Goal: Information Seeking & Learning: Compare options

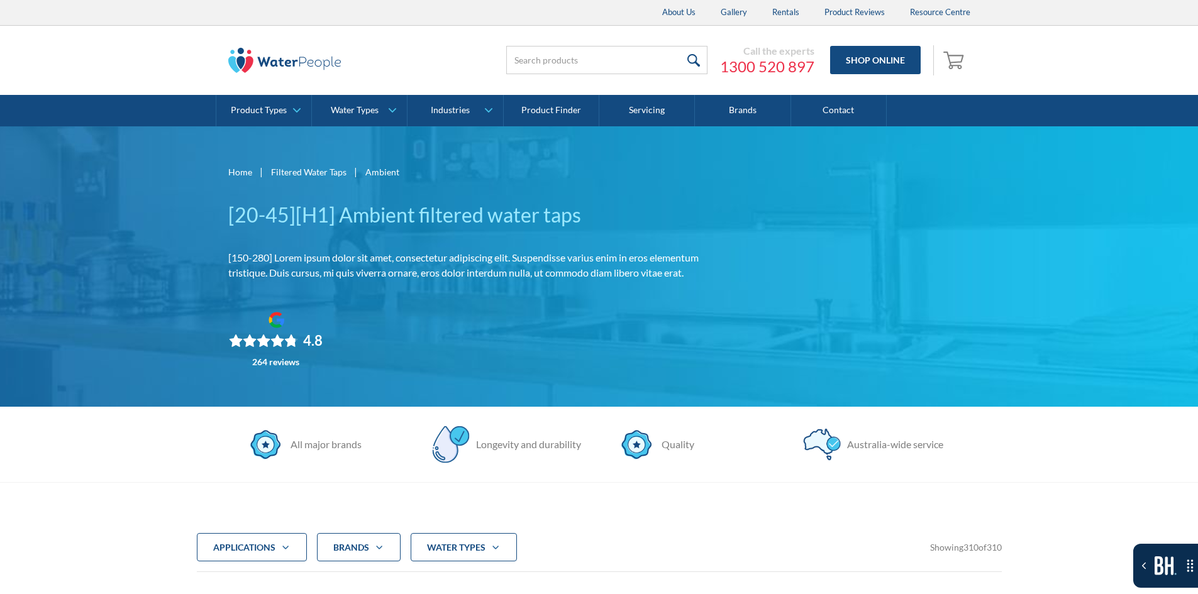
click at [275, 65] on img at bounding box center [284, 60] width 113 height 25
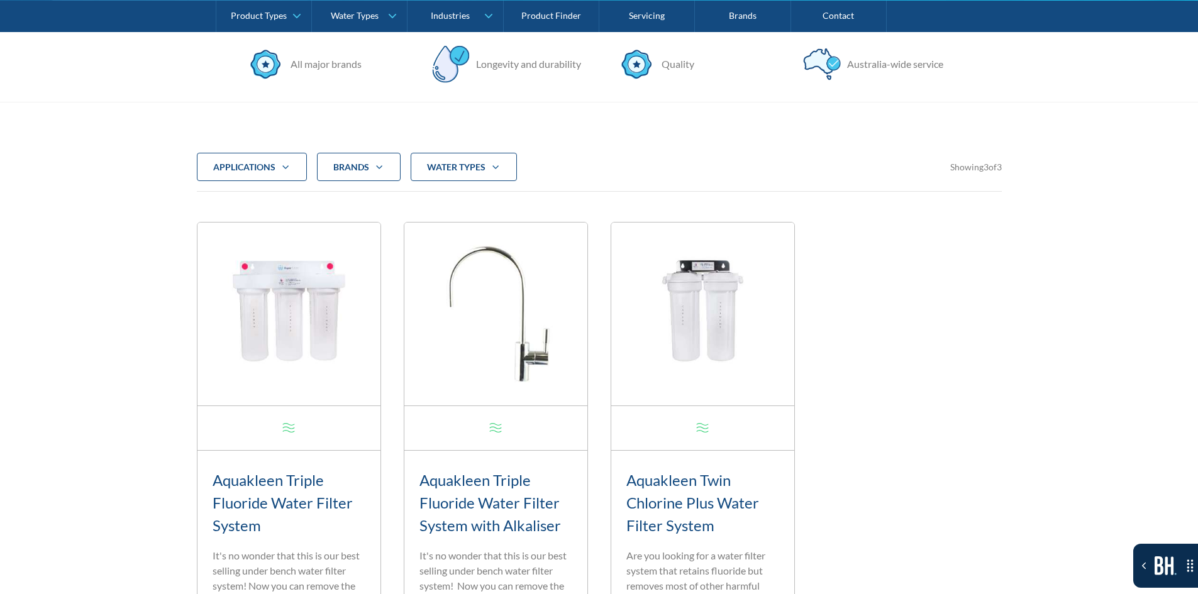
scroll to position [377, 0]
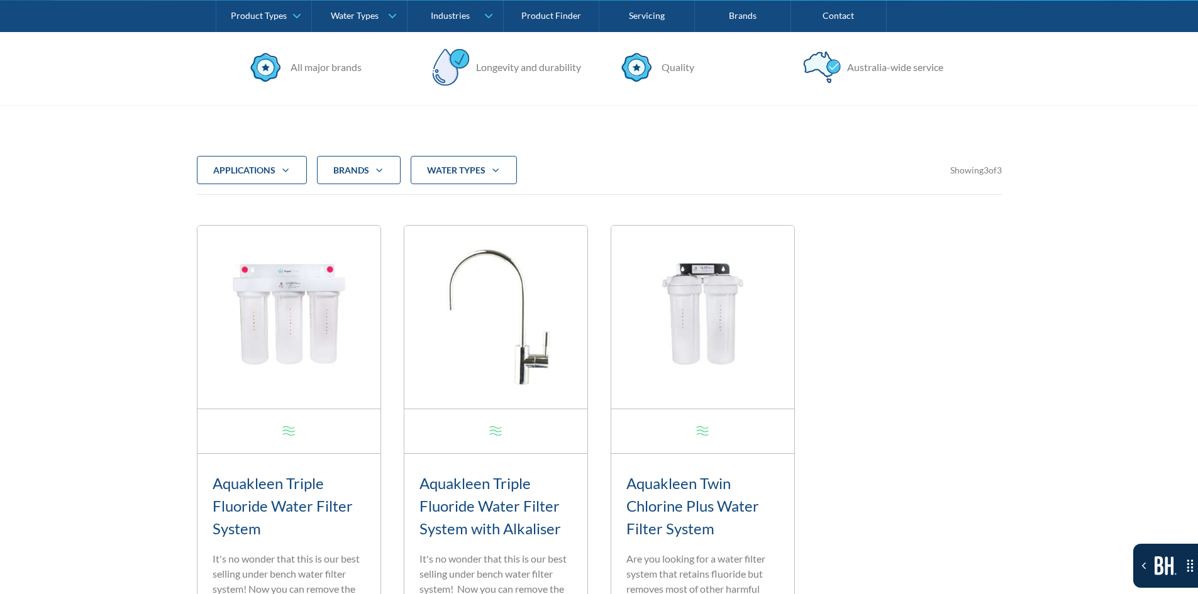
click at [360, 172] on div "Brands" at bounding box center [351, 170] width 36 height 13
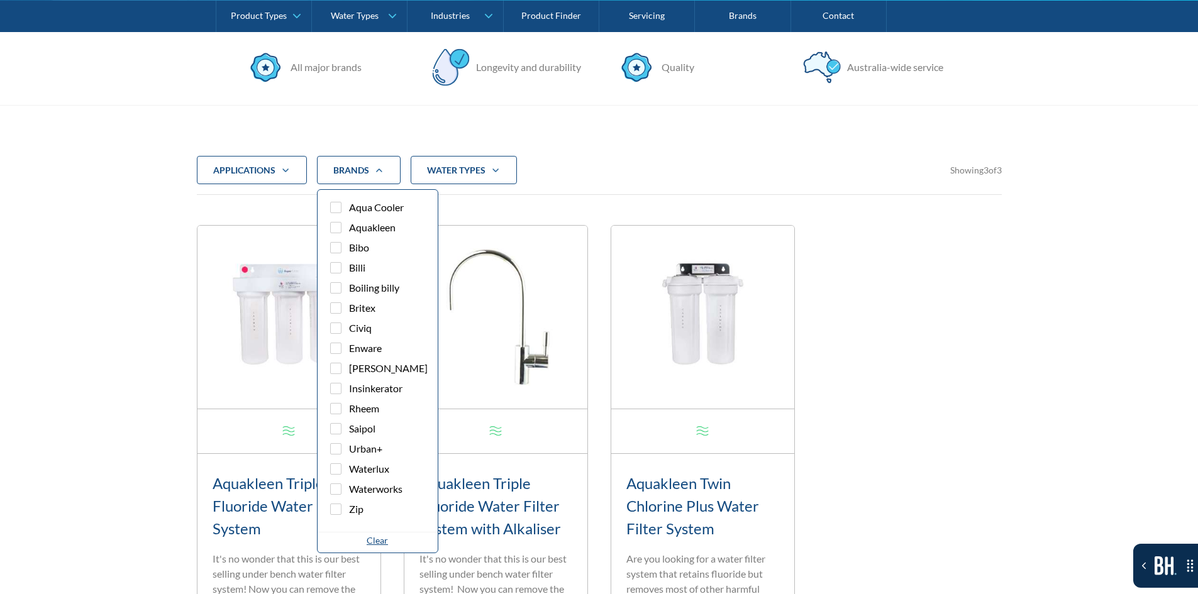
click at [435, 171] on strong "water Types" at bounding box center [456, 170] width 58 height 11
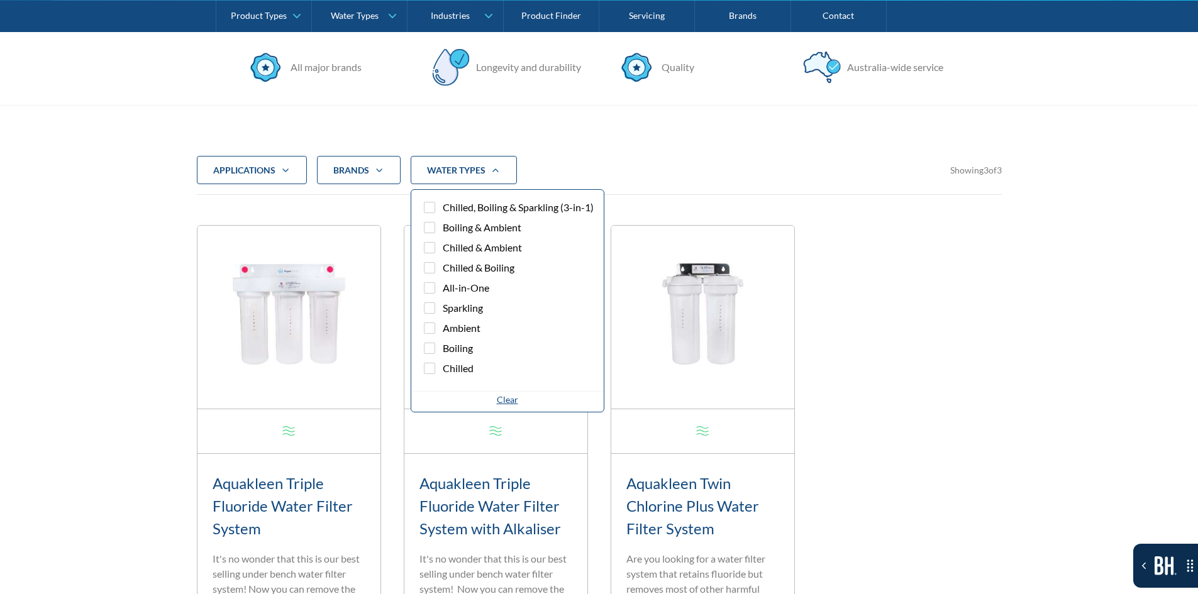
click at [398, 174] on div "Brands" at bounding box center [359, 170] width 84 height 29
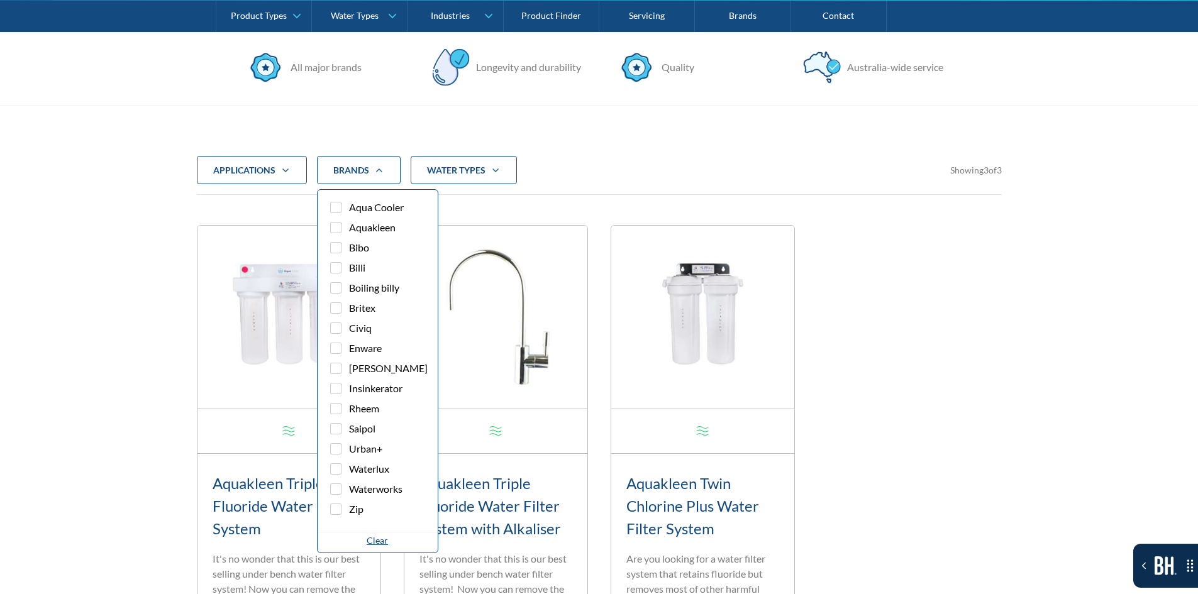
click at [294, 174] on div "applications" at bounding box center [252, 170] width 110 height 29
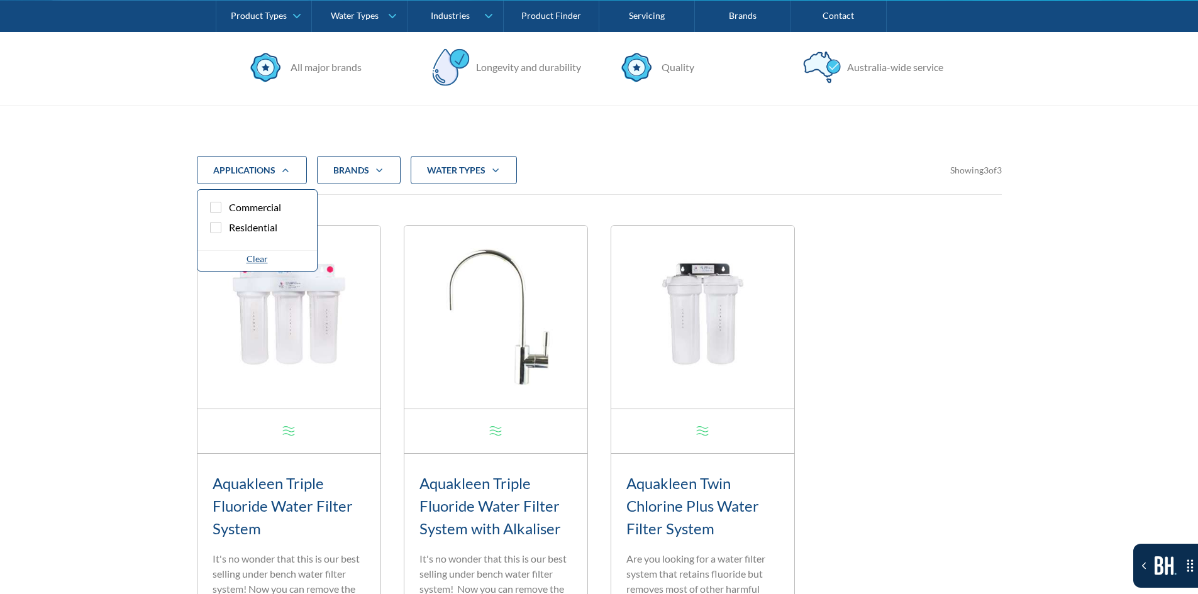
click at [294, 174] on div "applications" at bounding box center [252, 170] width 110 height 29
click at [506, 177] on div "water Types" at bounding box center [464, 170] width 106 height 29
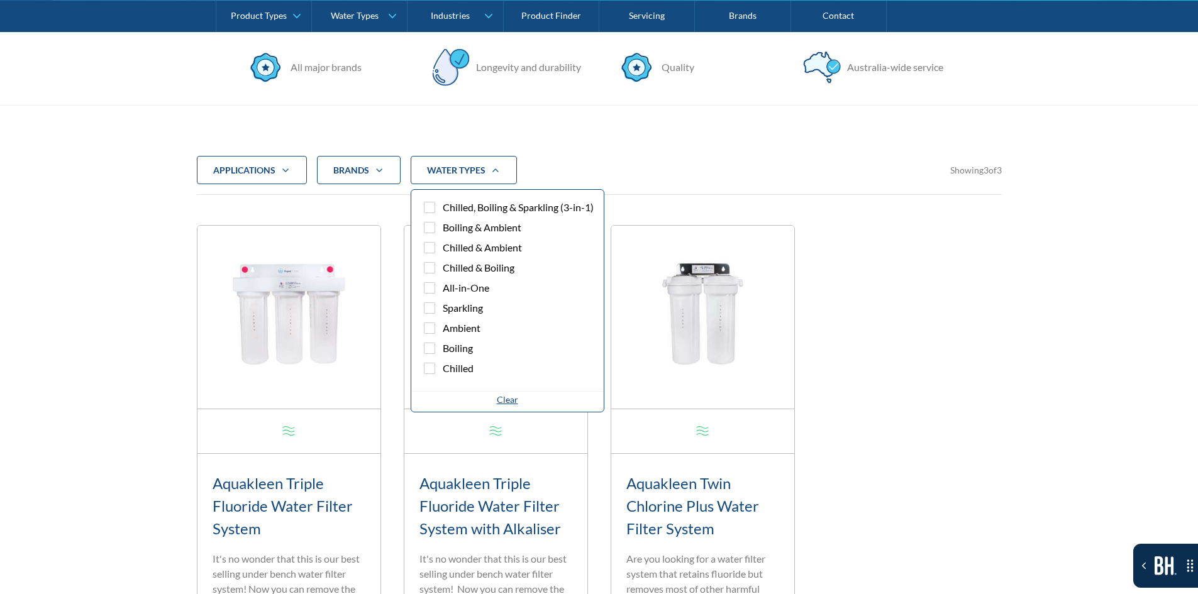
click at [487, 203] on span "Chilled, Boiling & Sparkling (3-in-1)" at bounding box center [518, 207] width 151 height 15
click at [445, 204] on input "Chilled, Boiling & Sparkling (3-in-1)" at bounding box center [441, 208] width 8 height 8
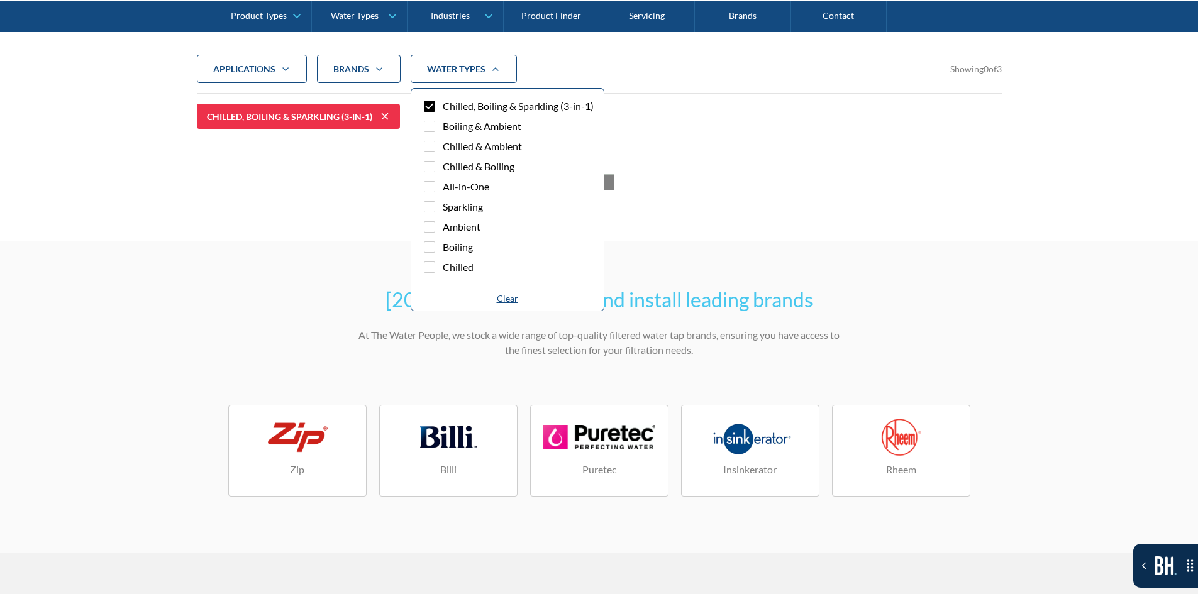
scroll to position [482, 0]
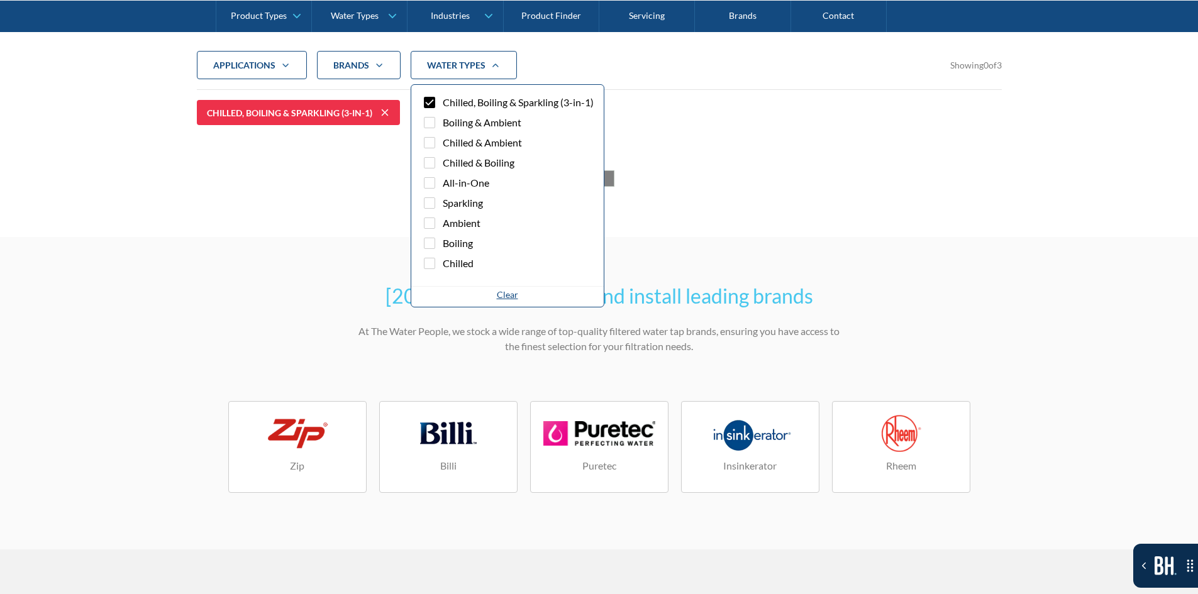
click at [434, 101] on div "Filter 5" at bounding box center [429, 102] width 11 height 11
click at [437, 101] on input "Chilled, Boiling & Sparkling (3-in-1)" at bounding box center [441, 103] width 8 height 8
checkbox input "false"
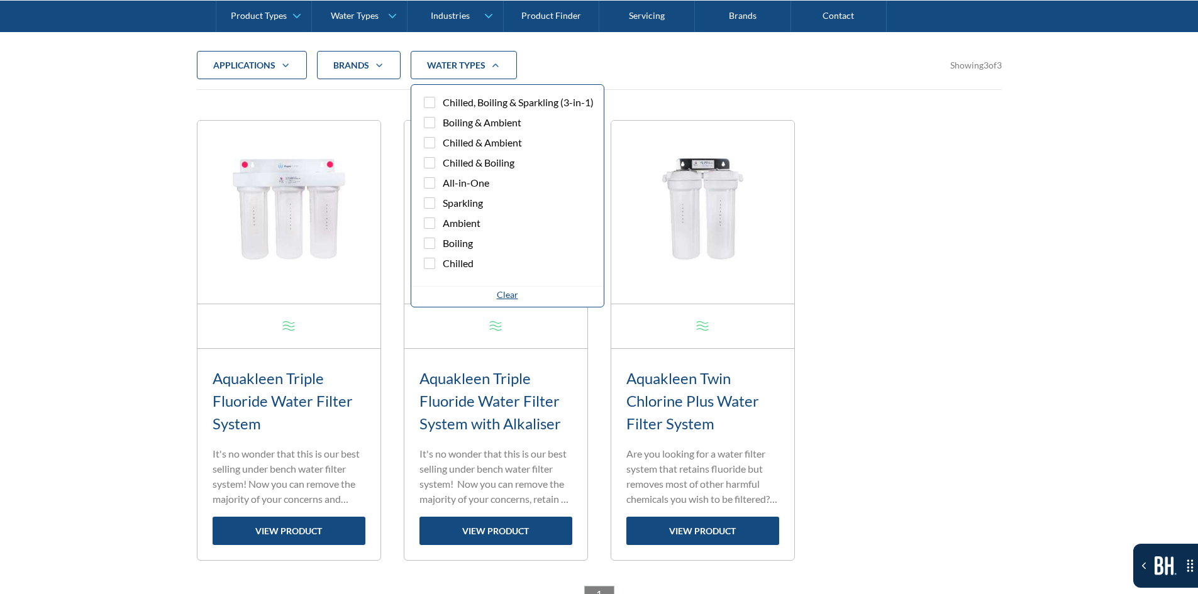
click at [468, 74] on div "water Types" at bounding box center [464, 65] width 106 height 29
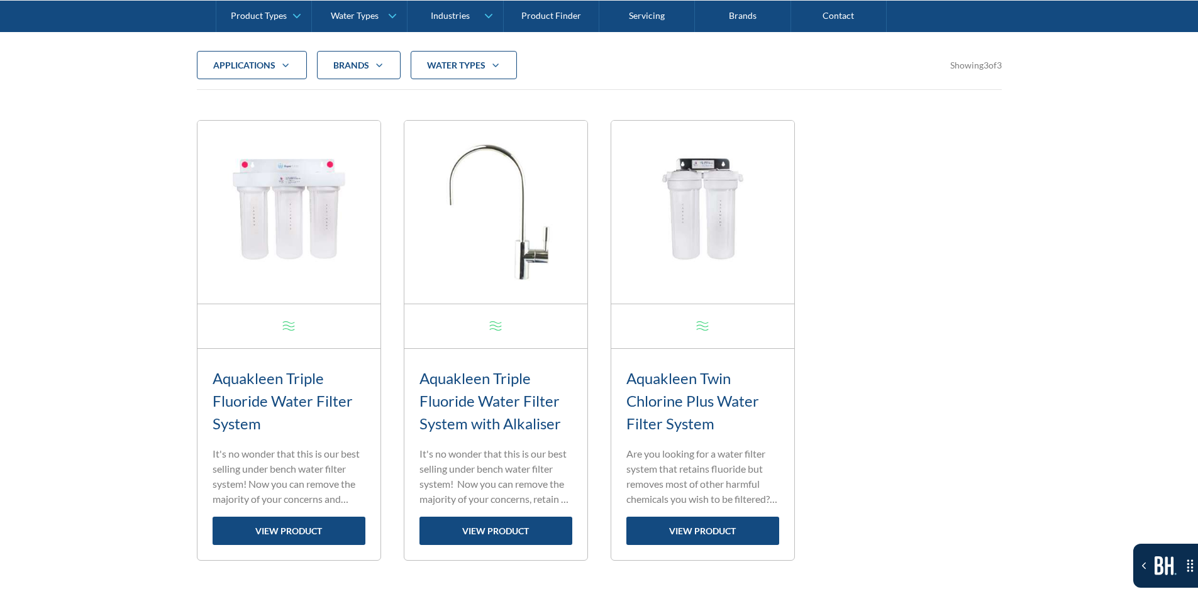
click at [446, 71] on div "water Types" at bounding box center [456, 65] width 58 height 13
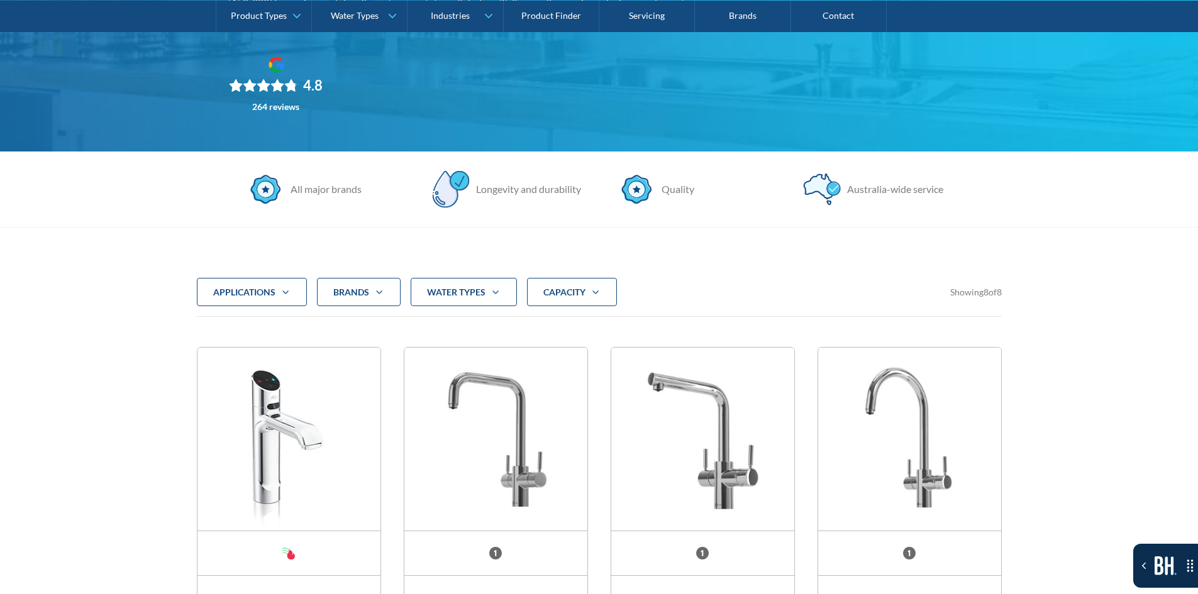
scroll to position [314, 0]
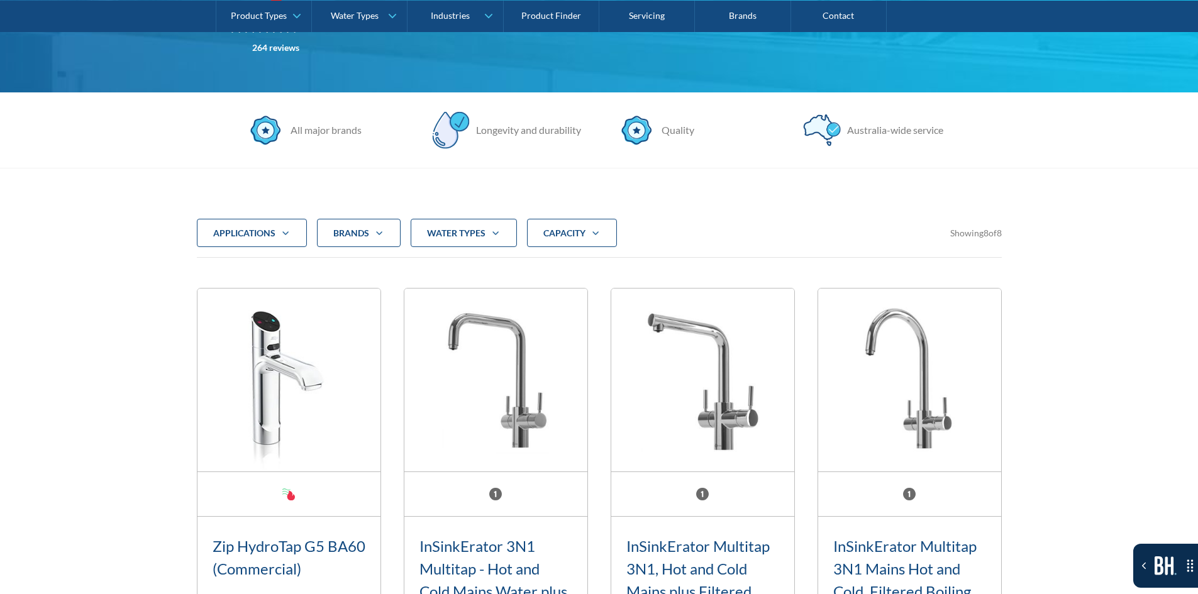
click at [609, 231] on div "CAPACITY" at bounding box center [572, 233] width 90 height 29
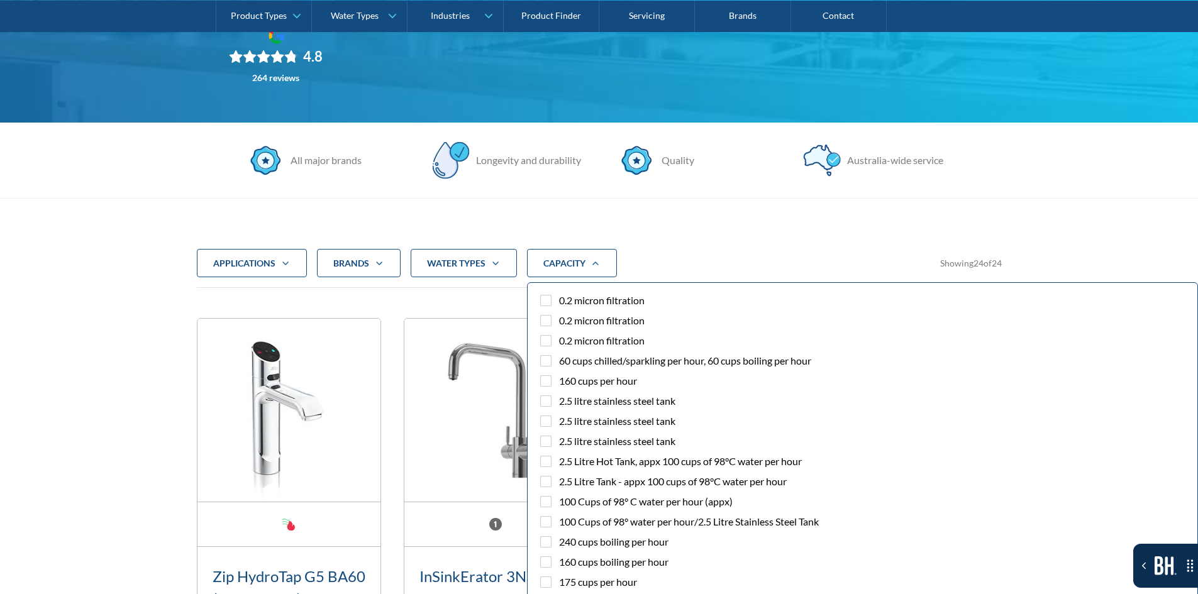
scroll to position [261, 0]
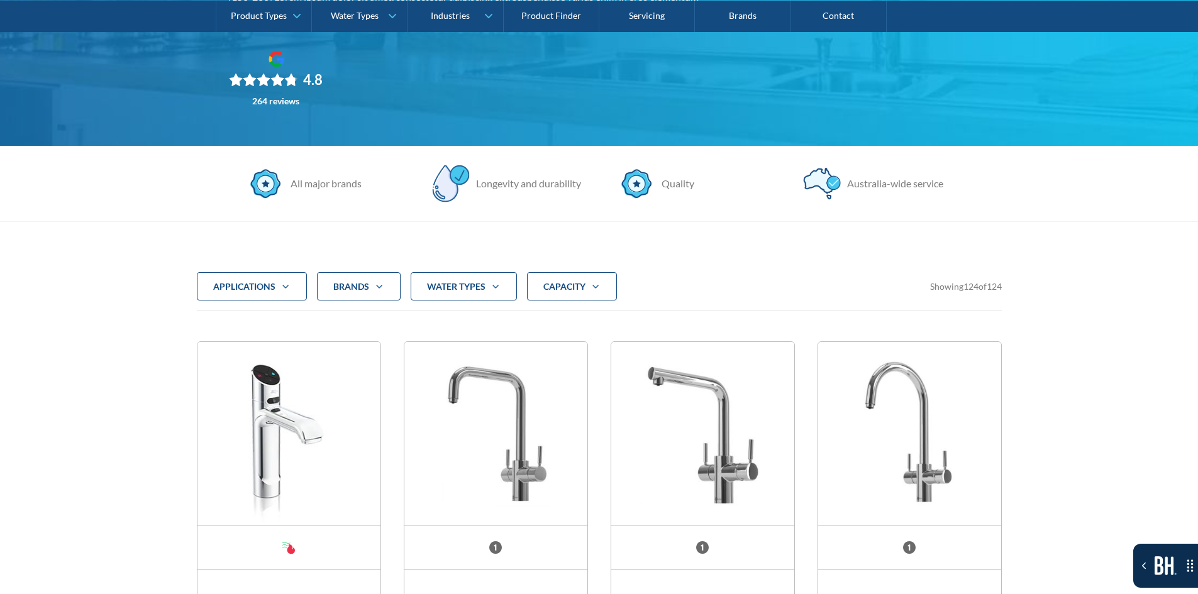
click at [565, 296] on div "CAPACITY" at bounding box center [572, 286] width 90 height 29
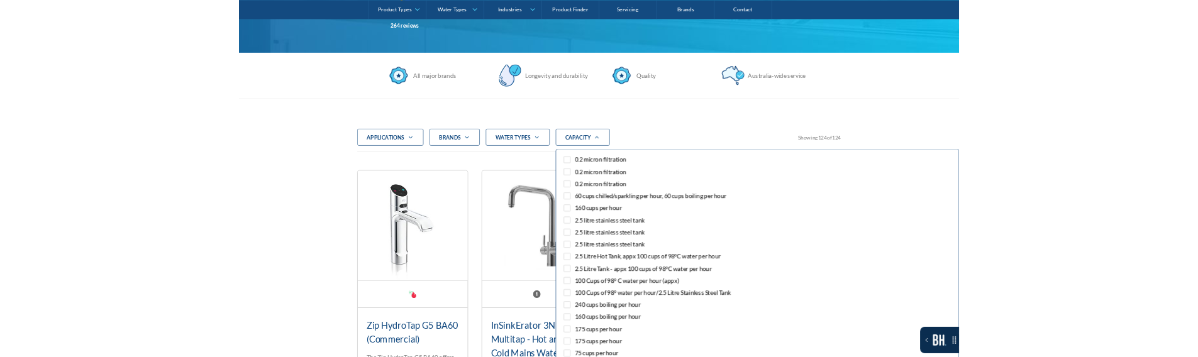
scroll to position [324, 0]
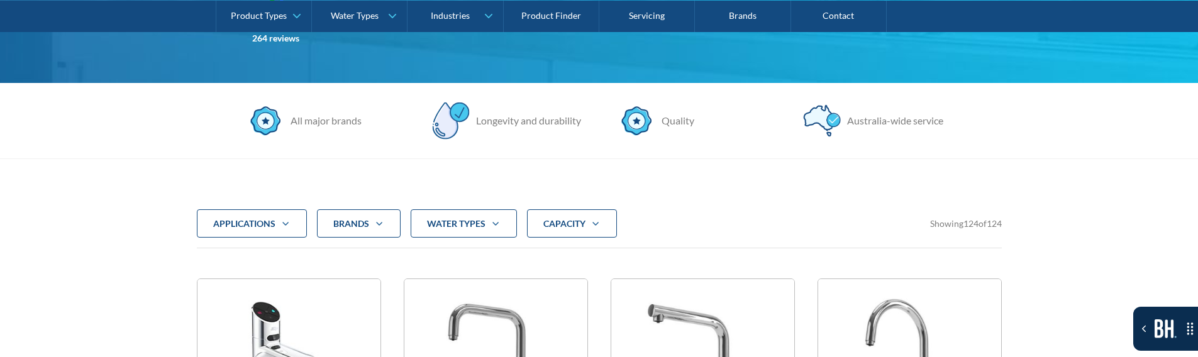
click at [571, 223] on strong "CAPACITY" at bounding box center [564, 223] width 42 height 11
click at [588, 230] on div "CAPACITY" at bounding box center [572, 223] width 90 height 29
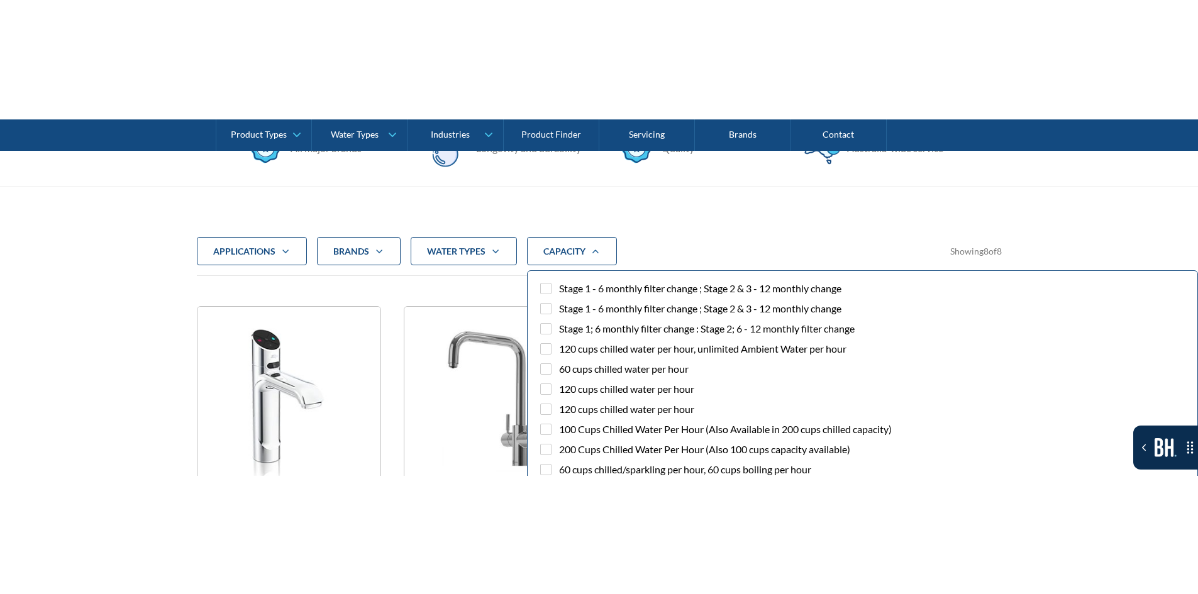
scroll to position [450, 0]
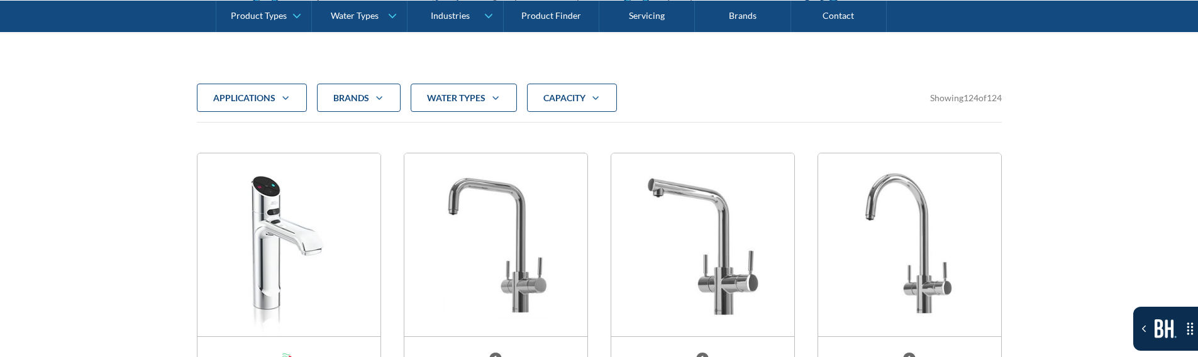
click at [552, 103] on strong "CAPACITY" at bounding box center [564, 97] width 42 height 11
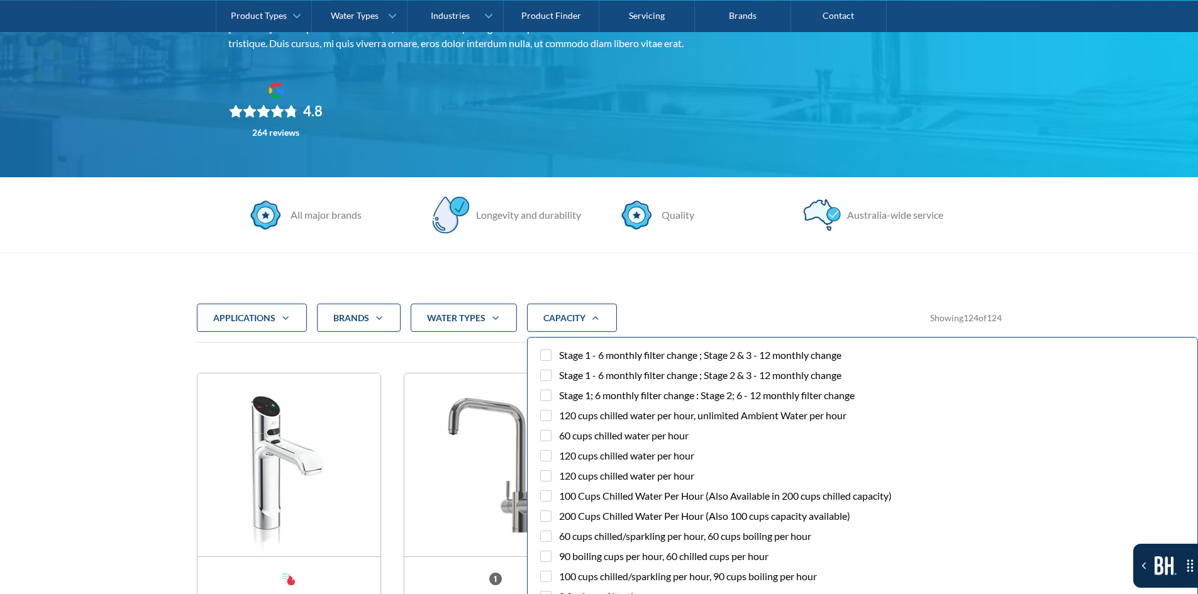
scroll to position [198, 0]
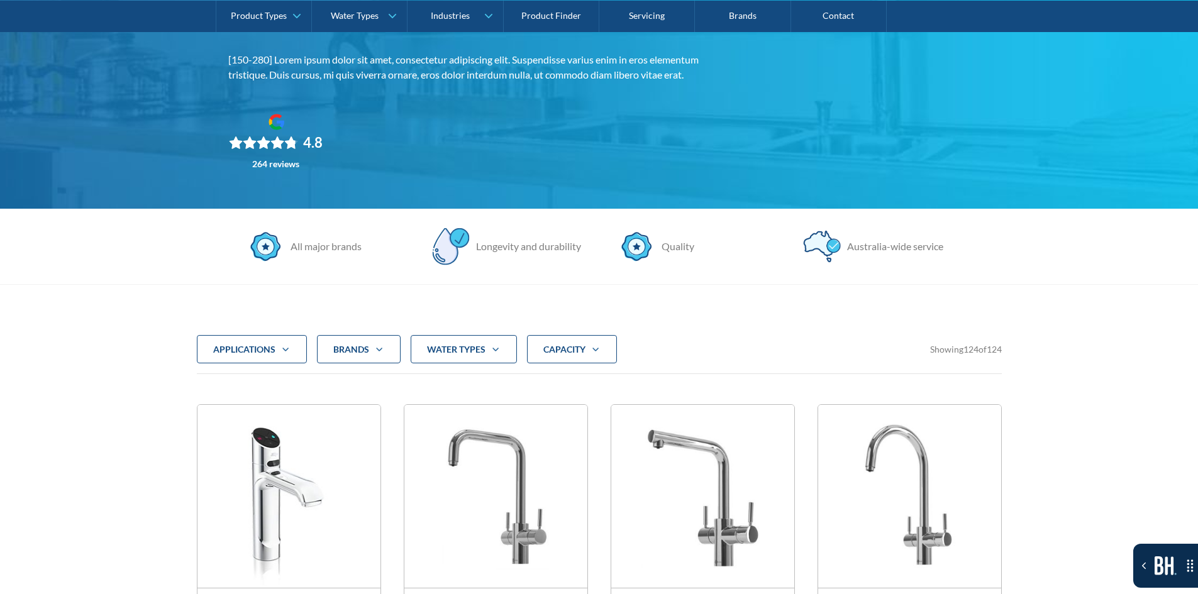
click at [562, 350] on strong "CAPACITY" at bounding box center [564, 349] width 42 height 11
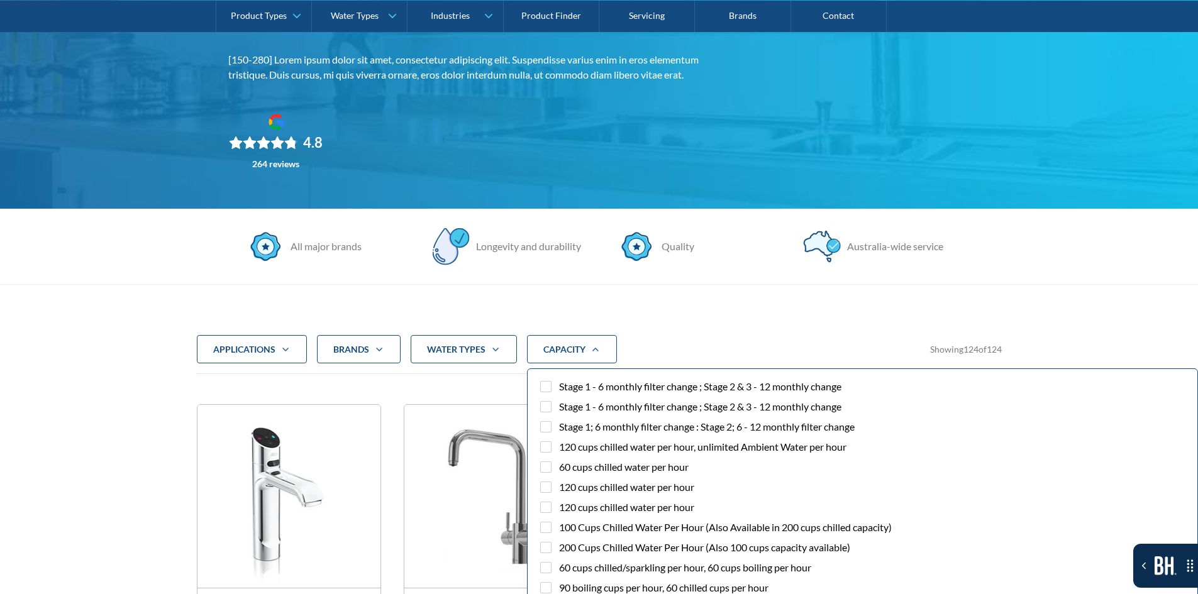
drag, startPoint x: 553, startPoint y: 394, endPoint x: 590, endPoint y: 385, distance: 38.3
click at [592, 357] on span "Stage 1 - 6 monthly filter change ; Stage 2 & 3 - 12 monthly change" at bounding box center [700, 386] width 282 height 15
click at [561, 357] on input "Stage 1 - 6 monthly filter change ; Stage 2 & 3 - 12 monthly change" at bounding box center [557, 387] width 8 height 8
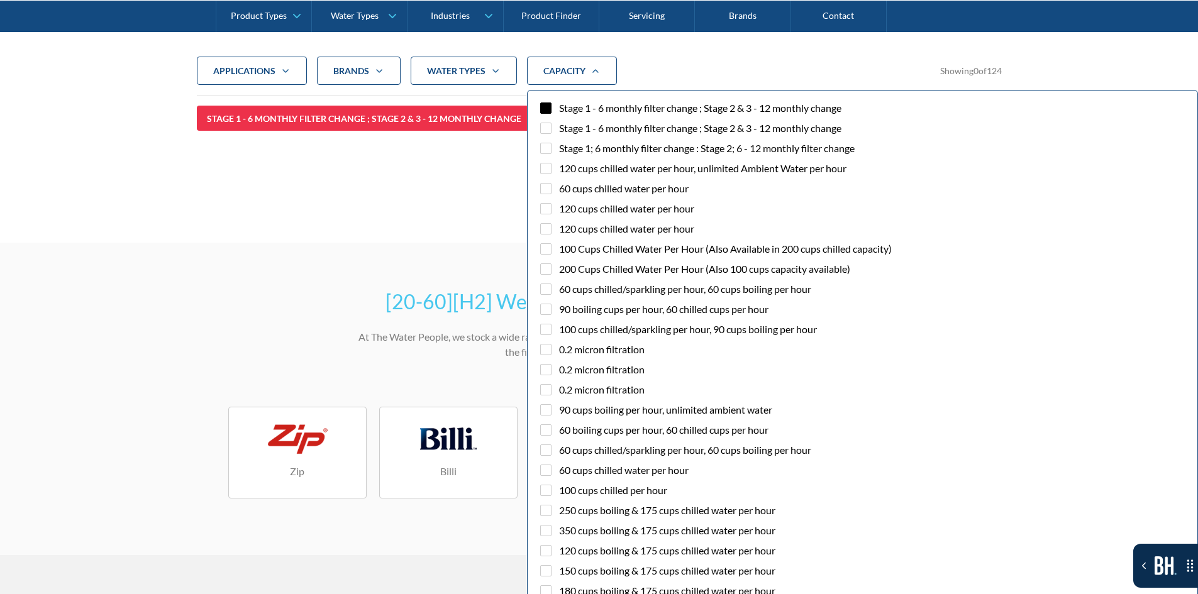
scroll to position [482, 0]
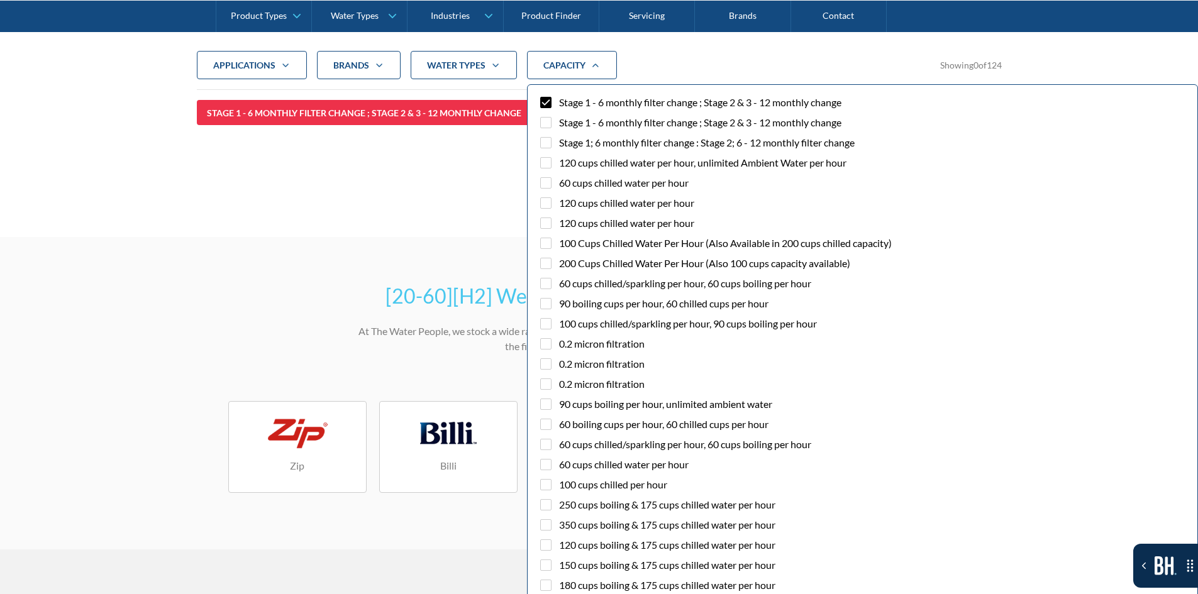
click at [574, 96] on span "Stage 1 - 6 monthly filter change ; Stage 2 & 3 - 12 monthly change" at bounding box center [700, 102] width 282 height 15
click at [561, 99] on input "Stage 1 - 6 monthly filter change ; Stage 2 & 3 - 12 monthly change" at bounding box center [557, 103] width 8 height 8
checkbox input "false"
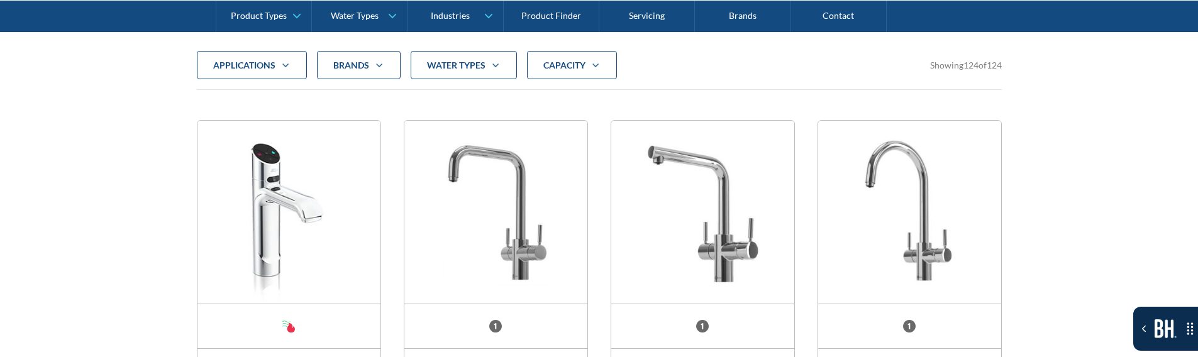
click at [565, 75] on div "CAPACITY" at bounding box center [572, 65] width 90 height 29
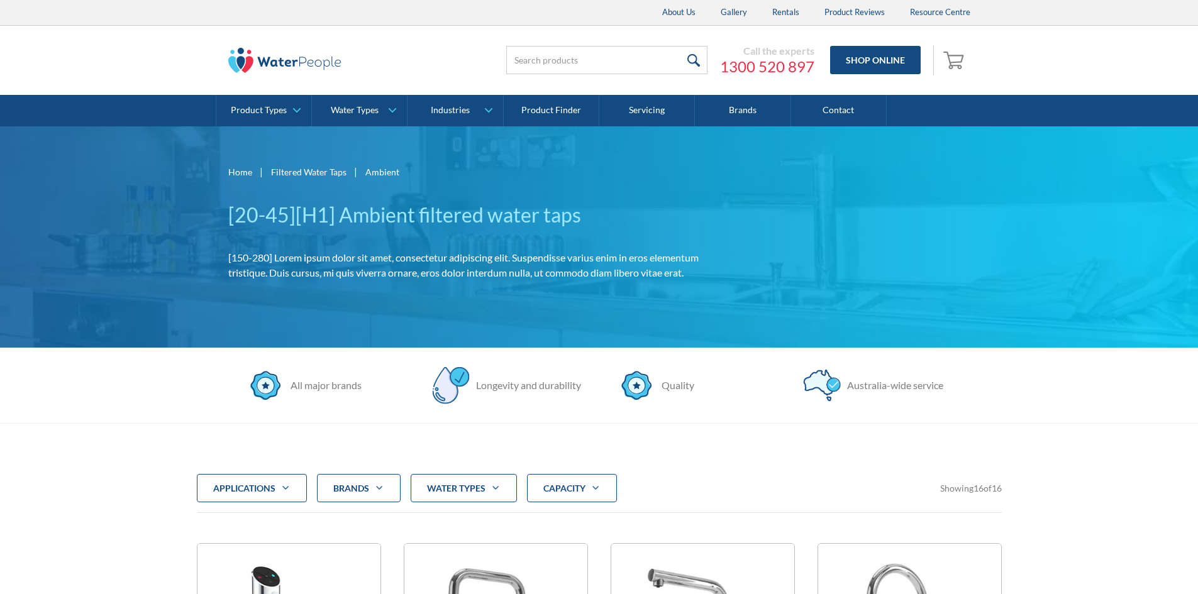
click at [570, 474] on div "CAPACITY" at bounding box center [572, 488] width 90 height 29
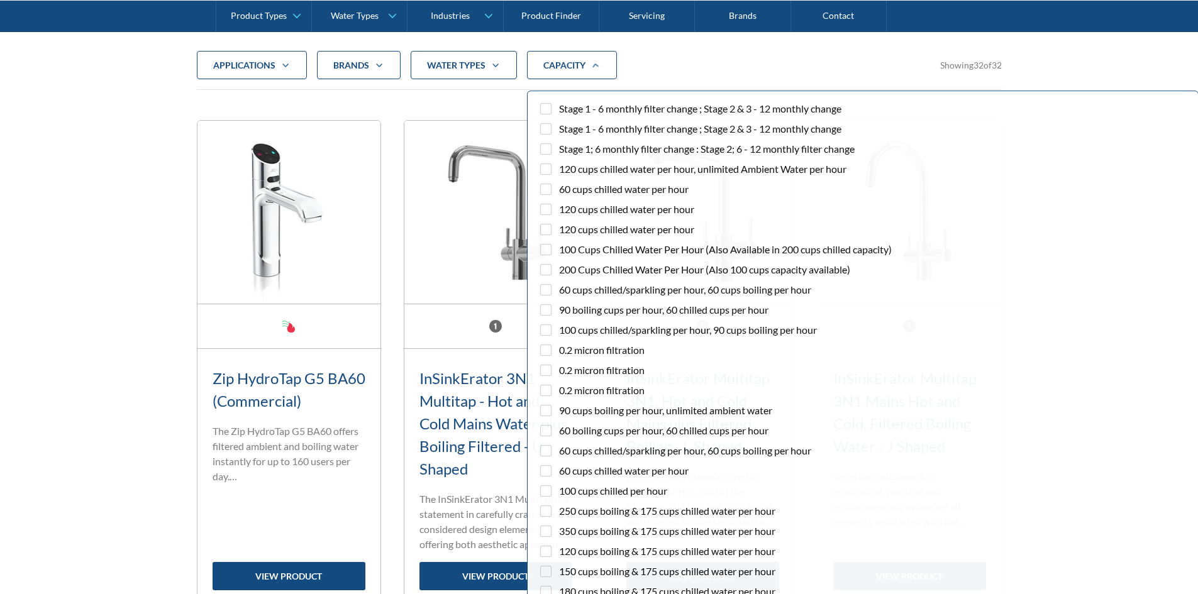
scroll to position [482, 0]
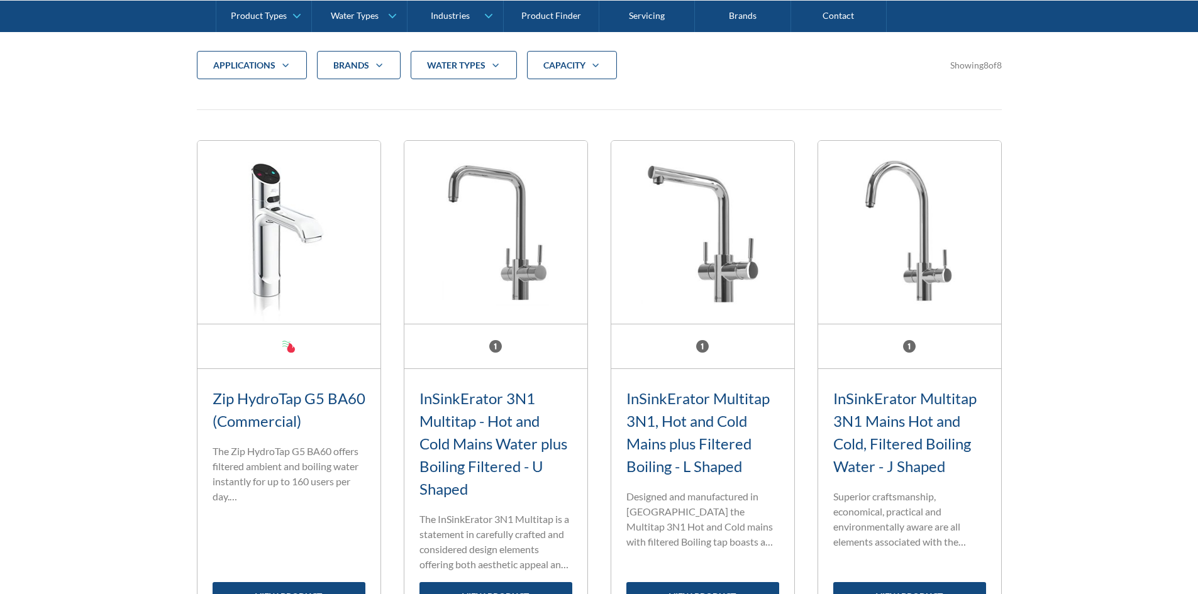
click at [556, 73] on div "CAPACITY" at bounding box center [572, 65] width 90 height 29
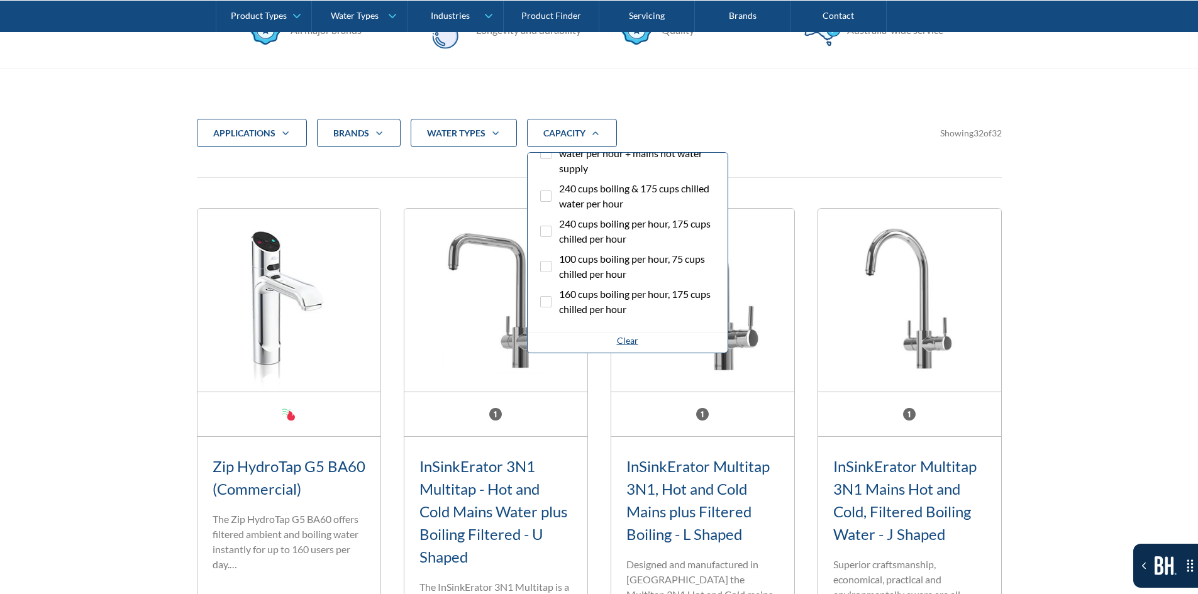
scroll to position [420, 0]
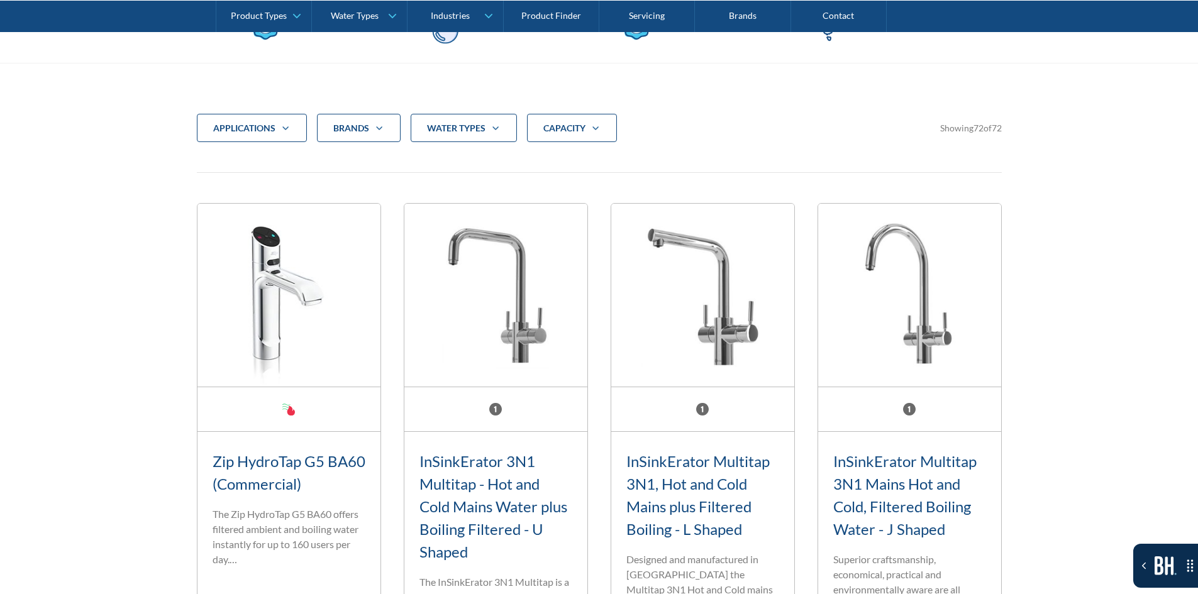
click at [567, 127] on strong "CAPACITY" at bounding box center [564, 128] width 42 height 11
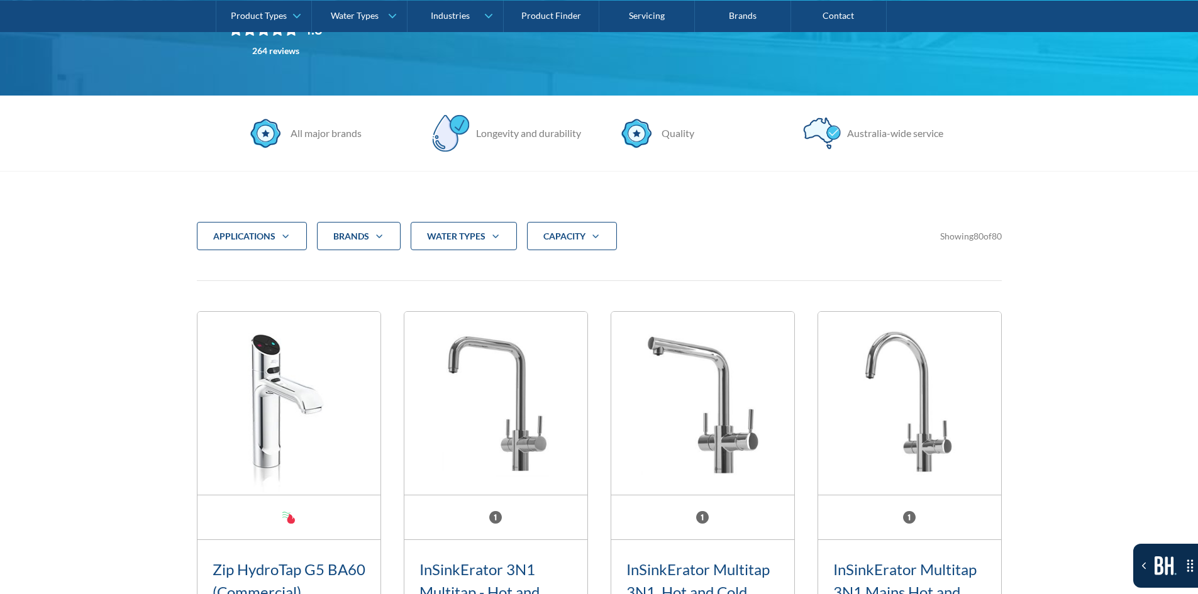
scroll to position [294, 0]
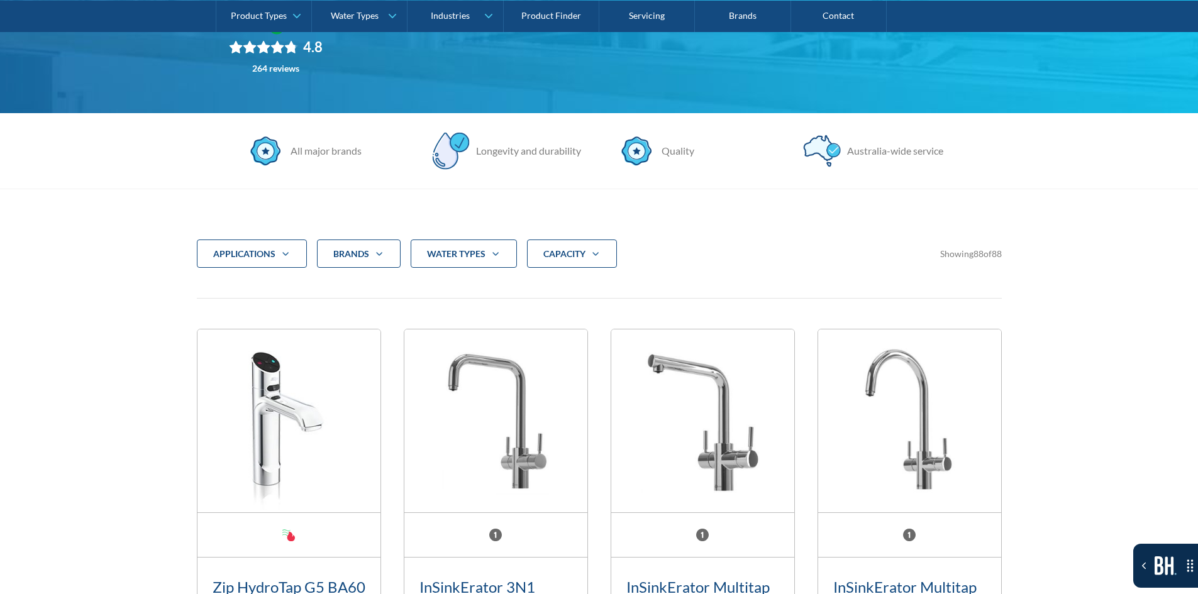
click at [595, 249] on icon "Filter 5" at bounding box center [595, 254] width 15 height 10
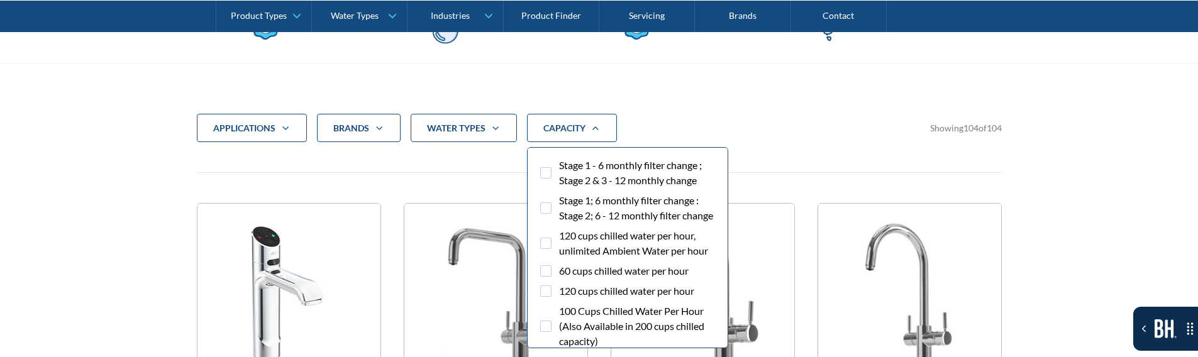
scroll to position [482, 0]
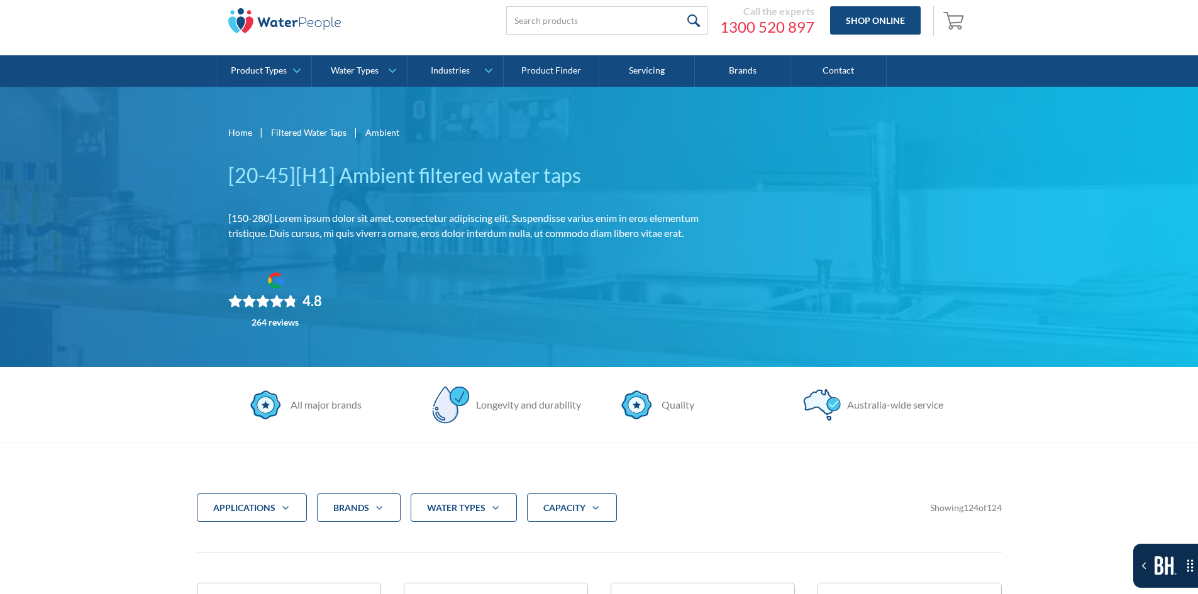
scroll to position [252, 0]
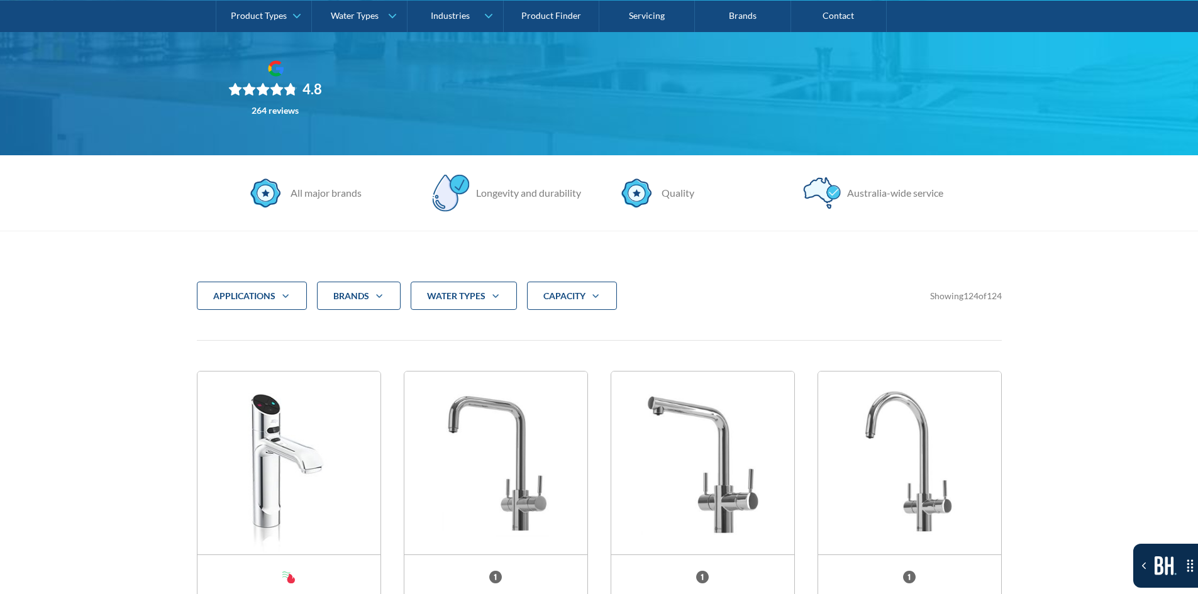
click at [601, 292] on div "CAPACITY" at bounding box center [572, 296] width 90 height 29
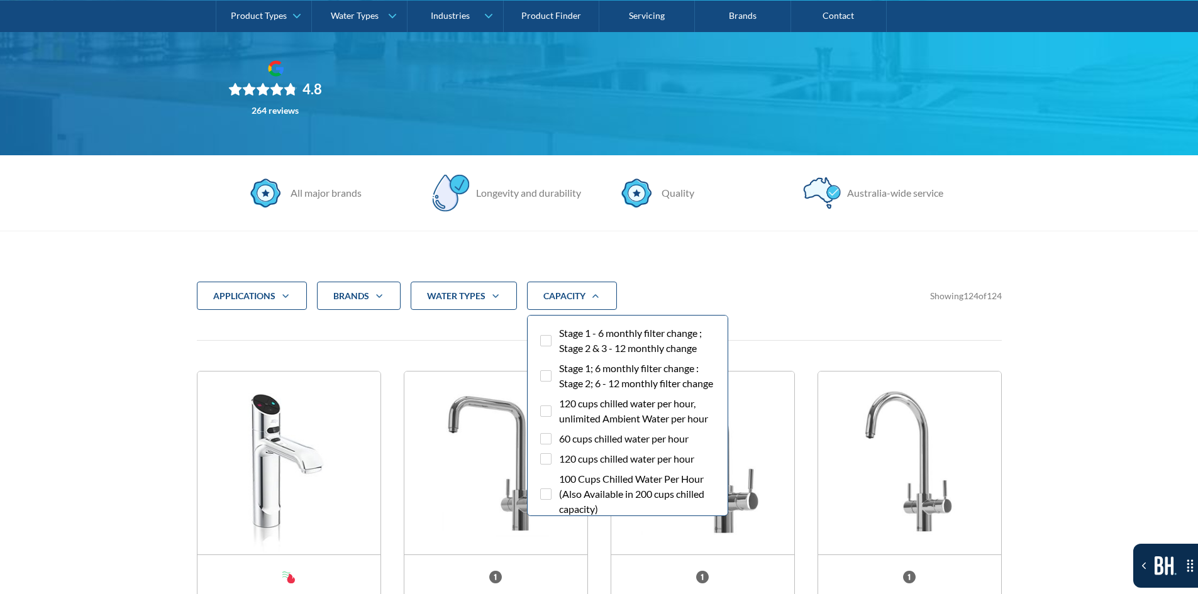
click at [584, 331] on span "Stage 1 - 6 monthly filter change ; Stage 2 & 3 - 12 monthly change" at bounding box center [638, 341] width 159 height 30
click at [561, 331] on input "Stage 1 - 6 monthly filter change ; Stage 2 & 3 - 12 monthly change" at bounding box center [557, 330] width 8 height 8
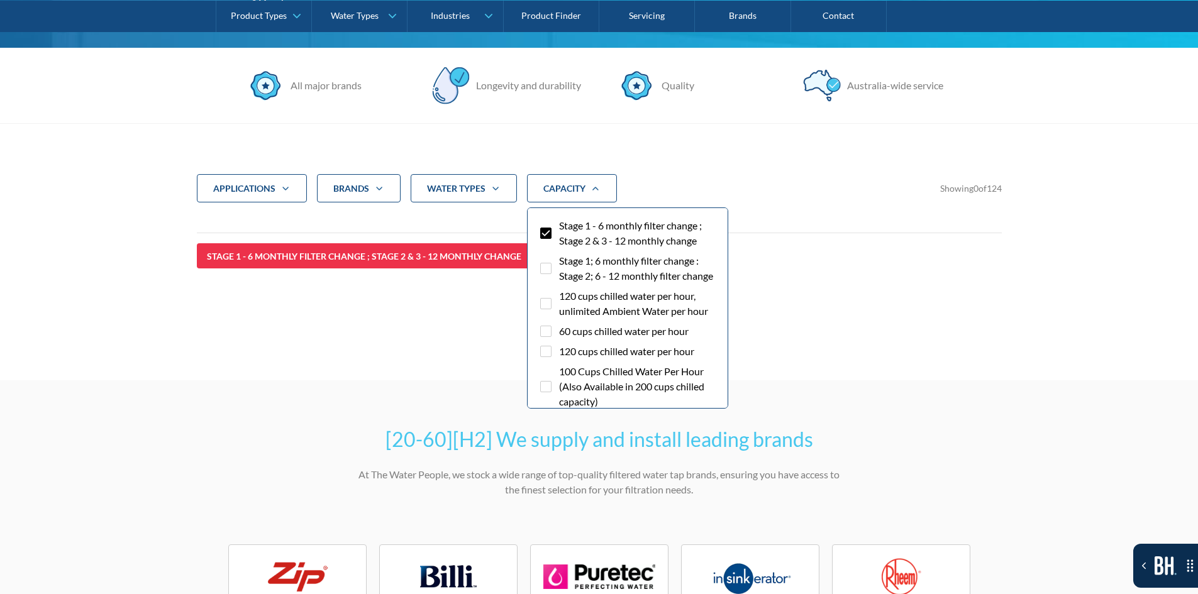
scroll to position [357, 0]
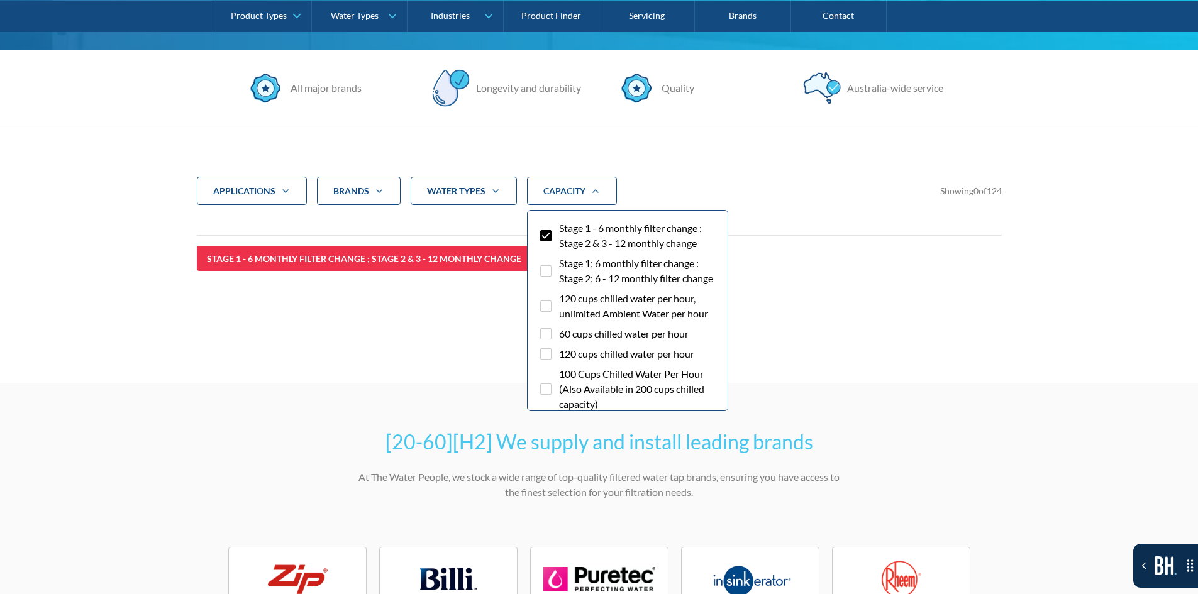
click at [542, 234] on div "Filter 5" at bounding box center [545, 235] width 11 height 11
click at [553, 229] on input "Stage 1 - 6 monthly filter change ; Stage 2 & 3 - 12 monthly change" at bounding box center [557, 225] width 8 height 8
checkbox input "false"
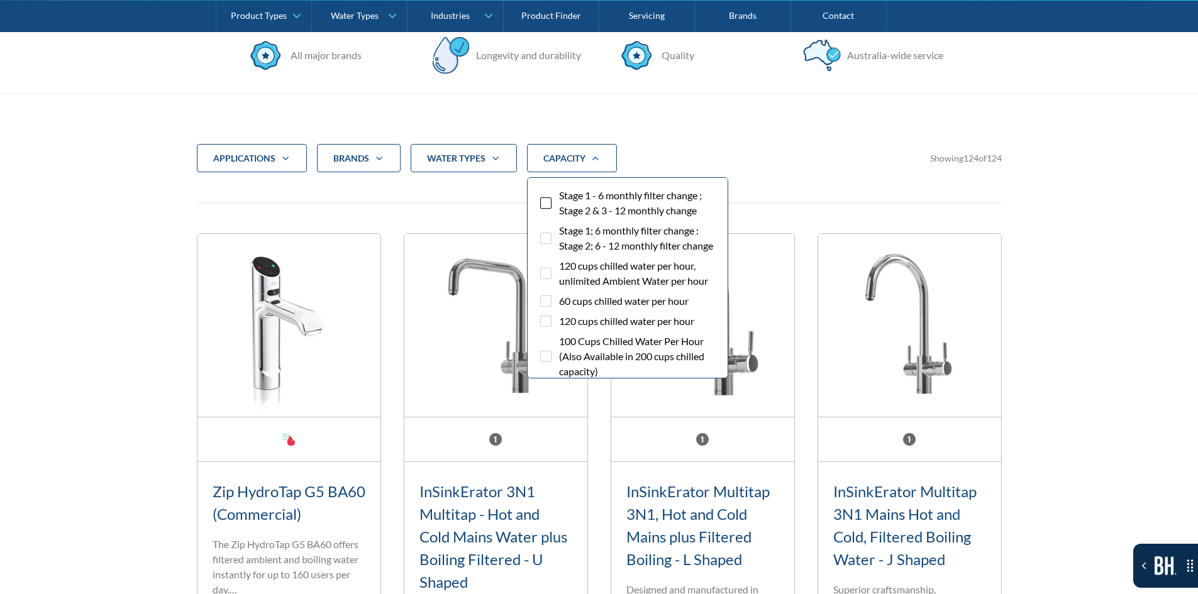
scroll to position [482, 0]
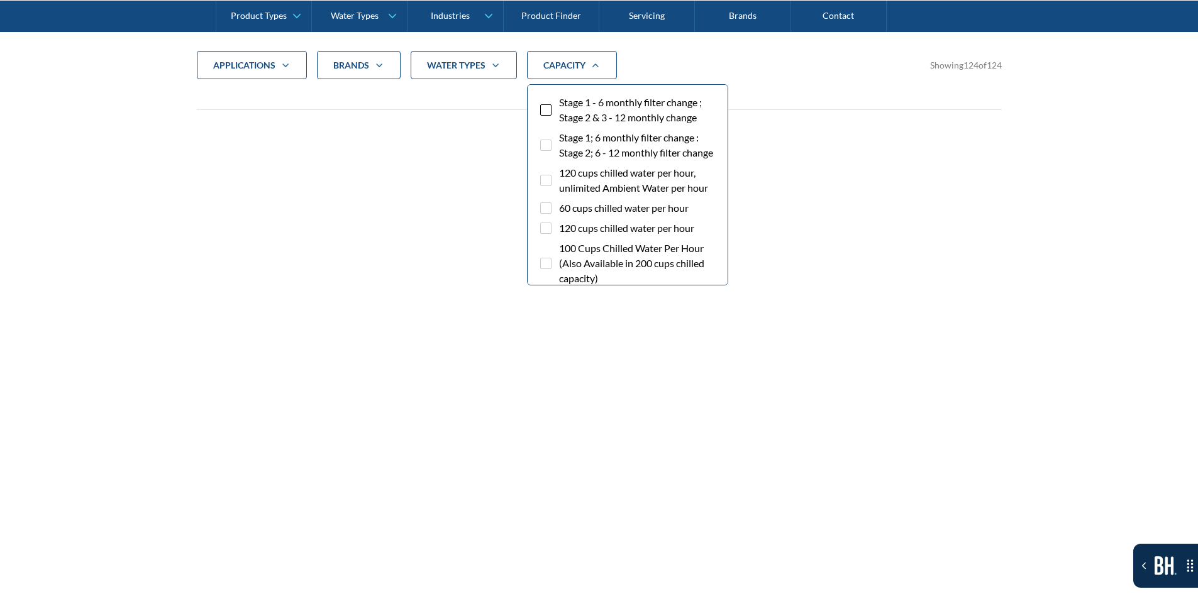
click at [564, 196] on span "120 cups chilled water per hour, unlimited Ambient Water per hour" at bounding box center [638, 180] width 159 height 30
click at [561, 174] on input "120 cups chilled water per hour, unlimited Ambient Water per hour" at bounding box center [557, 169] width 8 height 8
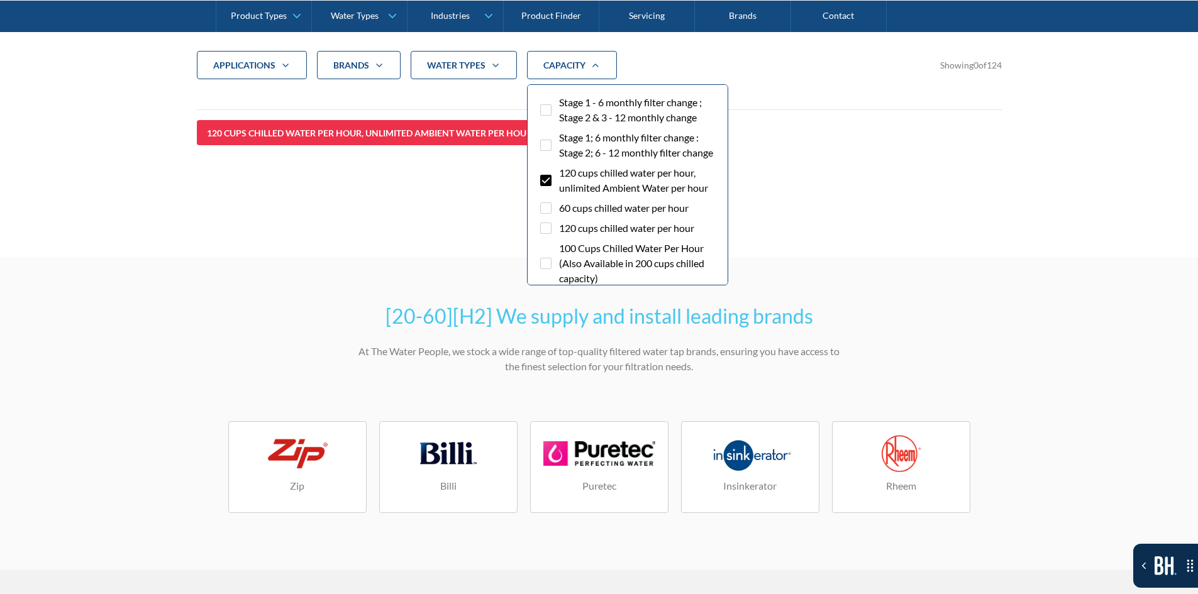
click at [564, 196] on span "120 cups chilled water per hour, unlimited Ambient Water per hour" at bounding box center [638, 180] width 159 height 30
click at [561, 174] on input "120 cups chilled water per hour, unlimited Ambient Water per hour" at bounding box center [557, 169] width 8 height 8
checkbox input "false"
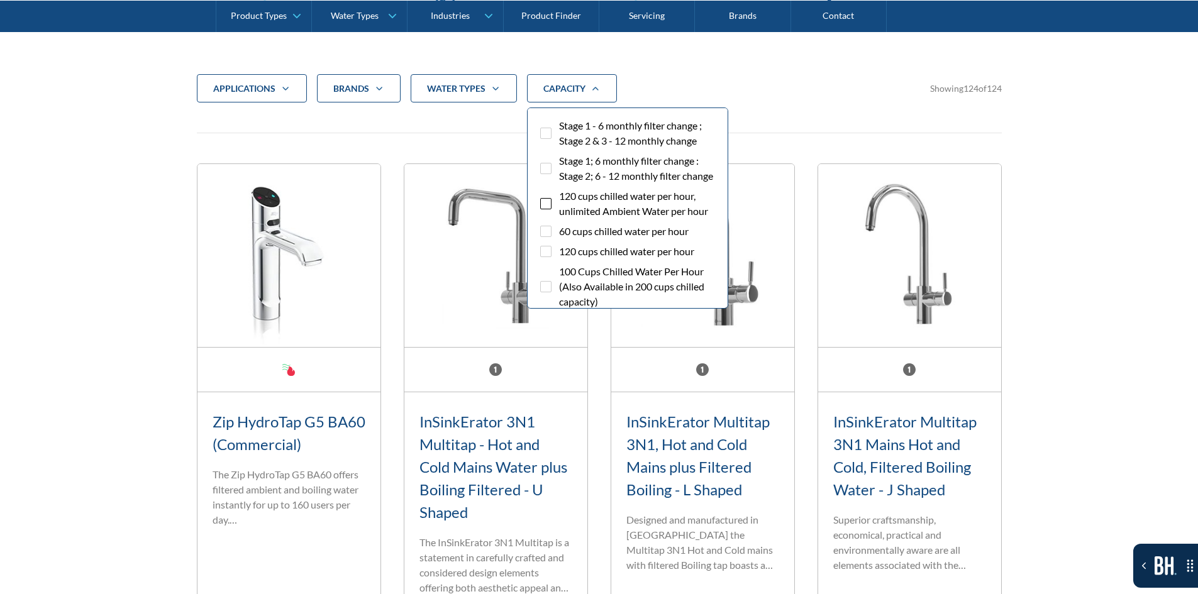
scroll to position [420, 0]
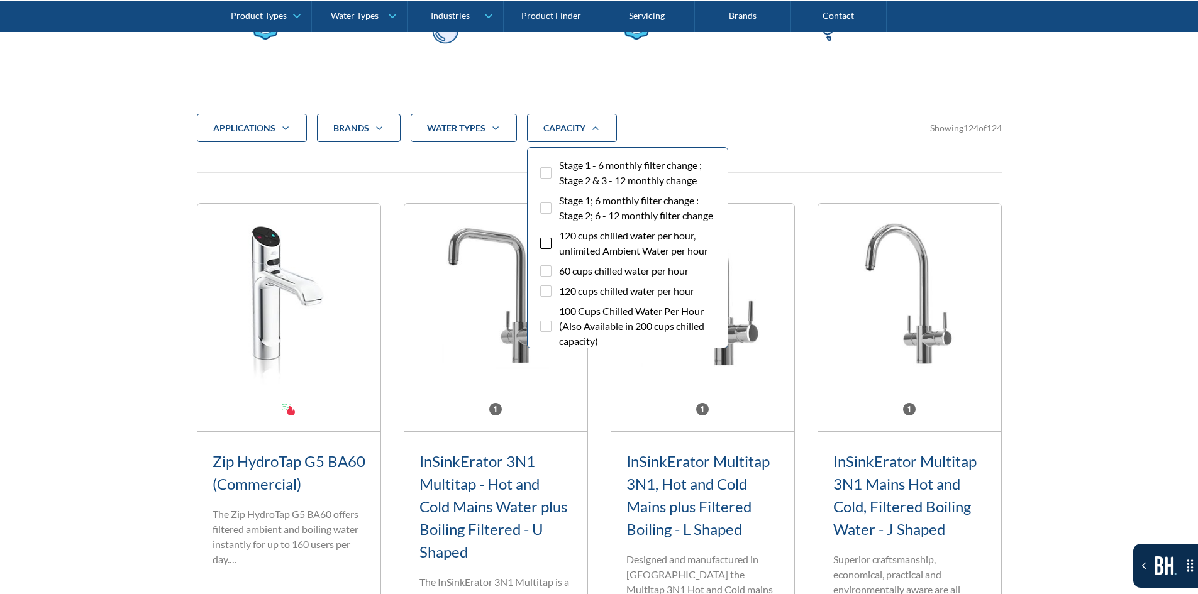
click at [481, 162] on div "applications Commercial Residential Clear Brands Aqua Cooler Aquakleen Bibo Bil…" at bounding box center [599, 138] width 805 height 49
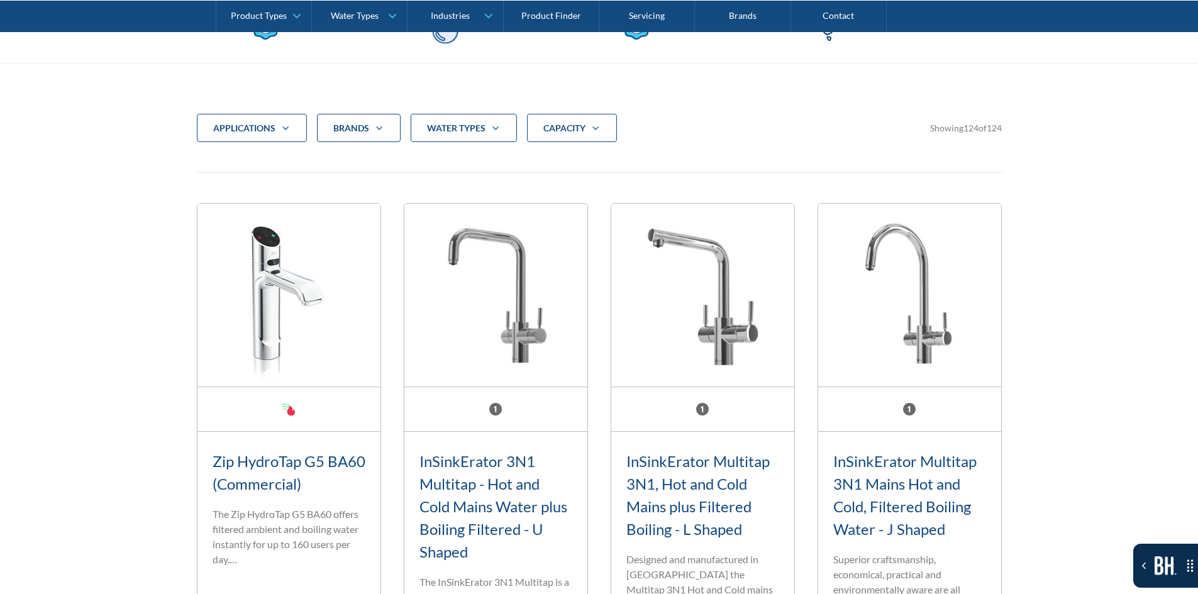
click at [547, 135] on div "CAPACITY" at bounding box center [572, 128] width 90 height 29
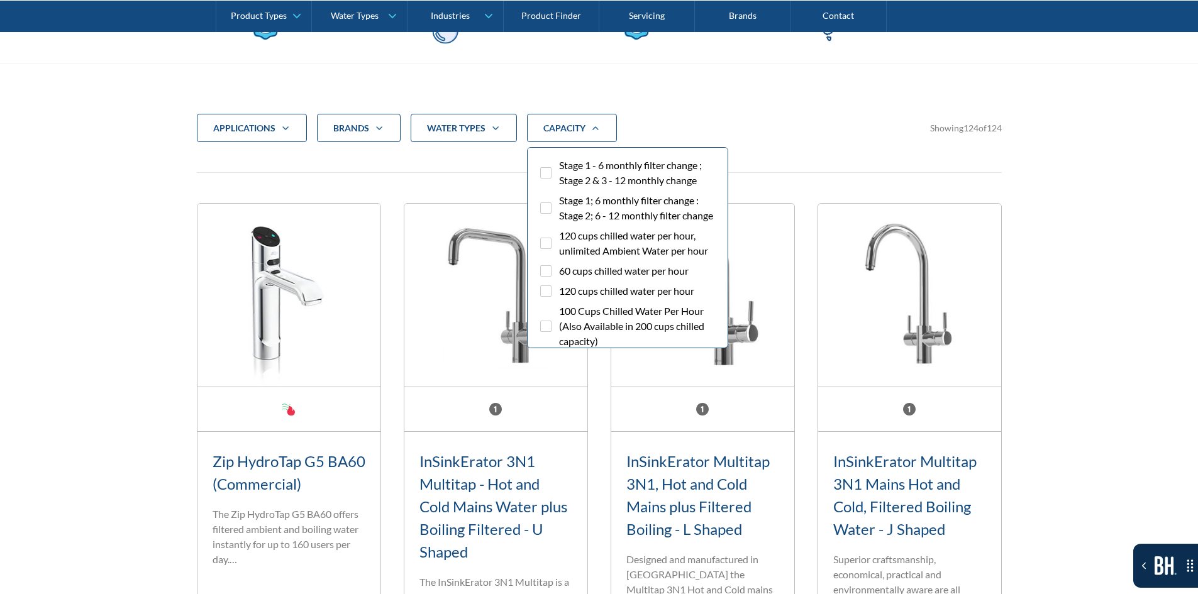
click at [550, 201] on label "Stage 1; 6 monthly filter change : Stage 2; 6 - 12 monthly filter change" at bounding box center [628, 210] width 180 height 35
click at [553, 201] on input "Stage 1; 6 monthly filter change : Stage 2; 6 - 12 monthly filter change" at bounding box center [557, 197] width 8 height 8
checkbox input "true"
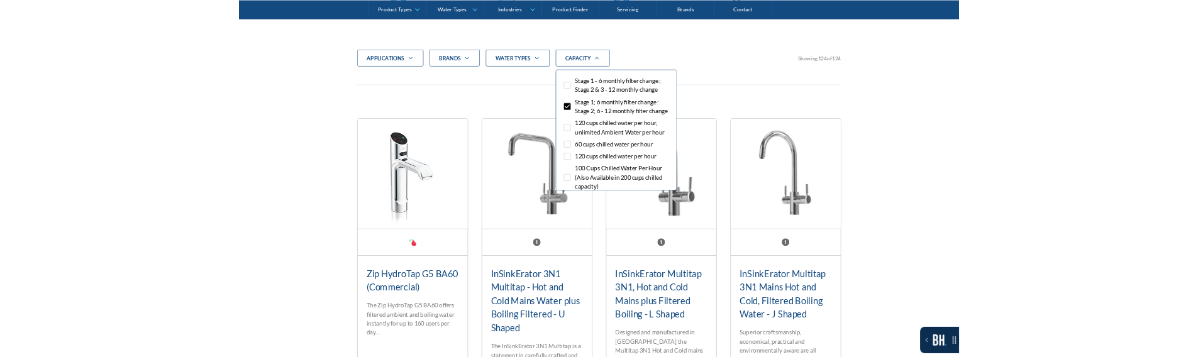
scroll to position [482, 0]
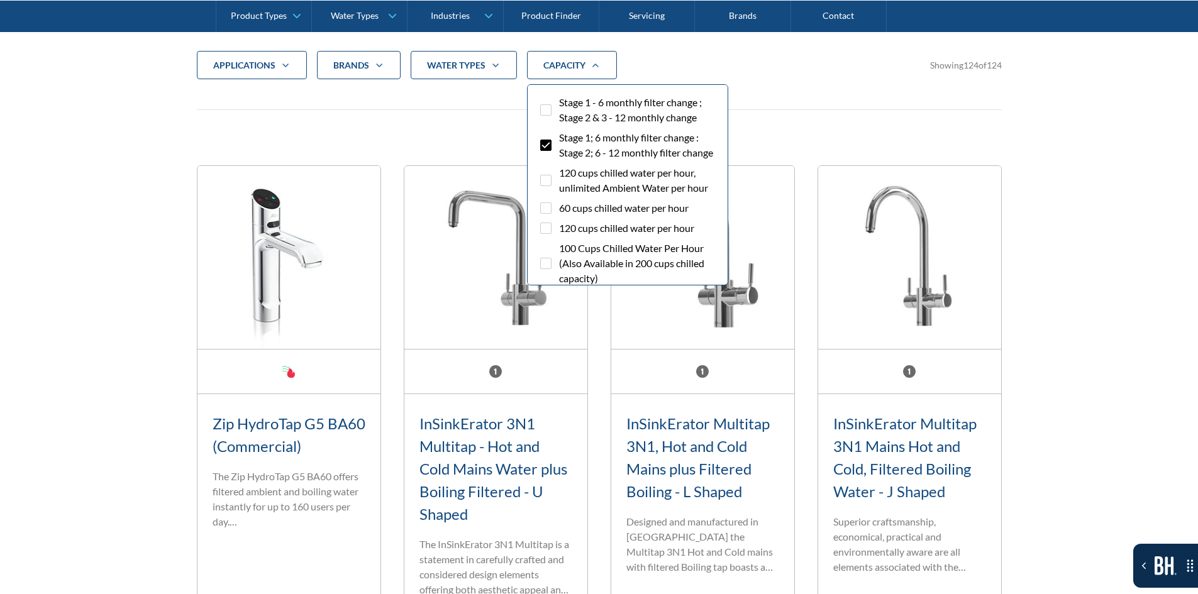
click at [547, 201] on label "120 cups chilled water per hour, unlimited Ambient Water per hour" at bounding box center [628, 182] width 180 height 35
click at [553, 174] on input "120 cups chilled water per hour, unlimited Ambient Water per hour" at bounding box center [557, 169] width 8 height 8
checkbox input "true"
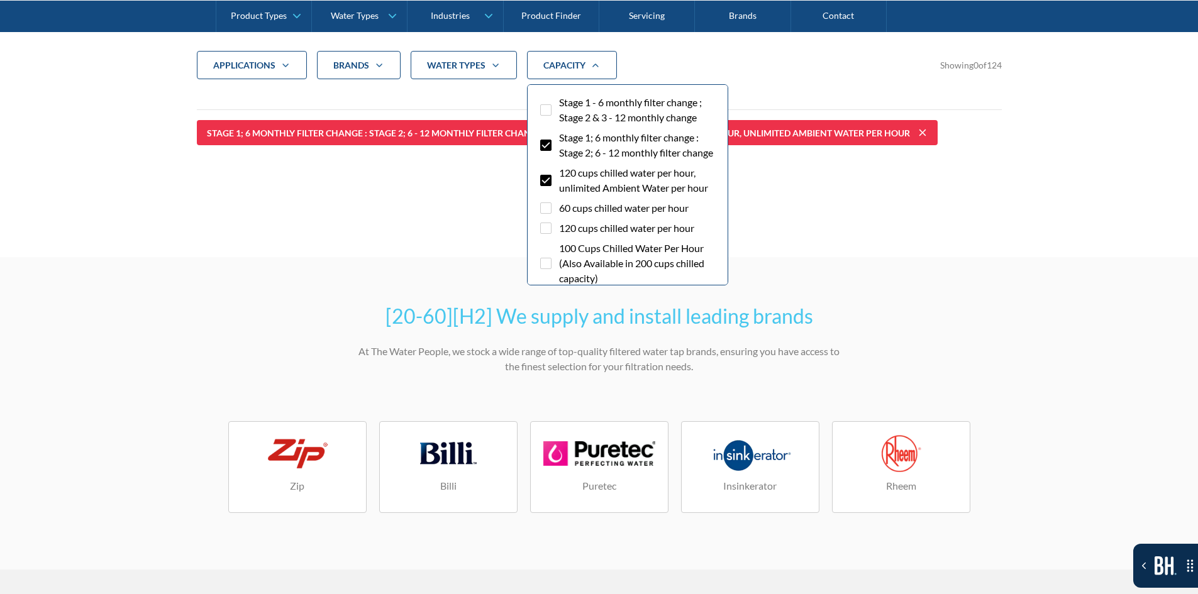
click at [553, 160] on label "Stage 1; 6 monthly filter change : Stage 2; 6 - 12 monthly filter change" at bounding box center [628, 147] width 180 height 35
click at [553, 138] on input "Stage 1; 6 monthly filter change : Stage 2; 6 - 12 monthly filter change" at bounding box center [557, 134] width 8 height 8
checkbox input "false"
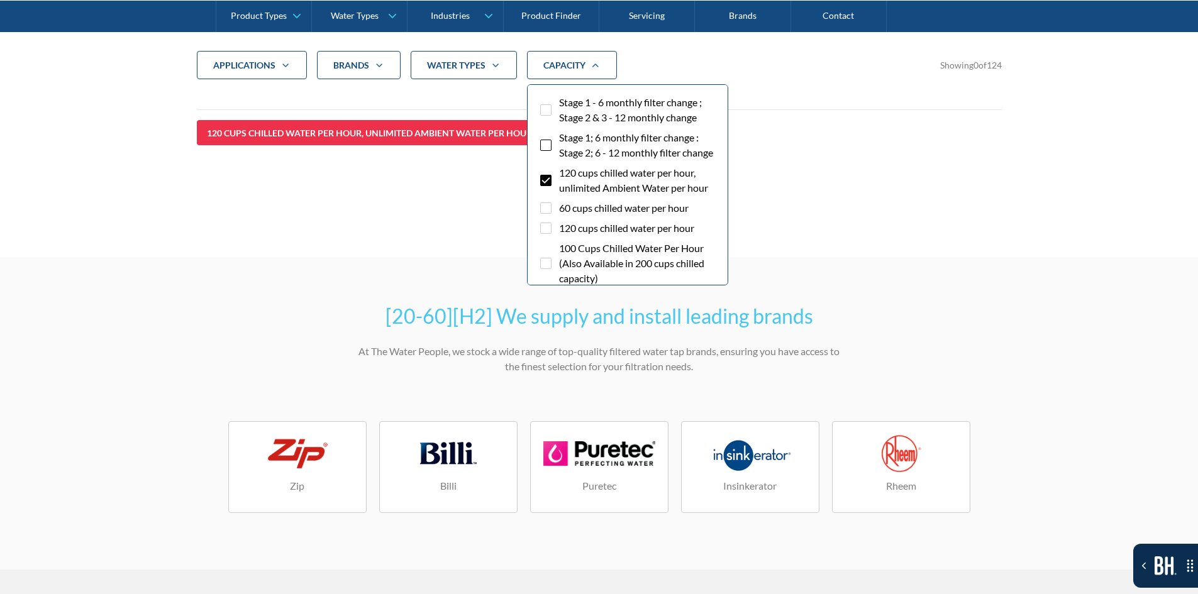
click at [551, 186] on div "Filter 5" at bounding box center [545, 180] width 11 height 11
click at [553, 174] on input "120 cups chilled water per hour, unlimited Ambient Water per hour" at bounding box center [557, 169] width 8 height 8
checkbox input "false"
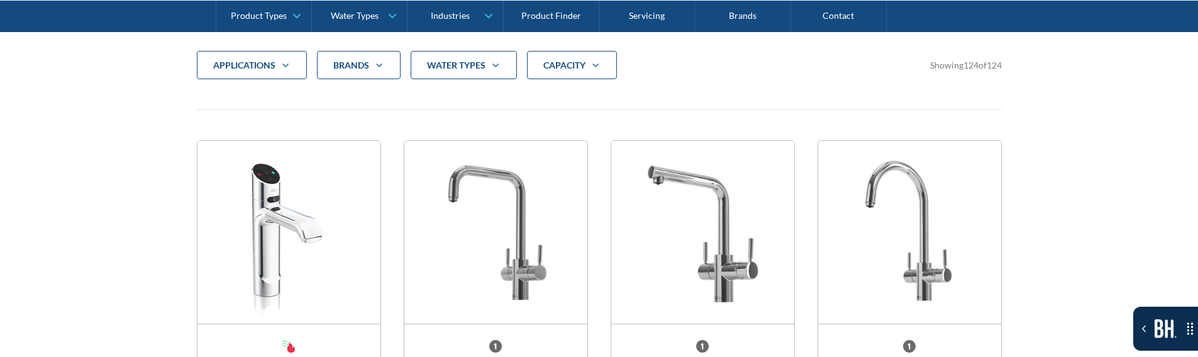
click at [394, 69] on div "Brands" at bounding box center [359, 65] width 84 height 29
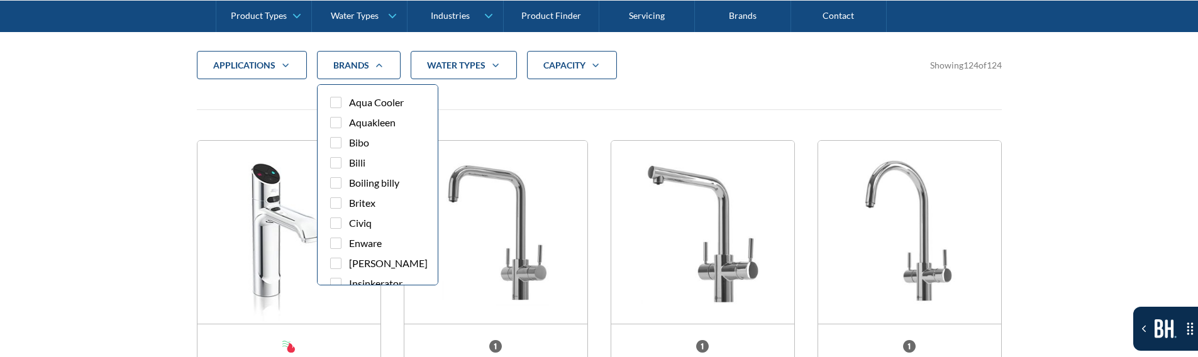
click at [379, 121] on span "Aquakleen" at bounding box center [372, 122] width 47 height 15
click at [351, 121] on input "Aquakleen" at bounding box center [347, 119] width 8 height 8
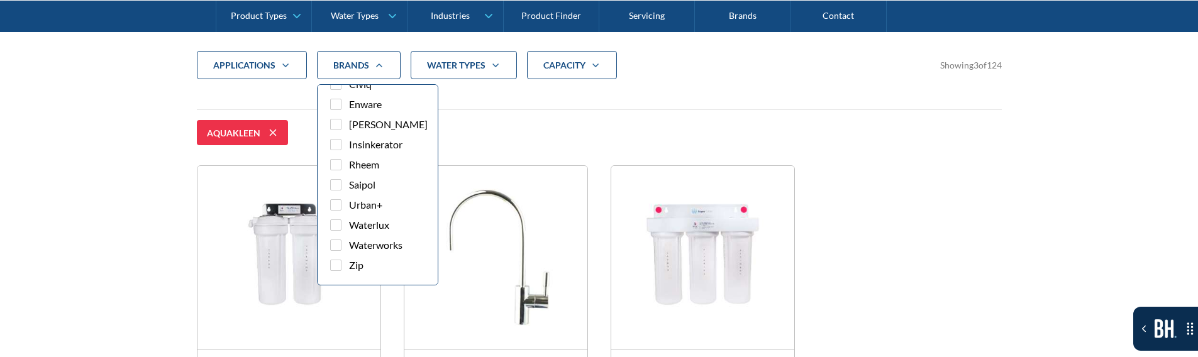
scroll to position [163, 0]
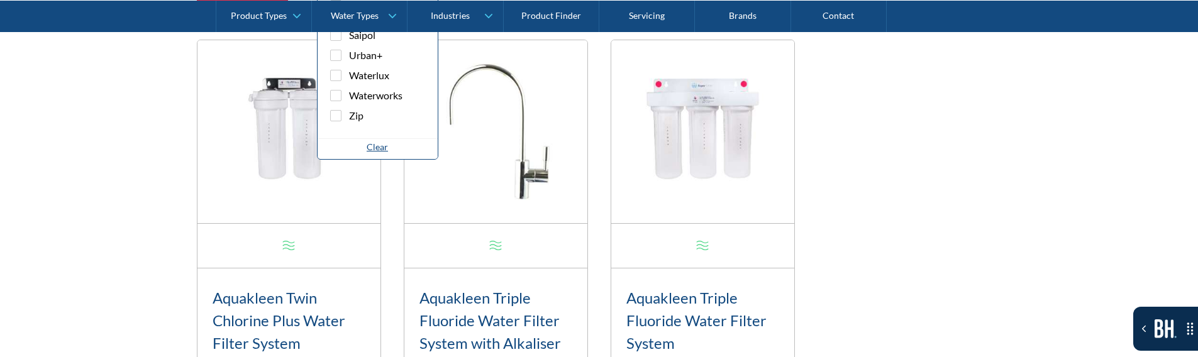
click at [378, 153] on div "Clear" at bounding box center [377, 146] width 21 height 13
checkbox input "false"
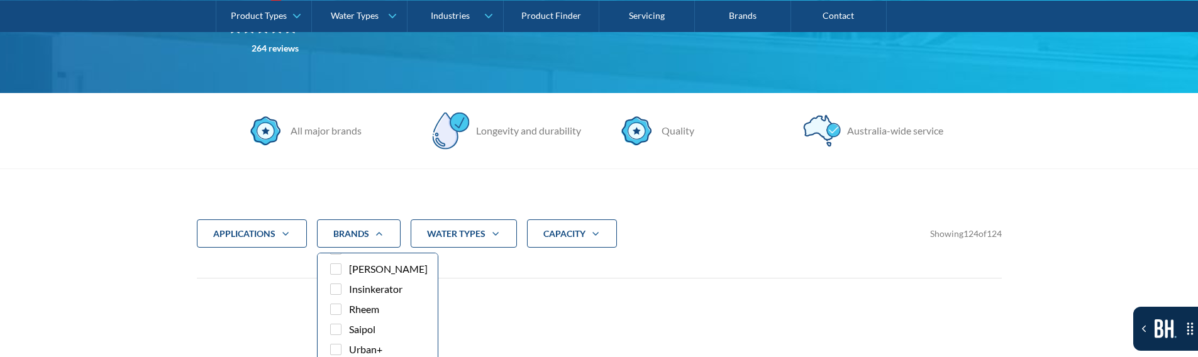
scroll to position [308, 0]
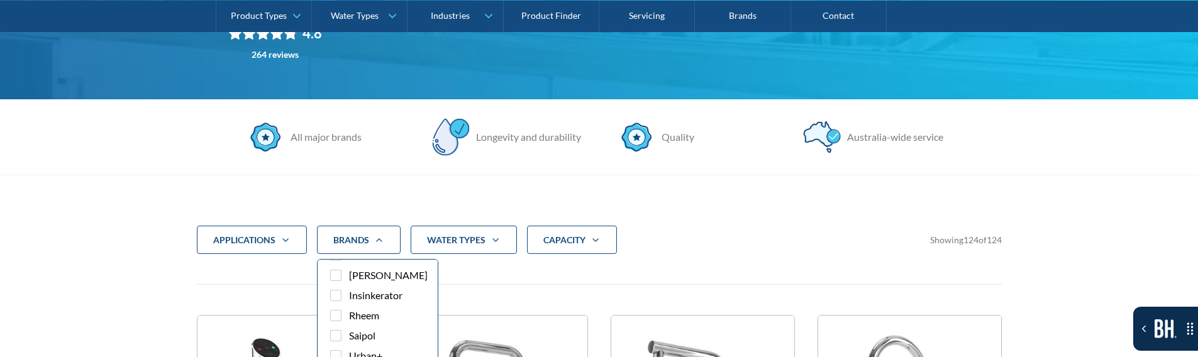
click at [237, 243] on div "applications" at bounding box center [244, 240] width 62 height 13
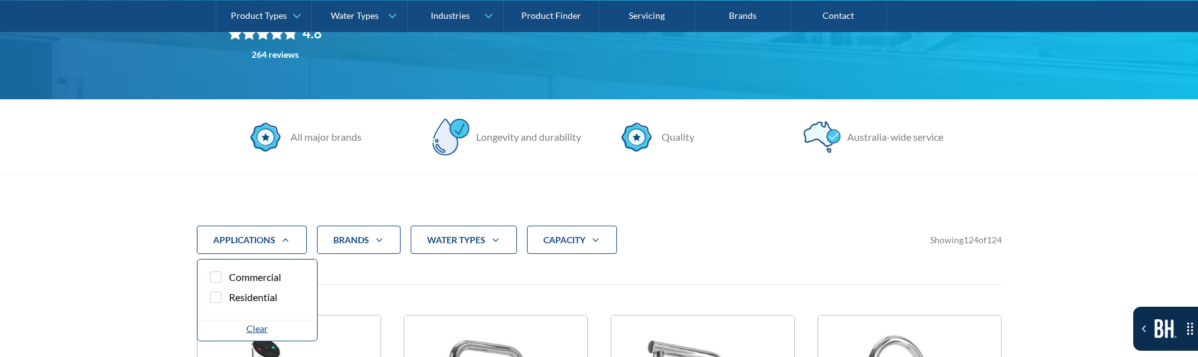
click at [239, 277] on span "Commercial" at bounding box center [255, 277] width 52 height 15
click at [231, 277] on input "Commercial" at bounding box center [227, 274] width 8 height 8
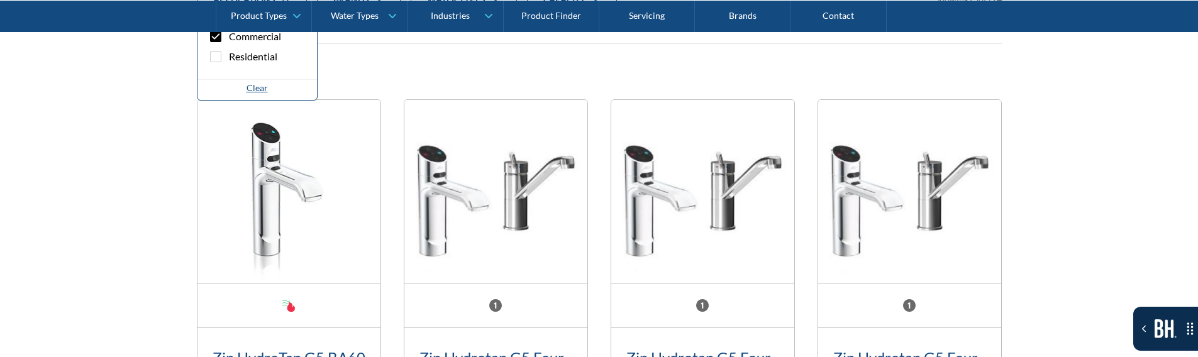
scroll to position [418, 0]
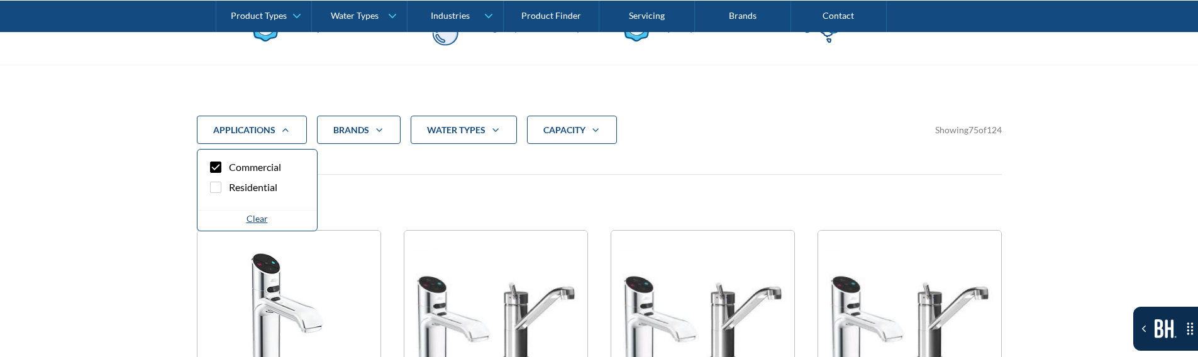
click at [369, 192] on div "Commercial" at bounding box center [599, 197] width 805 height 25
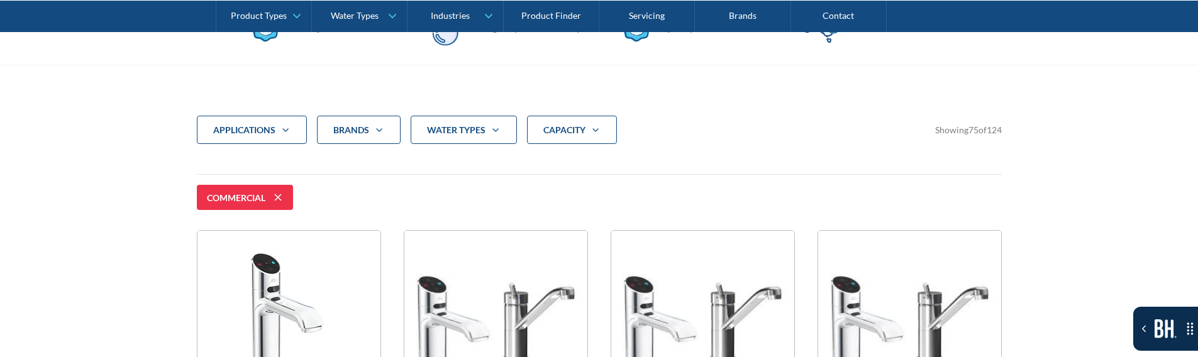
click at [257, 126] on div "applications" at bounding box center [244, 130] width 62 height 13
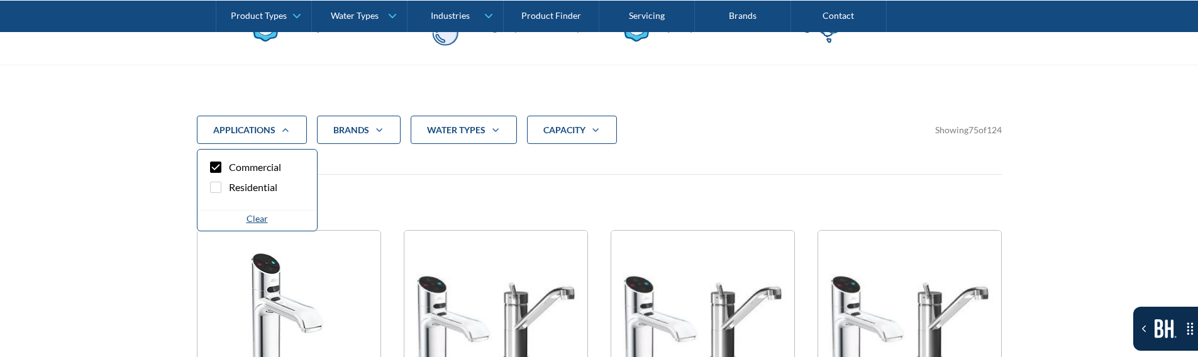
click at [255, 217] on div "Clear" at bounding box center [257, 218] width 21 height 13
checkbox input "false"
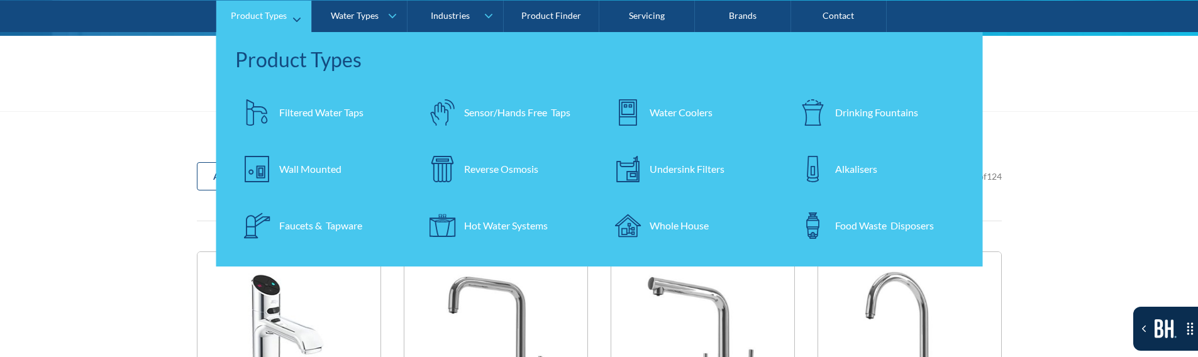
scroll to position [357, 0]
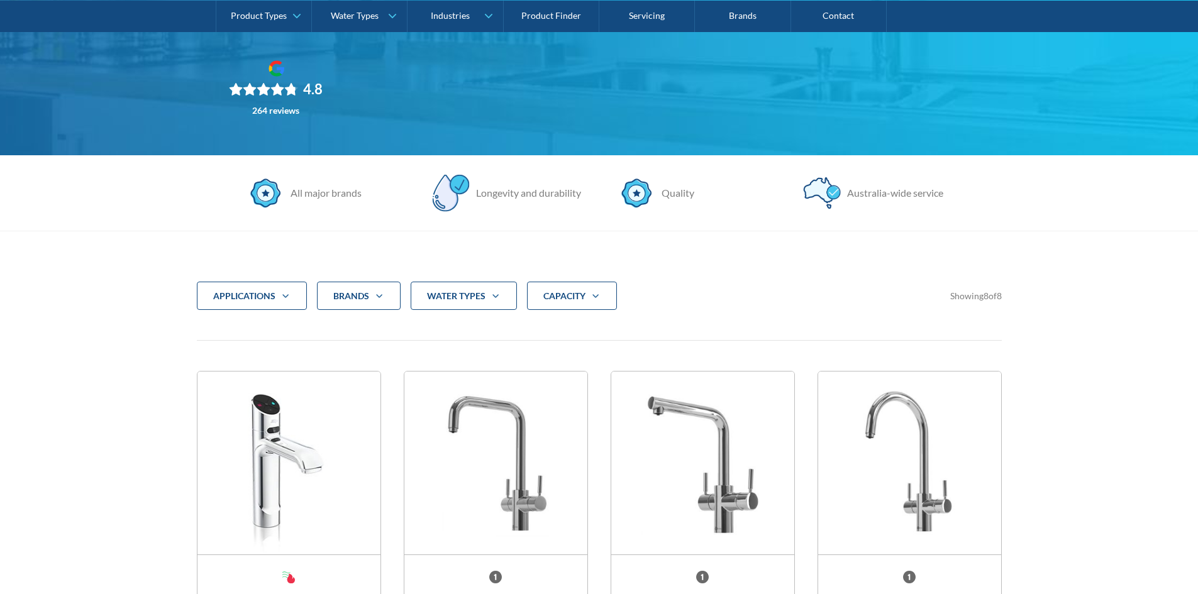
click at [609, 298] on div "CAPACITY" at bounding box center [572, 296] width 90 height 29
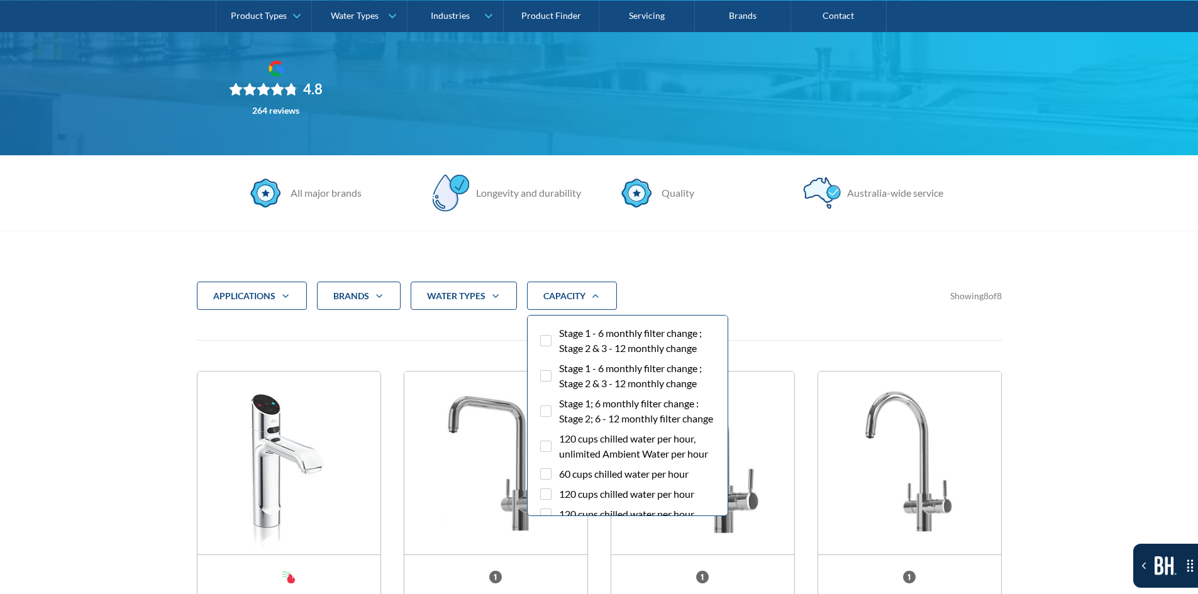
click at [570, 399] on span "Stage 1; 6 monthly filter change : Stage 2; 6 - 12 monthly filter change" at bounding box center [638, 411] width 159 height 30
click at [561, 399] on input "Stage 1; 6 monthly filter change : Stage 2; 6 - 12 monthly filter change" at bounding box center [557, 400] width 8 height 8
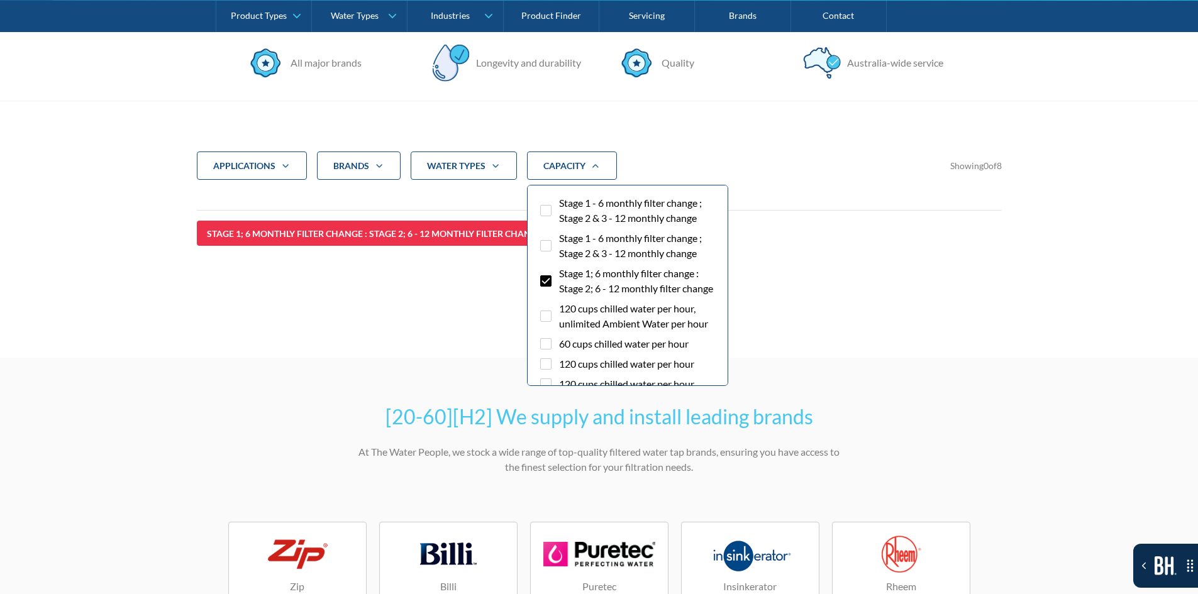
scroll to position [357, 0]
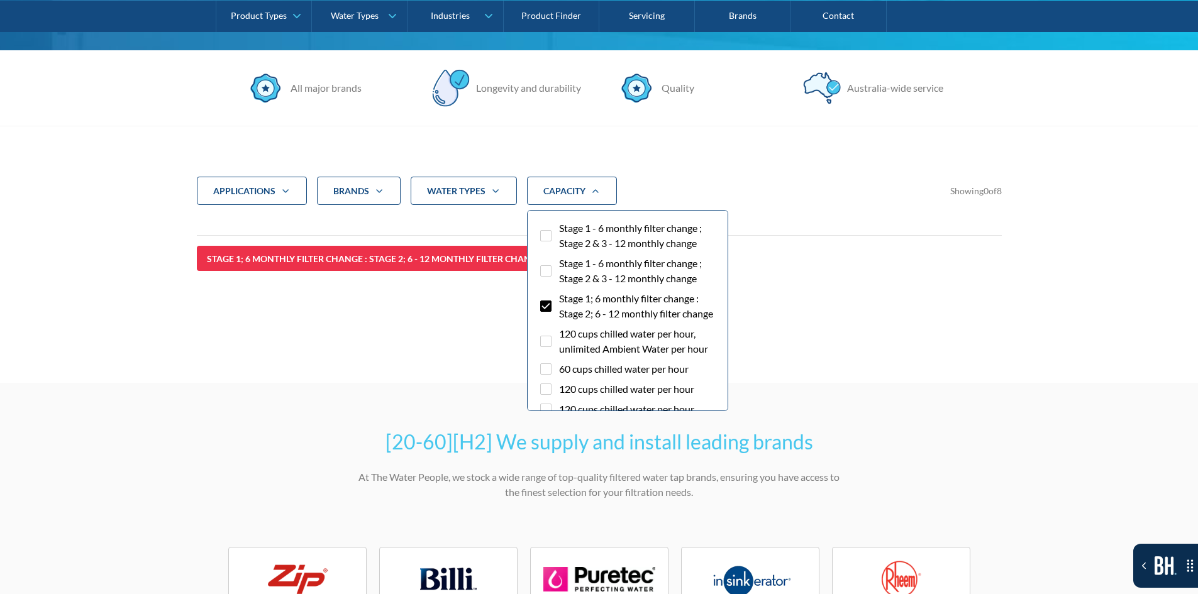
click at [544, 312] on div "Filter 5" at bounding box center [545, 306] width 11 height 11
click at [553, 299] on input "Stage 1; 6 monthly filter change : Stage 2; 6 - 12 monthly filter change" at bounding box center [557, 295] width 8 height 8
checkbox input "false"
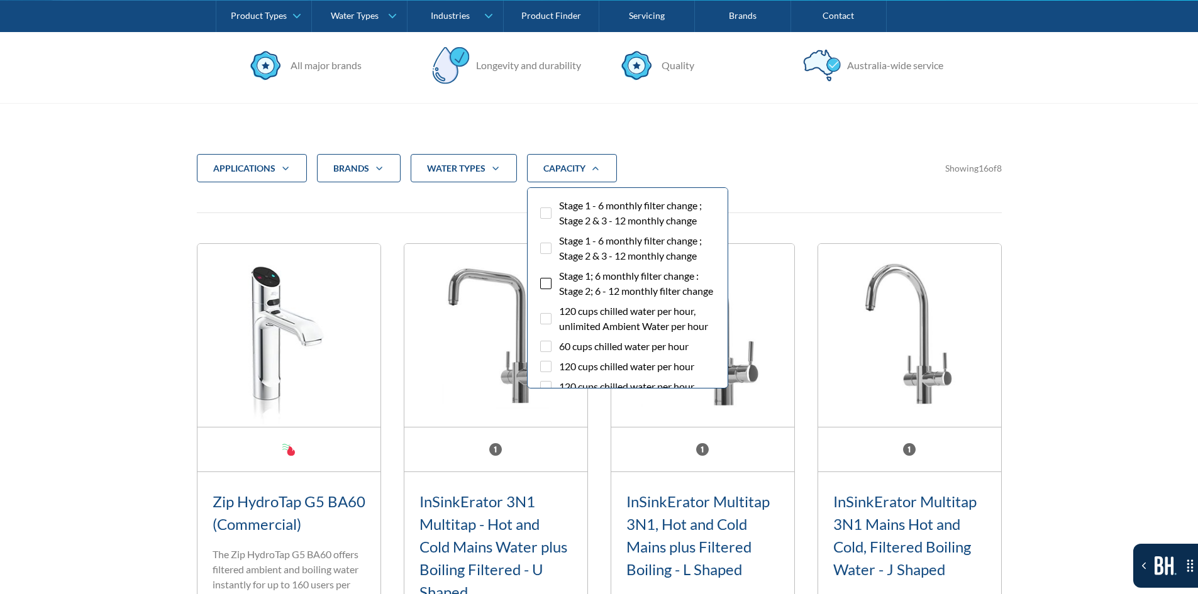
scroll to position [482, 0]
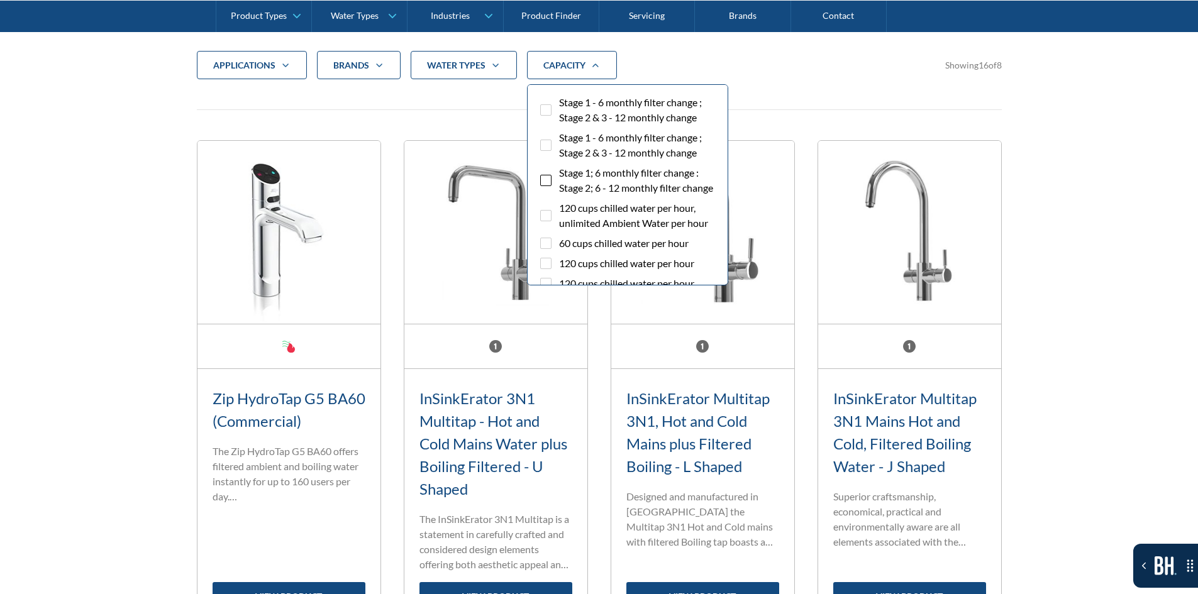
click at [560, 116] on span "Stage 1 - 6 monthly filter change ; Stage 2 & 3 - 12 monthly change" at bounding box center [638, 110] width 159 height 30
click at [560, 103] on input "Stage 1 - 6 monthly filter change ; Stage 2 & 3 - 12 monthly change" at bounding box center [557, 99] width 8 height 8
checkbox input "true"
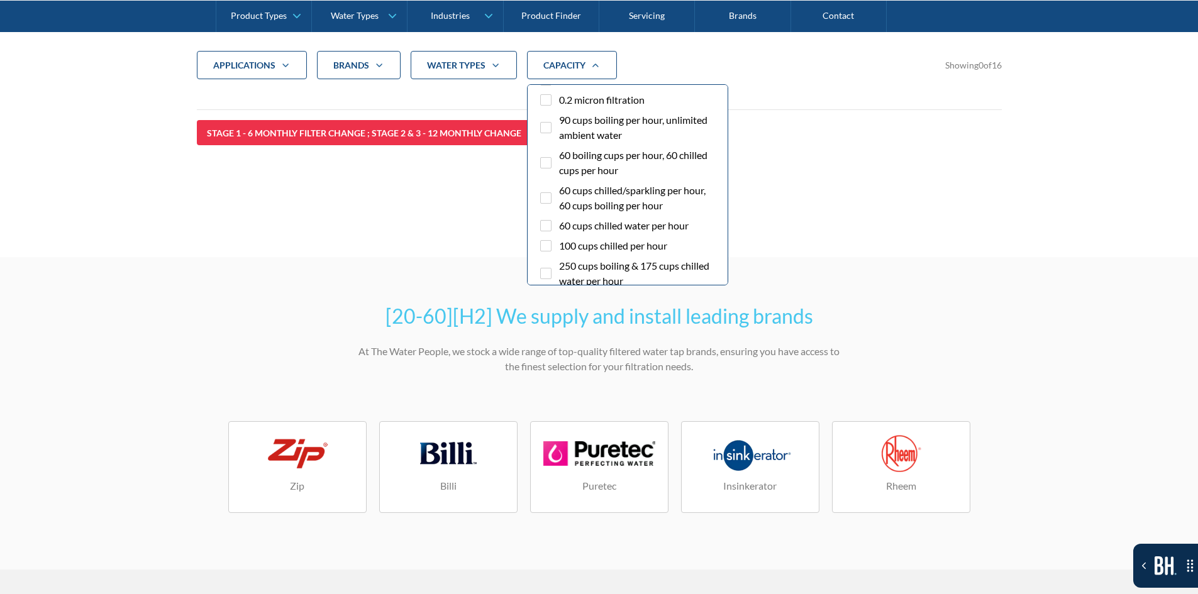
scroll to position [440, 0]
click at [499, 59] on div "water Types" at bounding box center [464, 65] width 106 height 29
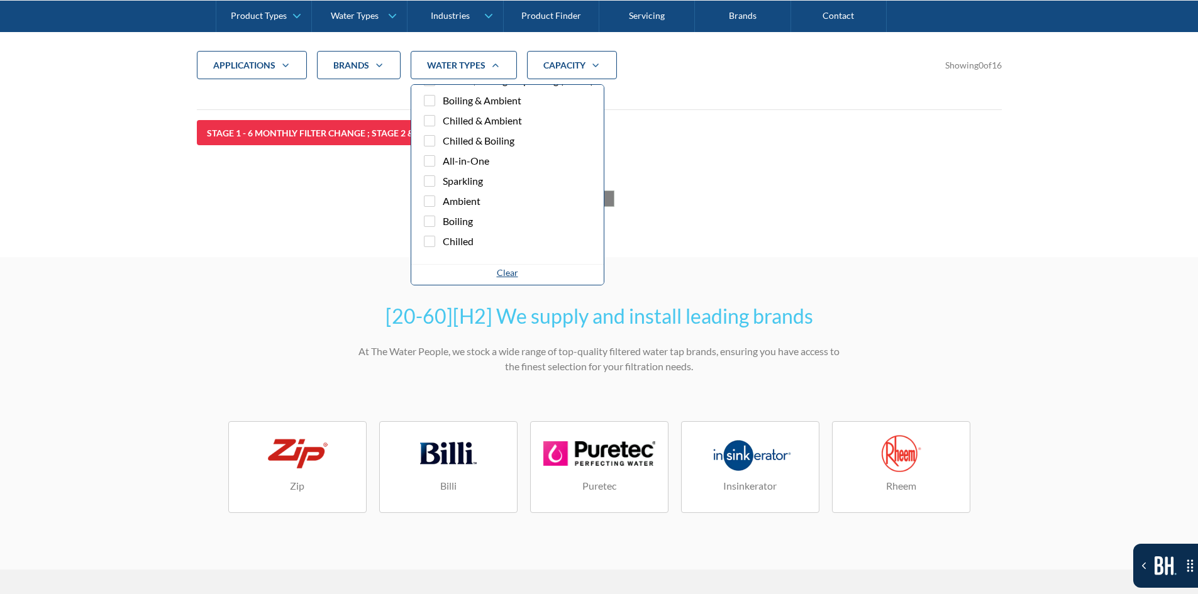
scroll to position [37, 0]
click at [504, 273] on div "Clear" at bounding box center [507, 272] width 21 height 13
click at [545, 59] on div "CAPACITY" at bounding box center [564, 65] width 42 height 13
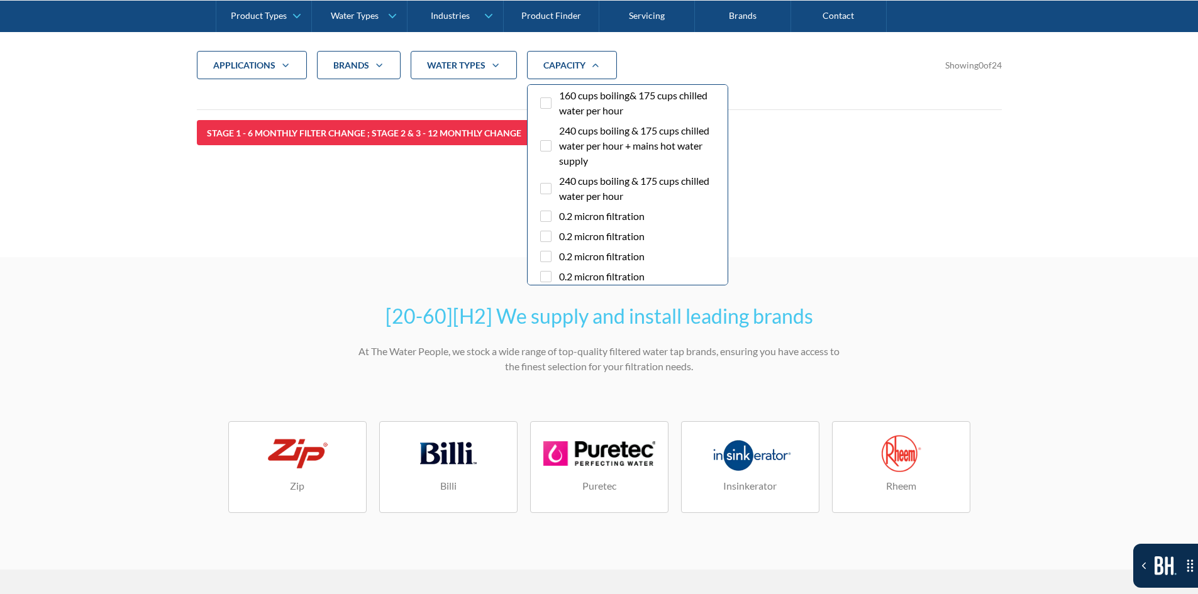
scroll to position [2850, 0]
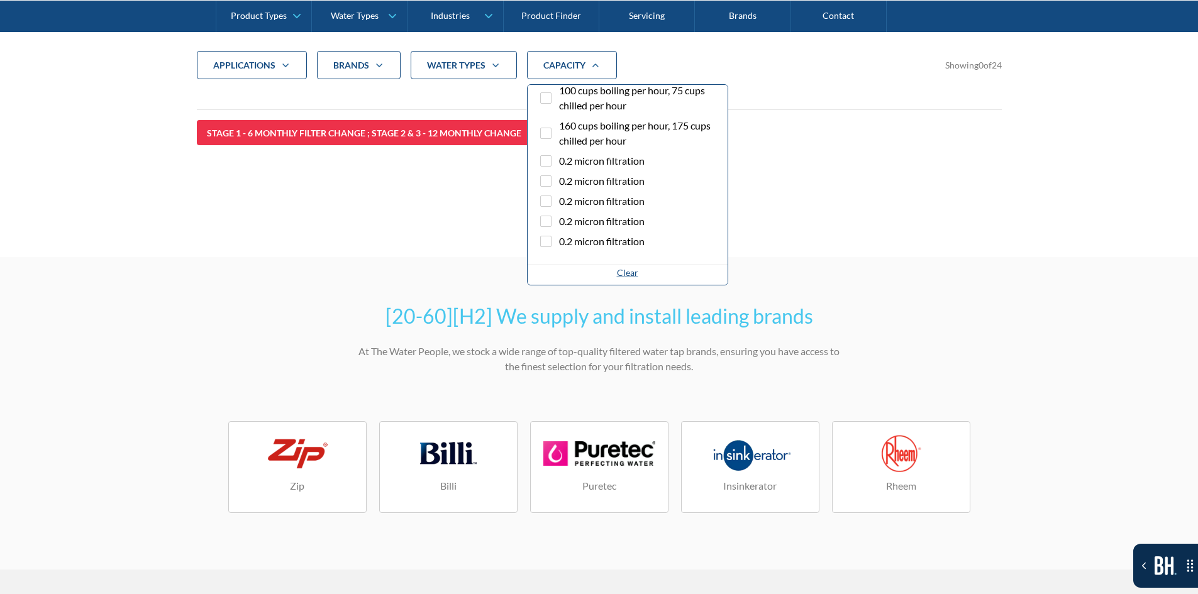
click at [622, 272] on div "Clear" at bounding box center [627, 272] width 21 height 13
click at [621, 272] on div "Clear" at bounding box center [627, 272] width 21 height 13
click at [618, 273] on div "Clear" at bounding box center [627, 272] width 21 height 13
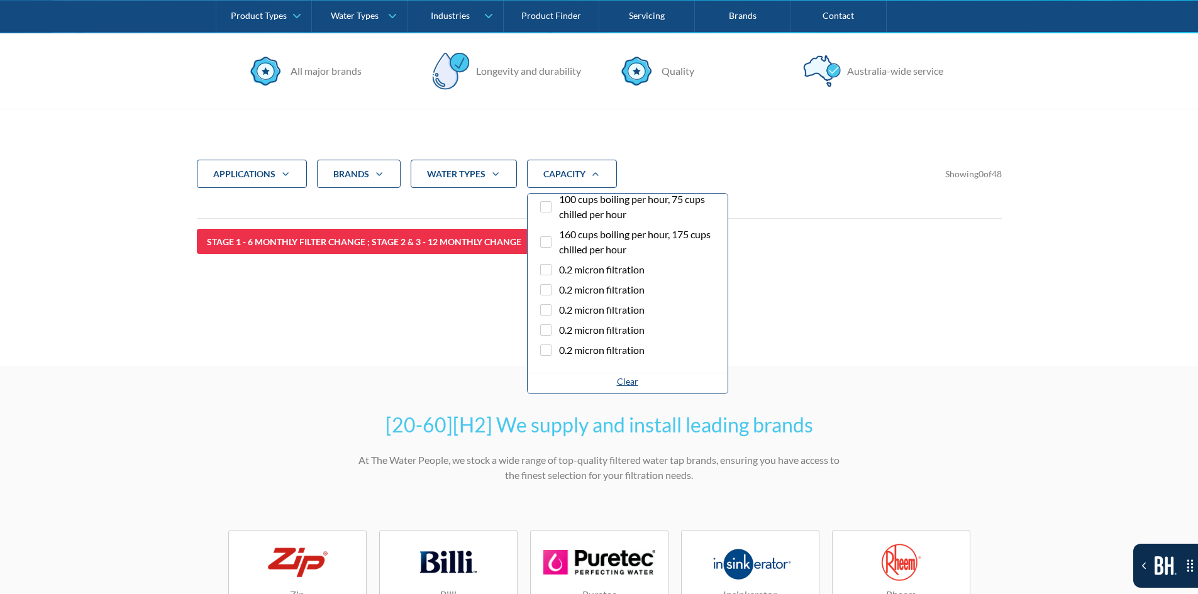
scroll to position [357, 0]
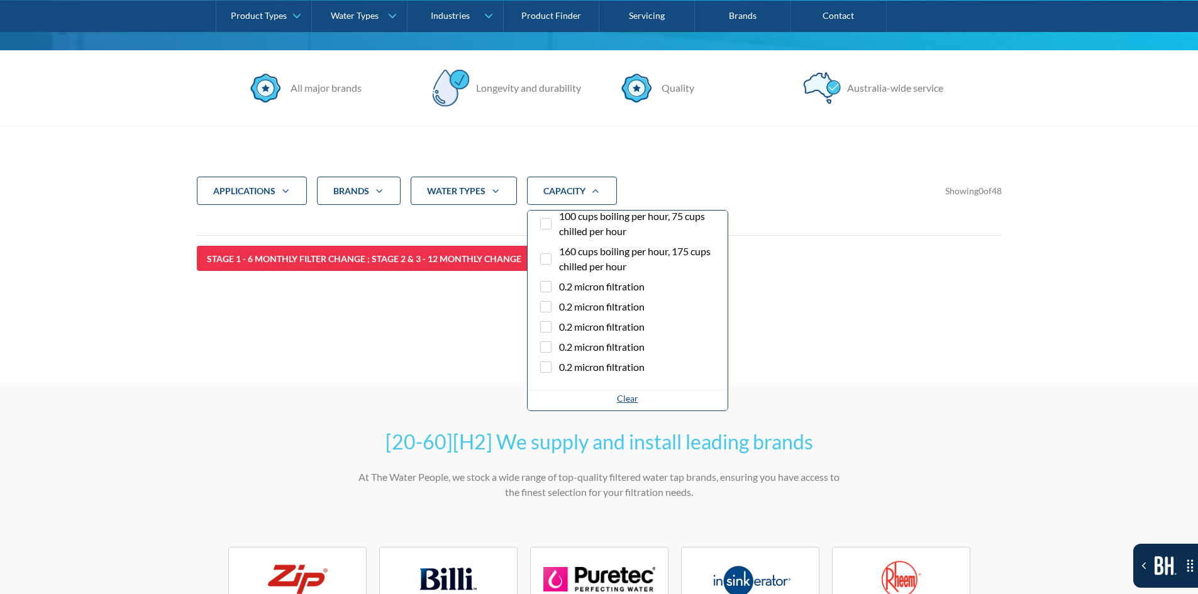
click at [257, 196] on div "applications" at bounding box center [244, 191] width 62 height 13
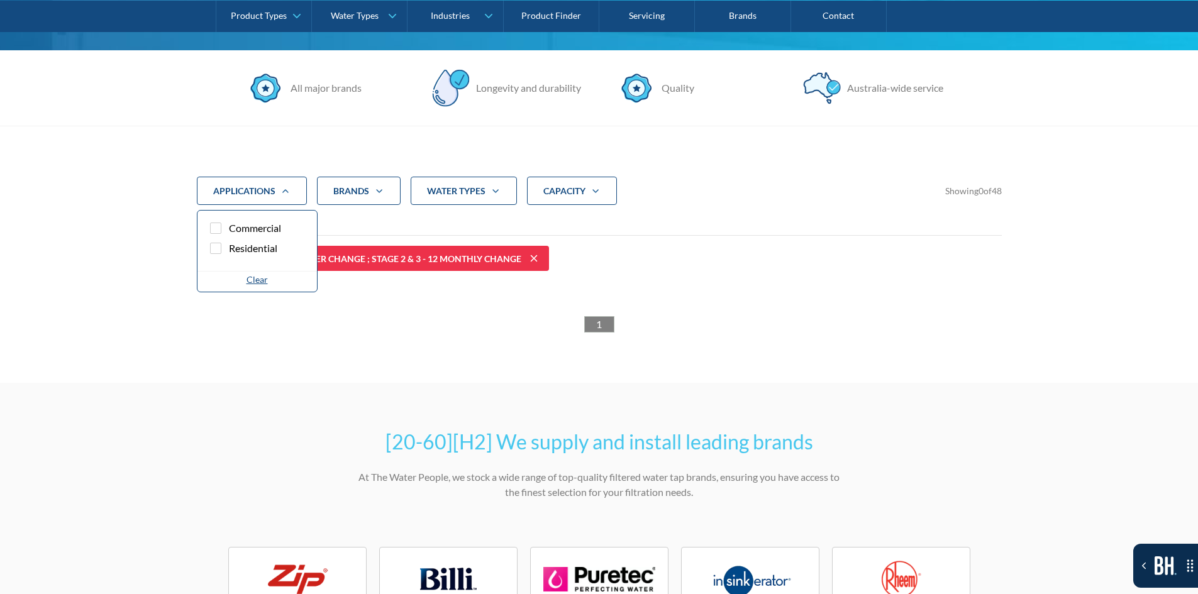
click at [262, 280] on div "Clear" at bounding box center [257, 279] width 21 height 13
click at [265, 230] on span "Commercial" at bounding box center [255, 228] width 52 height 15
click at [231, 229] on input "Commercial" at bounding box center [227, 225] width 8 height 8
checkbox input "true"
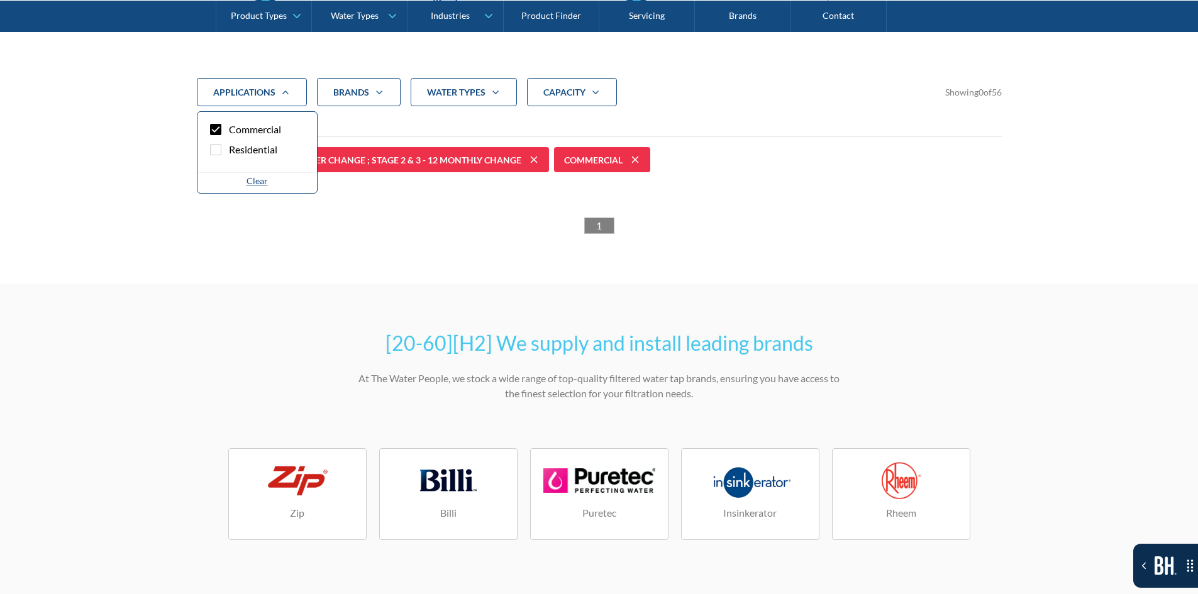
scroll to position [482, 0]
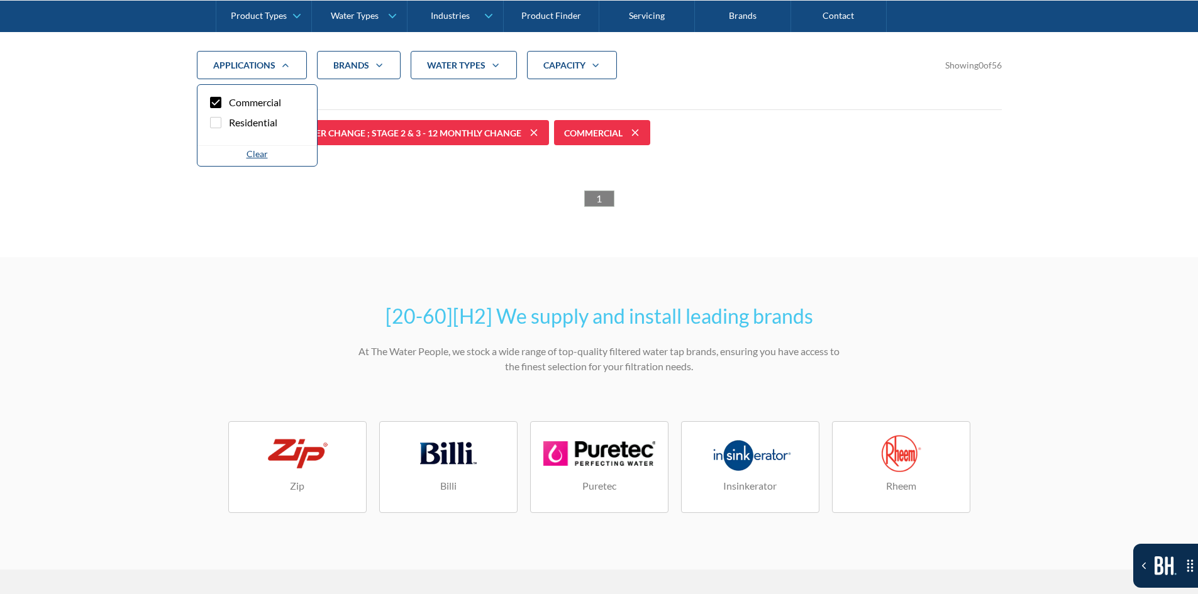
click at [259, 154] on div "Clear" at bounding box center [257, 153] width 21 height 13
click at [254, 247] on div "applications Commercial Residential Clear Brands Aqua Cooler Aquakleen Bibo Bil…" at bounding box center [599, 129] width 805 height 257
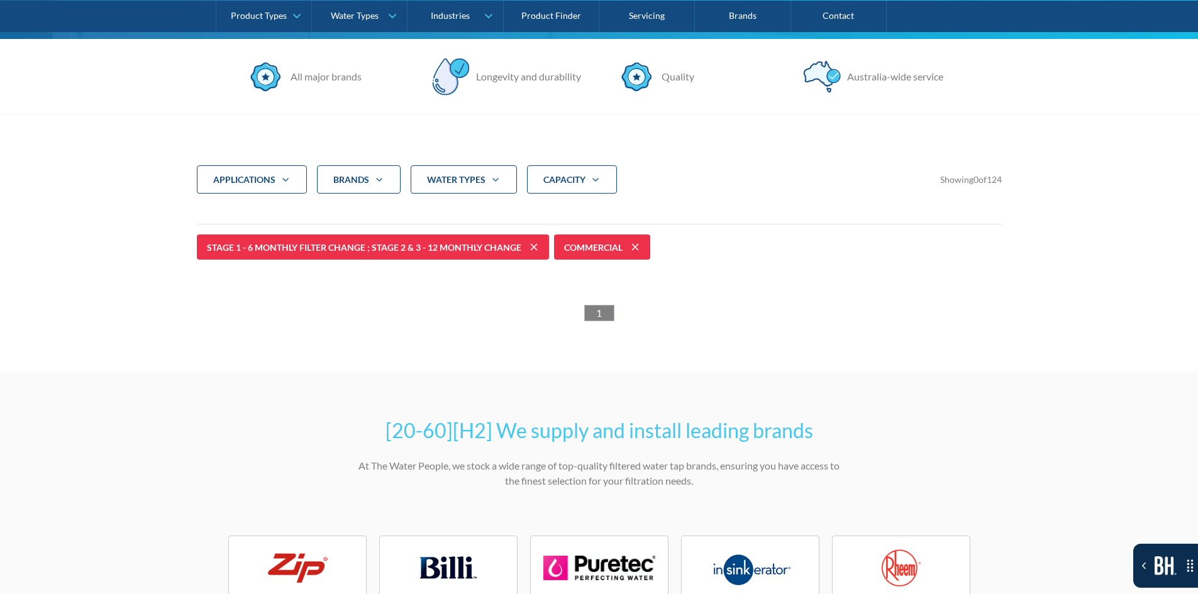
scroll to position [377, 0]
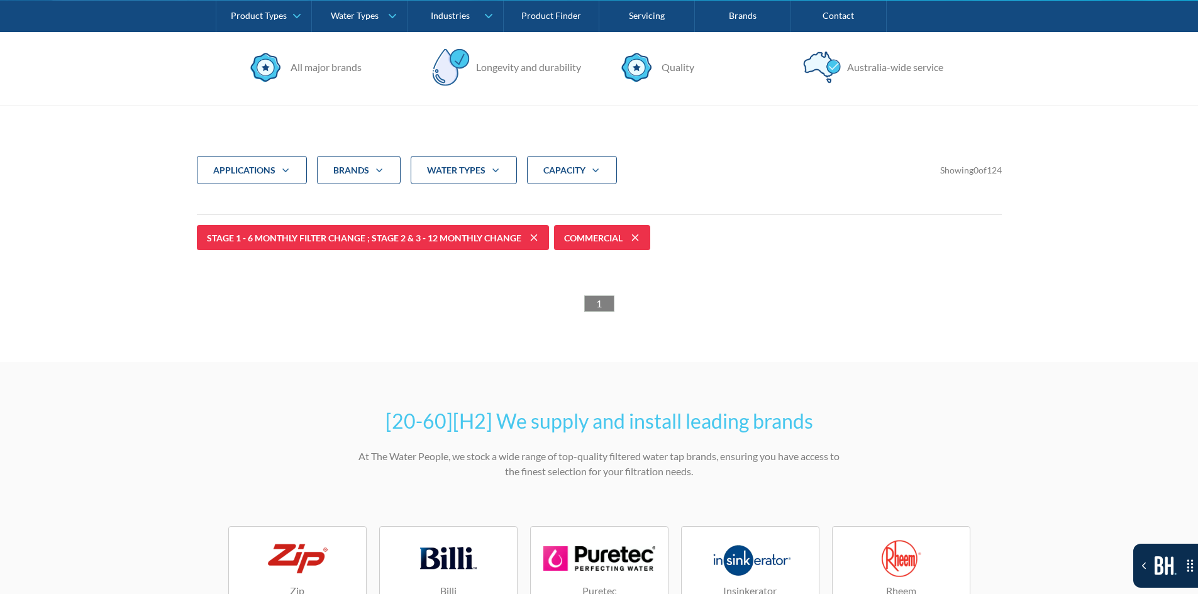
click at [637, 240] on icon at bounding box center [635, 237] width 15 height 15
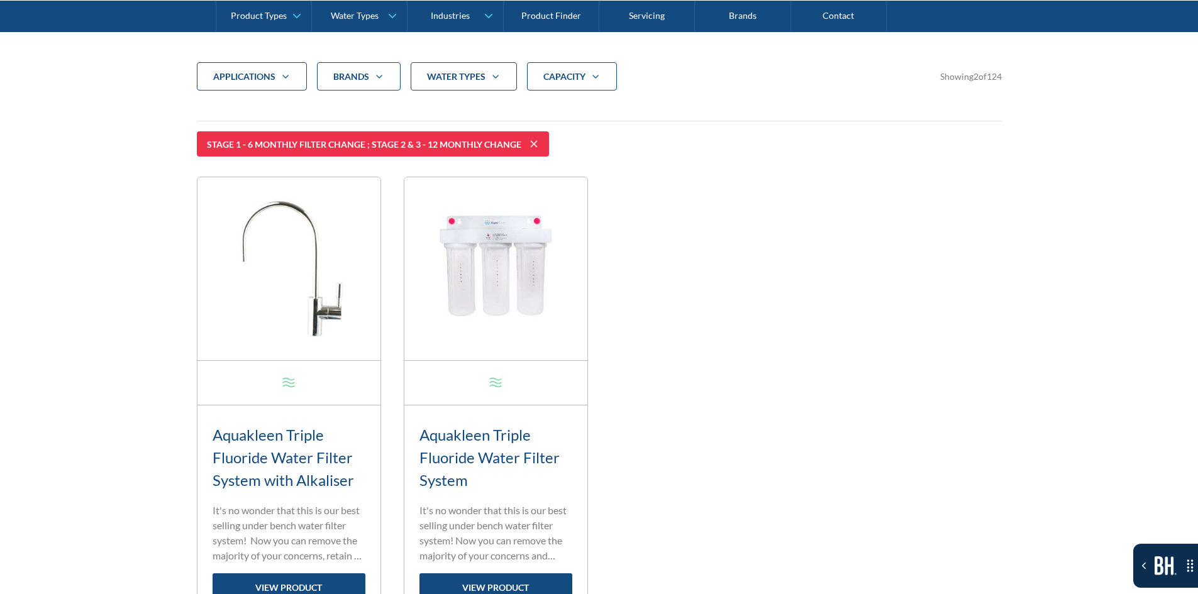
scroll to position [482, 0]
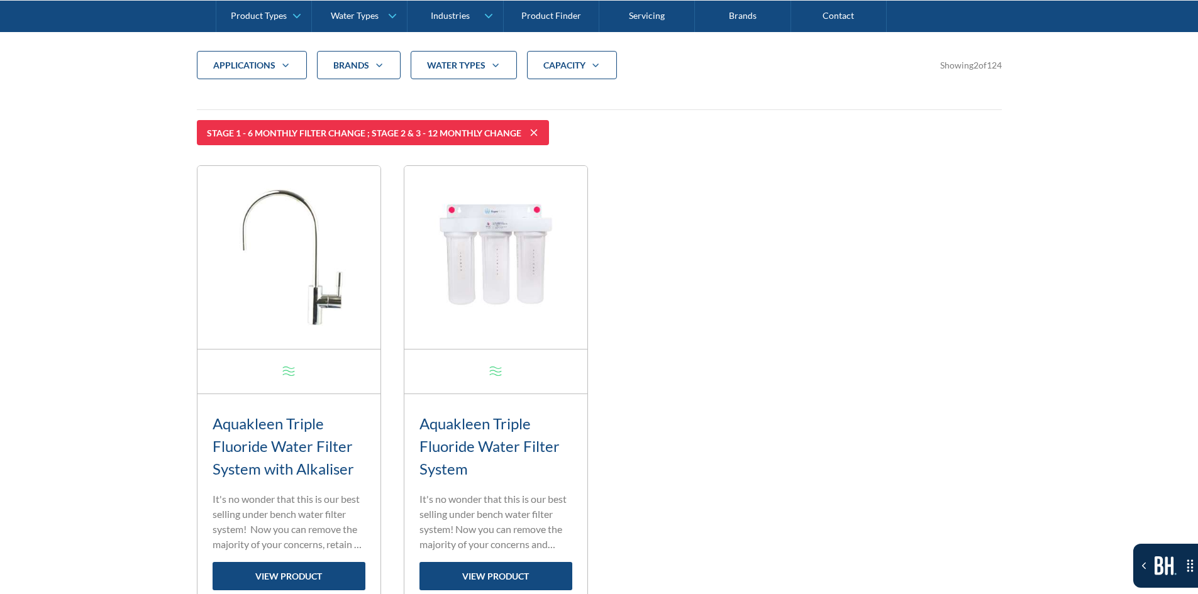
click at [529, 135] on icon at bounding box center [533, 132] width 15 height 15
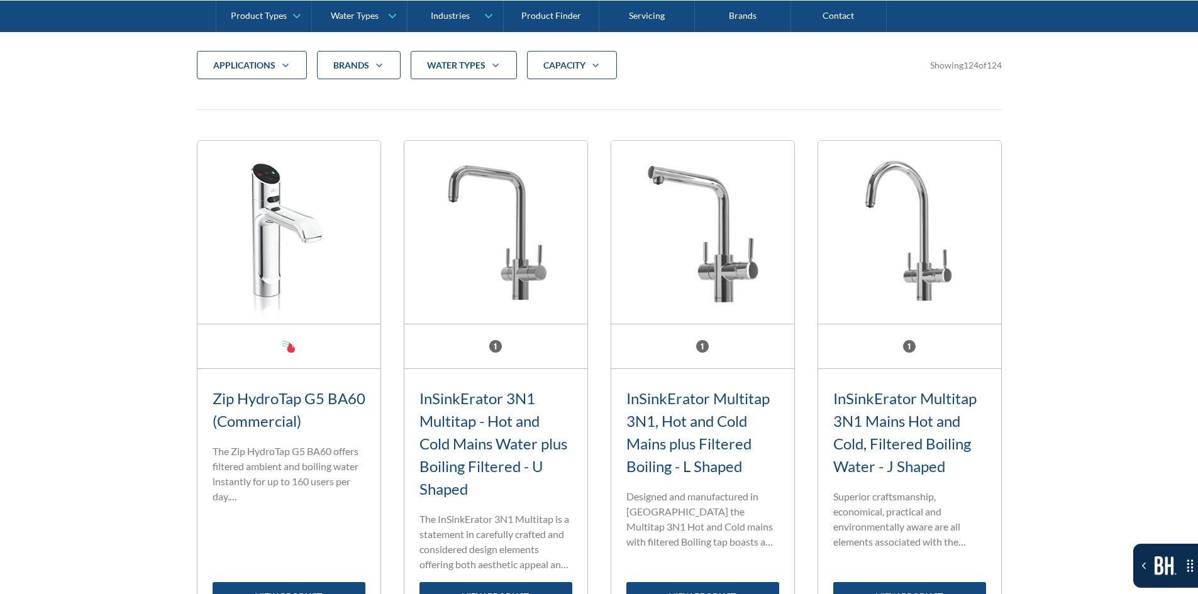
click at [551, 70] on strong "CAPACITY" at bounding box center [564, 65] width 42 height 11
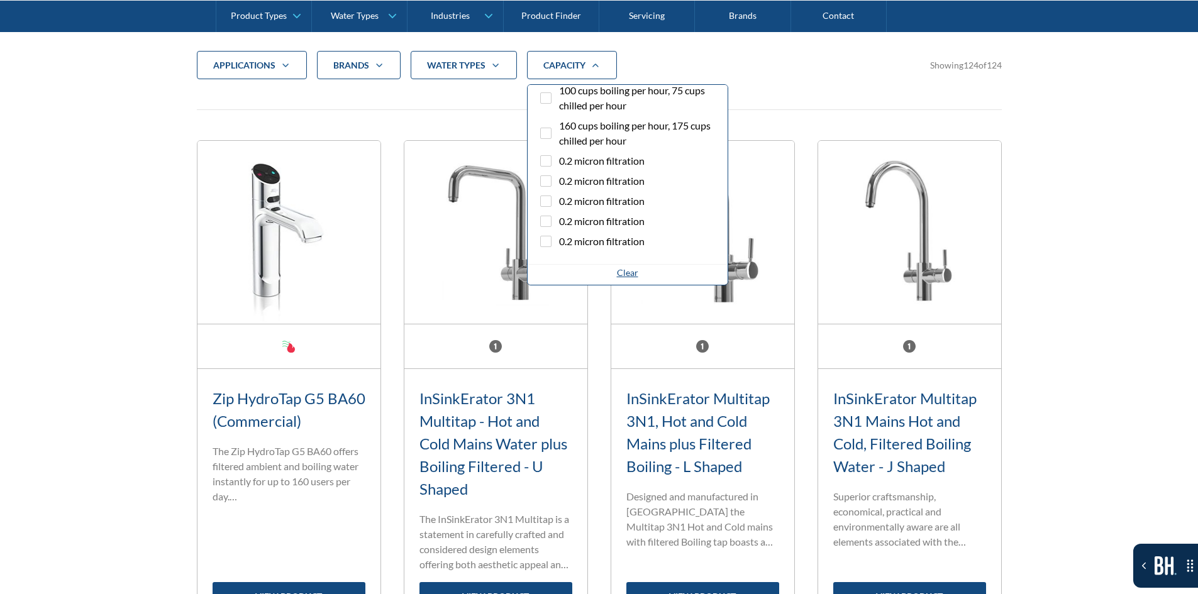
click at [549, 128] on div "Filter 5" at bounding box center [545, 133] width 11 height 11
click at [553, 126] on input "160 cups boiling per hour, 175 cups chilled per hour" at bounding box center [557, 122] width 8 height 8
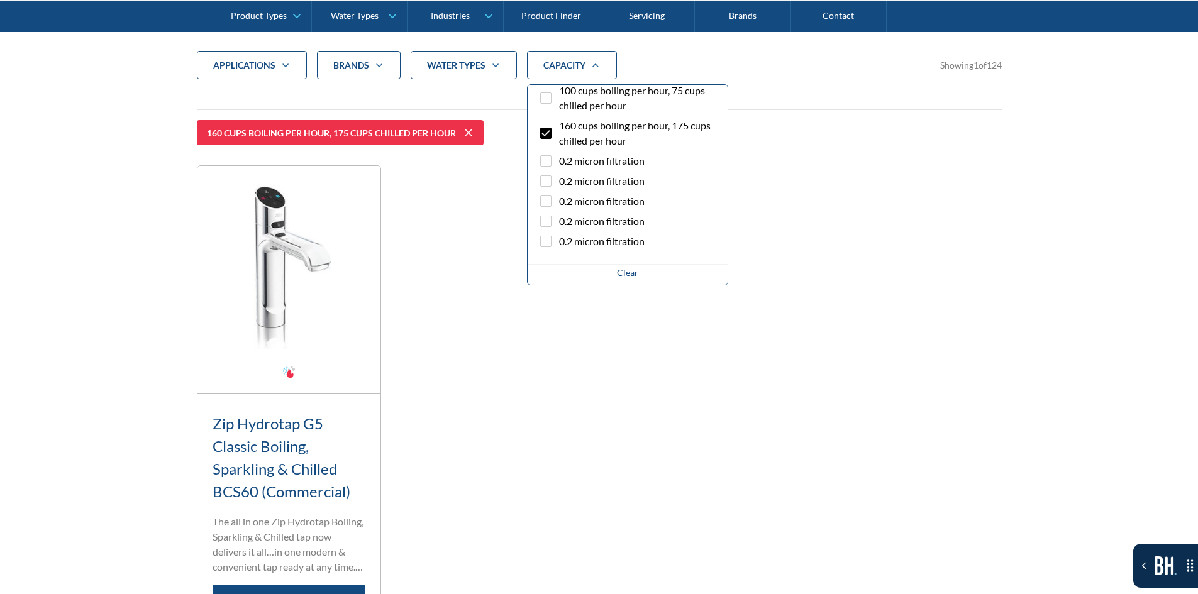
click at [549, 128] on div "Filter 5" at bounding box center [545, 133] width 11 height 11
click at [553, 126] on input "160 cups boiling per hour, 175 cups chilled per hour" at bounding box center [557, 122] width 8 height 8
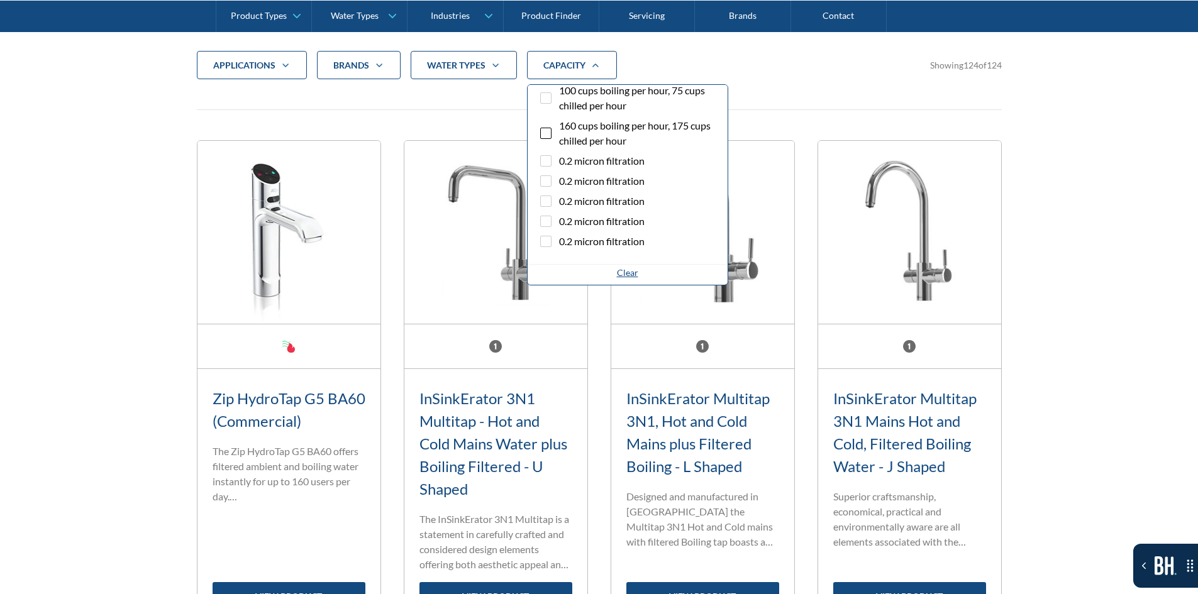
click at [549, 128] on div "Filter 5" at bounding box center [545, 133] width 11 height 11
click at [553, 126] on input "160 cups boiling per hour, 175 cups chilled per hour" at bounding box center [557, 122] width 8 height 8
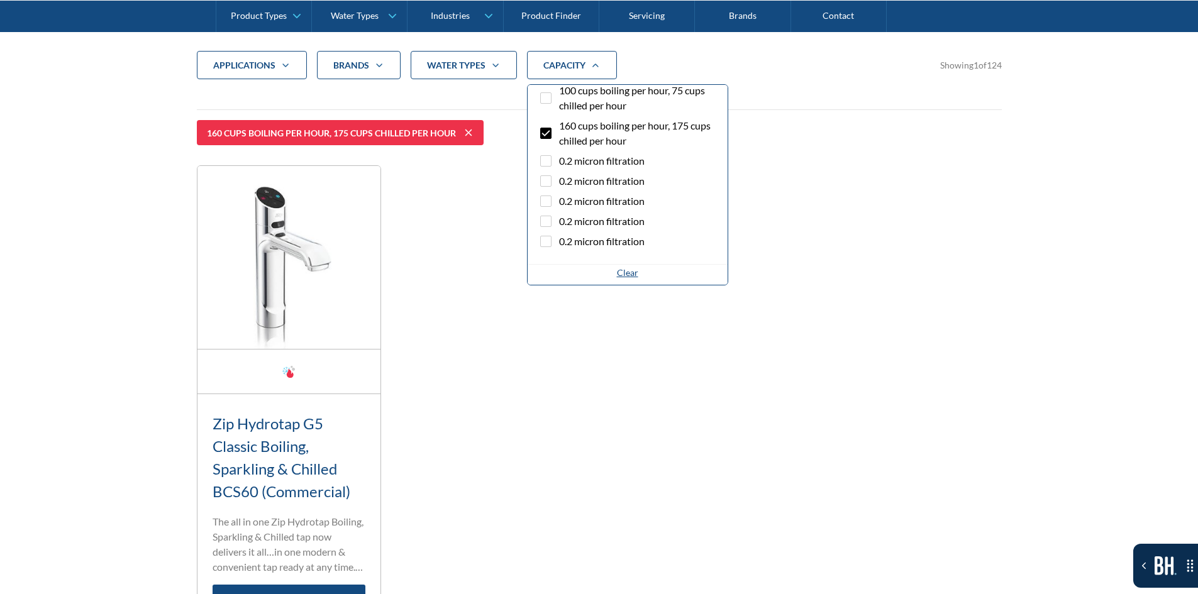
click at [549, 128] on div "Filter 5" at bounding box center [545, 133] width 11 height 11
click at [553, 126] on input "160 cups boiling per hour, 175 cups chilled per hour" at bounding box center [557, 122] width 8 height 8
checkbox input "false"
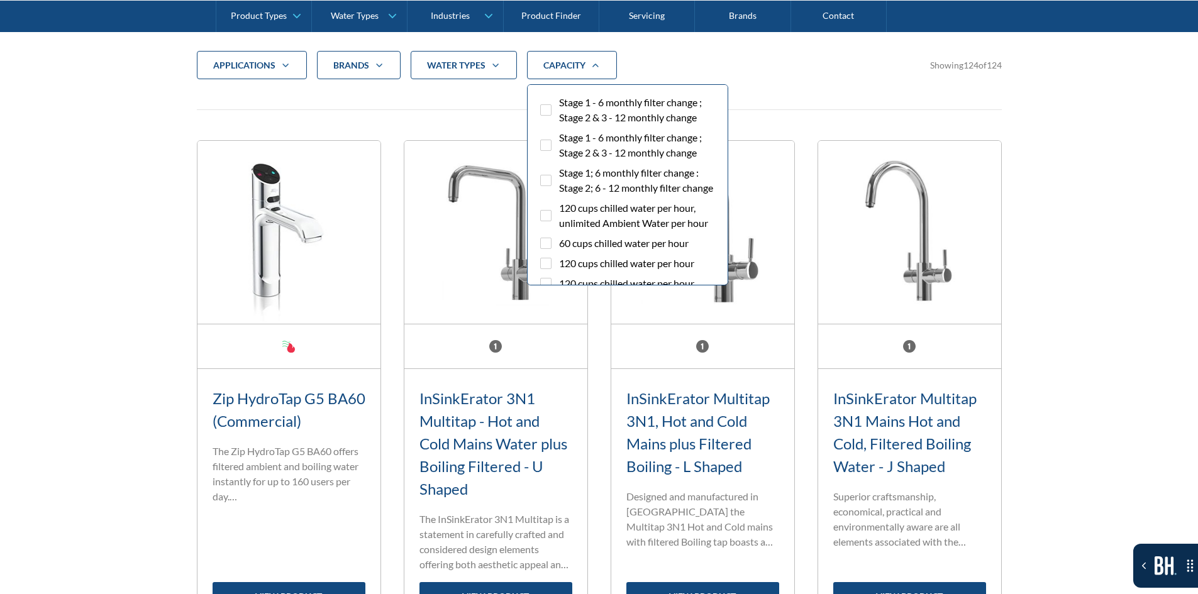
click at [654, 120] on span "Stage 1 - 6 monthly filter change ; Stage 2 & 3 - 12 monthly change" at bounding box center [638, 110] width 159 height 30
click at [561, 103] on input "Stage 1 - 6 monthly filter change ; Stage 2 & 3 - 12 monthly change" at bounding box center [557, 99] width 8 height 8
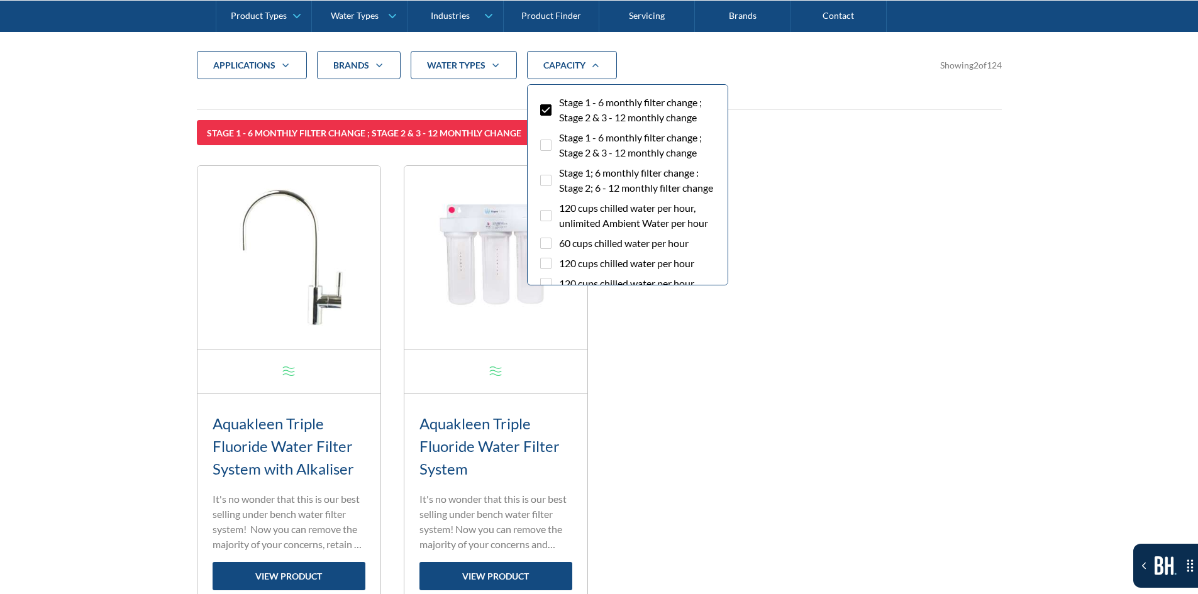
click at [653, 120] on span "Stage 1 - 6 monthly filter change ; Stage 2 & 3 - 12 monthly change" at bounding box center [638, 110] width 159 height 30
click at [561, 103] on input "Stage 1 - 6 monthly filter change ; Stage 2 & 3 - 12 monthly change" at bounding box center [557, 99] width 8 height 8
checkbox input "false"
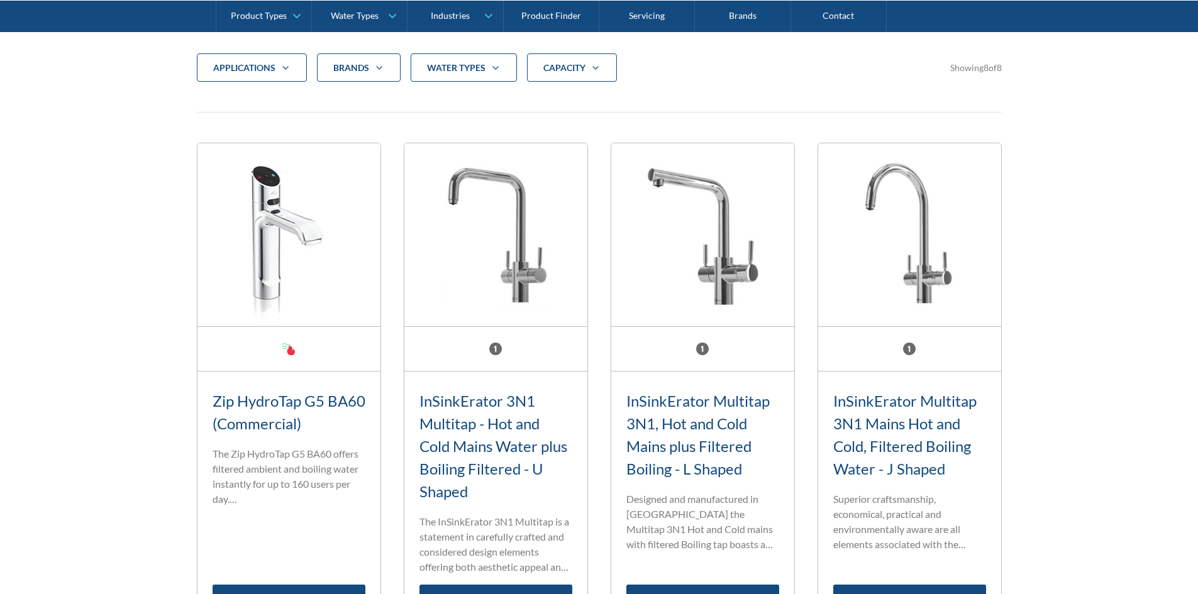
scroll to position [482, 0]
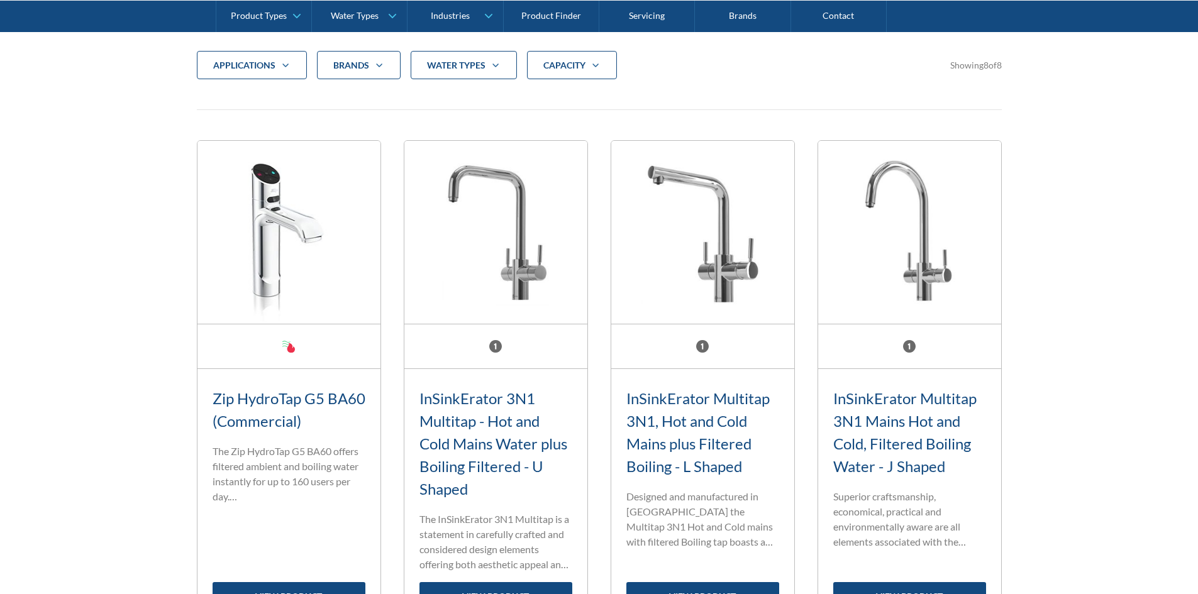
click at [528, 70] on div "CAPACITY" at bounding box center [572, 65] width 90 height 29
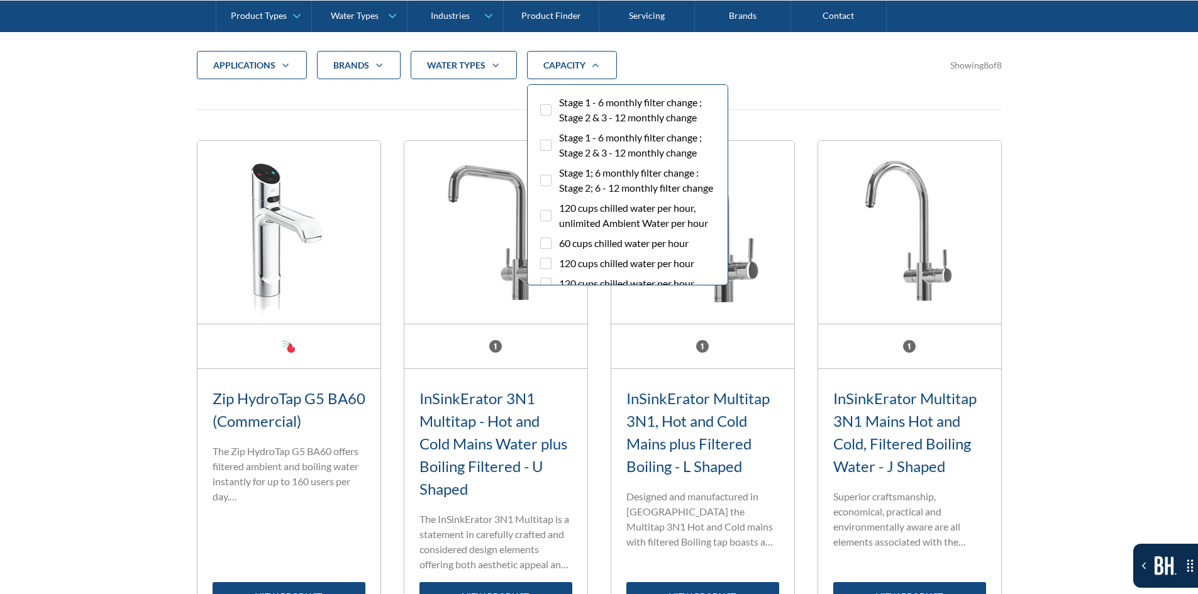
click at [270, 380] on div "Zip HydroTap G5 BA60 (Commercial) Standard range filter tap The Zip HydroTap G5…" at bounding box center [289, 497] width 183 height 257
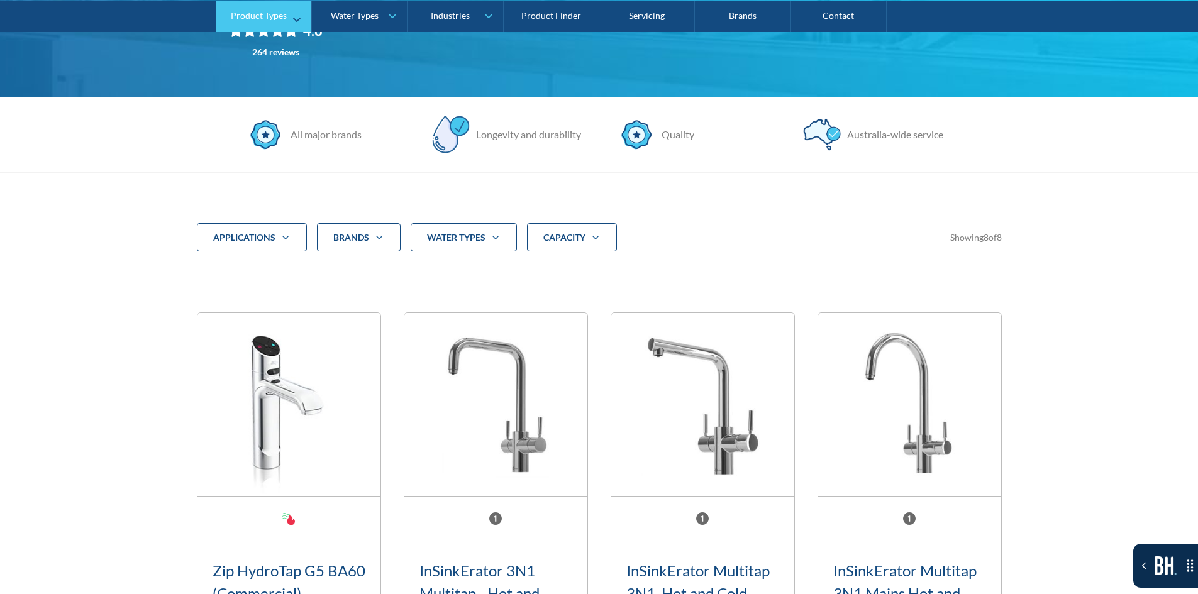
scroll to position [294, 0]
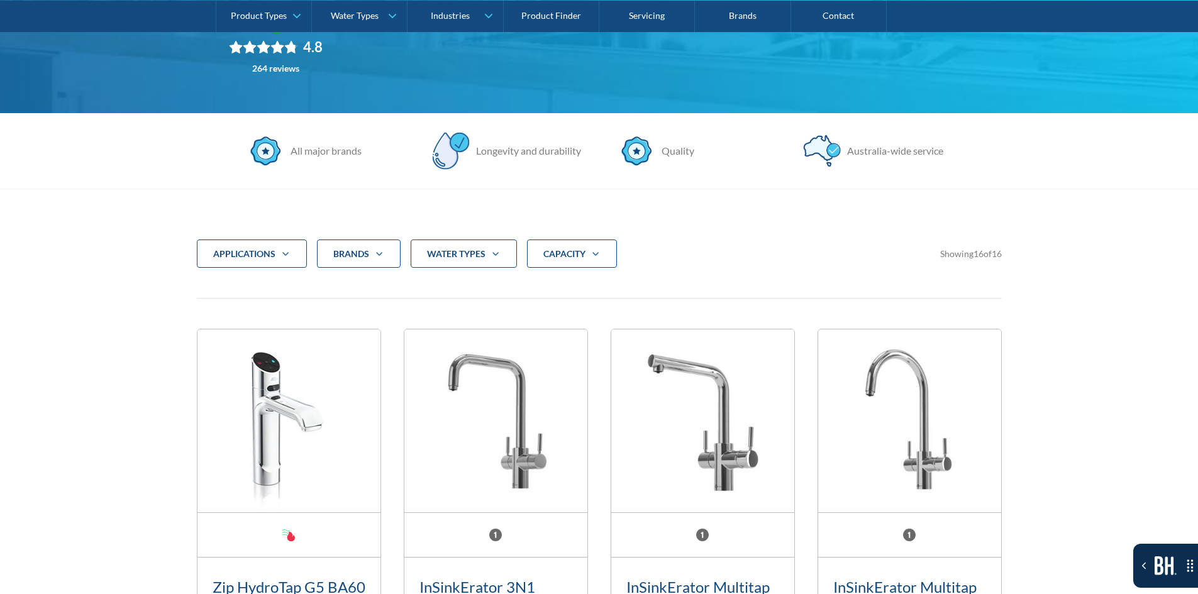
drag, startPoint x: 109, startPoint y: 134, endPoint x: 108, endPoint y: 169, distance: 35.2
click at [108, 169] on section "All major brands Longevity and durability Quality [GEOGRAPHIC_DATA]-wide servic…" at bounding box center [599, 150] width 1198 height 75
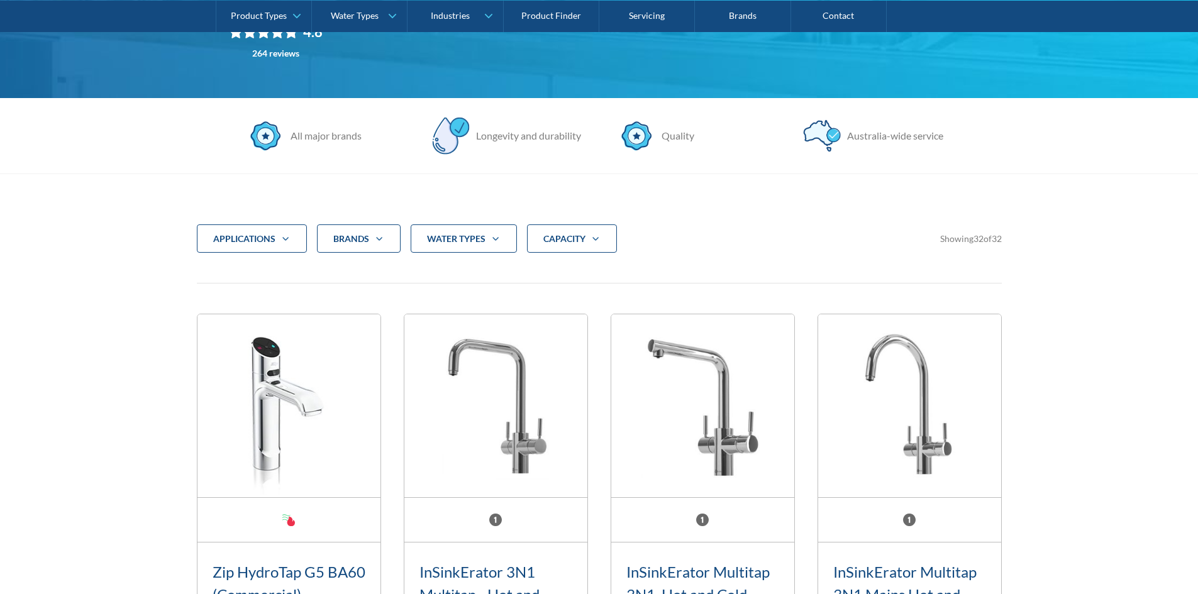
click at [215, 229] on div "applications" at bounding box center [252, 239] width 110 height 29
click at [211, 272] on div "applications Commercial Residential Clear Brands Aqua Cooler Aquakleen Bibo Bil…" at bounding box center [599, 249] width 805 height 49
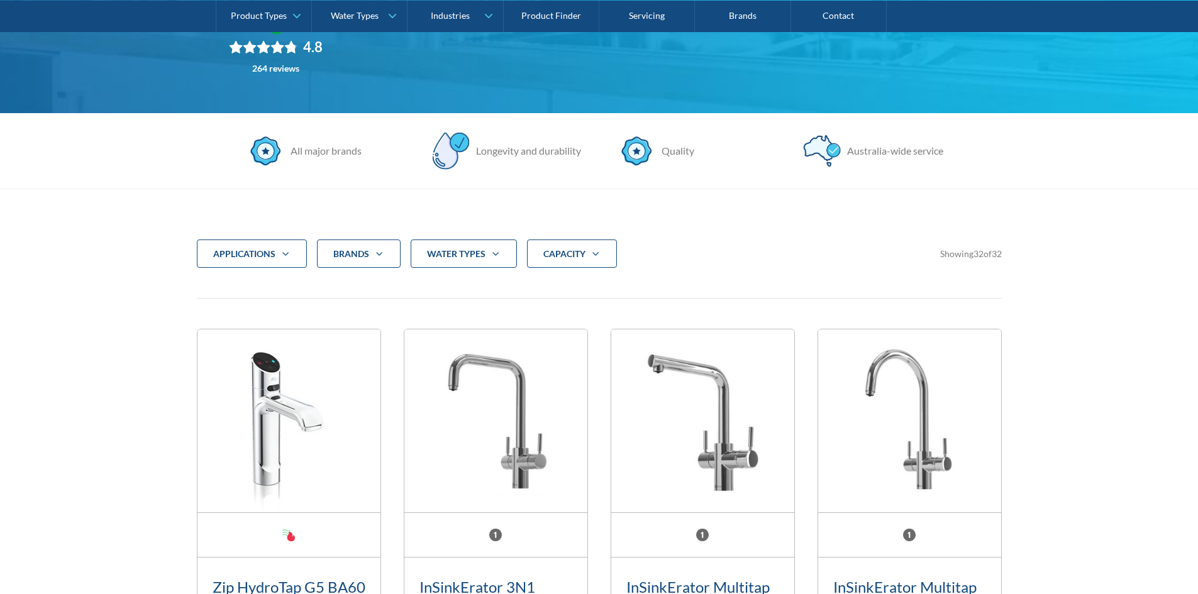
click at [220, 287] on div "applications Commercial Residential Clear Brands Aqua Cooler Aquakleen Bibo Bil…" at bounding box center [599, 264] width 805 height 49
click at [235, 260] on div "applications" at bounding box center [244, 254] width 62 height 13
click at [235, 291] on span "Commercial" at bounding box center [255, 298] width 52 height 15
click at [231, 291] on input "Commercial" at bounding box center [227, 295] width 8 height 8
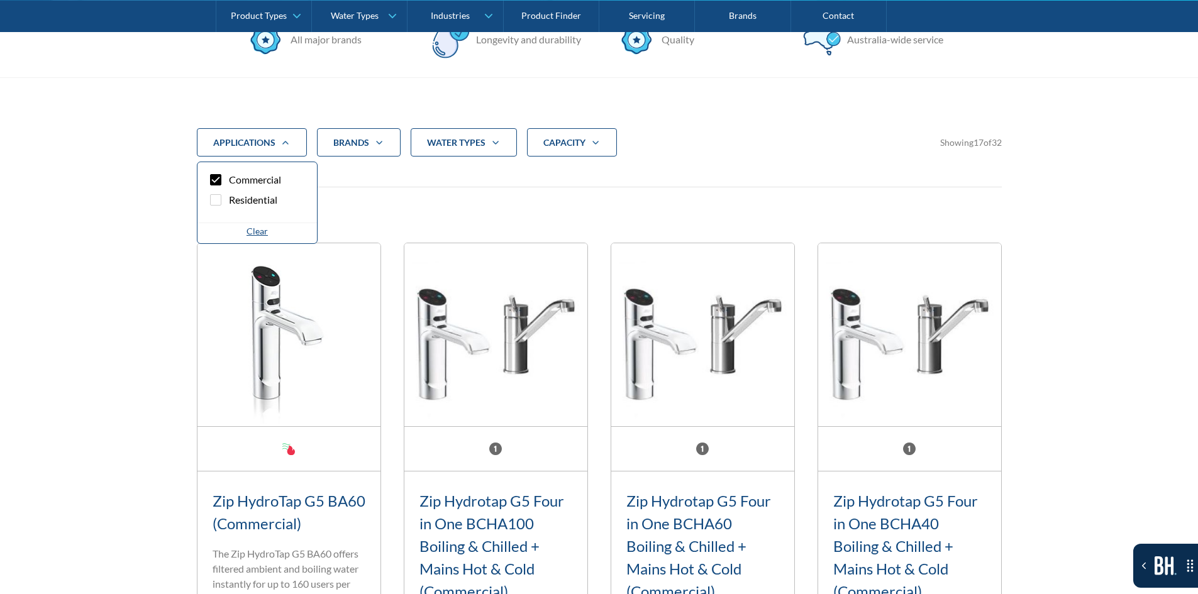
scroll to position [482, 0]
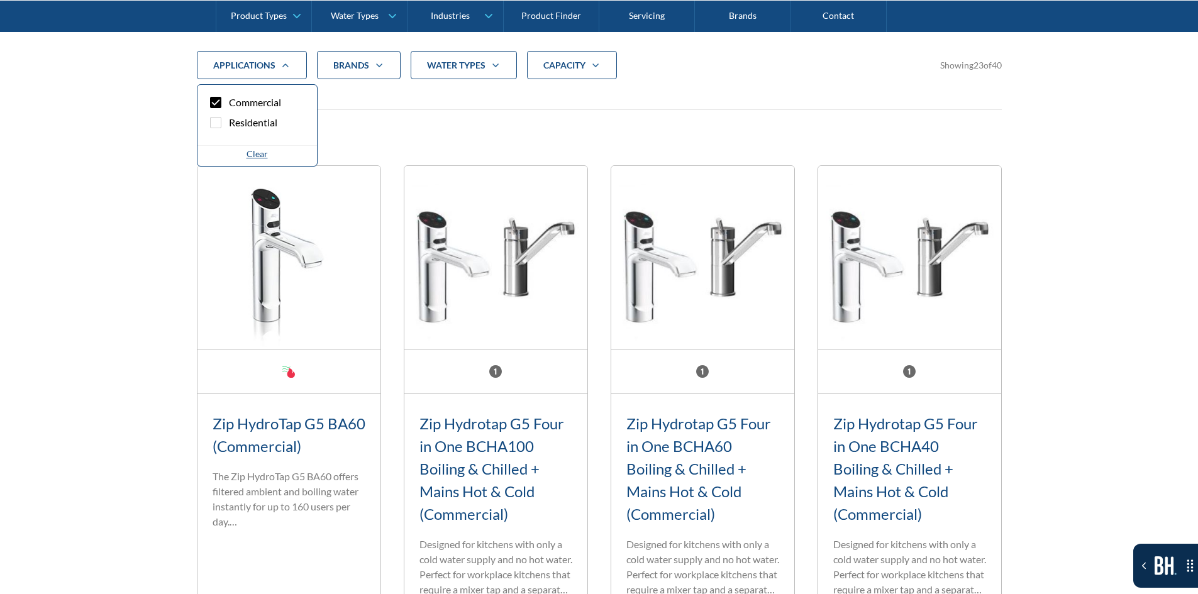
click at [262, 108] on span "Commercial" at bounding box center [255, 102] width 52 height 15
click at [231, 103] on input "Commercial" at bounding box center [227, 99] width 8 height 8
checkbox input "false"
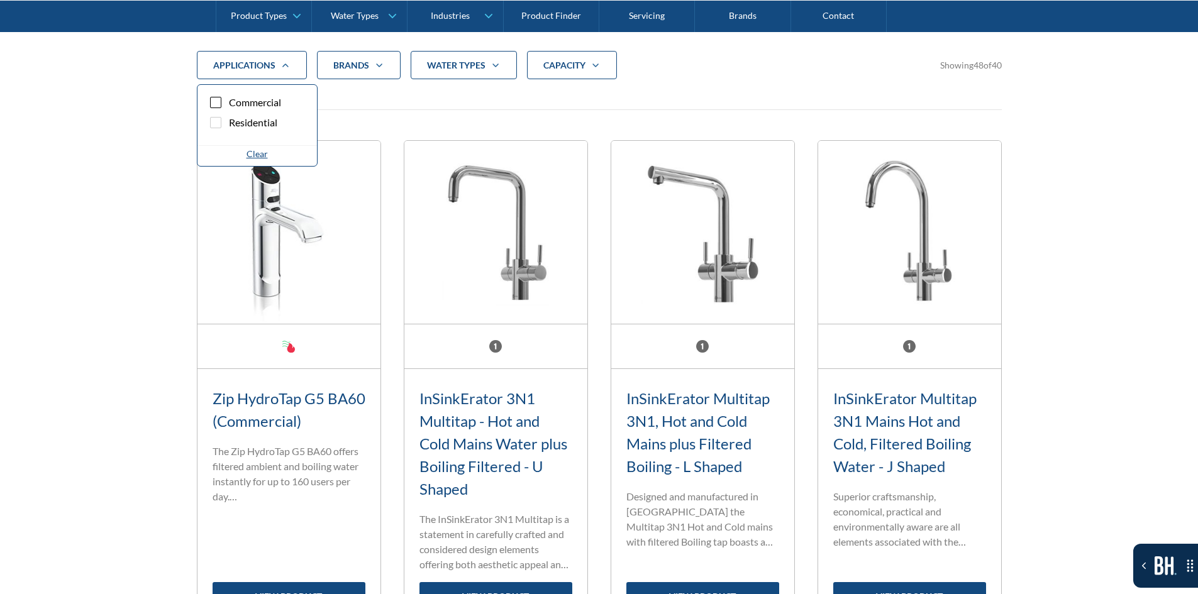
click at [579, 76] on div "CAPACITY" at bounding box center [572, 65] width 90 height 29
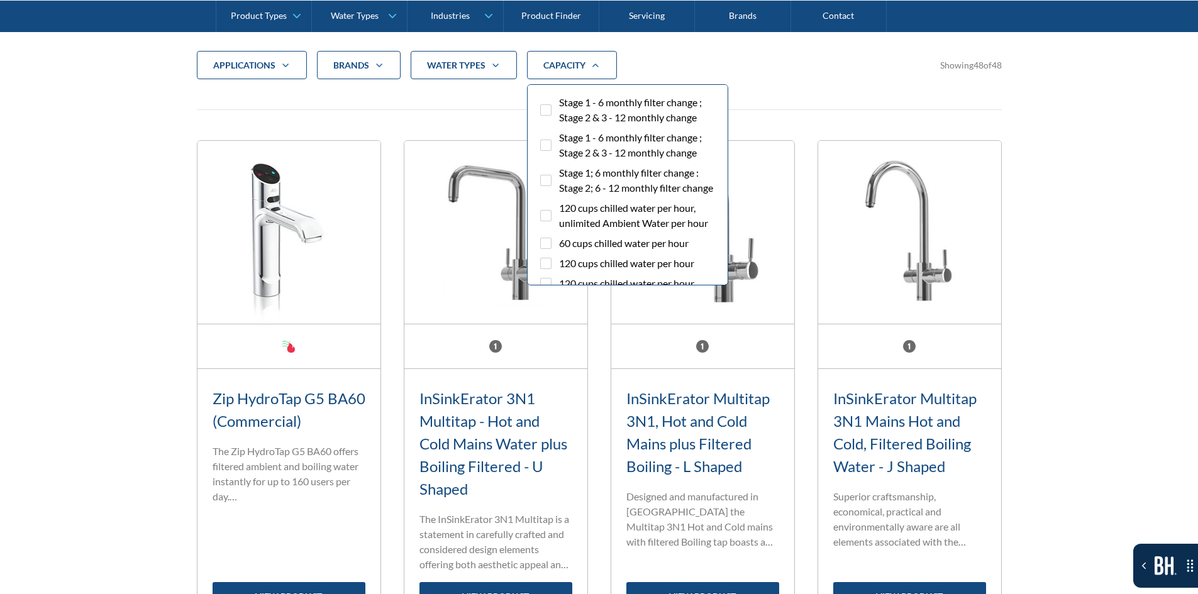
click at [578, 109] on span "Stage 1 - 6 monthly filter change ; Stage 2 & 3 - 12 monthly change" at bounding box center [638, 110] width 159 height 30
click at [561, 103] on input "Stage 1 - 6 monthly filter change ; Stage 2 & 3 - 12 monthly change" at bounding box center [557, 99] width 8 height 8
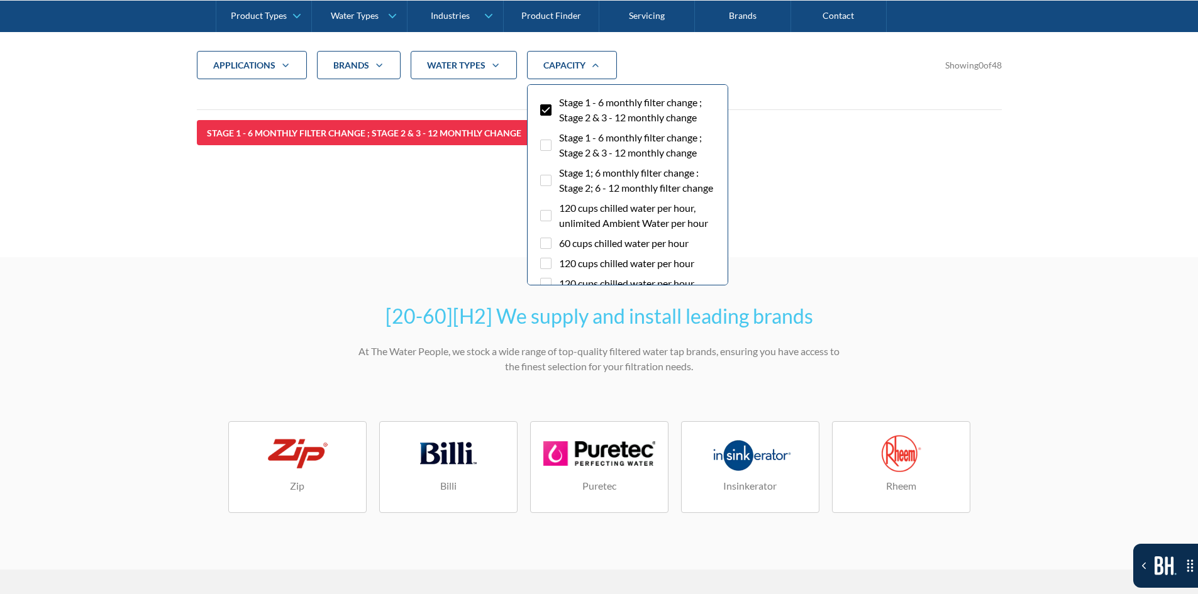
click at [573, 109] on span "Stage 1 - 6 monthly filter change ; Stage 2 & 3 - 12 monthly change" at bounding box center [638, 110] width 159 height 30
click at [561, 103] on input "Stage 1 - 6 monthly filter change ; Stage 2 & 3 - 12 monthly change" at bounding box center [557, 99] width 8 height 8
checkbox input "false"
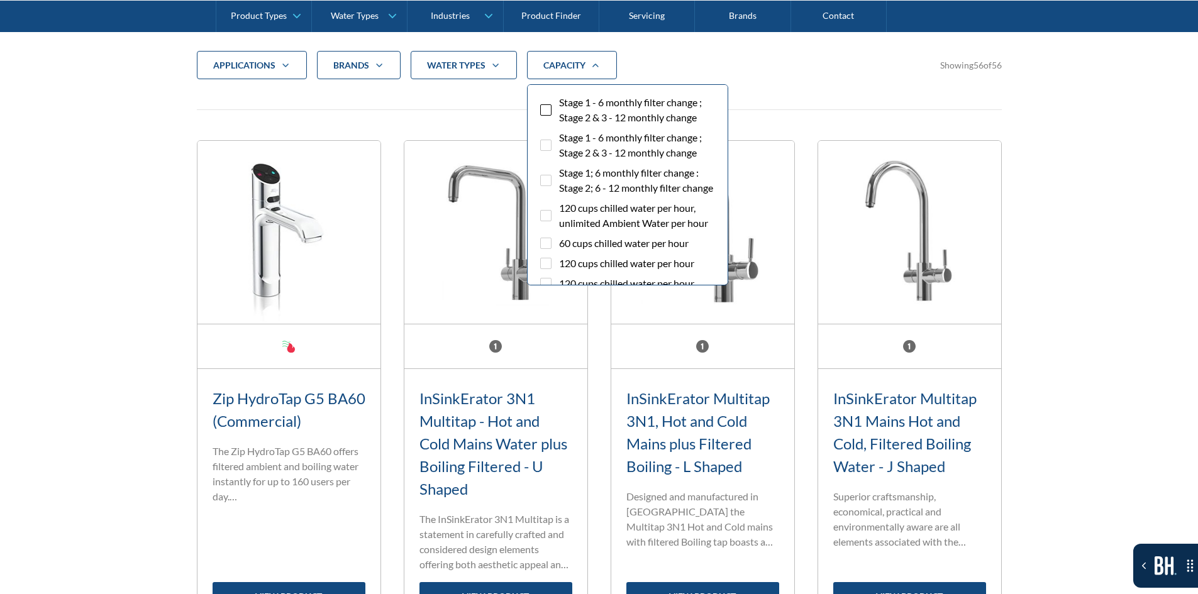
click at [567, 151] on span "Stage 1 - 6 monthly filter change ; Stage 2 & 3 - 12 monthly change" at bounding box center [638, 145] width 159 height 30
click at [561, 138] on input "Stage 1 - 6 monthly filter change ; Stage 2 & 3 - 12 monthly change" at bounding box center [557, 134] width 8 height 8
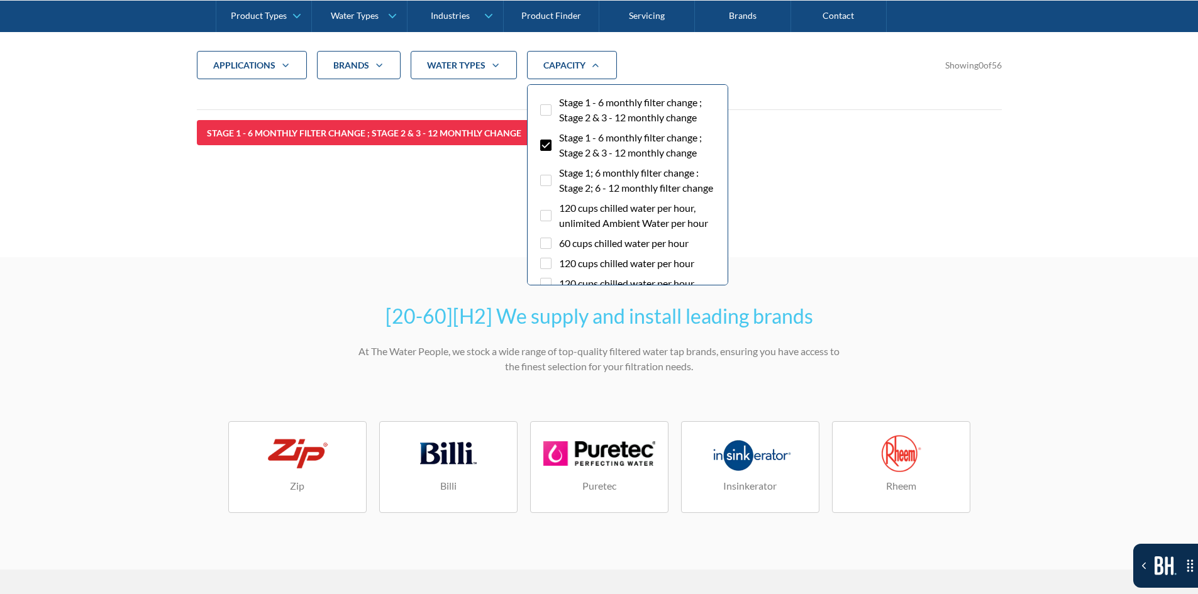
click at [567, 151] on span "Stage 1 - 6 monthly filter change ; Stage 2 & 3 - 12 monthly change" at bounding box center [638, 145] width 159 height 30
click at [561, 138] on input "Stage 1 - 6 monthly filter change ; Stage 2 & 3 - 12 monthly change" at bounding box center [557, 134] width 8 height 8
checkbox input "false"
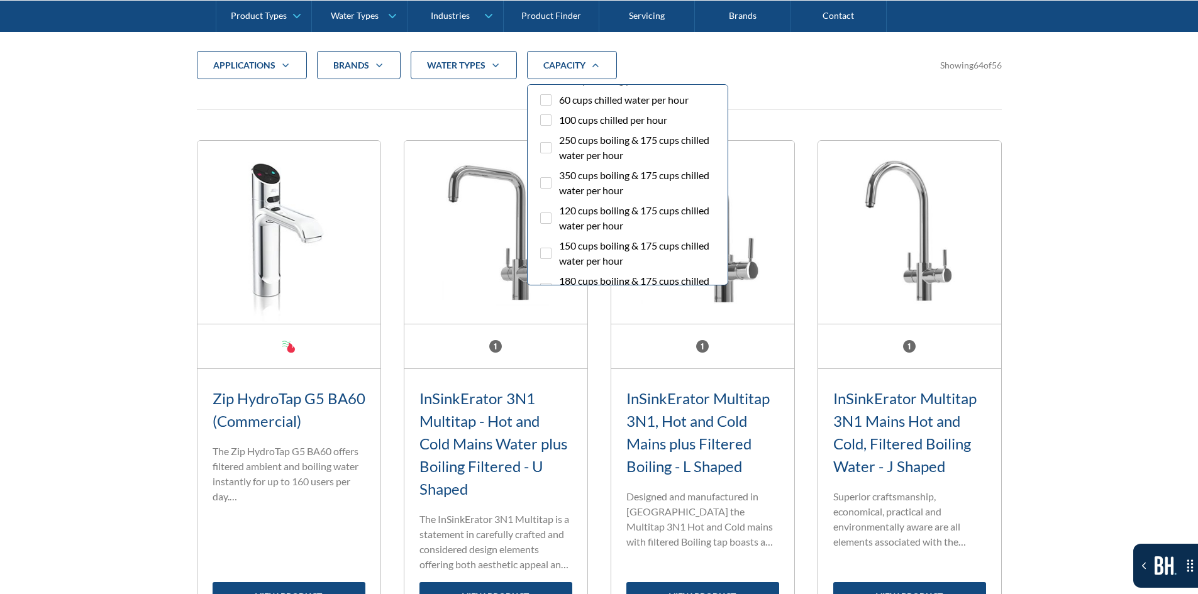
scroll to position [755, 0]
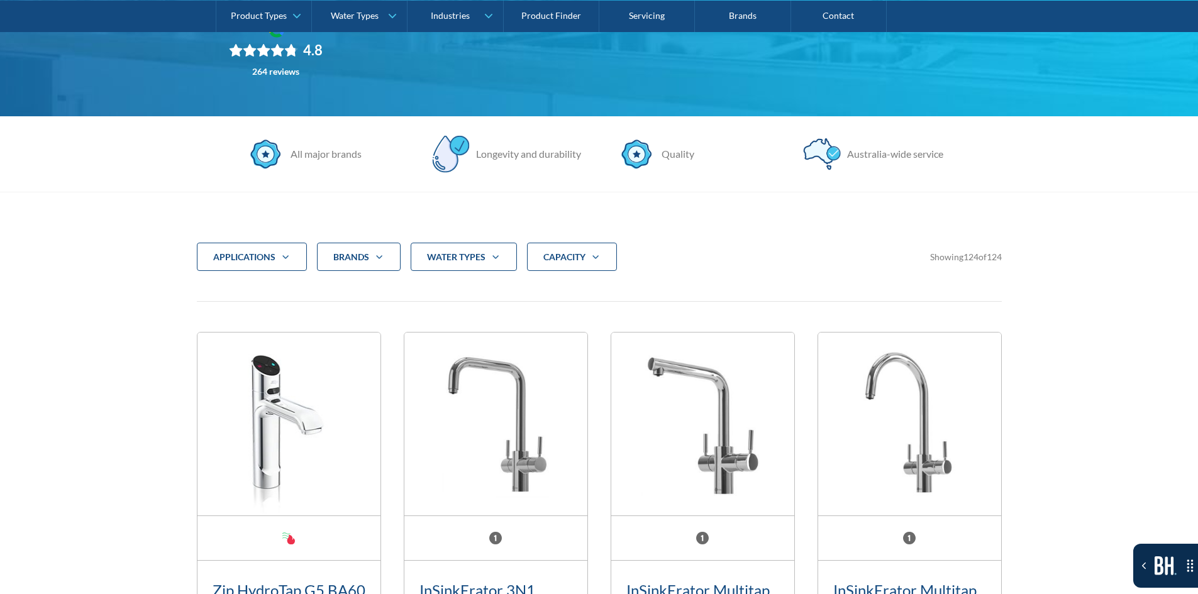
scroll to position [294, 0]
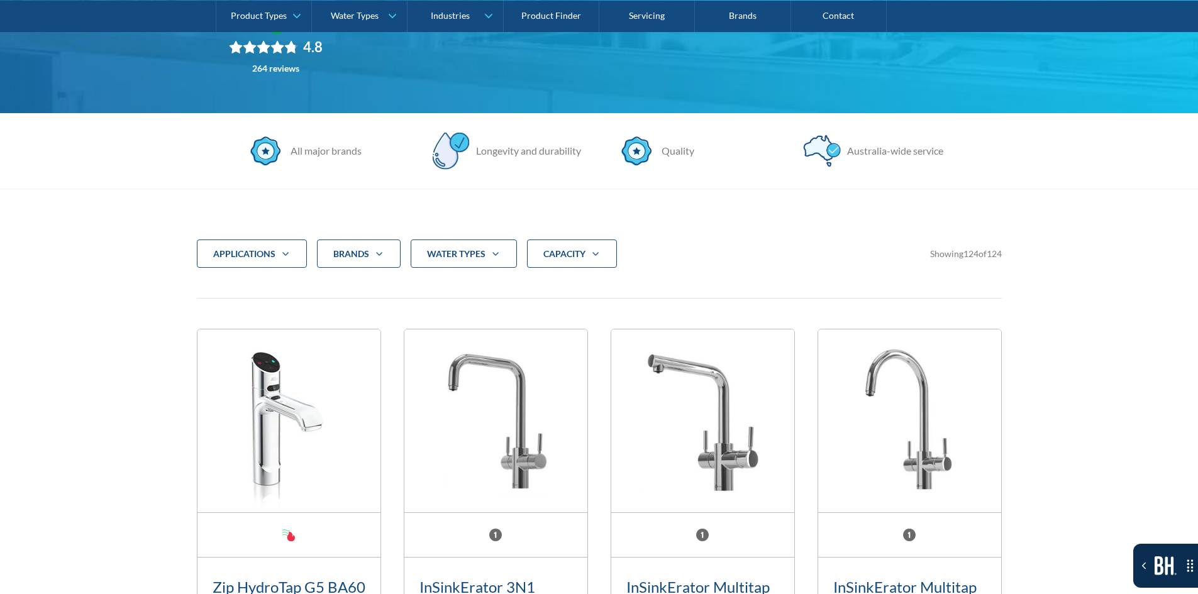
click at [740, 296] on div "applications Commercial Residential Clear Brands Aqua Cooler Aquakleen Bibo Bil…" at bounding box center [599, 270] width 805 height 60
click at [537, 250] on div "CAPACITY" at bounding box center [572, 254] width 90 height 29
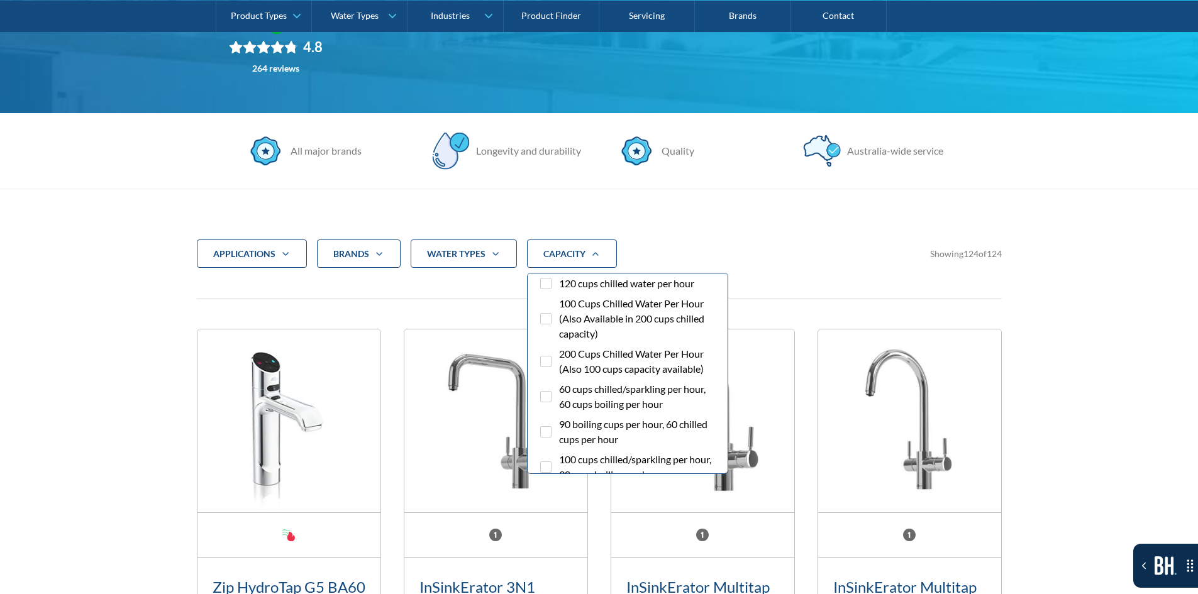
scroll to position [0, 0]
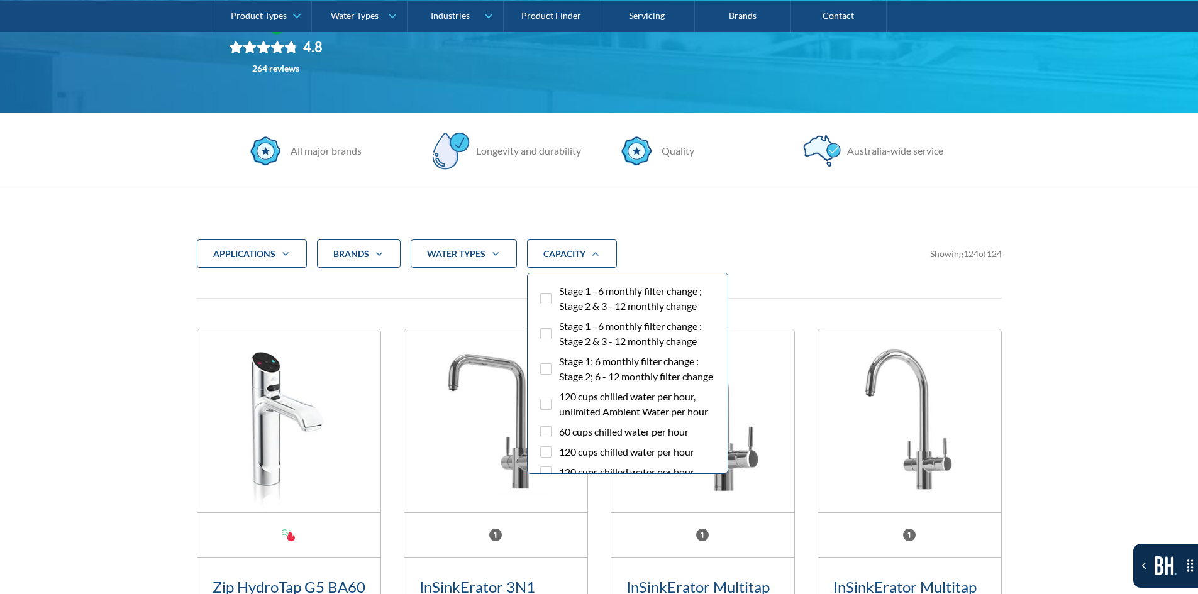
click at [579, 304] on span "Stage 1 - 6 monthly filter change ; Stage 2 & 3 - 12 monthly change" at bounding box center [638, 299] width 159 height 30
click at [561, 292] on input "Stage 1 - 6 monthly filter change ; Stage 2 & 3 - 12 monthly change" at bounding box center [557, 288] width 8 height 8
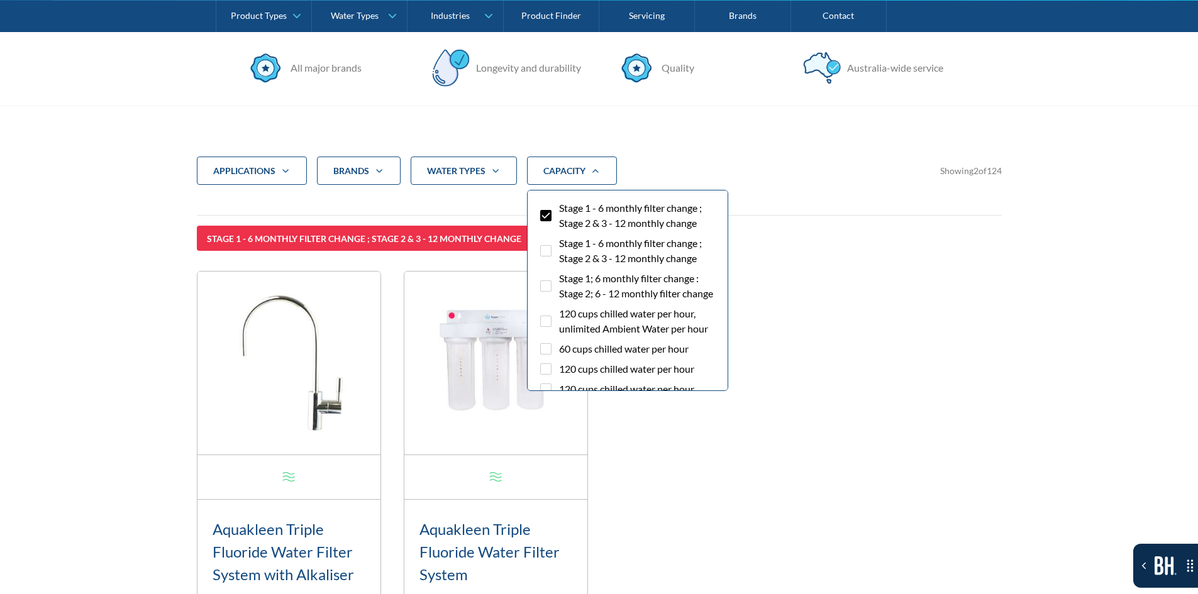
scroll to position [357, 0]
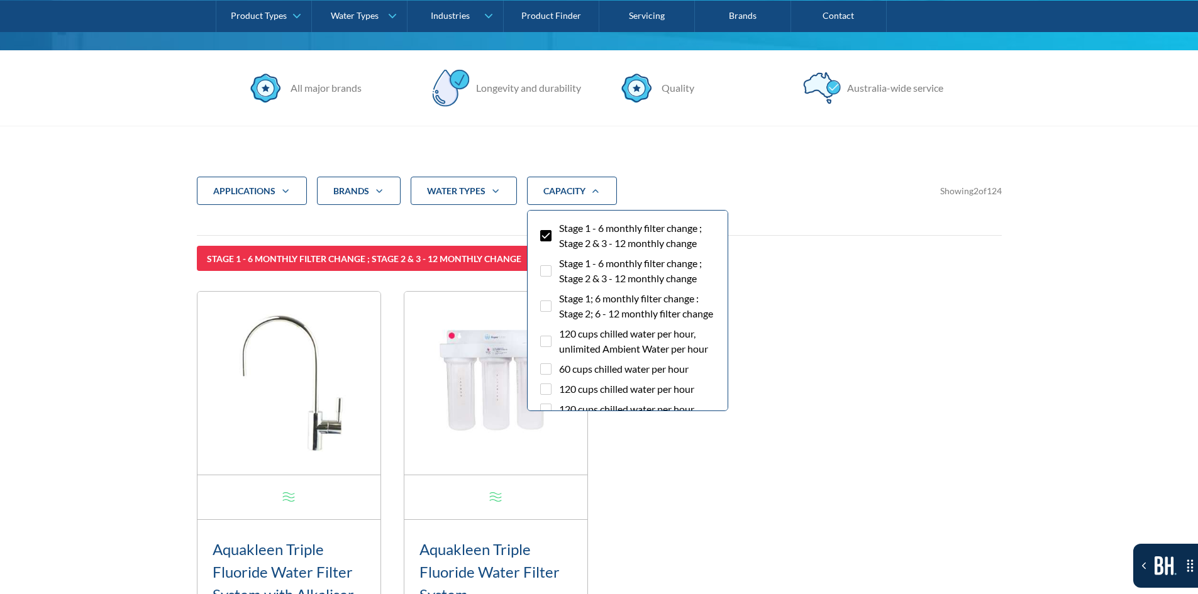
click at [779, 272] on div "applications Commercial Residential Clear Brands Aqua Cooler Aquakleen Bibo Bil…" at bounding box center [599, 476] width 805 height 598
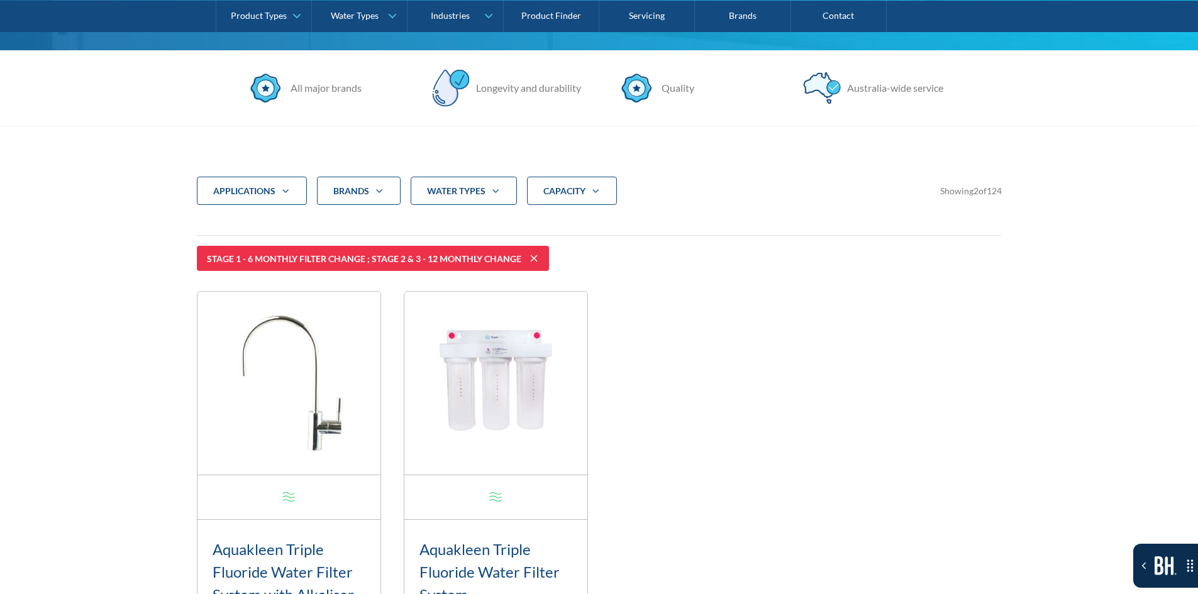
click at [531, 257] on icon at bounding box center [533, 258] width 15 height 15
checkbox input "false"
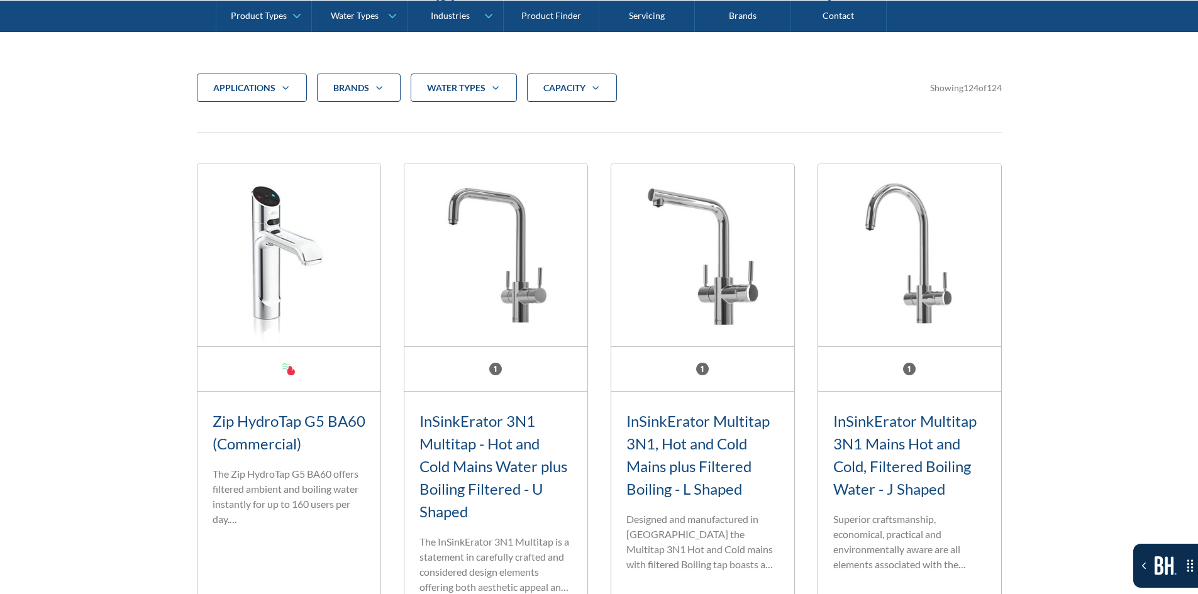
scroll to position [482, 0]
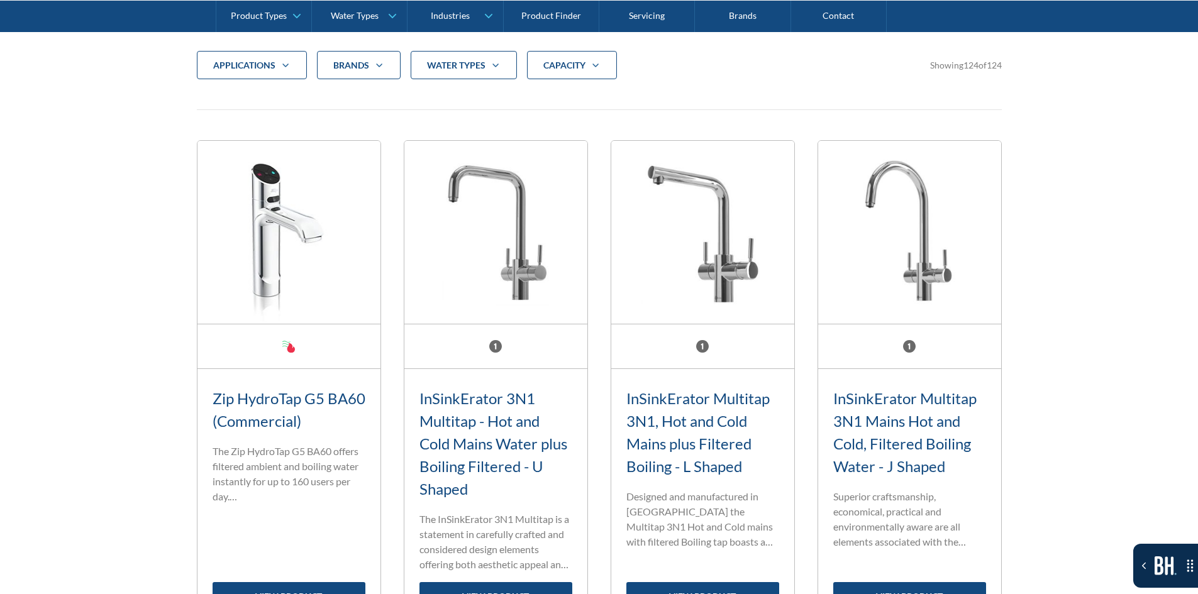
click at [578, 79] on div "CAPACITY" at bounding box center [572, 65] width 90 height 29
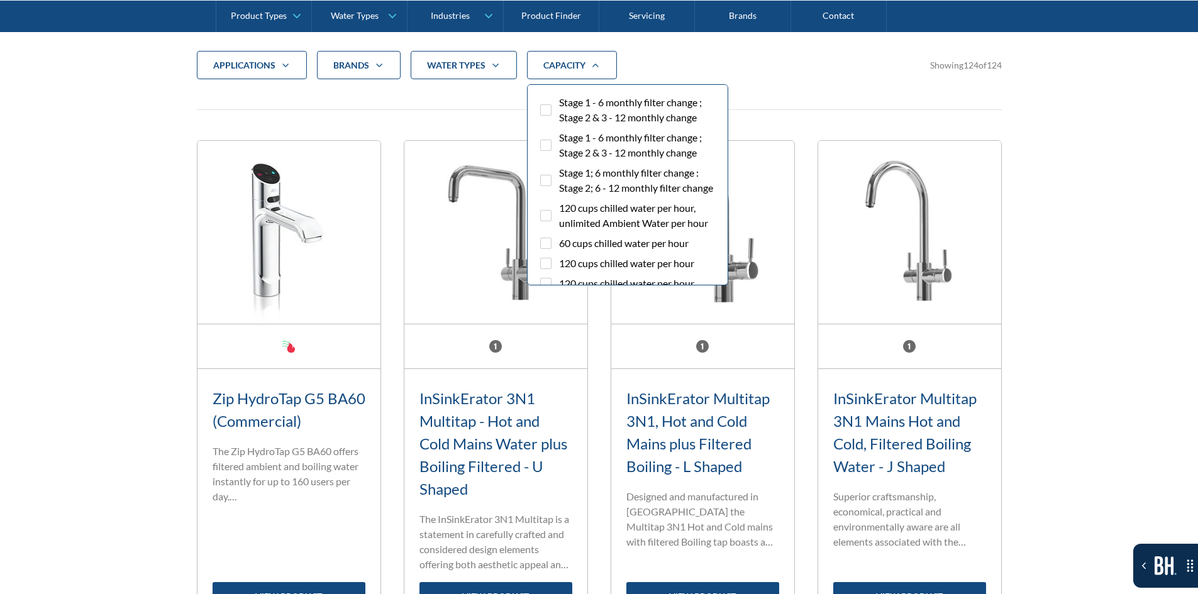
click at [571, 133] on span "Stage 1 - 6 monthly filter change ; Stage 2 & 3 - 12 monthly change" at bounding box center [638, 145] width 159 height 30
click at [561, 133] on input "Stage 1 - 6 monthly filter change ; Stage 2 & 3 - 12 monthly change" at bounding box center [557, 134] width 8 height 8
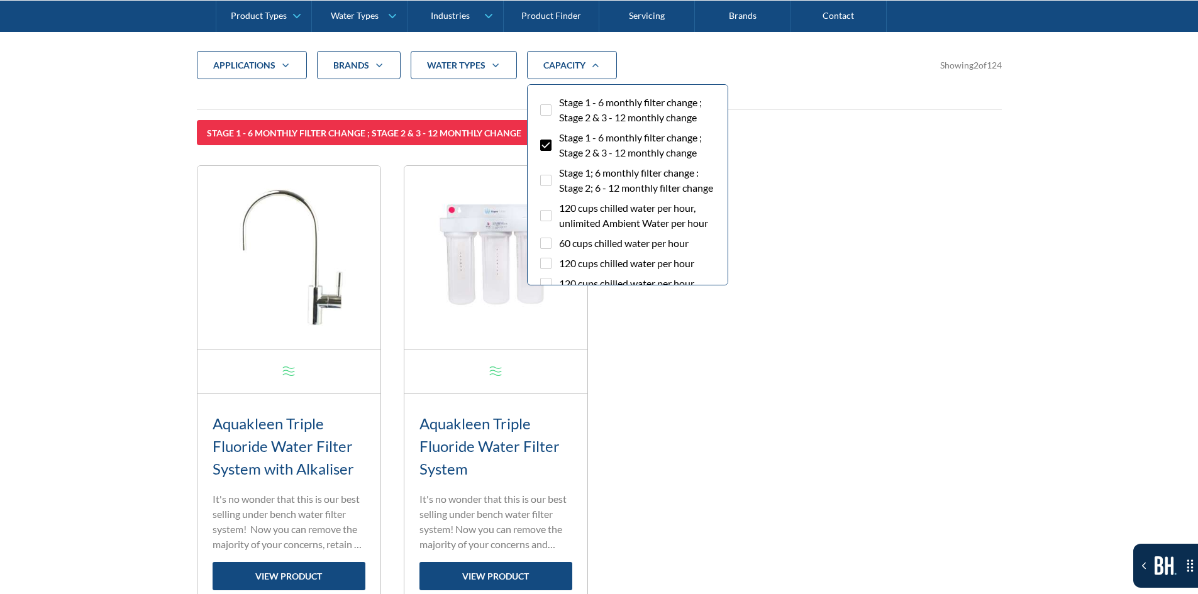
click at [571, 133] on span "Stage 1 - 6 monthly filter change ; Stage 2 & 3 - 12 monthly change" at bounding box center [638, 145] width 159 height 30
click at [561, 133] on input "Stage 1 - 6 monthly filter change ; Stage 2 & 3 - 12 monthly change" at bounding box center [557, 134] width 8 height 8
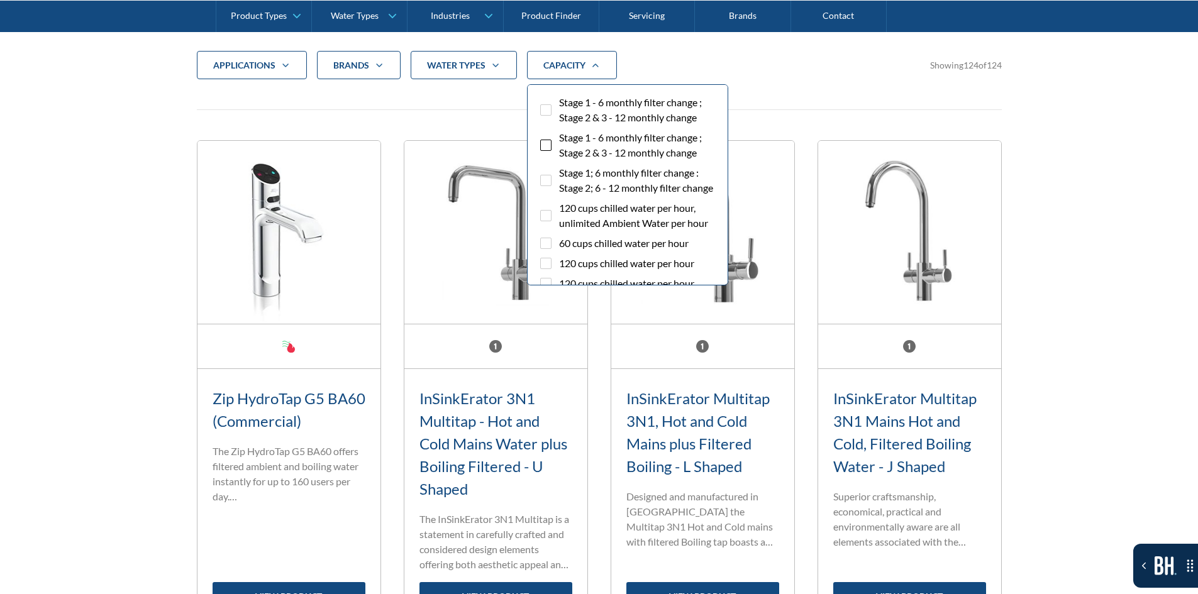
click at [571, 133] on span "Stage 1 - 6 monthly filter change ; Stage 2 & 3 - 12 monthly change" at bounding box center [638, 145] width 159 height 30
click at [561, 133] on input "Stage 1 - 6 monthly filter change ; Stage 2 & 3 - 12 monthly change" at bounding box center [557, 134] width 8 height 8
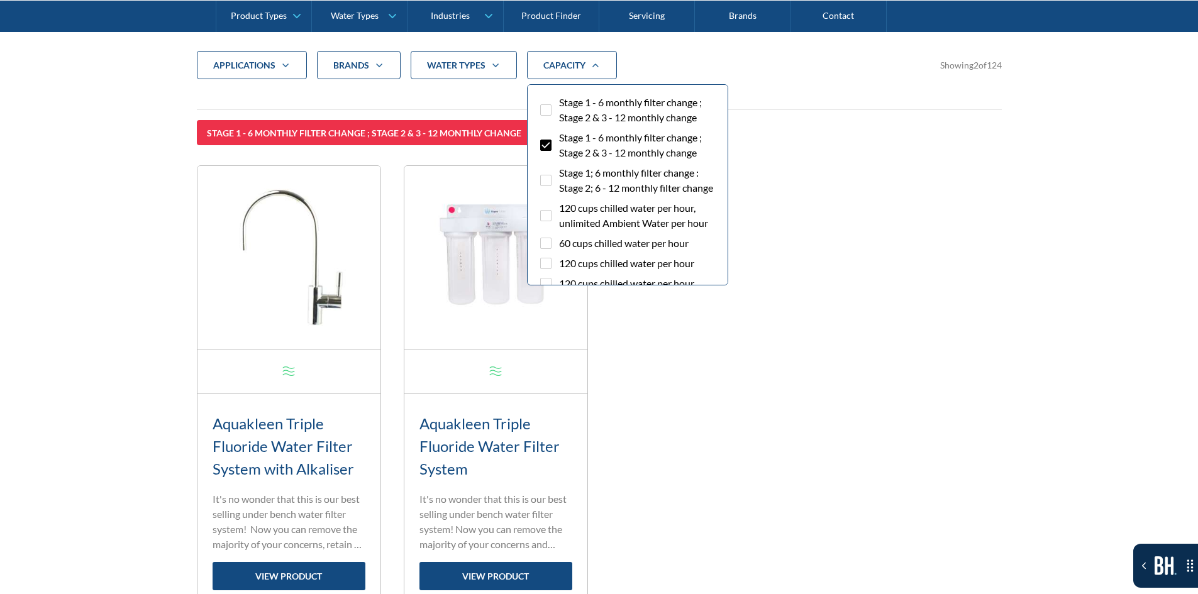
click at [571, 133] on span "Stage 1 - 6 monthly filter change ; Stage 2 & 3 - 12 monthly change" at bounding box center [638, 145] width 159 height 30
click at [561, 133] on input "Stage 1 - 6 monthly filter change ; Stage 2 & 3 - 12 monthly change" at bounding box center [557, 134] width 8 height 8
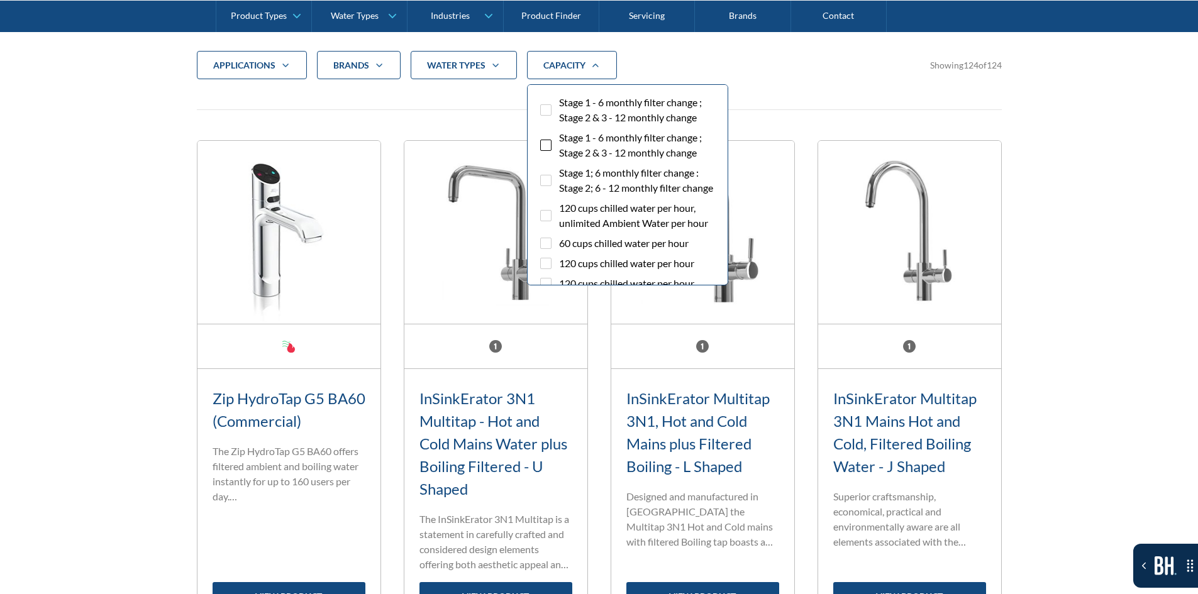
click at [572, 140] on span "Stage 1 - 6 monthly filter change ; Stage 2 & 3 - 12 monthly change" at bounding box center [638, 145] width 159 height 30
click at [561, 138] on input "Stage 1 - 6 monthly filter change ; Stage 2 & 3 - 12 monthly change" at bounding box center [557, 134] width 8 height 8
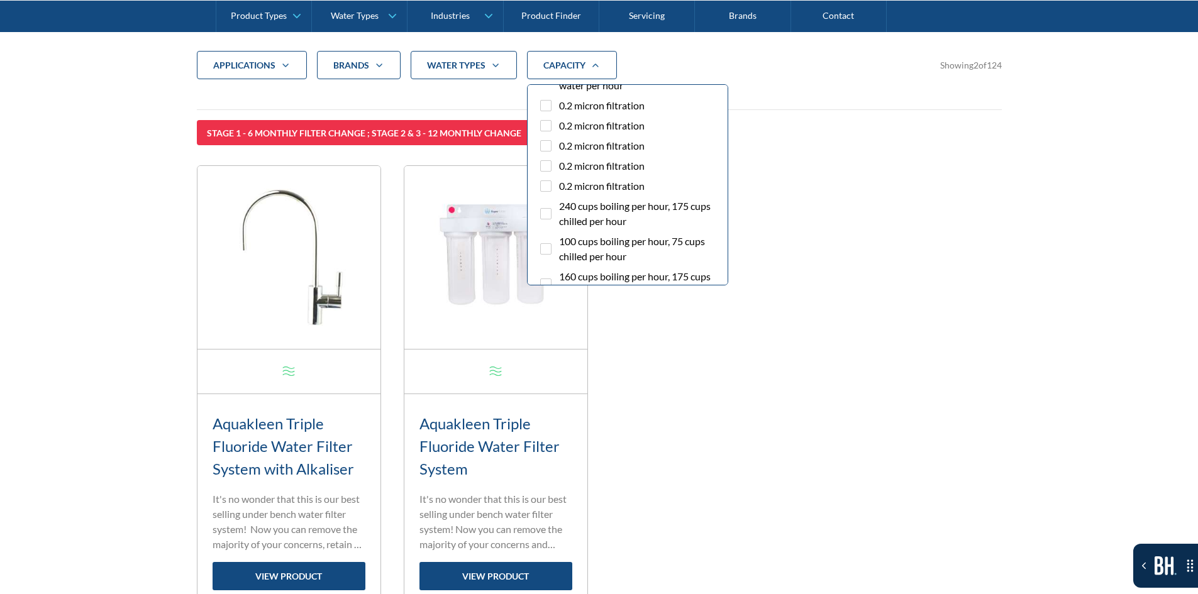
scroll to position [2850, 0]
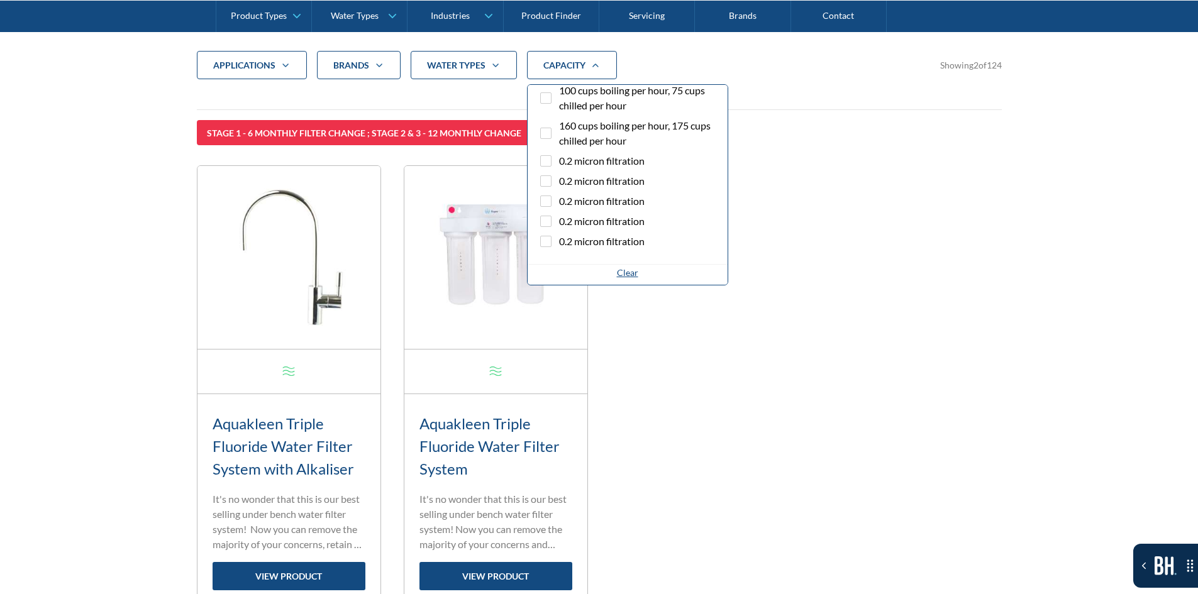
click at [621, 274] on div "Clear" at bounding box center [627, 272] width 21 height 13
checkbox input "false"
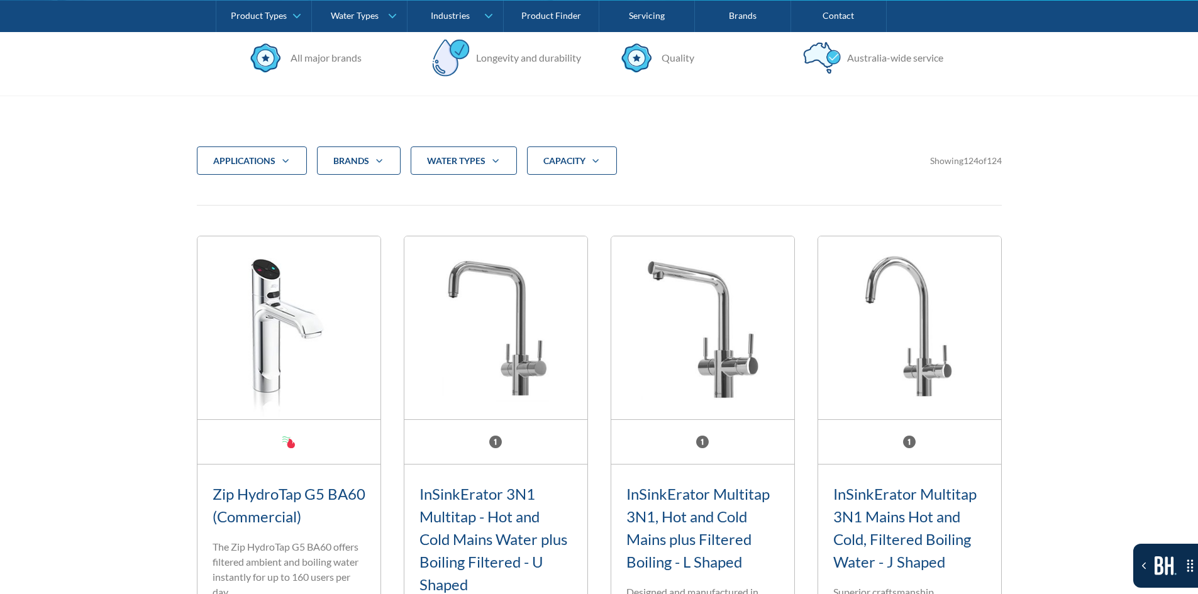
scroll to position [357, 0]
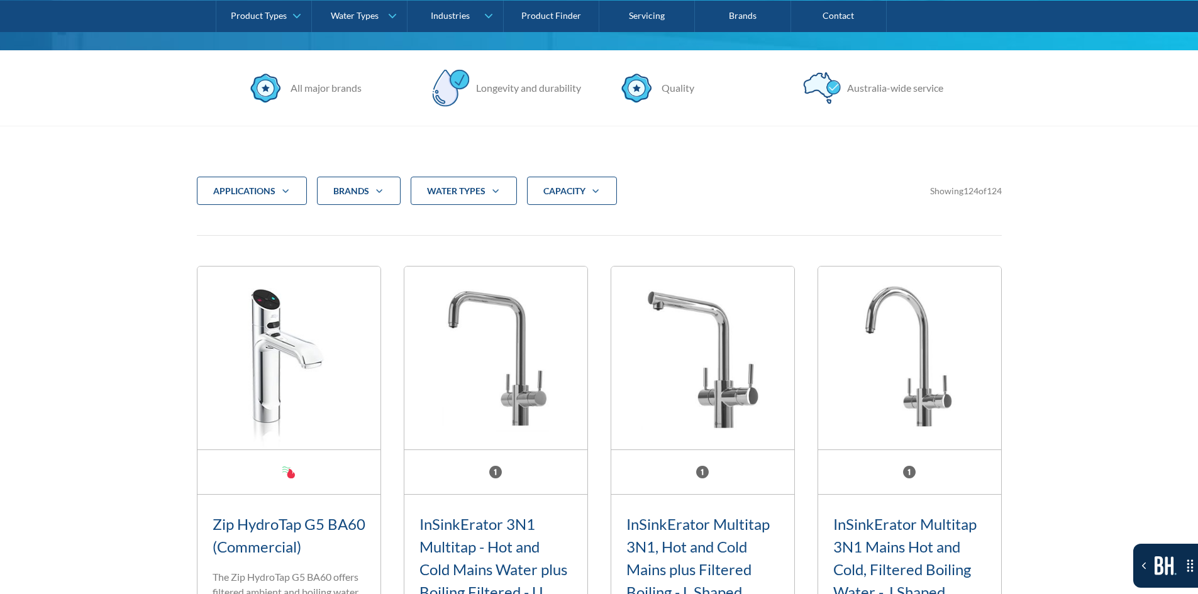
click at [569, 190] on strong "CAPACITY" at bounding box center [564, 191] width 42 height 11
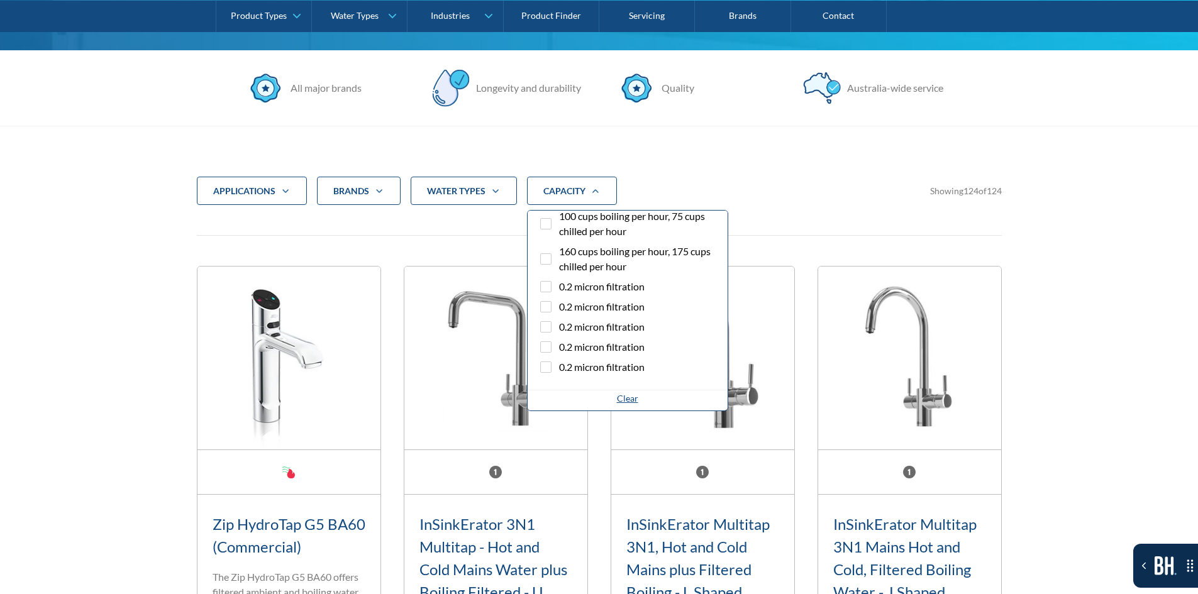
scroll to position [0, 0]
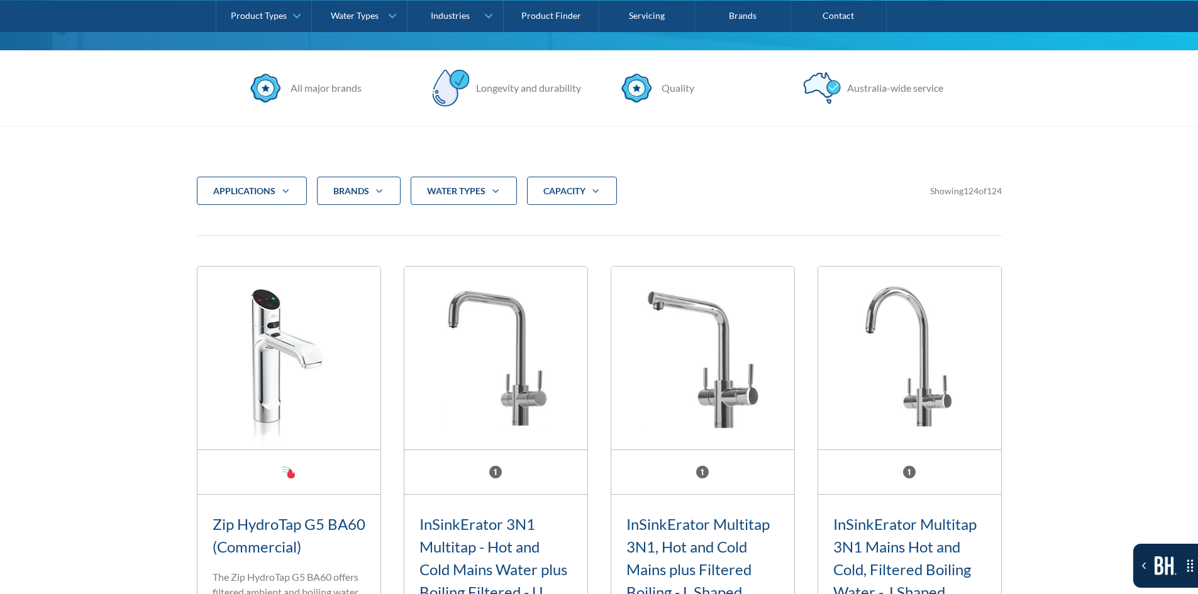
click at [591, 207] on div "applications Commercial Residential Clear Brands Aqua Cooler Aquakleen Bibo Bil…" at bounding box center [599, 201] width 805 height 49
click at [594, 197] on div "CAPACITY" at bounding box center [572, 191] width 90 height 29
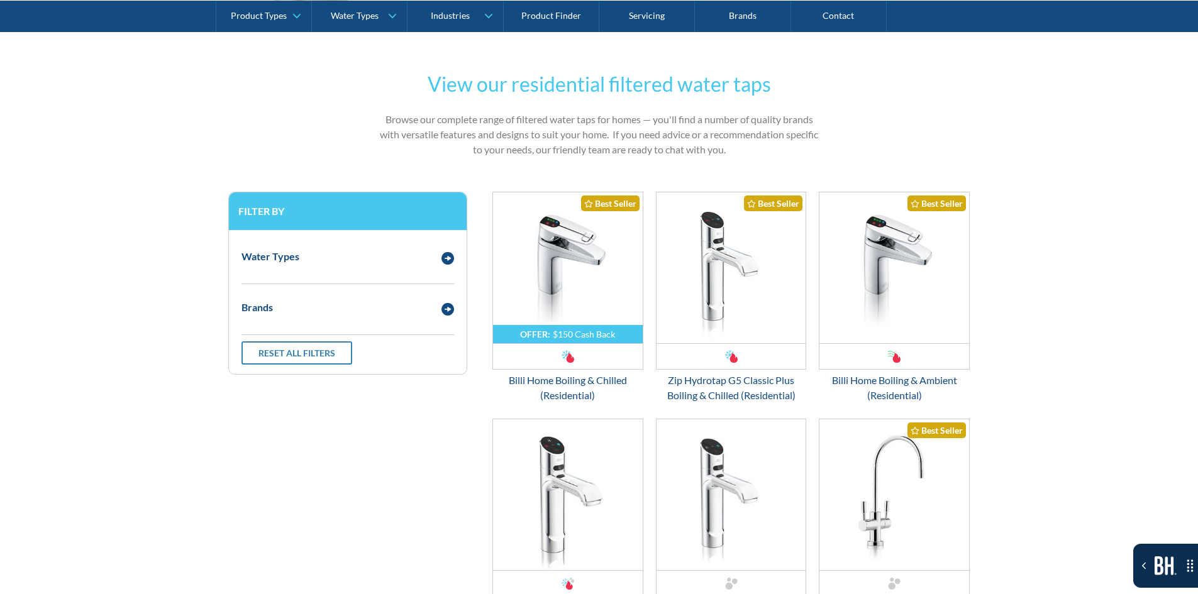
scroll to position [566, 0]
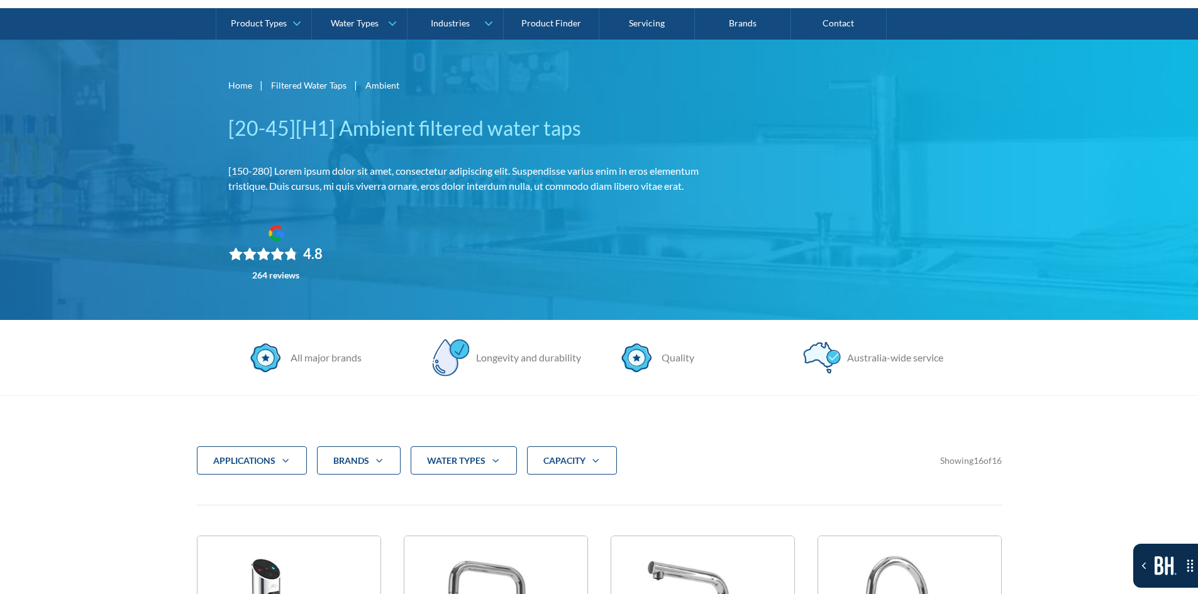
scroll to position [126, 0]
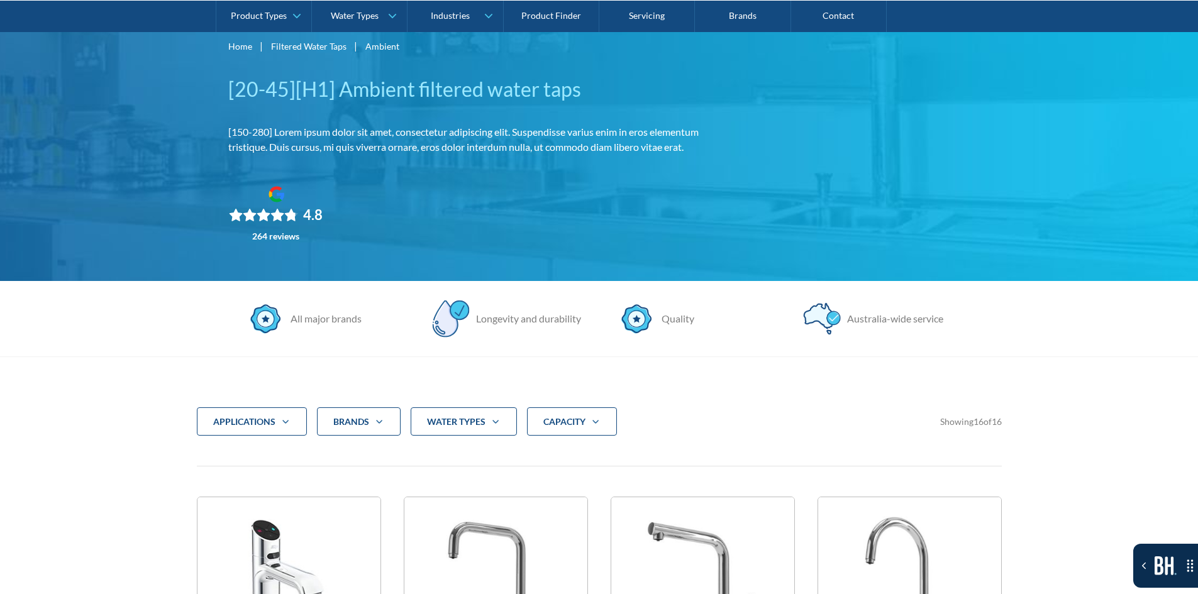
click at [568, 434] on div "CAPACITY" at bounding box center [572, 422] width 90 height 29
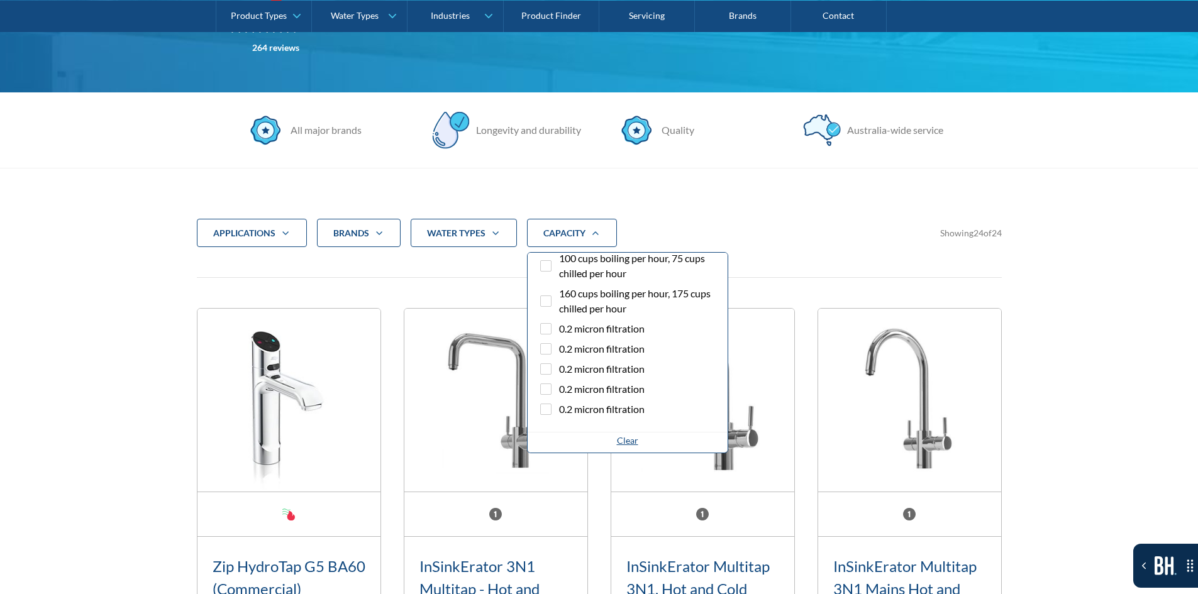
scroll to position [2850, 0]
click at [622, 348] on span "0.2 micron filtration" at bounding box center [602, 349] width 86 height 15
click at [561, 348] on input "0.2 micron filtration" at bounding box center [557, 346] width 8 height 8
checkbox input "true"
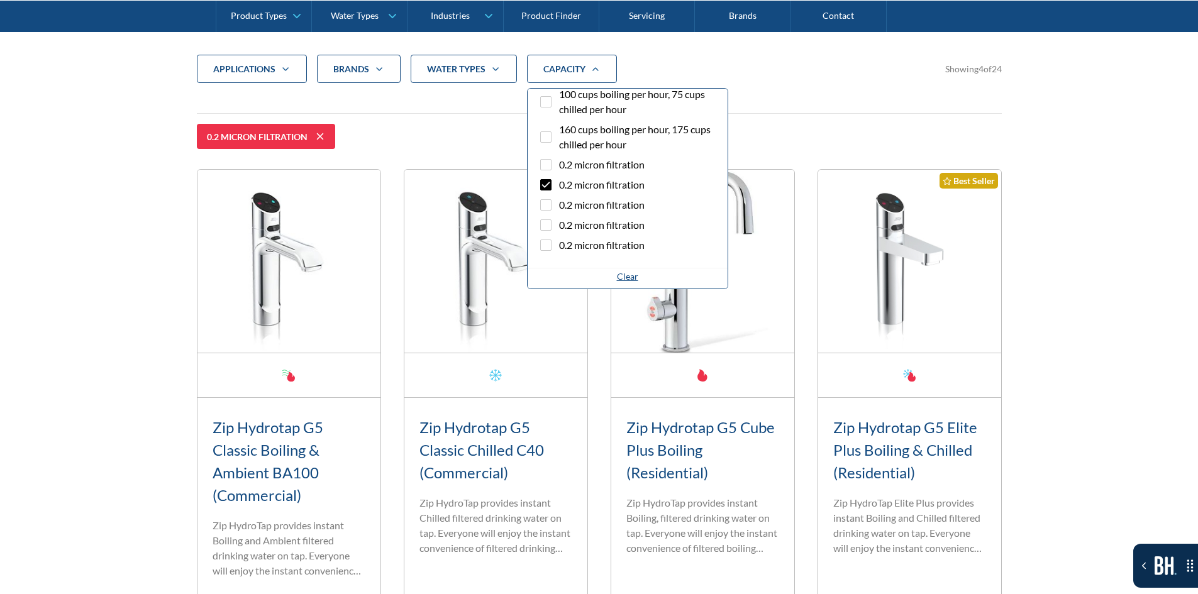
scroll to position [482, 0]
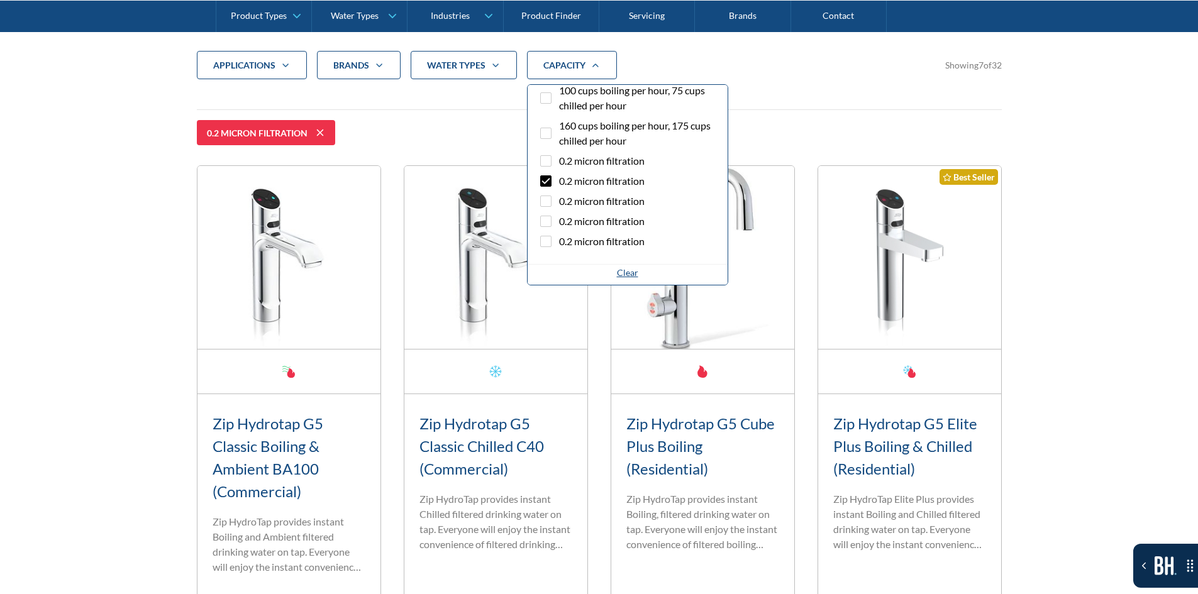
click at [582, 211] on label "0.2 micron filtration" at bounding box center [628, 204] width 180 height 20
click at [561, 202] on input "0.2 micron filtration" at bounding box center [557, 198] width 8 height 8
checkbox input "true"
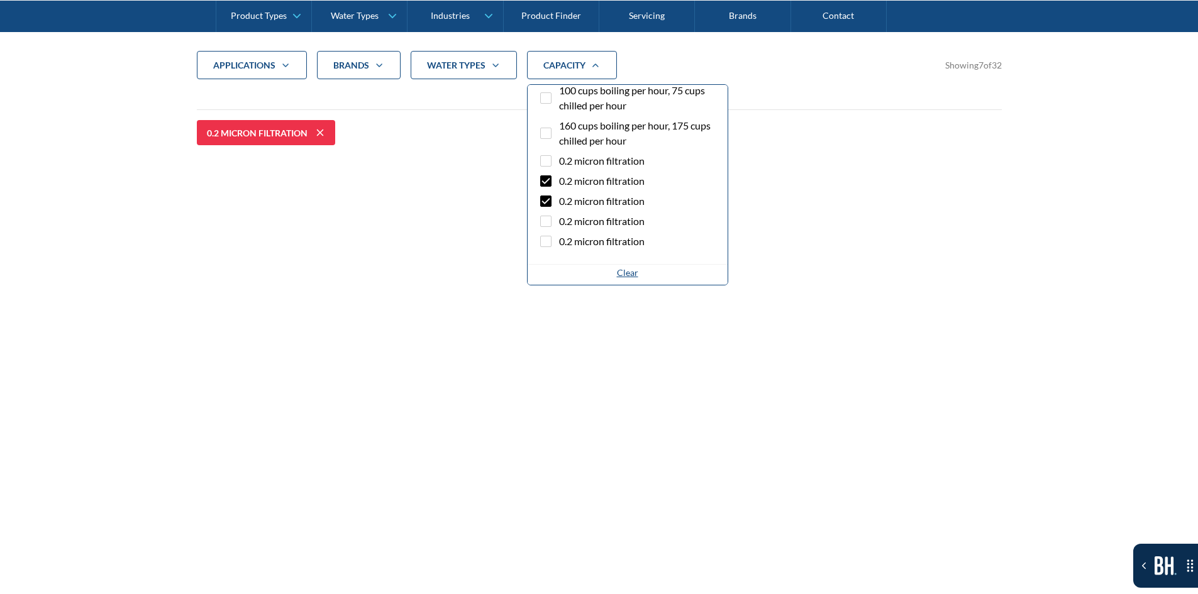
click at [582, 172] on label "0.2 micron filtration" at bounding box center [628, 163] width 180 height 20
click at [561, 162] on input "0.2 micron filtration" at bounding box center [557, 157] width 8 height 8
checkbox input "true"
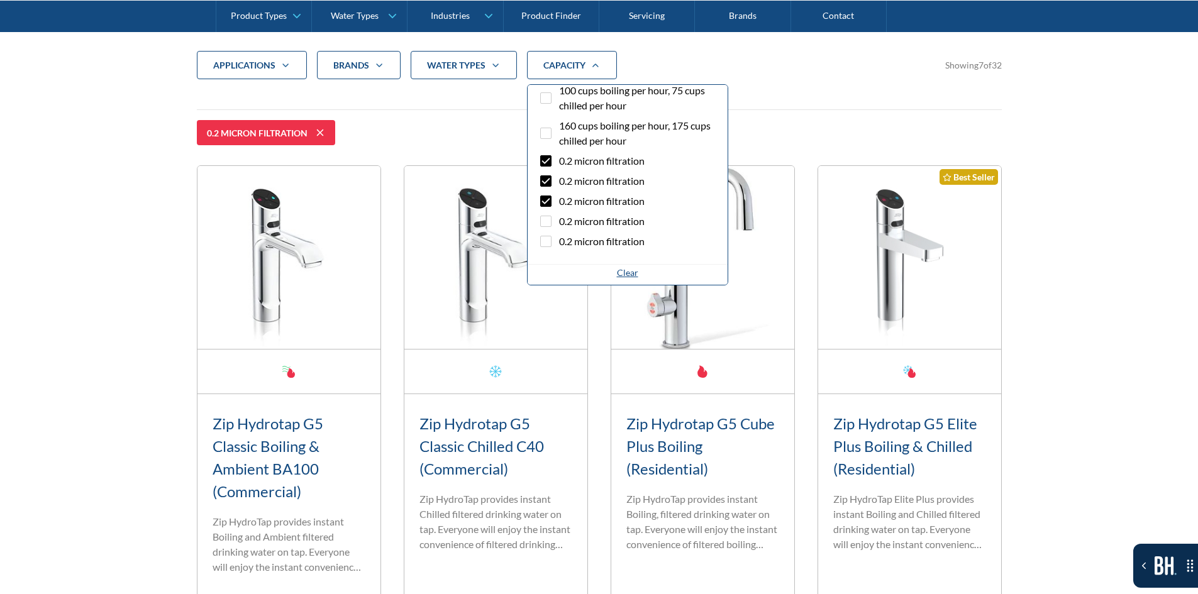
click at [586, 187] on span "0.2 micron filtration" at bounding box center [602, 181] width 86 height 15
click at [561, 182] on input "0.2 micron filtration" at bounding box center [557, 178] width 8 height 8
checkbox input "false"
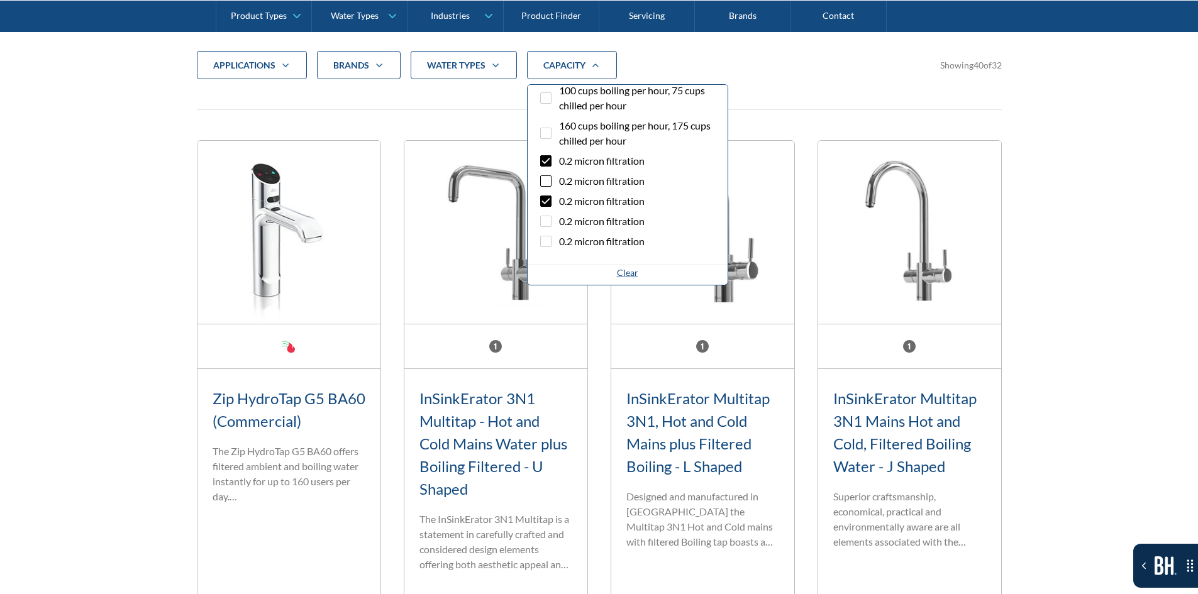
click at [591, 170] on label "0.2 micron filtration" at bounding box center [628, 163] width 180 height 20
click at [561, 162] on input "0.2 micron filtration" at bounding box center [557, 157] width 8 height 8
checkbox input "false"
click at [594, 198] on span "0.2 micron filtration" at bounding box center [602, 201] width 86 height 15
click at [561, 198] on input "0.2 micron filtration" at bounding box center [557, 198] width 8 height 8
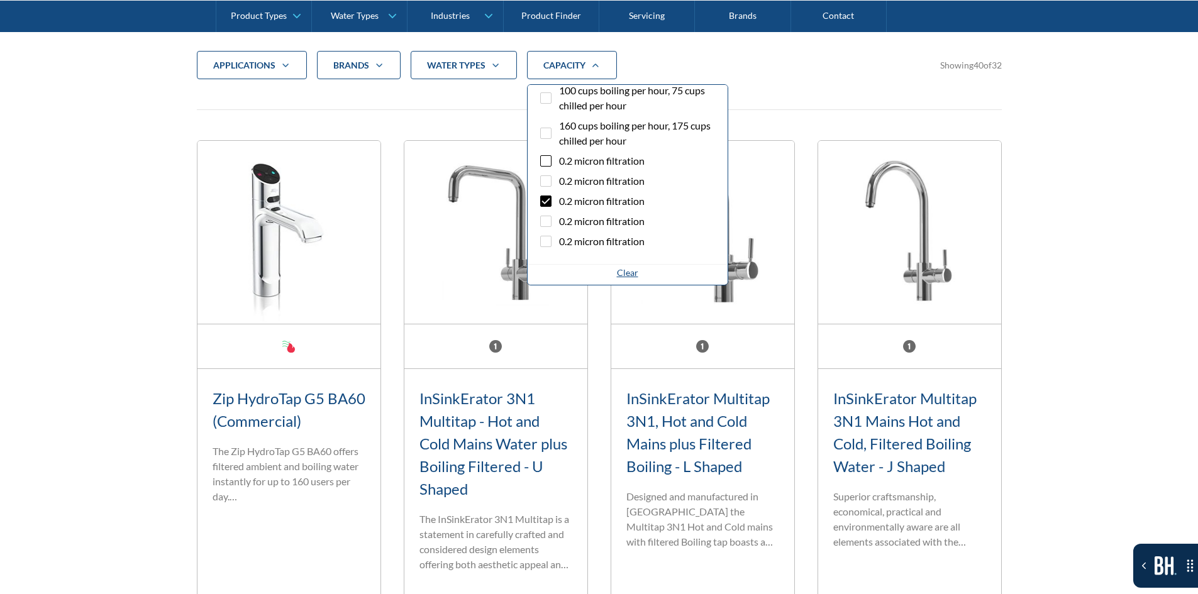
checkbox input "false"
click at [591, 238] on span "0.2 micron filtration" at bounding box center [602, 241] width 86 height 15
click at [561, 238] on input "0.2 micron filtration" at bounding box center [557, 238] width 8 height 8
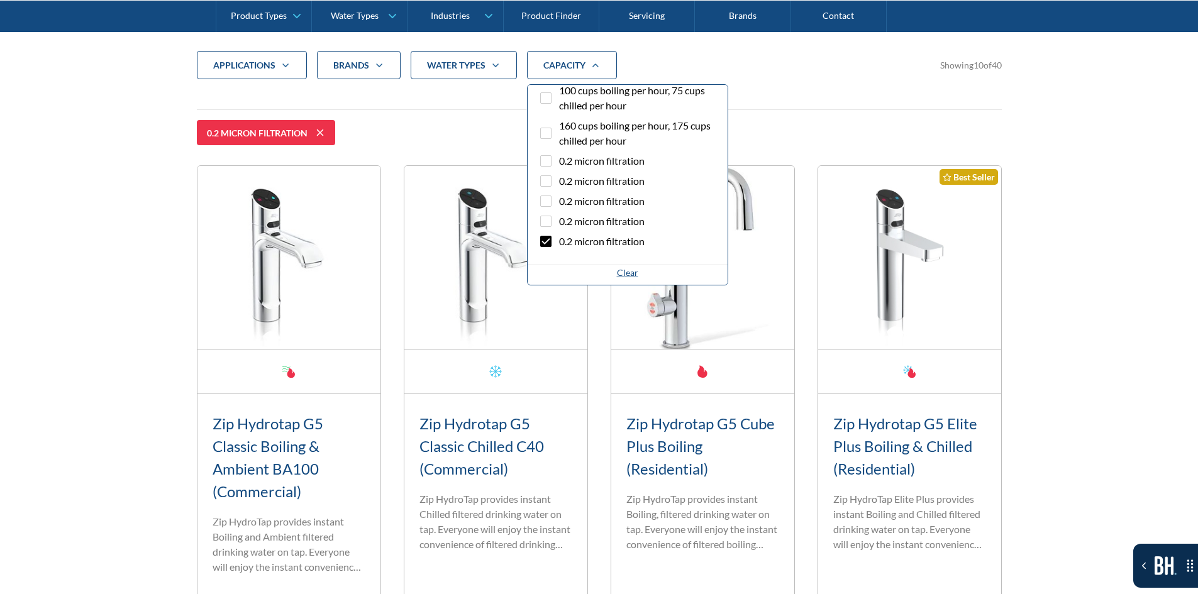
click at [591, 238] on span "0.2 micron filtration" at bounding box center [602, 241] width 86 height 15
click at [561, 238] on input "0.2 micron filtration" at bounding box center [557, 238] width 8 height 8
checkbox input "false"
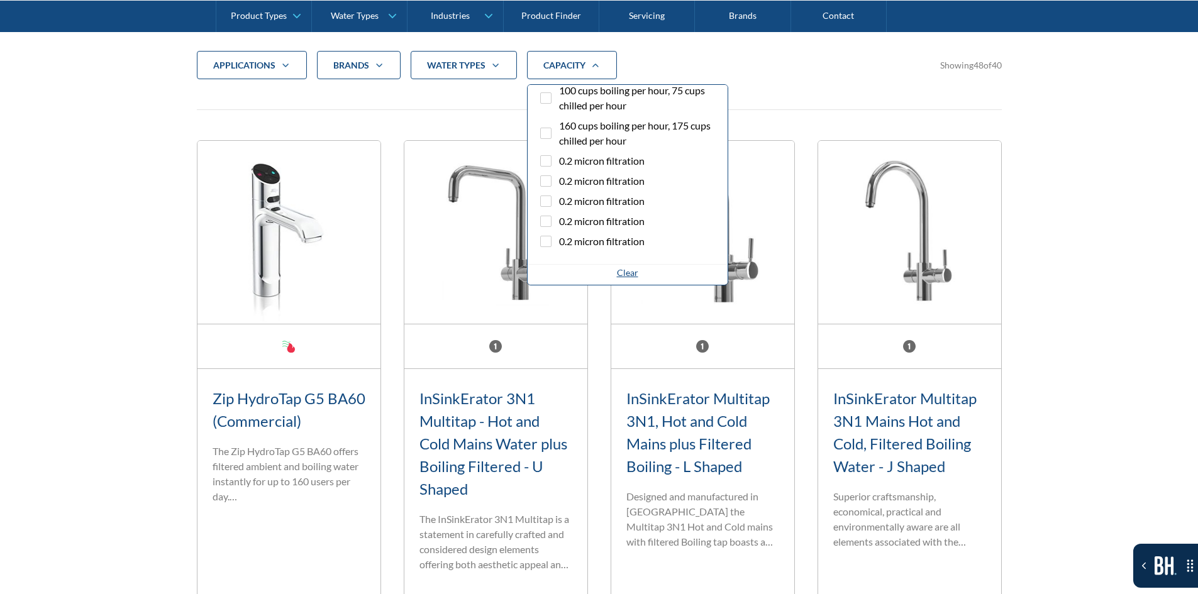
click at [589, 182] on span "0.2 micron filtration" at bounding box center [602, 181] width 86 height 15
click at [561, 182] on input "0.2 micron filtration" at bounding box center [557, 178] width 8 height 8
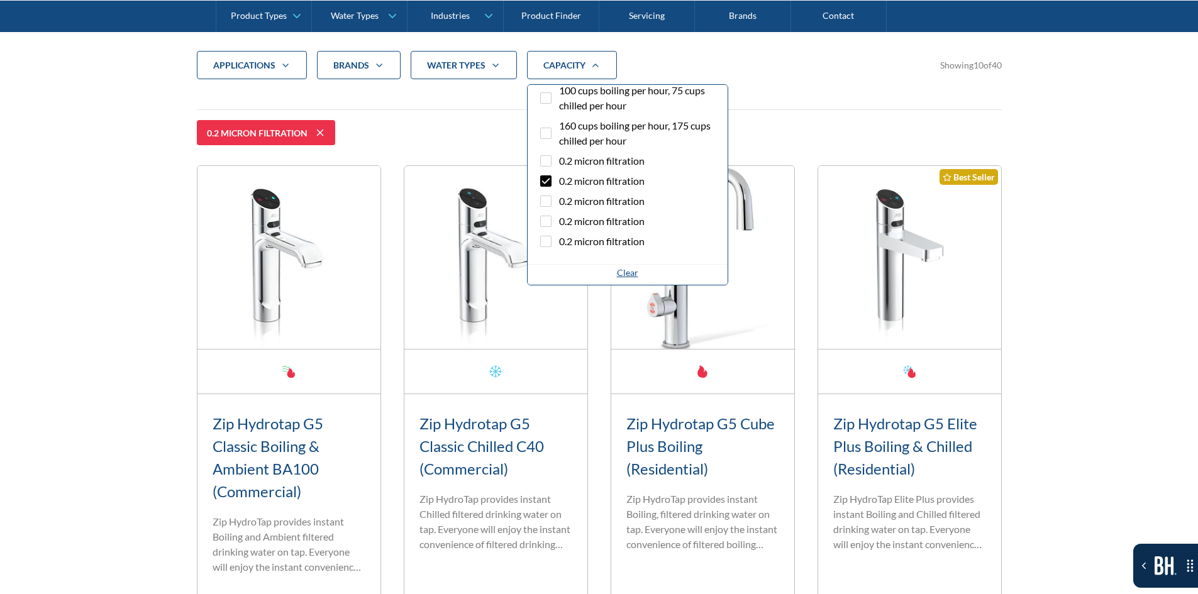
click at [589, 182] on span "0.2 micron filtration" at bounding box center [602, 181] width 86 height 15
click at [561, 182] on input "0.2 micron filtration" at bounding box center [557, 178] width 8 height 8
checkbox input "false"
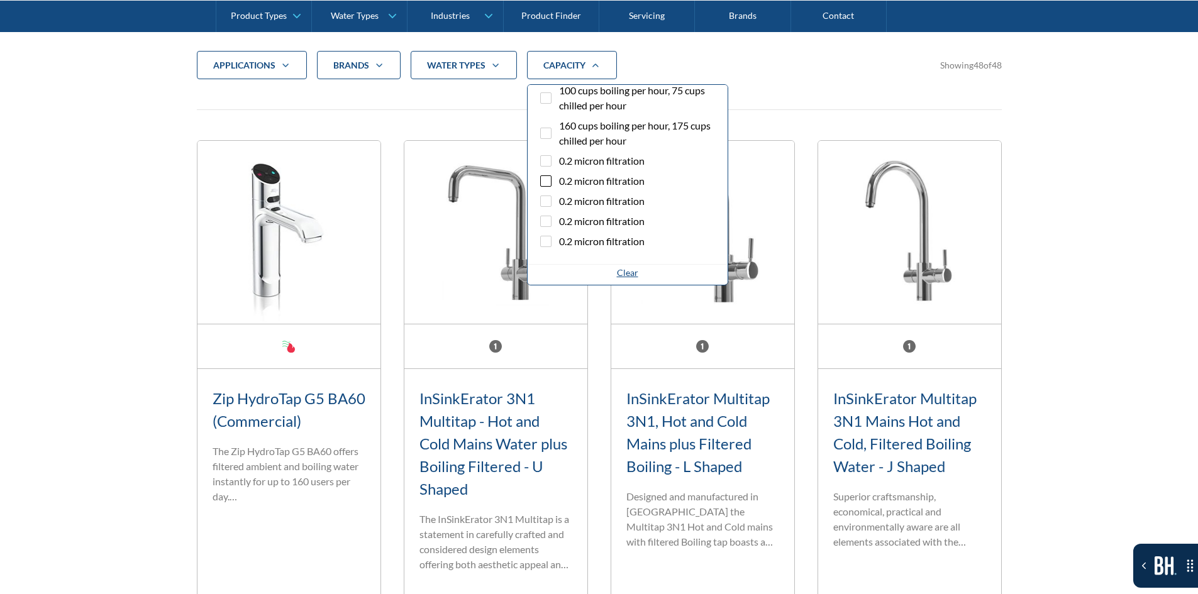
click at [583, 240] on span "0.2 micron filtration" at bounding box center [602, 241] width 86 height 15
click at [561, 240] on input "0.2 micron filtration" at bounding box center [557, 238] width 8 height 8
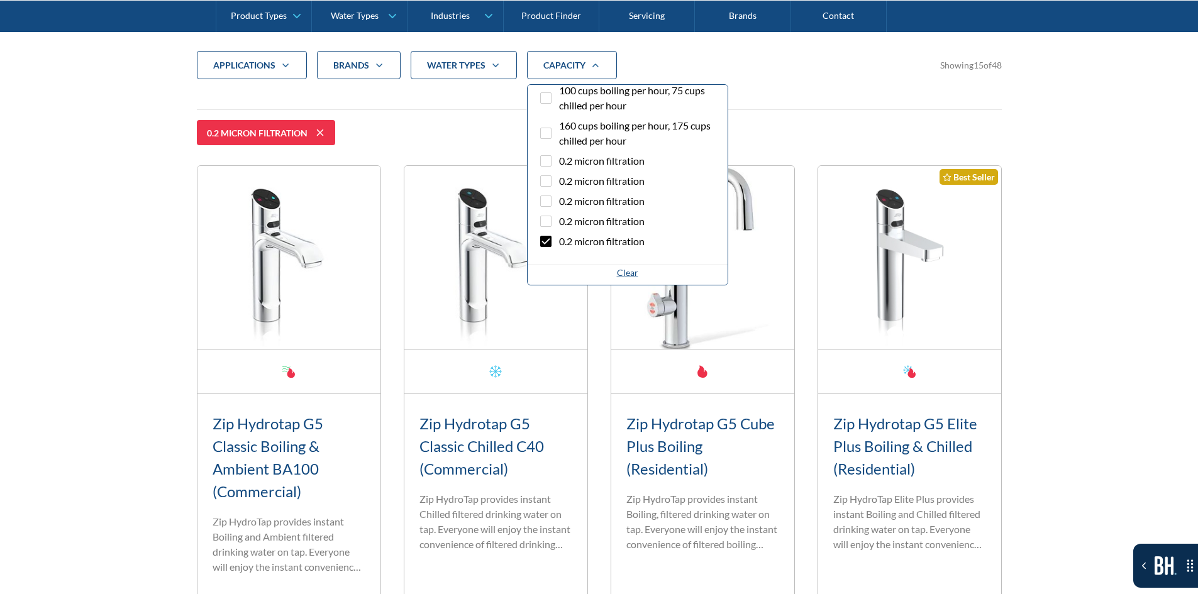
click at [583, 240] on span "0.2 micron filtration" at bounding box center [602, 241] width 86 height 15
click at [561, 240] on input "0.2 micron filtration" at bounding box center [557, 238] width 8 height 8
checkbox input "false"
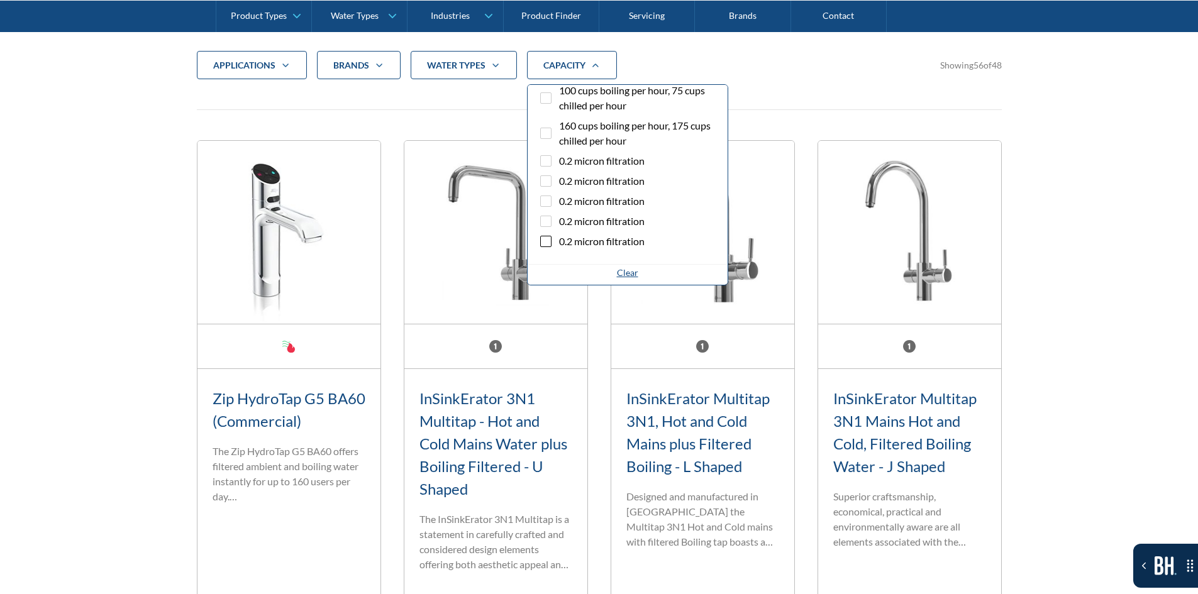
click at [599, 161] on span "0.2 micron filtration" at bounding box center [602, 160] width 86 height 15
click at [561, 161] on input "0.2 micron filtration" at bounding box center [557, 157] width 8 height 8
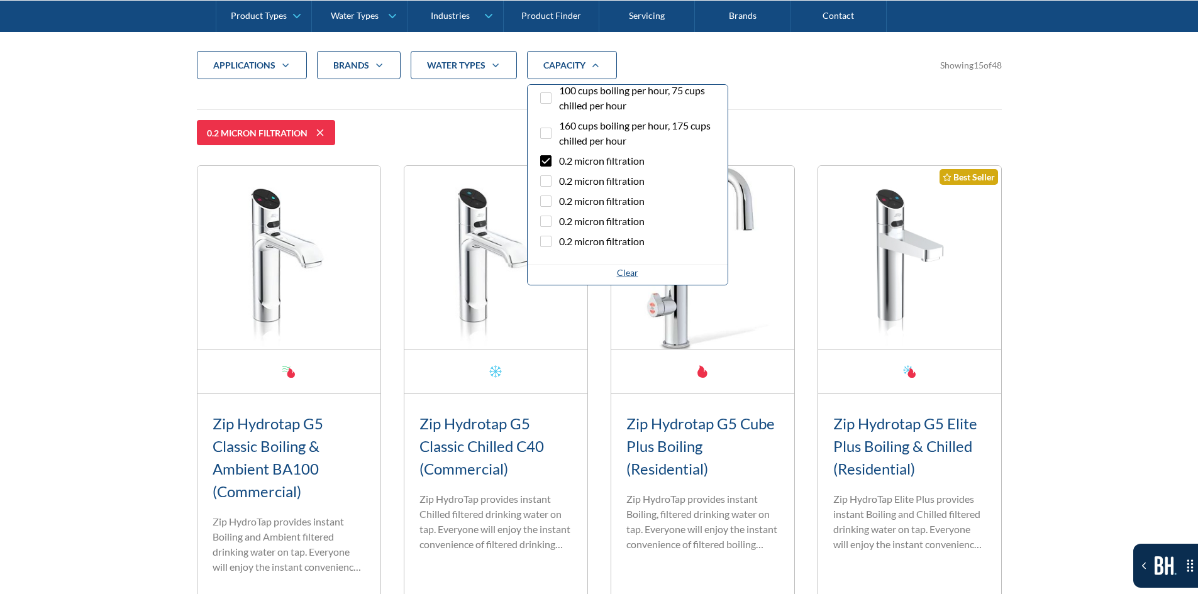
click at [599, 161] on span "0.2 micron filtration" at bounding box center [602, 160] width 86 height 15
click at [561, 161] on input "0.2 micron filtration" at bounding box center [557, 157] width 8 height 8
checkbox input "false"
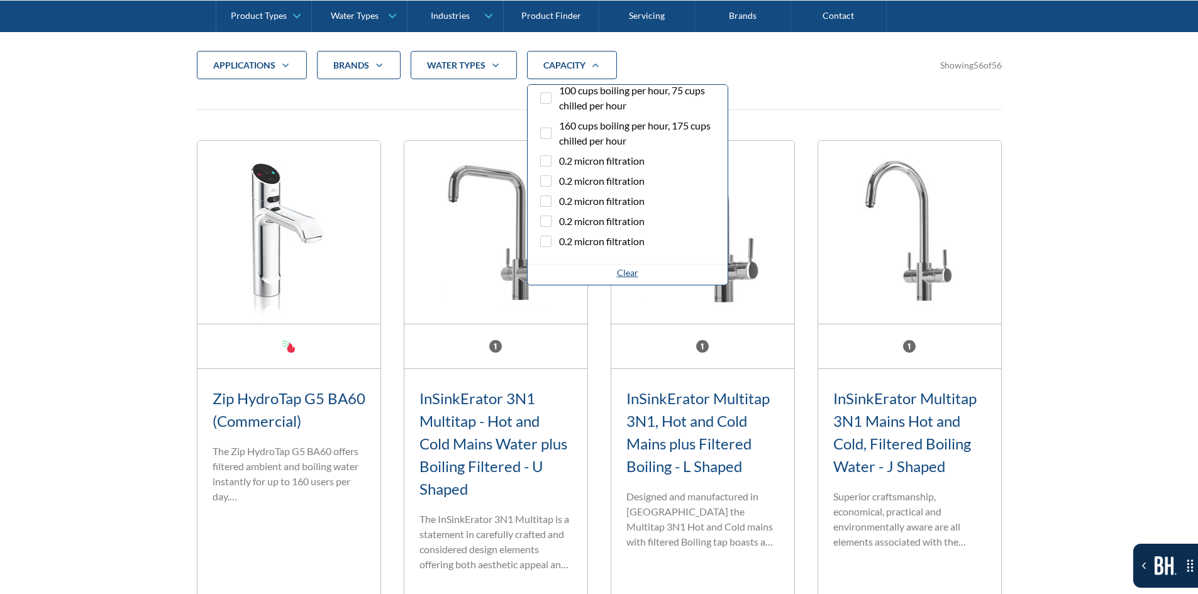
click at [624, 273] on div "Clear" at bounding box center [627, 272] width 21 height 13
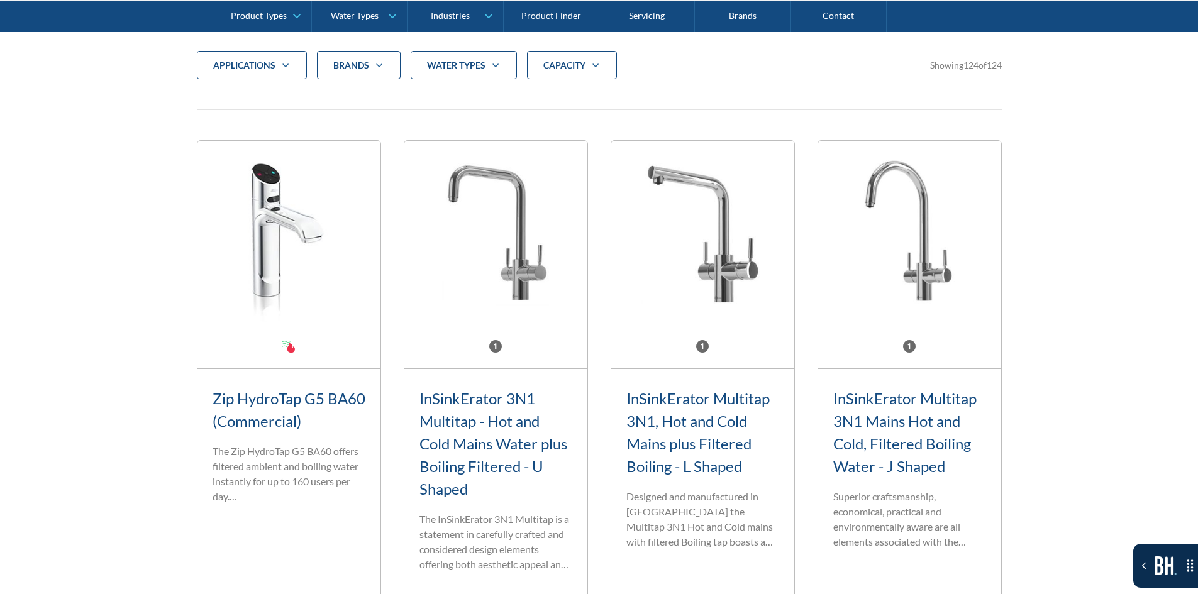
click at [206, 68] on div "applications" at bounding box center [252, 65] width 110 height 29
click at [273, 110] on span "Commercial" at bounding box center [255, 102] width 52 height 15
click at [231, 103] on input "Commercial" at bounding box center [227, 99] width 8 height 8
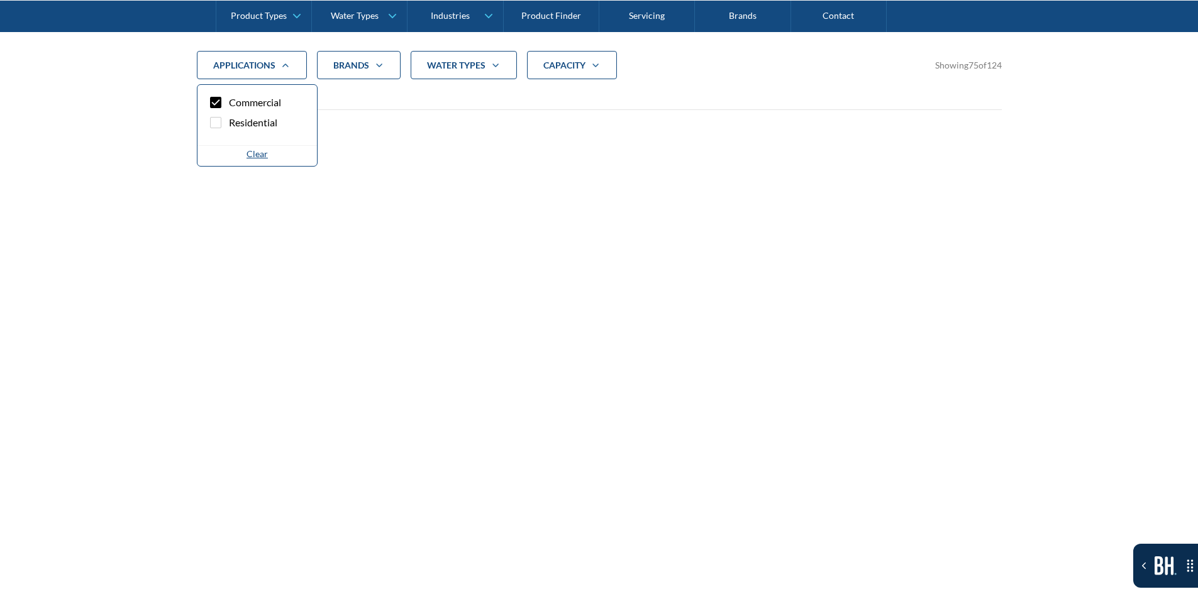
click at [250, 159] on div "Clear" at bounding box center [257, 153] width 21 height 13
checkbox input "false"
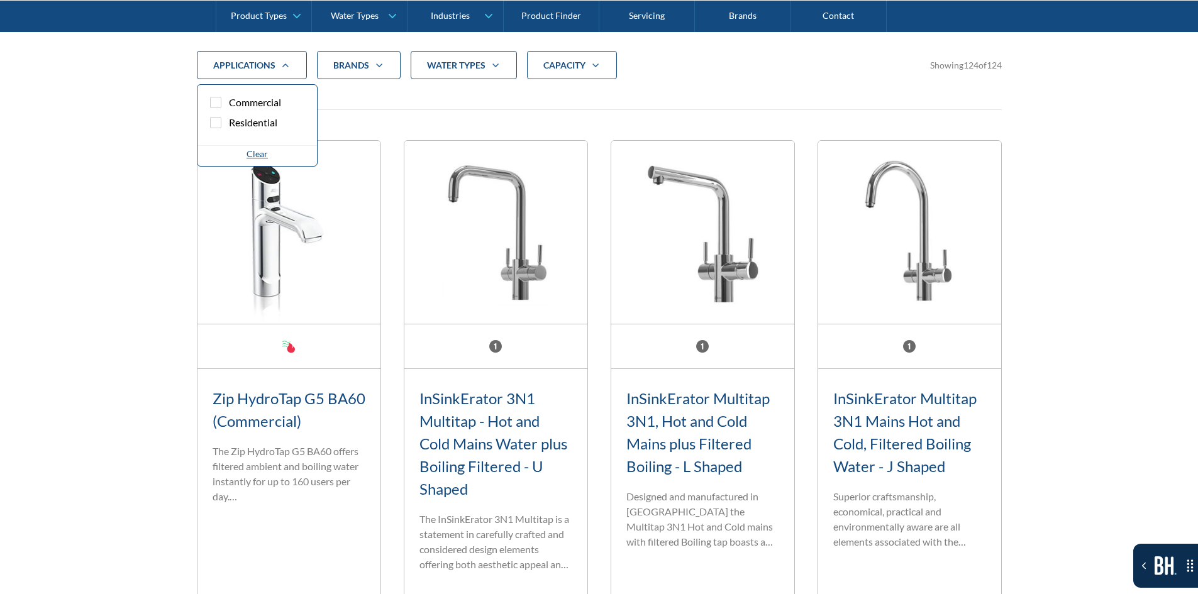
click at [264, 80] on div "applications Commercial Residential Clear Brands Aqua Cooler Aquakleen Bibo Bil…" at bounding box center [599, 75] width 805 height 49
click at [267, 74] on div "applications" at bounding box center [252, 65] width 110 height 29
click at [274, 121] on span "Residential" at bounding box center [253, 122] width 48 height 15
click at [231, 121] on input "Residential" at bounding box center [227, 119] width 8 height 8
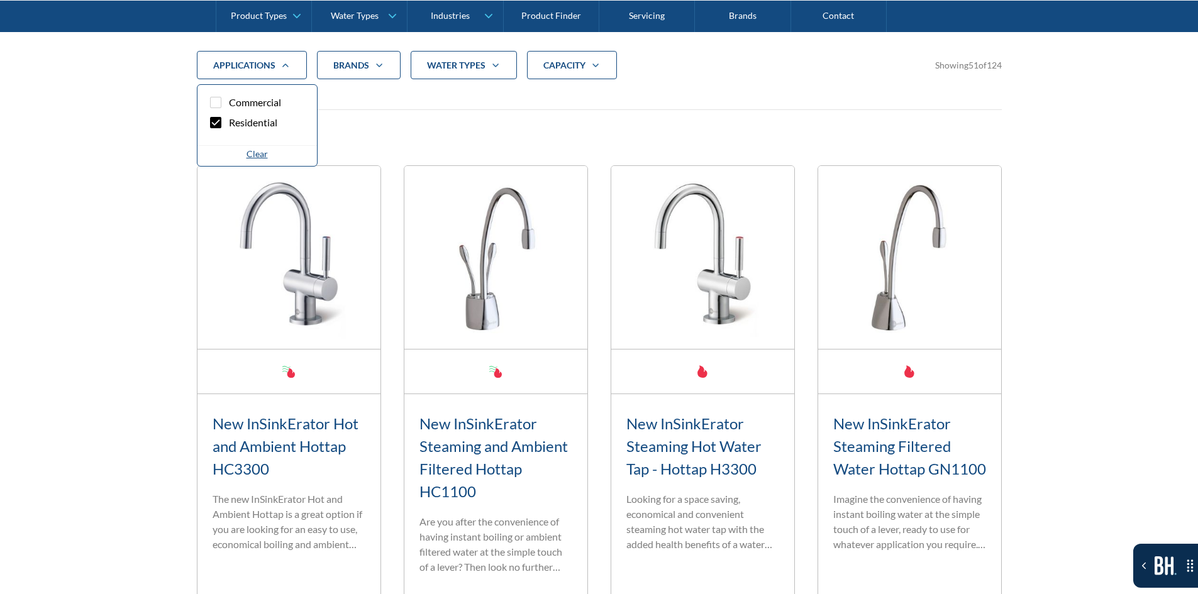
click at [264, 153] on div "Clear" at bounding box center [257, 153] width 21 height 13
checkbox input "false"
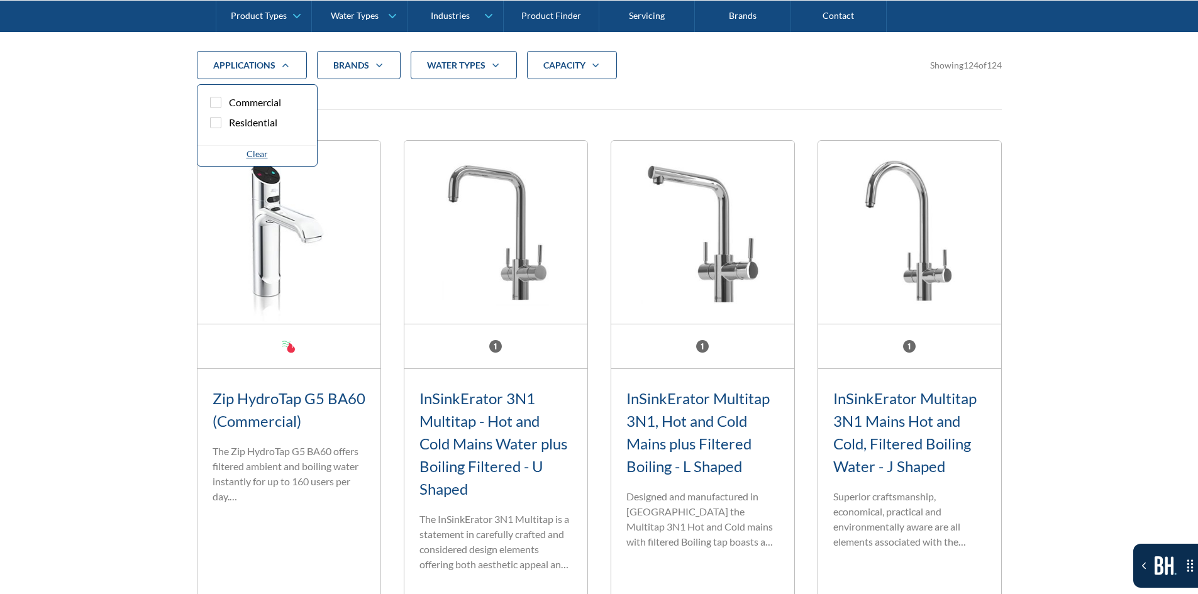
click at [362, 70] on div "Brands" at bounding box center [351, 65] width 36 height 13
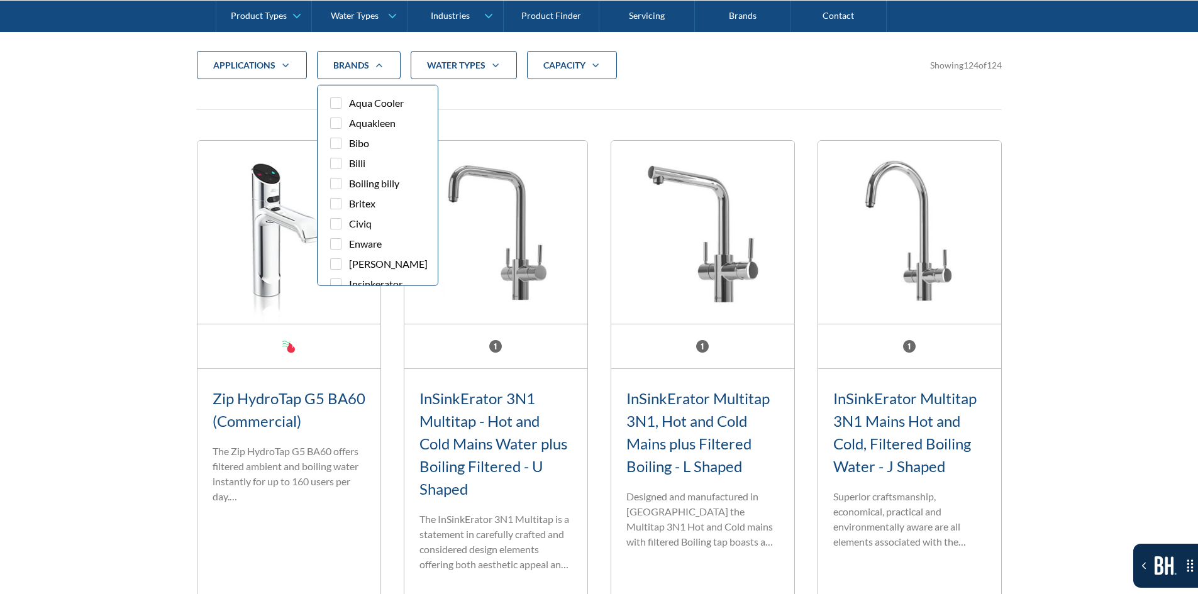
click at [350, 103] on span "Aqua Cooler" at bounding box center [376, 103] width 55 height 15
click at [350, 103] on input "Aqua Cooler" at bounding box center [347, 100] width 8 height 8
checkbox input "true"
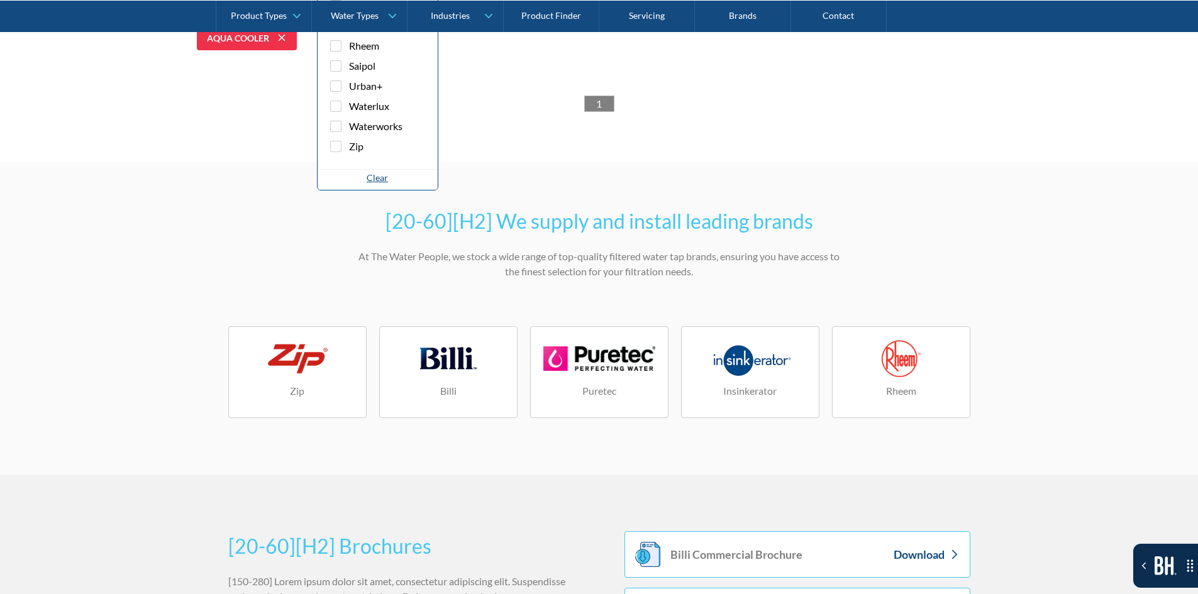
scroll to position [608, 0]
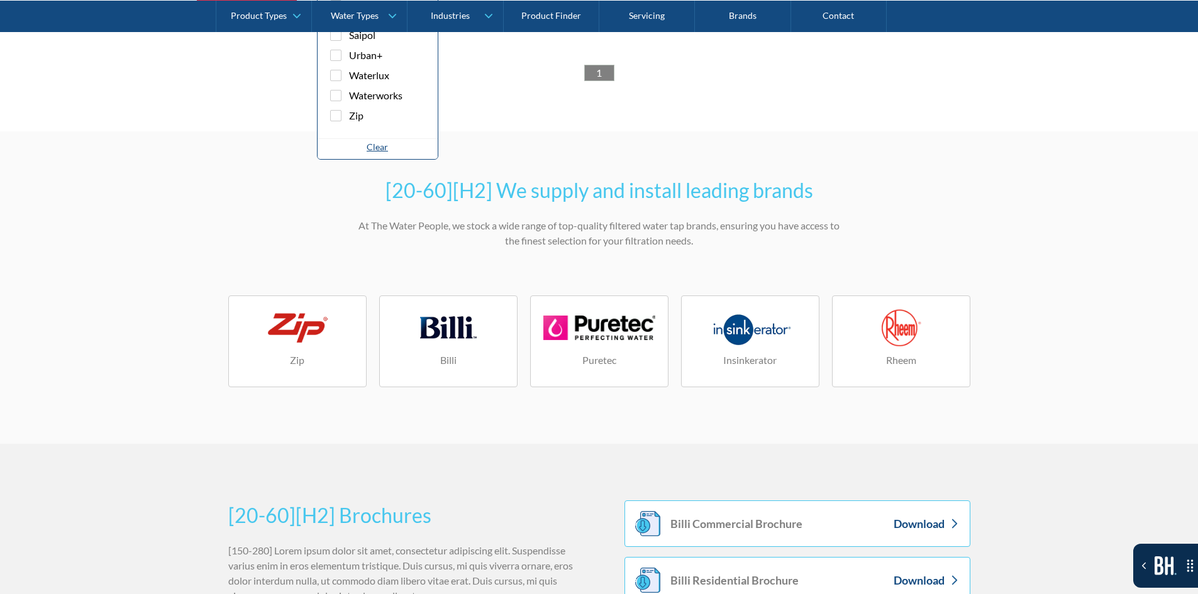
click at [374, 146] on div "Clear" at bounding box center [377, 146] width 21 height 13
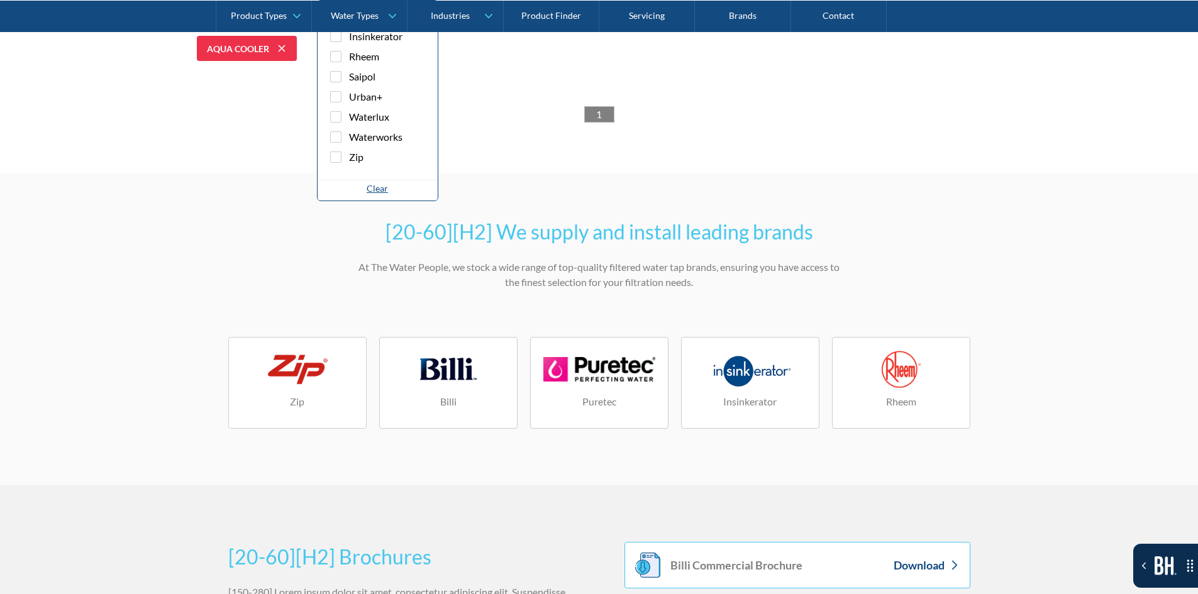
scroll to position [420, 0]
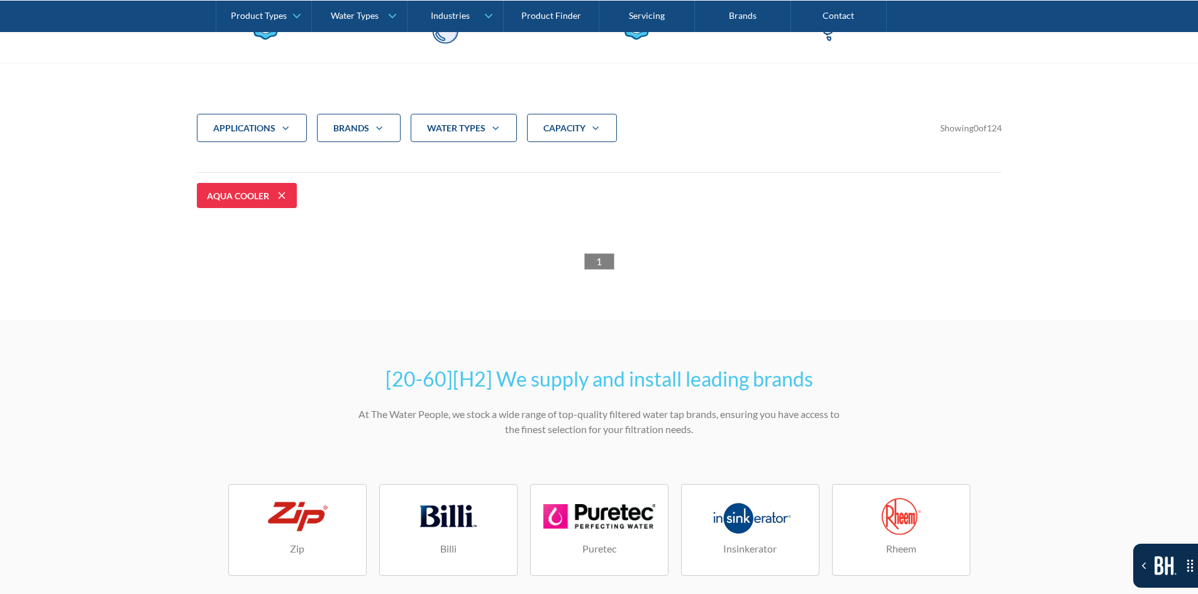
click at [504, 122] on div "water Types" at bounding box center [464, 128] width 106 height 29
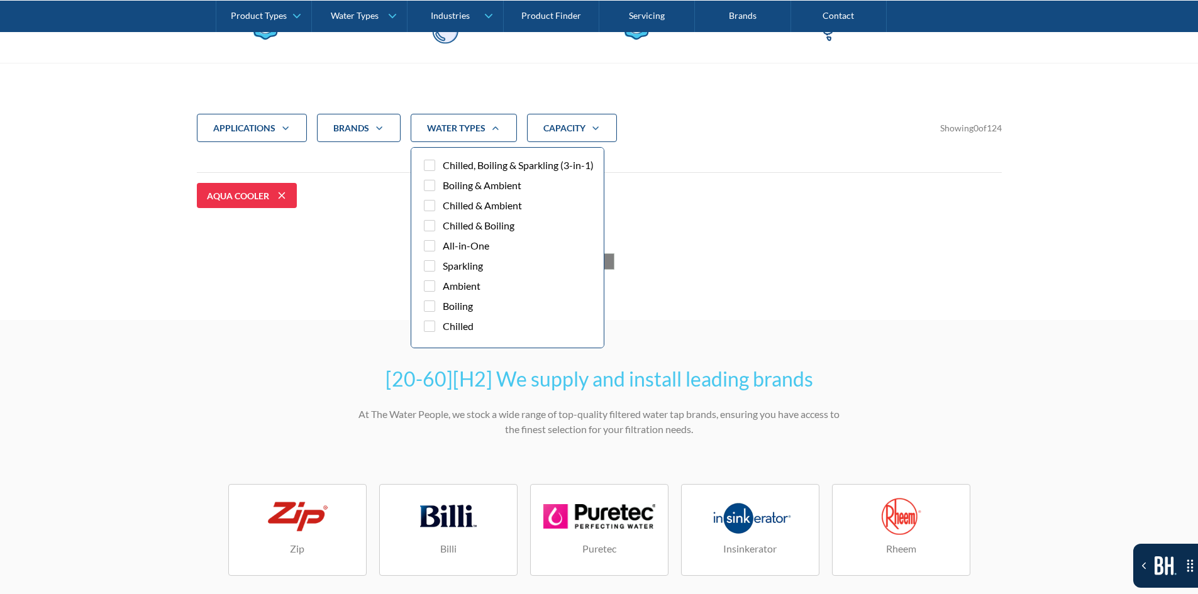
click at [498, 193] on span "Boiling & Ambient" at bounding box center [482, 185] width 79 height 15
click at [445, 186] on input "Boiling & Ambient" at bounding box center [441, 182] width 8 height 8
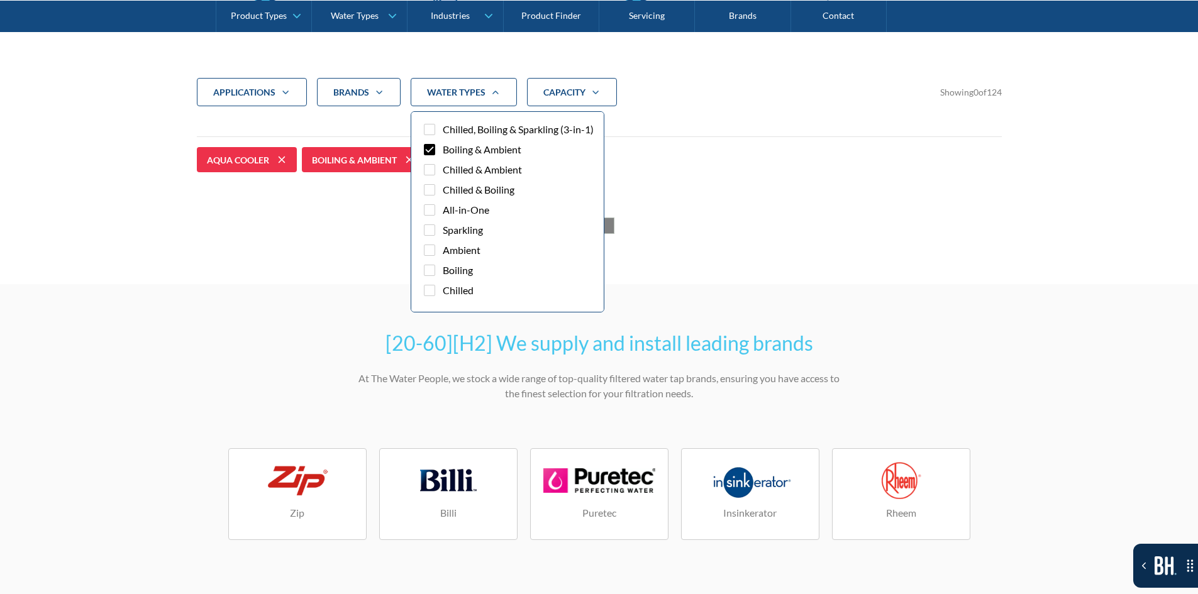
scroll to position [482, 0]
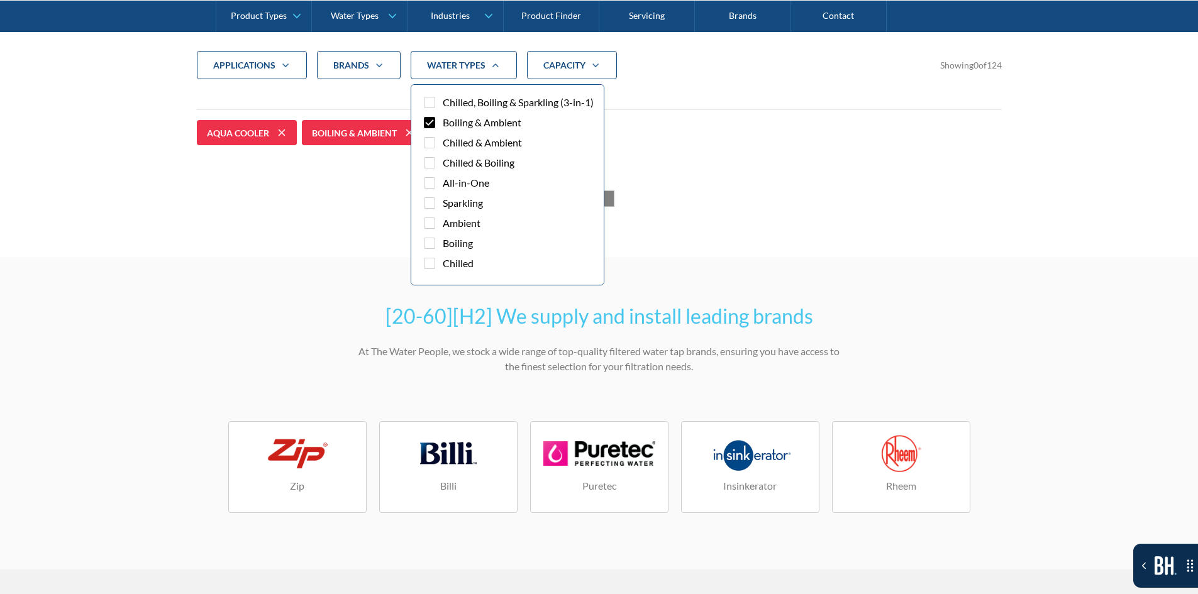
click at [392, 160] on div "applications Commercial Residential Clear Brands Aqua Cooler Aquakleen Bibo Bil…" at bounding box center [599, 129] width 805 height 157
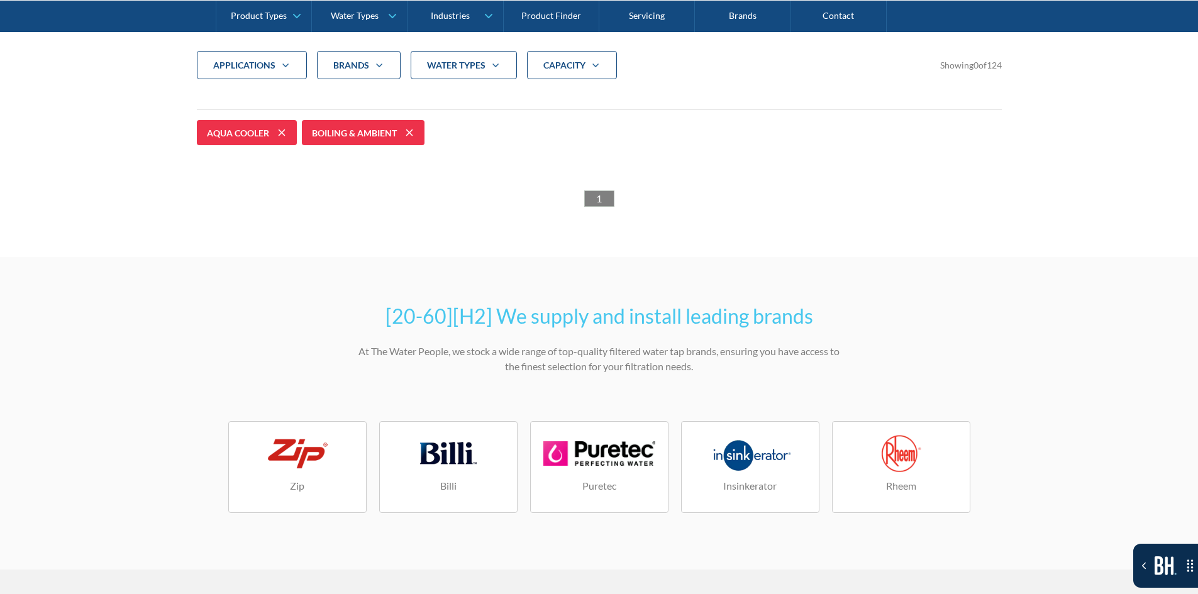
click at [462, 64] on strong "water Types" at bounding box center [456, 65] width 58 height 11
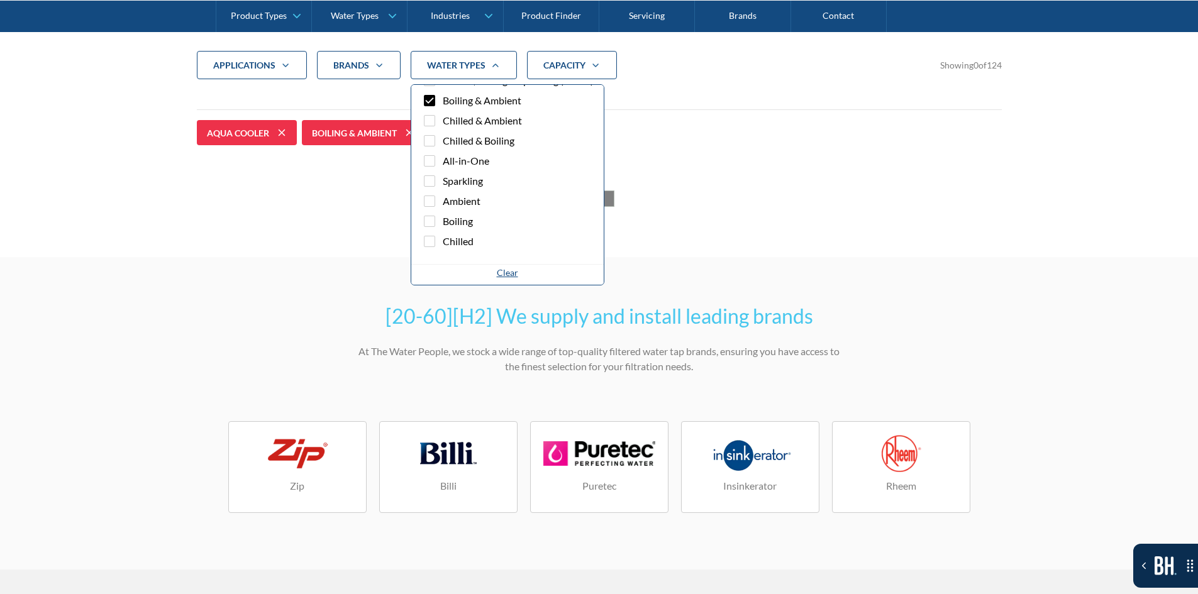
click at [499, 269] on div "Clear" at bounding box center [507, 272] width 21 height 13
checkbox input "false"
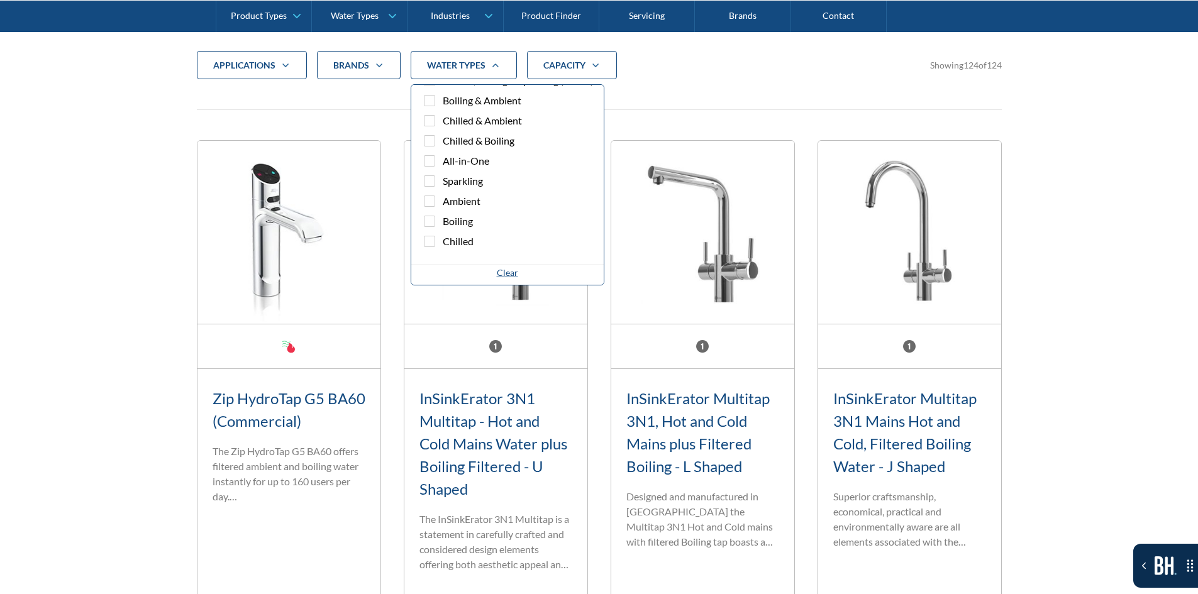
click at [552, 74] on div "CAPACITY" at bounding box center [572, 65] width 90 height 29
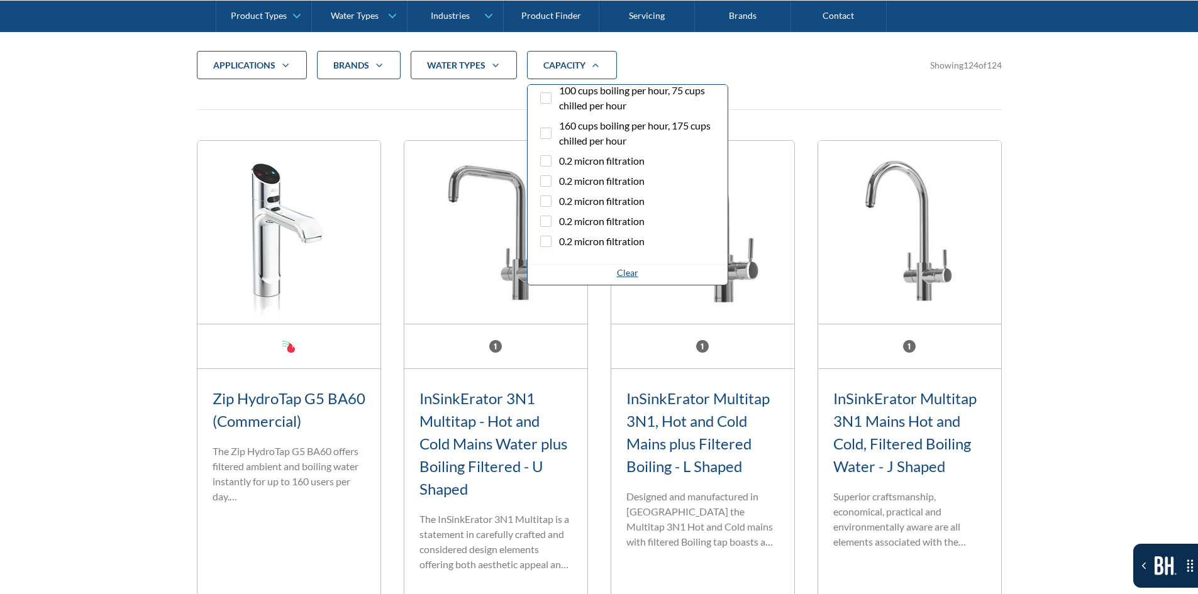
drag, startPoint x: 557, startPoint y: 123, endPoint x: 569, endPoint y: 139, distance: 20.1
click at [557, 123] on label "160 cups boiling per hour, 175 cups chilled per hour" at bounding box center [628, 135] width 180 height 35
click at [557, 123] on input "160 cups boiling per hour, 175 cups chilled per hour" at bounding box center [557, 122] width 8 height 8
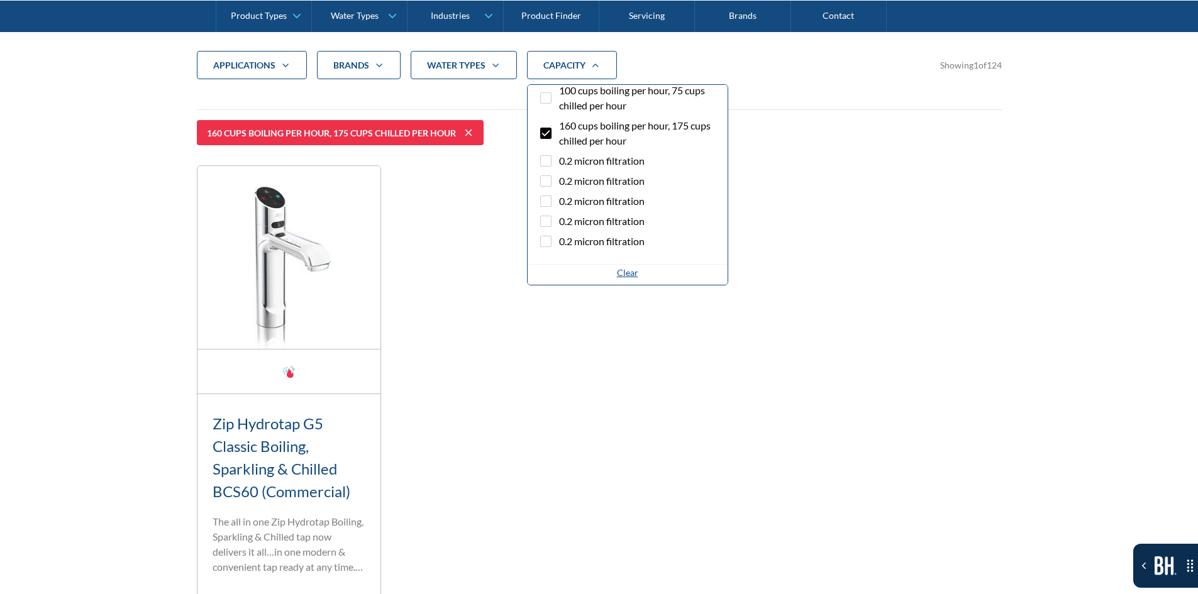
click at [623, 269] on div "Clear" at bounding box center [627, 272] width 21 height 13
checkbox input "false"
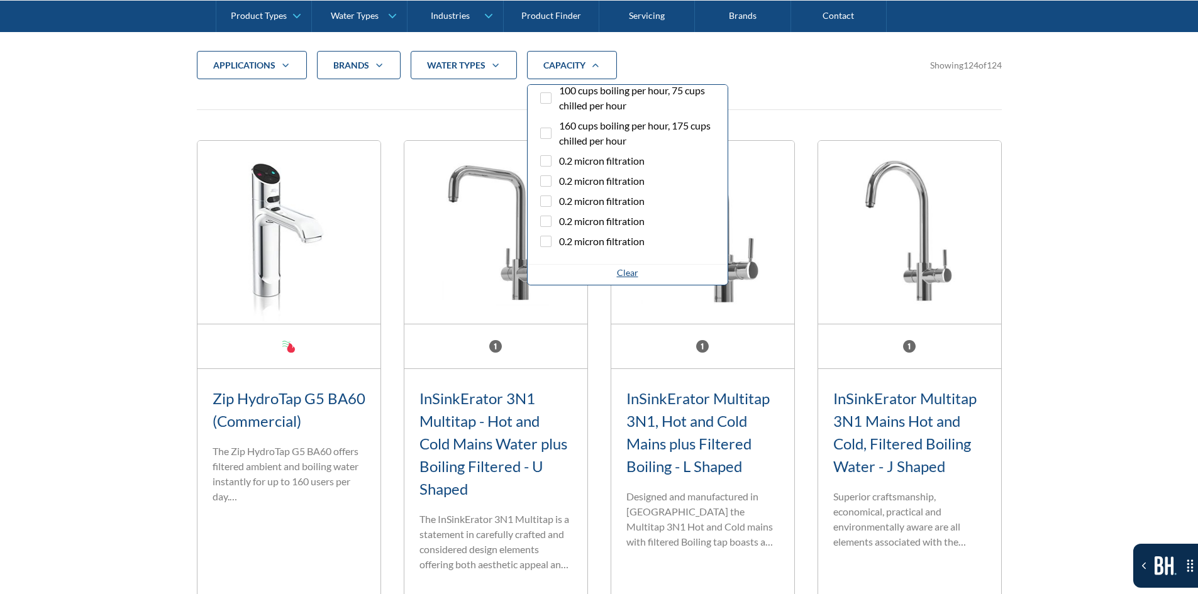
drag, startPoint x: 328, startPoint y: 68, endPoint x: 347, endPoint y: 121, distance: 56.7
click at [328, 68] on div "Brands" at bounding box center [359, 65] width 84 height 29
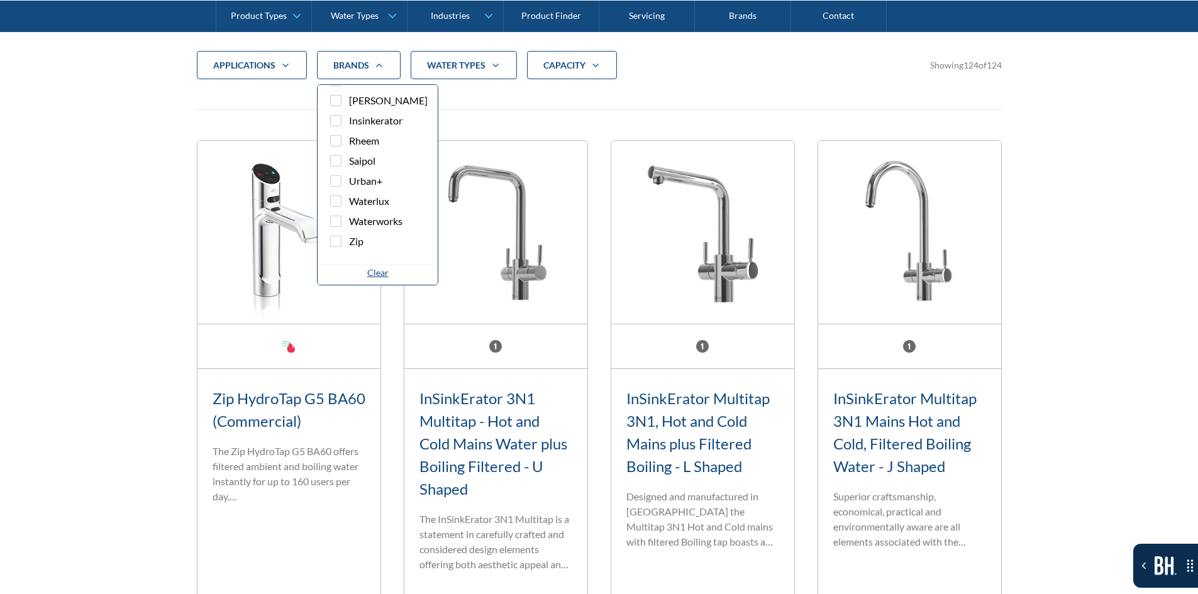
click at [350, 134] on span "Rheem" at bounding box center [364, 140] width 30 height 15
click at [350, 134] on input "Rheem" at bounding box center [347, 137] width 8 height 8
checkbox input "true"
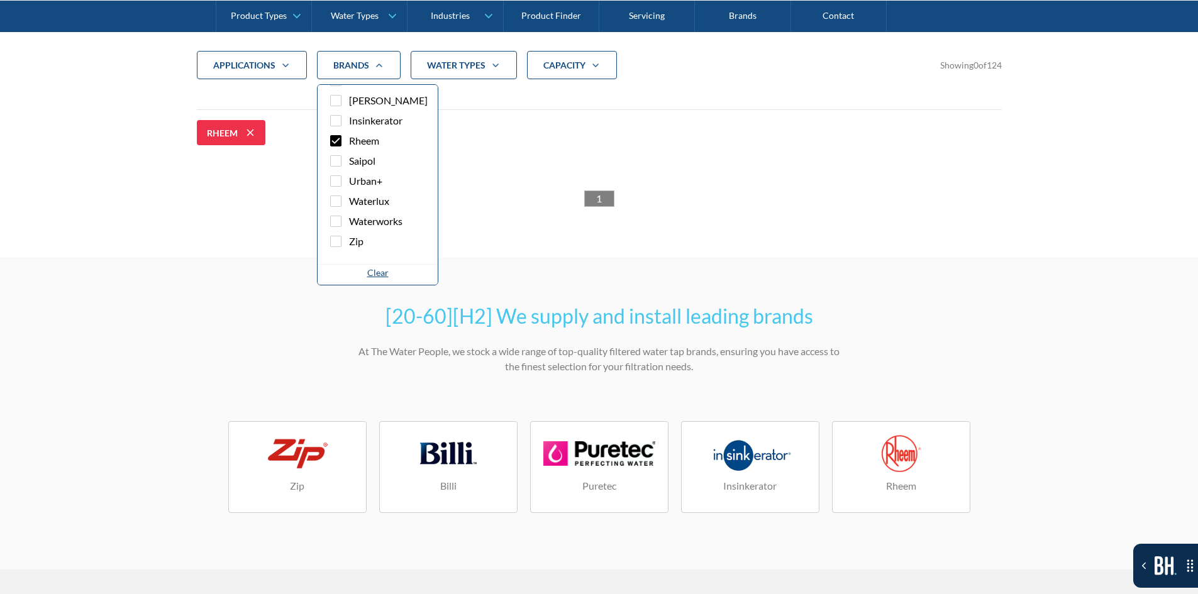
click at [372, 274] on div "Clear" at bounding box center [377, 272] width 21 height 13
click at [278, 64] on icon "Filter 5" at bounding box center [285, 65] width 15 height 10
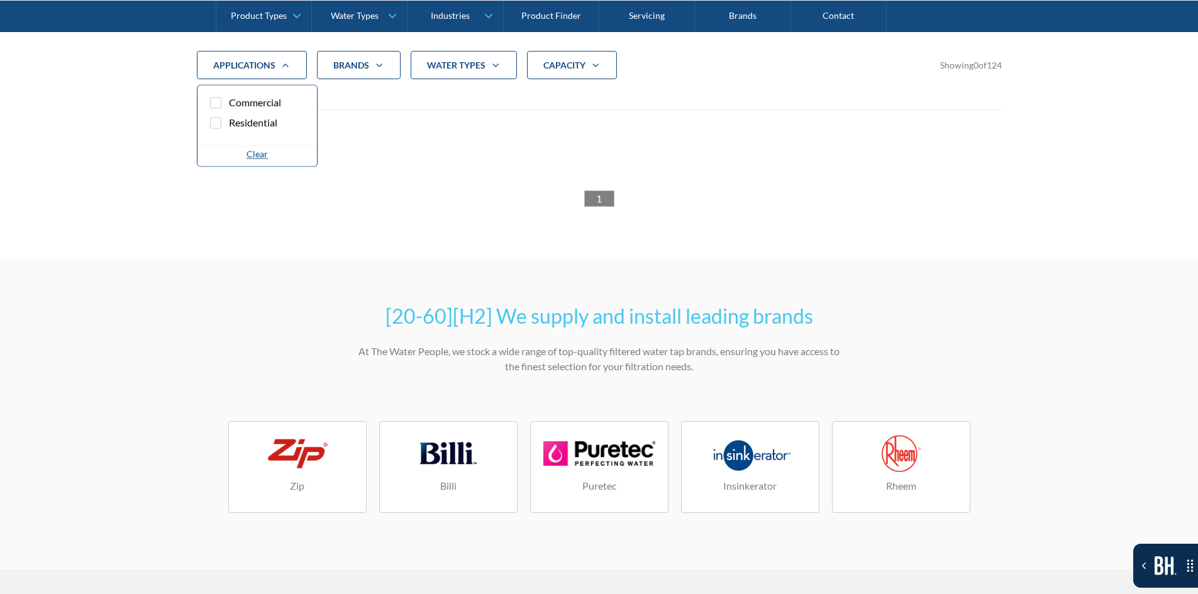
click at [276, 131] on label "Residential" at bounding box center [257, 126] width 99 height 20
click at [231, 124] on input "Residential" at bounding box center [227, 120] width 8 height 8
click at [260, 155] on div "Clear" at bounding box center [257, 153] width 21 height 13
checkbox input "false"
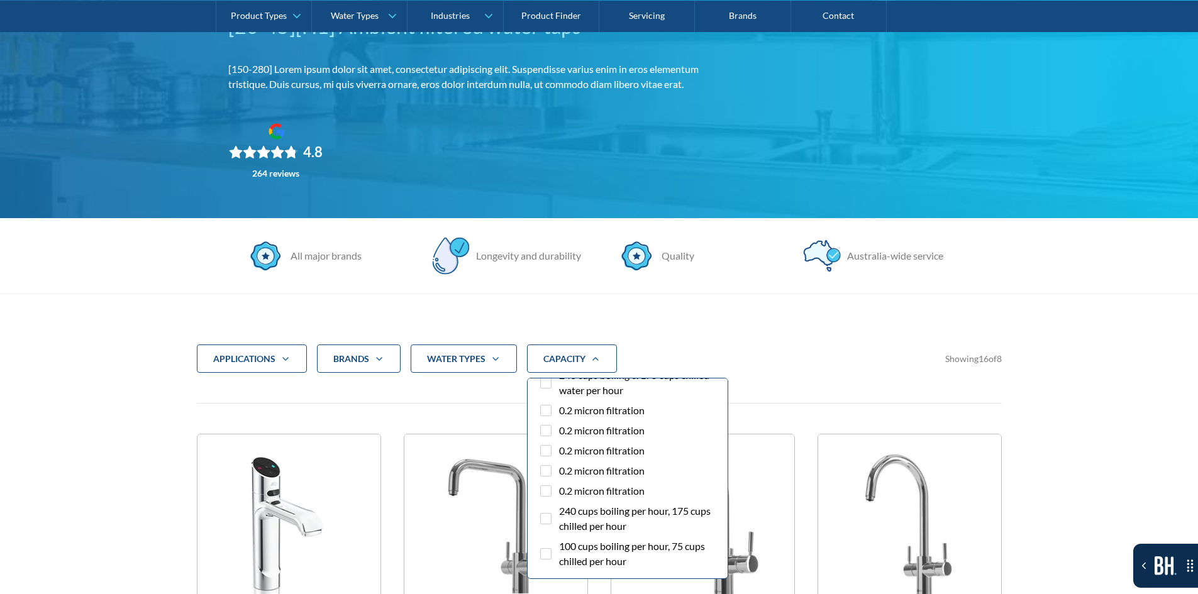
scroll to position [2850, 0]
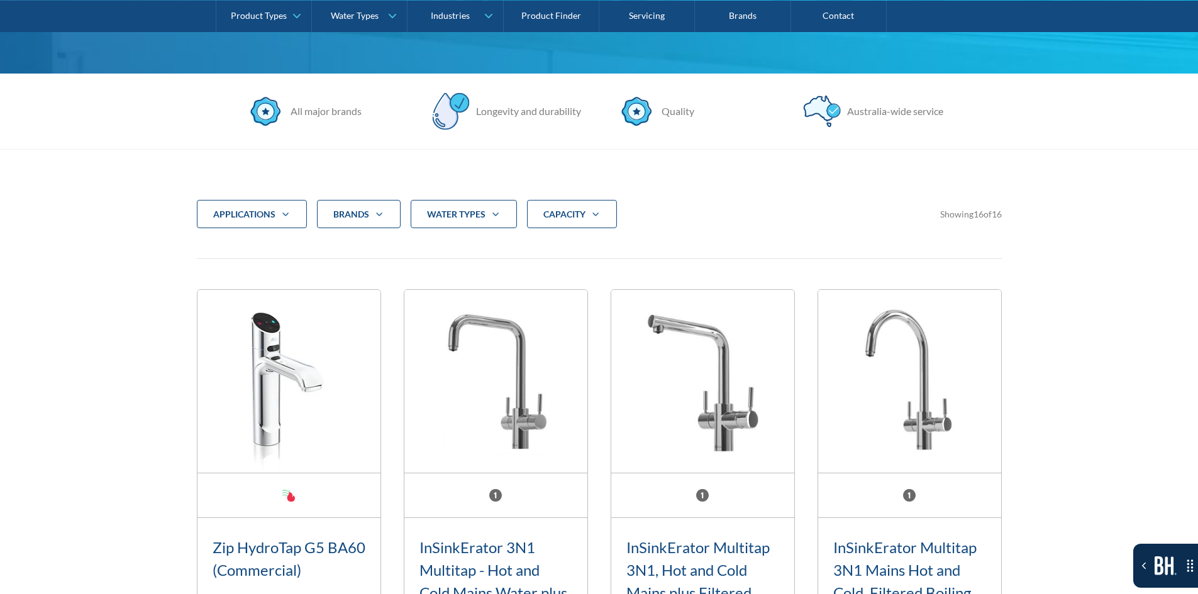
scroll to position [377, 0]
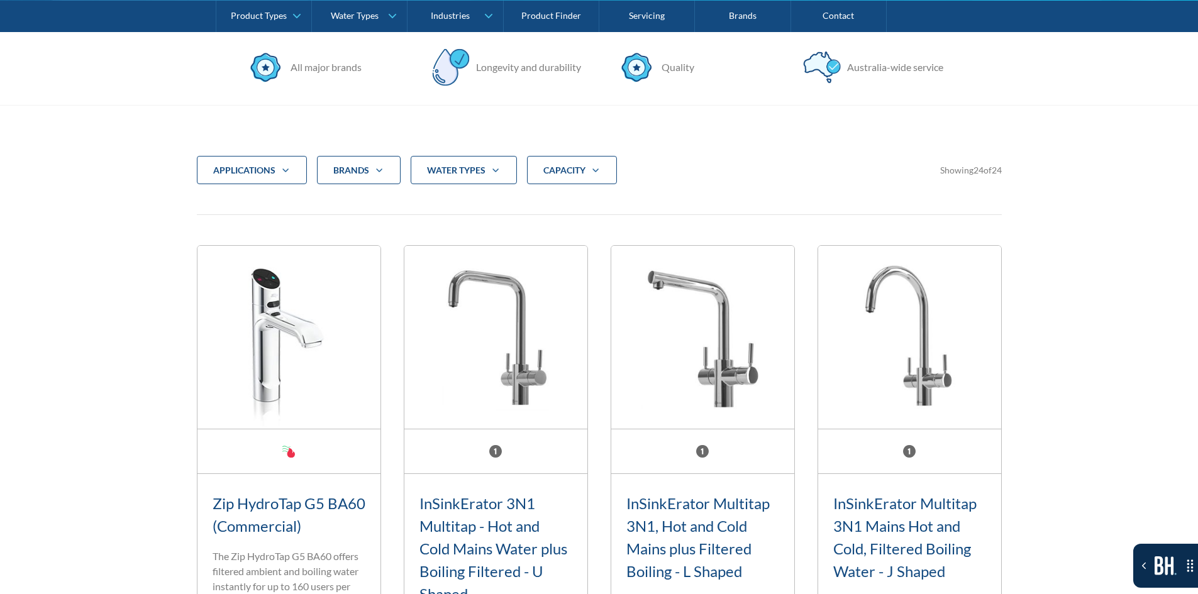
click at [565, 176] on div "CAPACITY" at bounding box center [564, 170] width 42 height 13
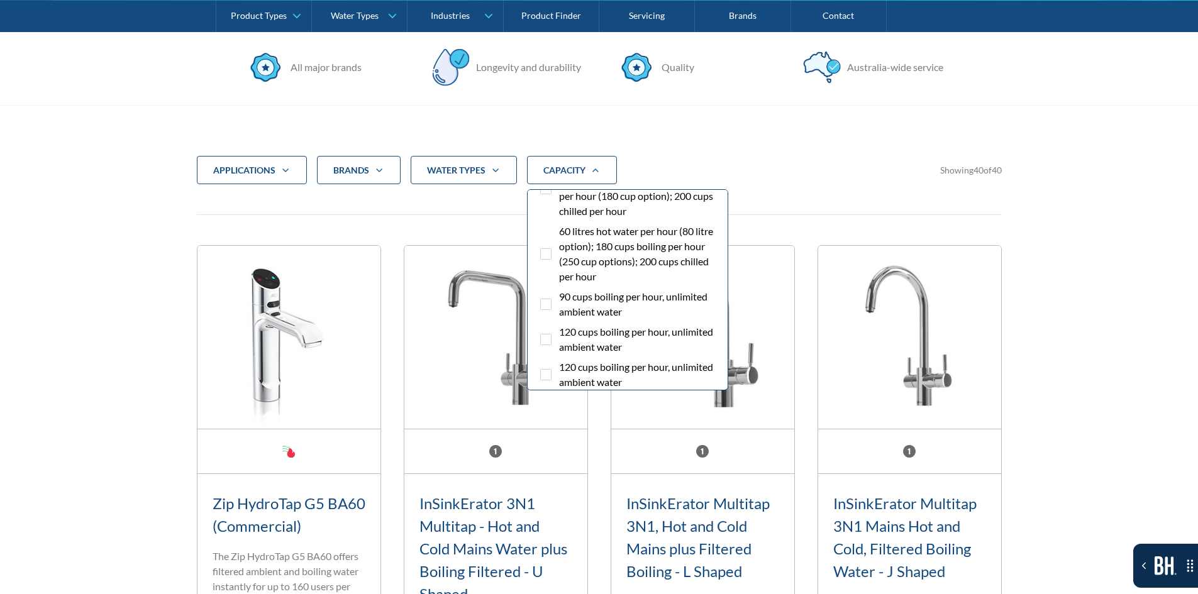
scroll to position [0, 0]
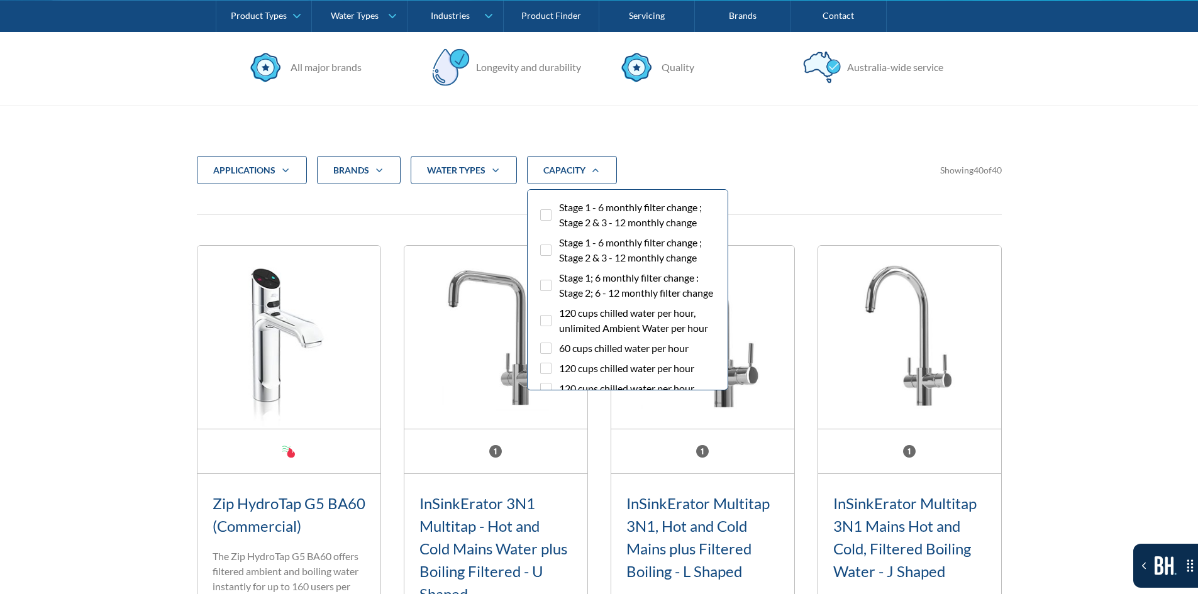
click at [595, 243] on span "Stage 1 - 6 monthly filter change ; Stage 2 & 3 - 12 monthly change" at bounding box center [638, 250] width 159 height 30
click at [561, 243] on input "Stage 1 - 6 monthly filter change ; Stage 2 & 3 - 12 monthly change" at bounding box center [557, 239] width 8 height 8
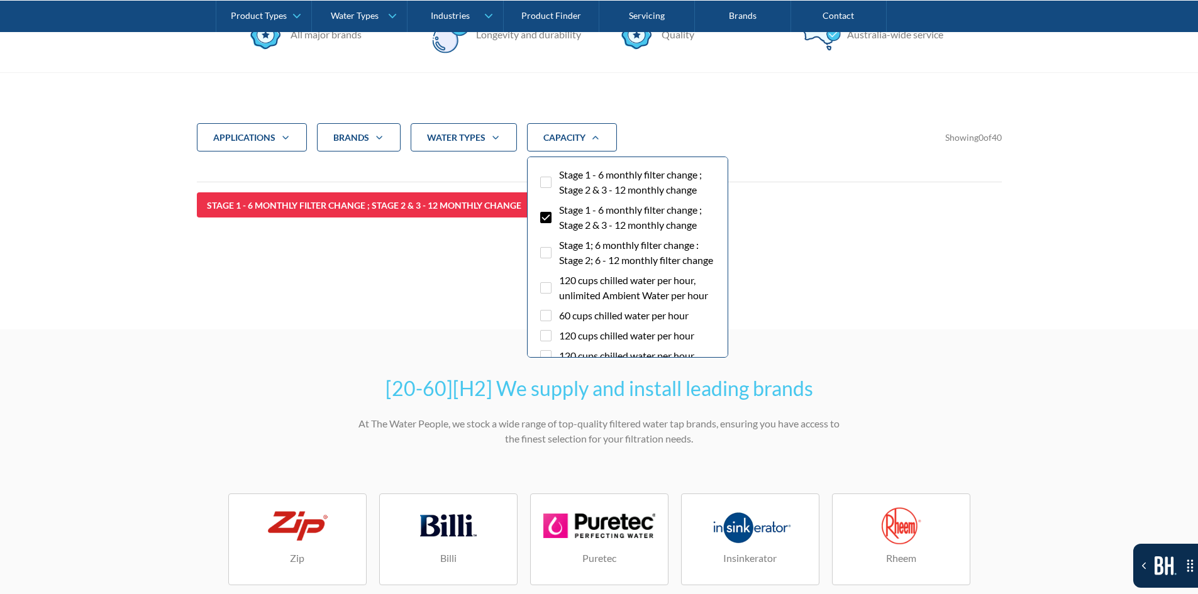
scroll to position [482, 0]
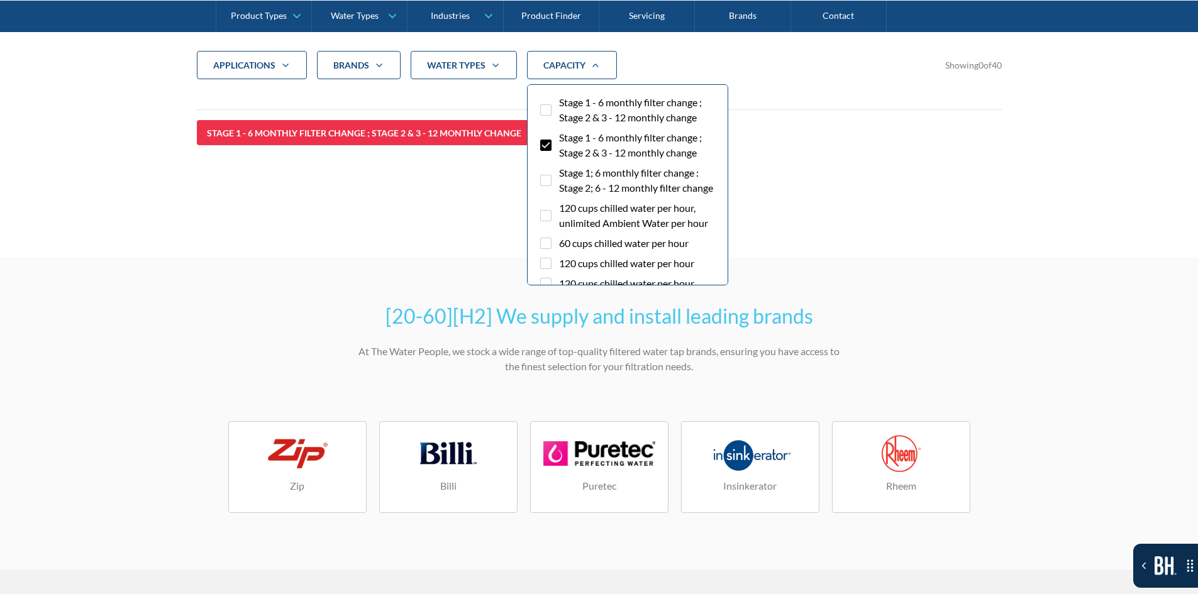
click at [588, 161] on label "Stage 1 - 6 monthly filter change ; Stage 2 & 3 - 12 monthly change" at bounding box center [628, 147] width 180 height 35
click at [561, 138] on input "Stage 1 - 6 monthly filter change ; Stage 2 & 3 - 12 monthly change" at bounding box center [557, 134] width 8 height 8
checkbox input "false"
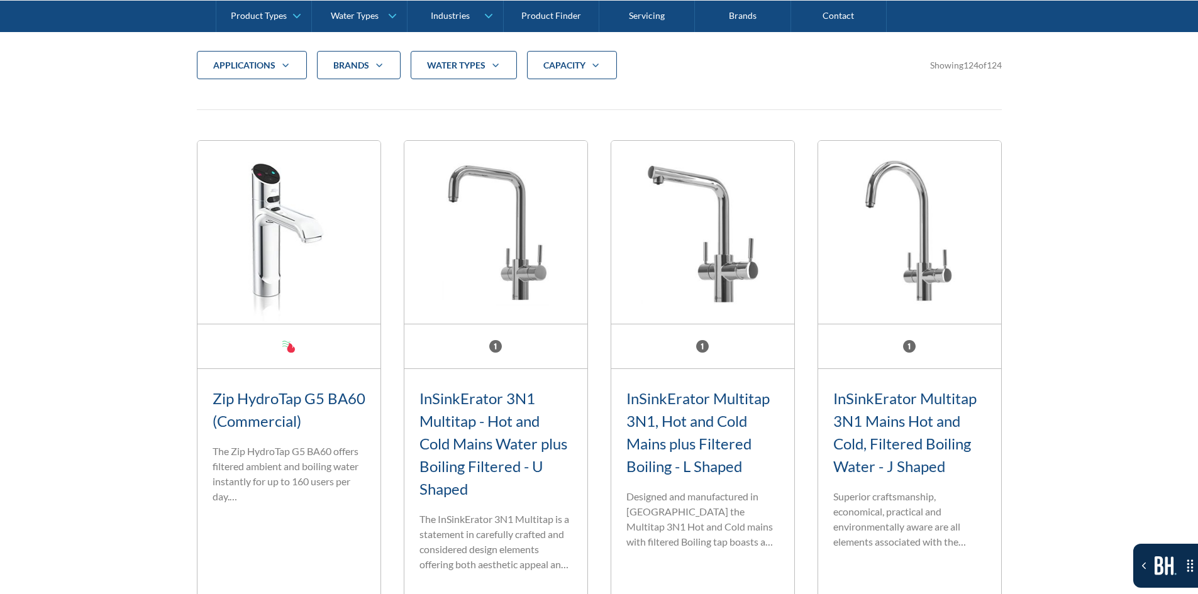
click at [596, 77] on div "CAPACITY" at bounding box center [572, 65] width 90 height 29
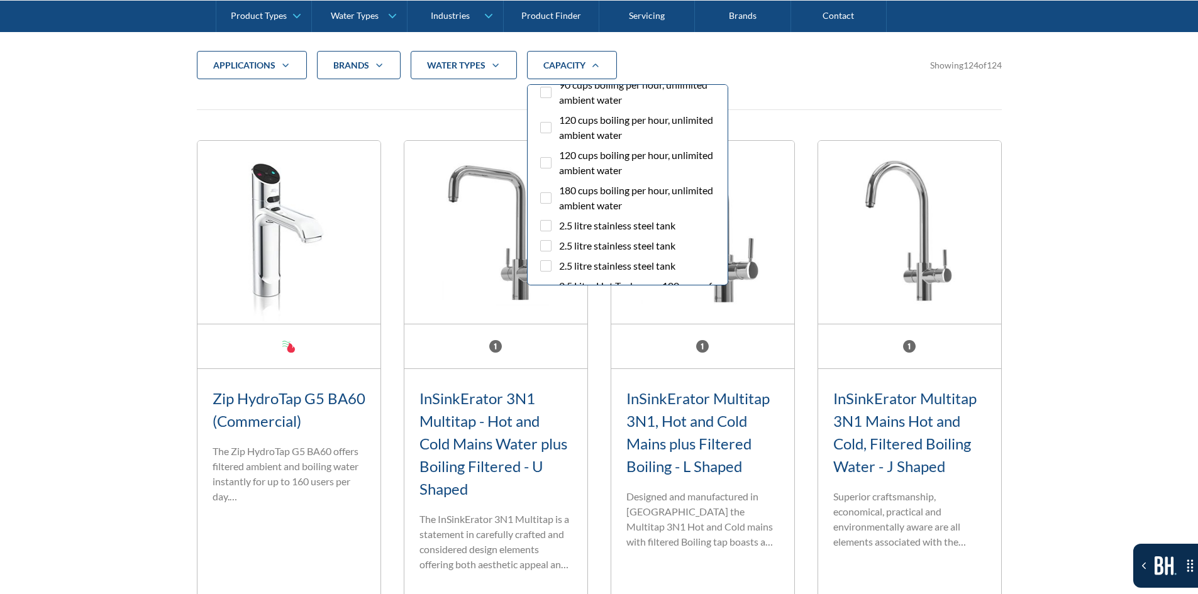
scroll to position [1258, 0]
click at [880, 102] on div "applications Commercial Residential Clear Brands Aqua Cooler Aquakleen Bibo Bil…" at bounding box center [599, 81] width 805 height 60
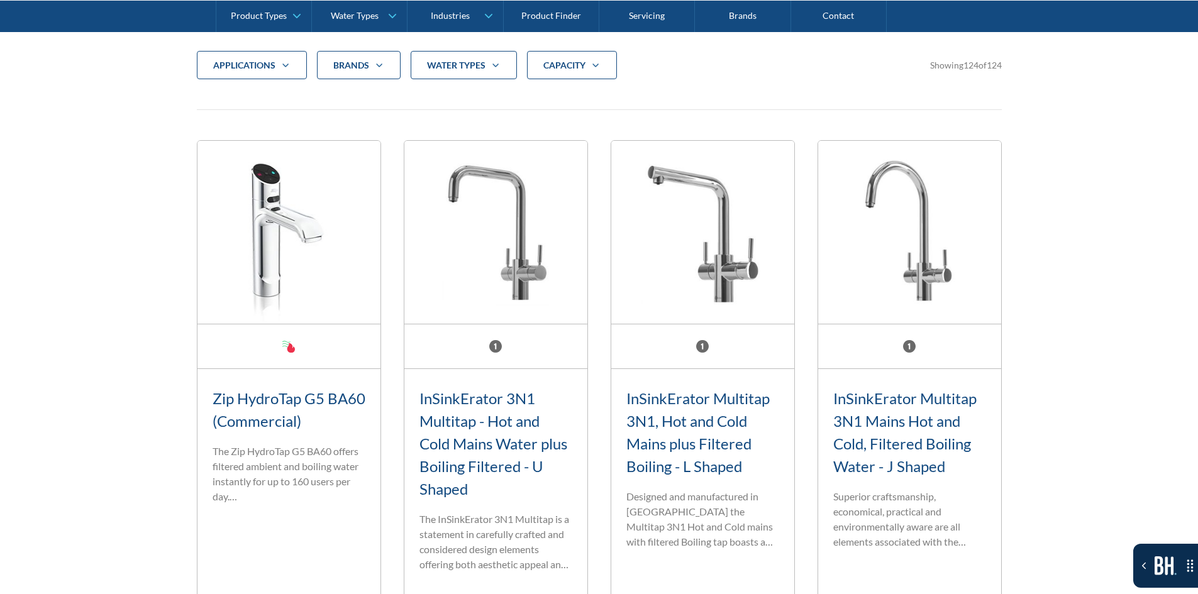
click at [542, 70] on div "CAPACITY" at bounding box center [572, 65] width 90 height 29
drag, startPoint x: 426, startPoint y: 121, endPoint x: 325, endPoint y: 145, distance: 103.9
drag, startPoint x: 325, startPoint y: 145, endPoint x: 301, endPoint y: 111, distance: 41.5
click at [584, 69] on strong "CAPACITY" at bounding box center [564, 65] width 42 height 11
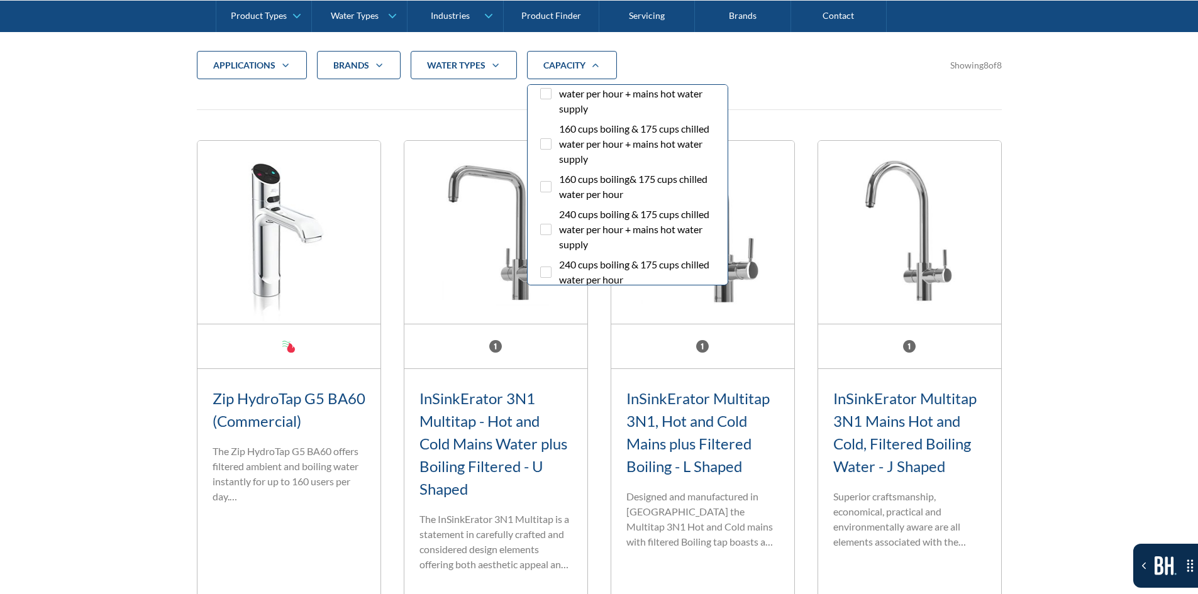
scroll to position [2850, 0]
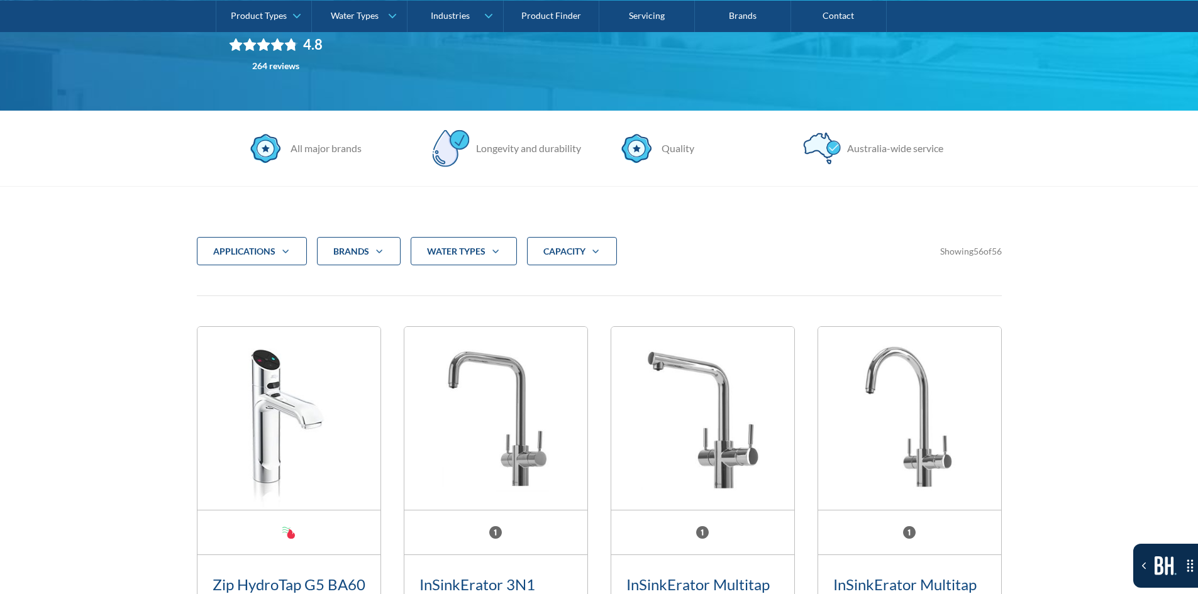
scroll to position [294, 0]
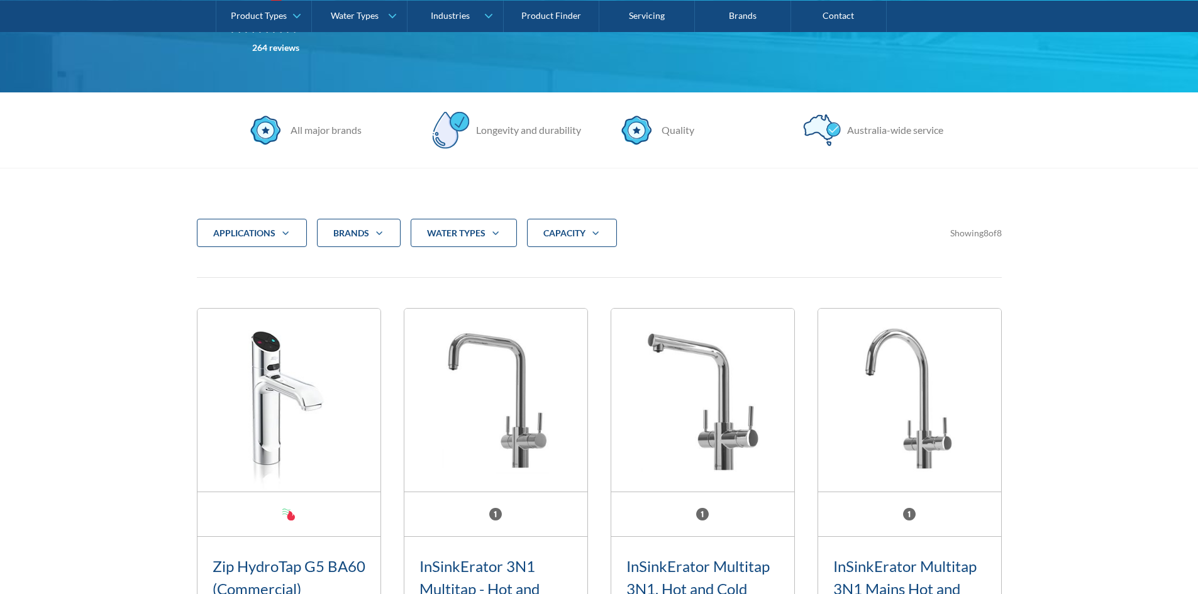
click at [569, 247] on div "CAPACITY" at bounding box center [572, 233] width 90 height 29
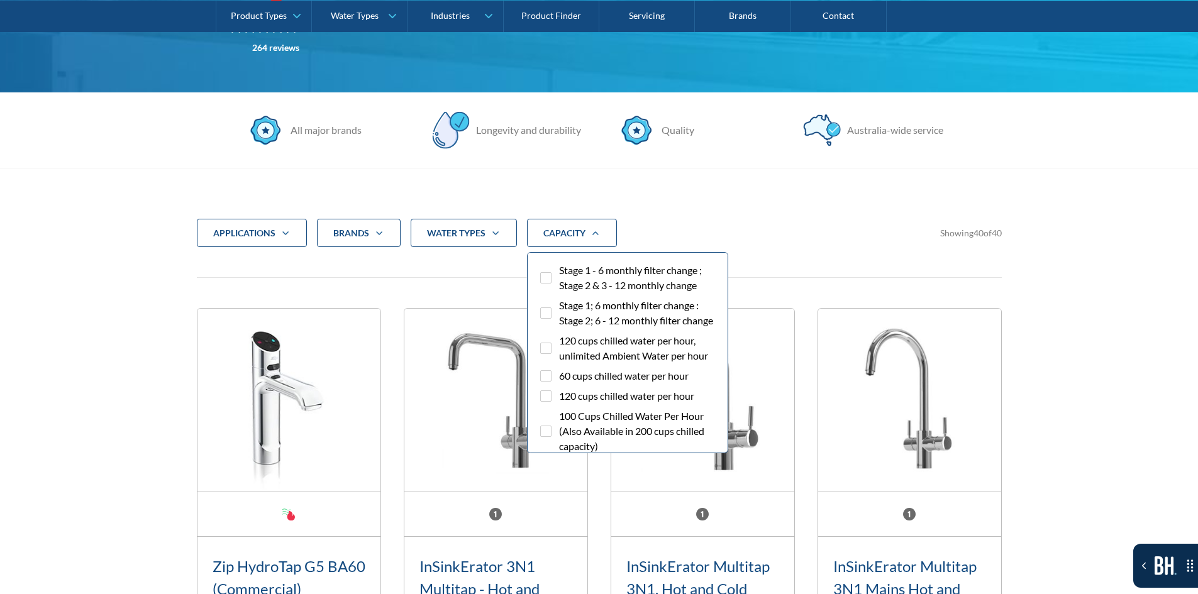
scroll to position [1949, 0]
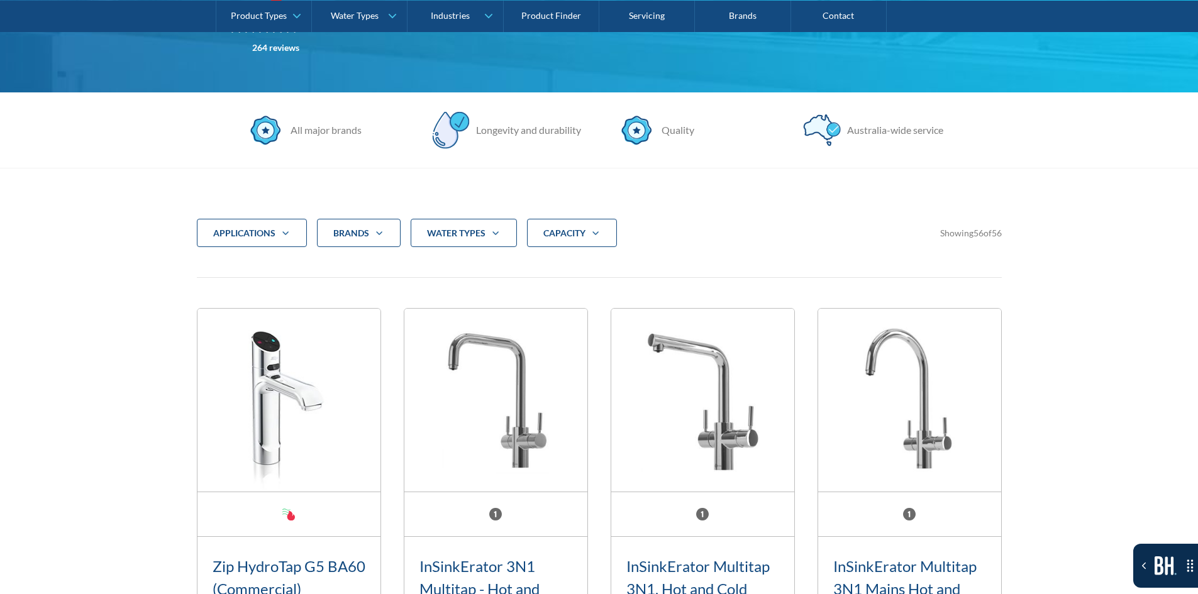
click at [597, 250] on div "applications Commercial Residential Clear Brands Aqua Cooler Aquakleen [PERSON_…" at bounding box center [599, 243] width 805 height 49
click at [603, 231] on icon "Filter 5" at bounding box center [595, 233] width 15 height 10
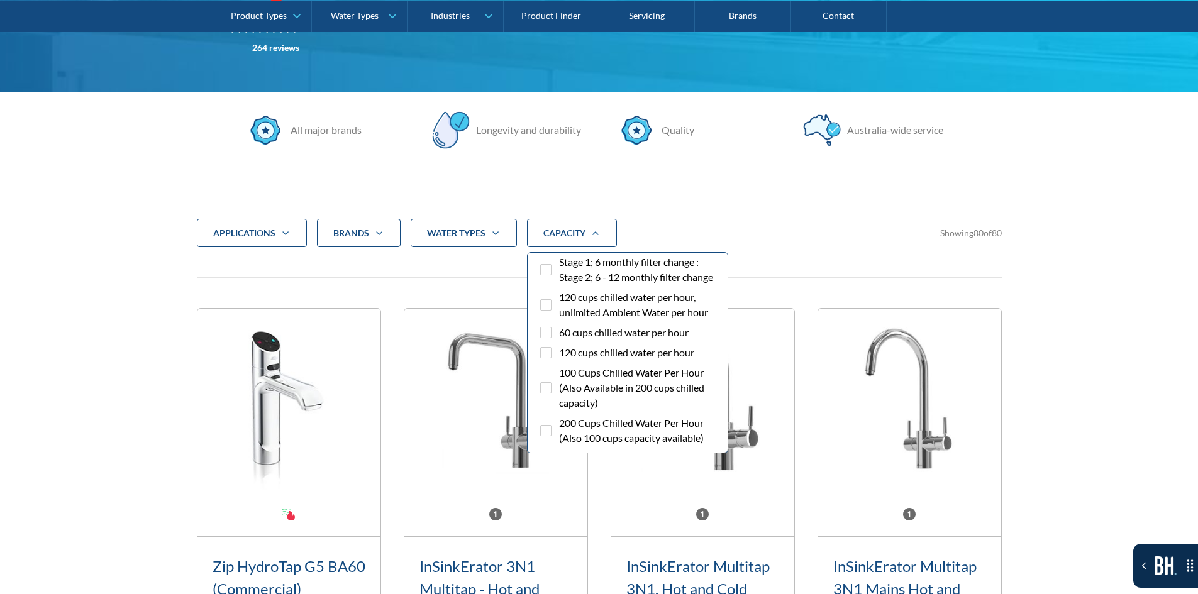
scroll to position [0, 0]
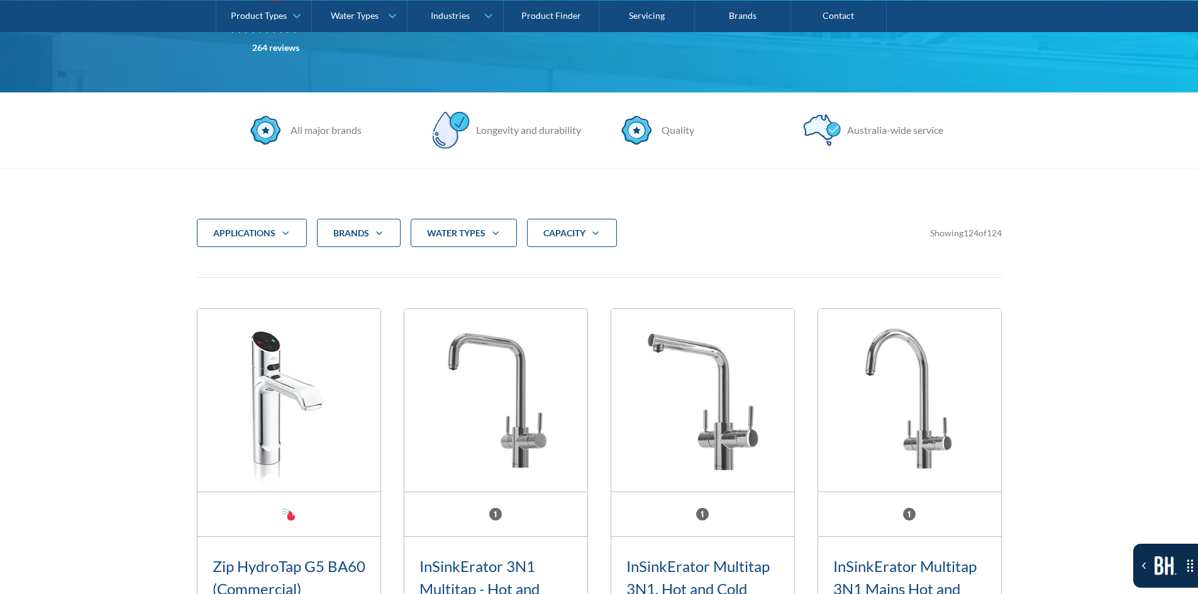
click at [594, 229] on icon "Filter 5" at bounding box center [595, 233] width 15 height 10
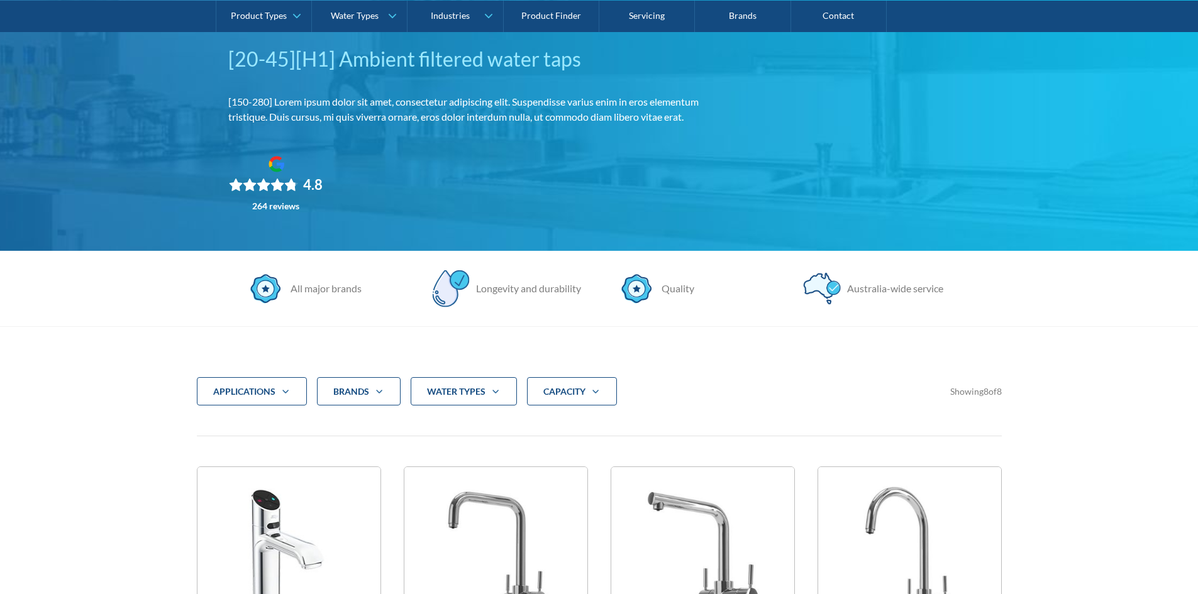
scroll to position [189, 0]
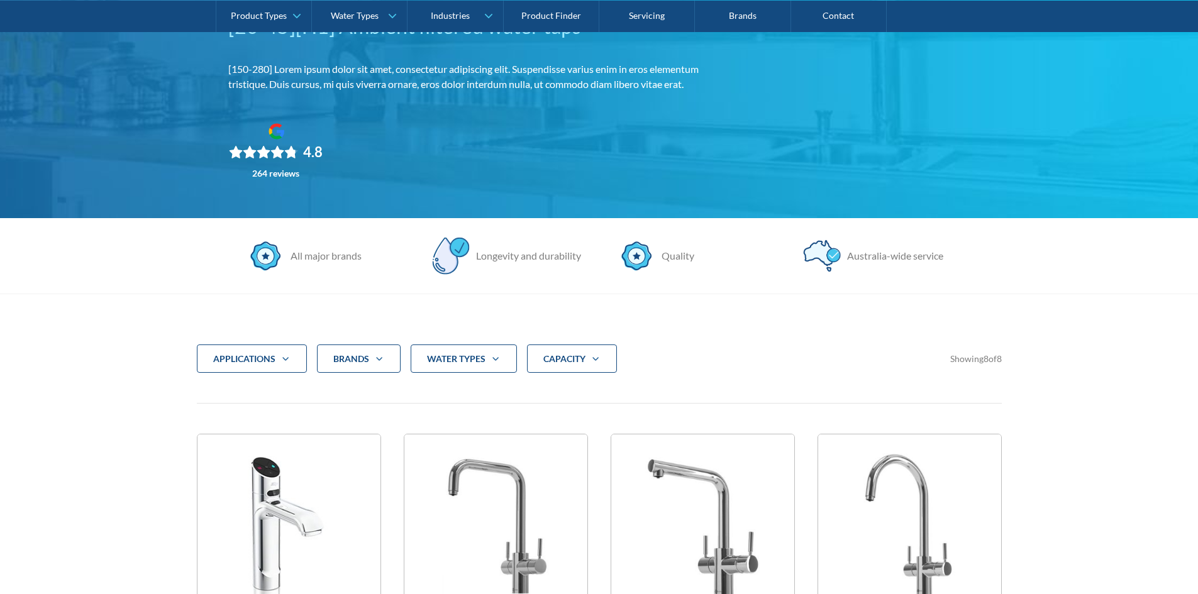
click at [579, 364] on div "CAPACITY" at bounding box center [564, 359] width 42 height 13
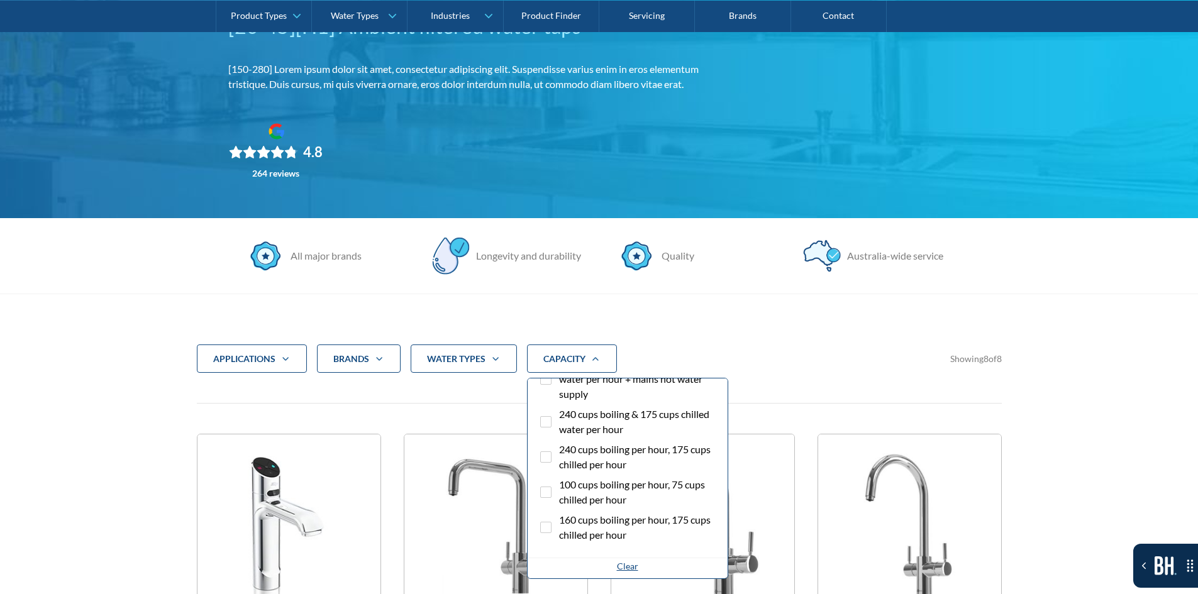
scroll to position [1949, 0]
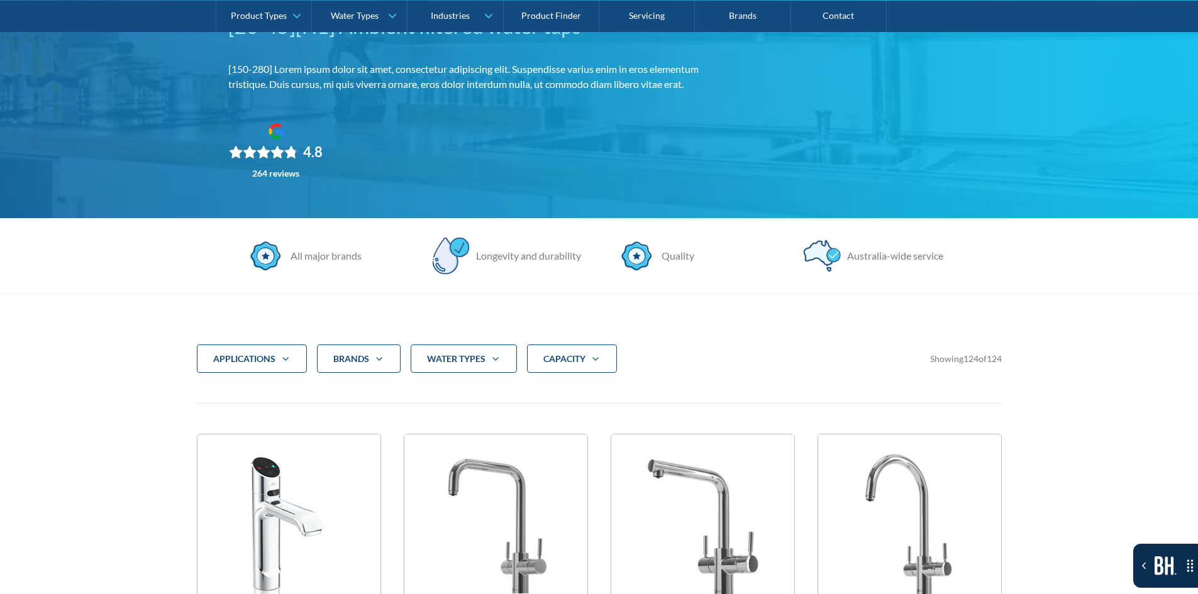
click at [587, 364] on div "CAPACITY" at bounding box center [572, 359] width 90 height 29
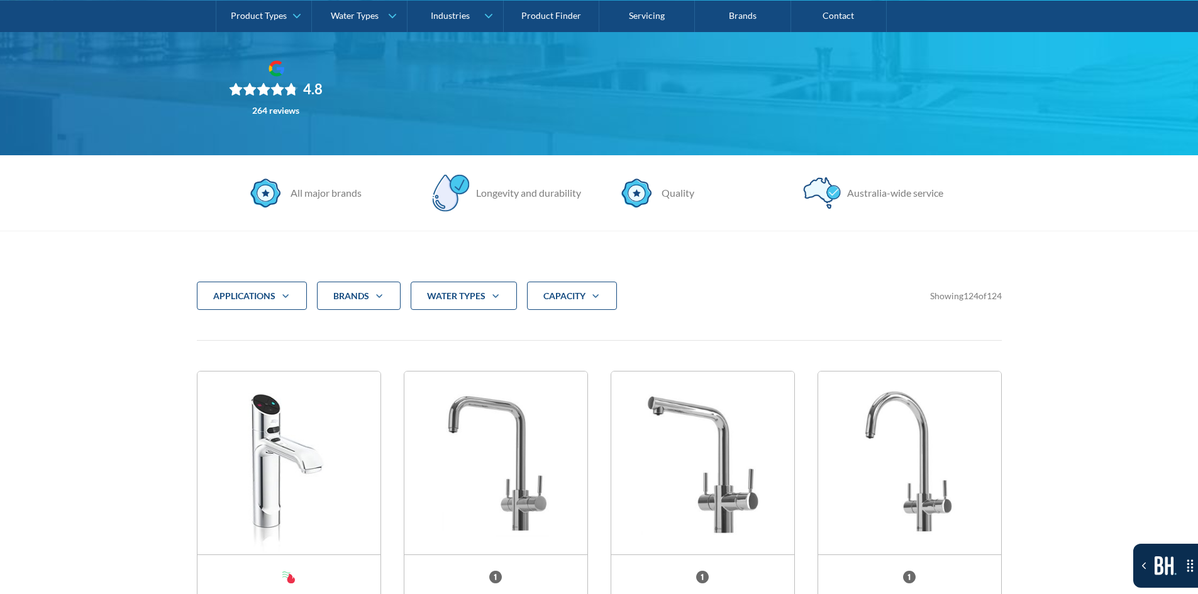
drag, startPoint x: 596, startPoint y: 203, endPoint x: 527, endPoint y: 289, distance: 109.6
click at [527, 289] on div "CAPACITY" at bounding box center [572, 296] width 90 height 29
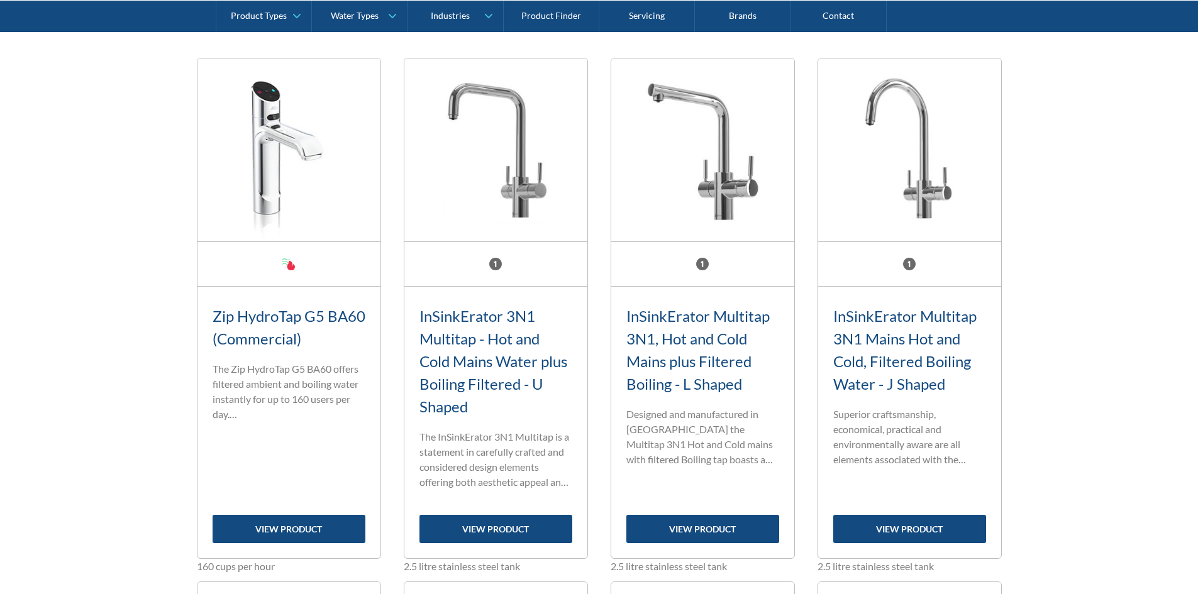
scroll to position [376, 0]
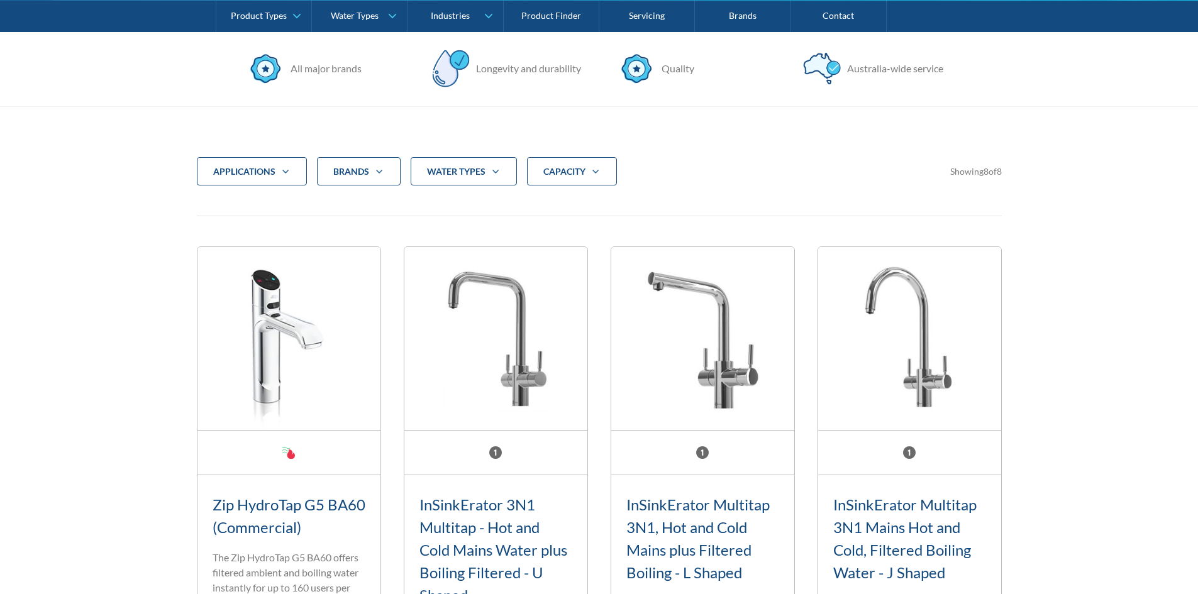
click at [563, 168] on strong "CAPACITY" at bounding box center [564, 171] width 42 height 11
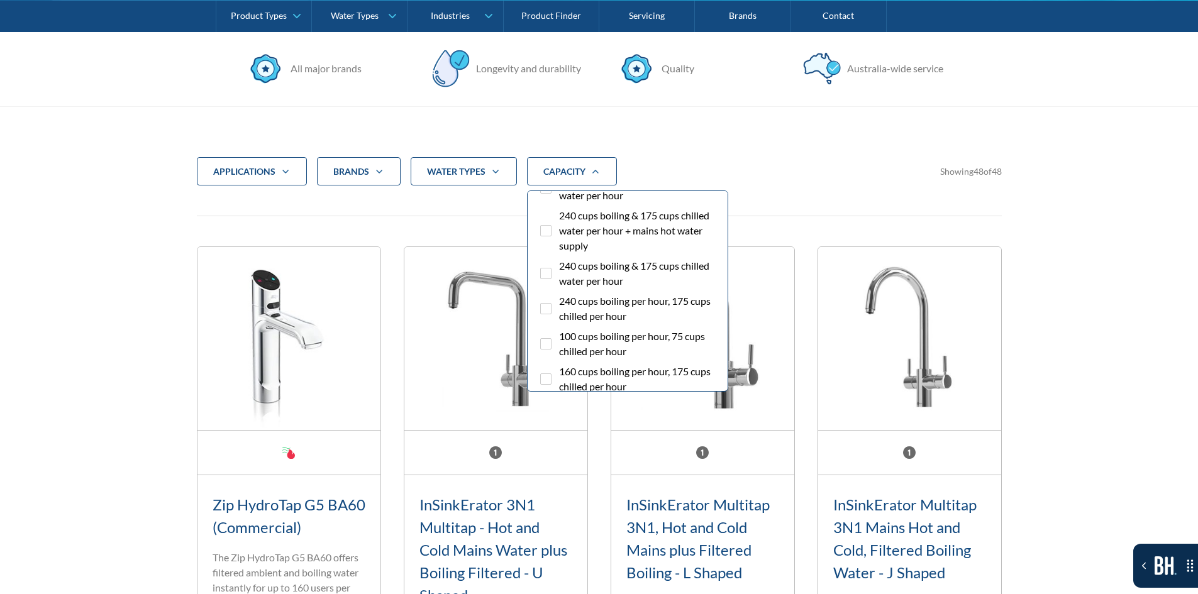
scroll to position [1949, 0]
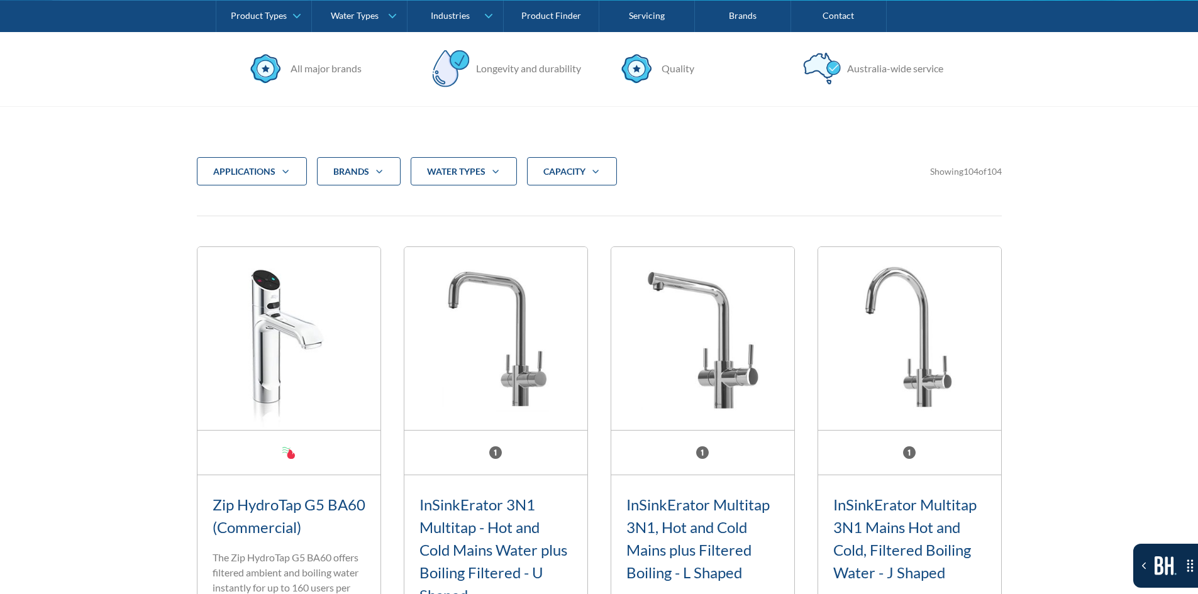
click at [577, 175] on strong "CAPACITY" at bounding box center [564, 171] width 42 height 11
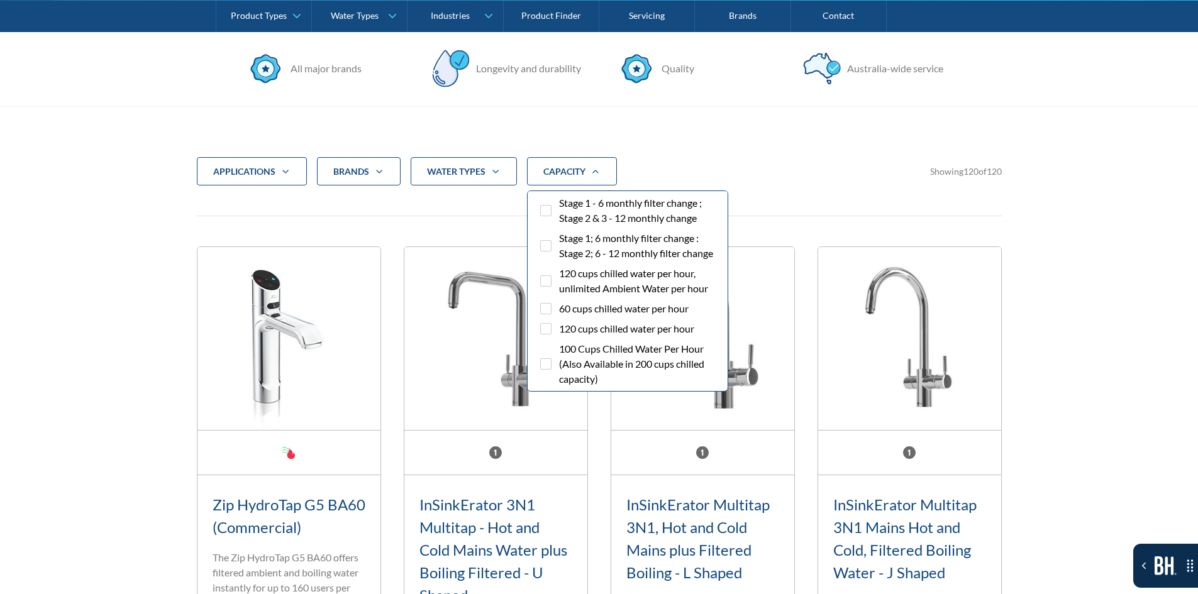
scroll to position [0, 0]
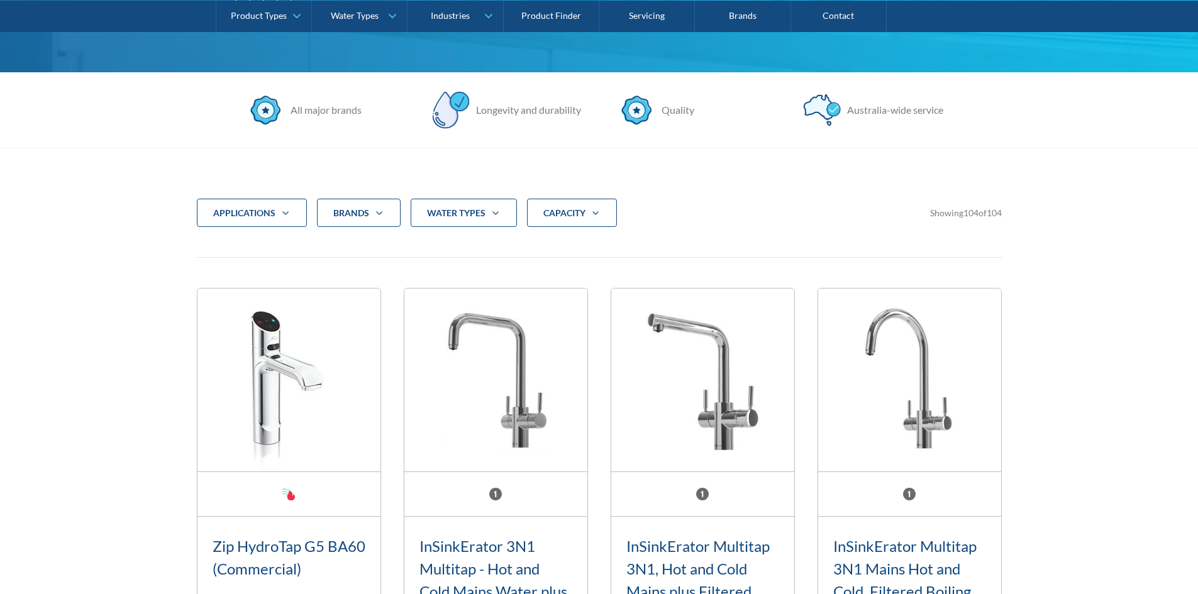
scroll to position [309, 0]
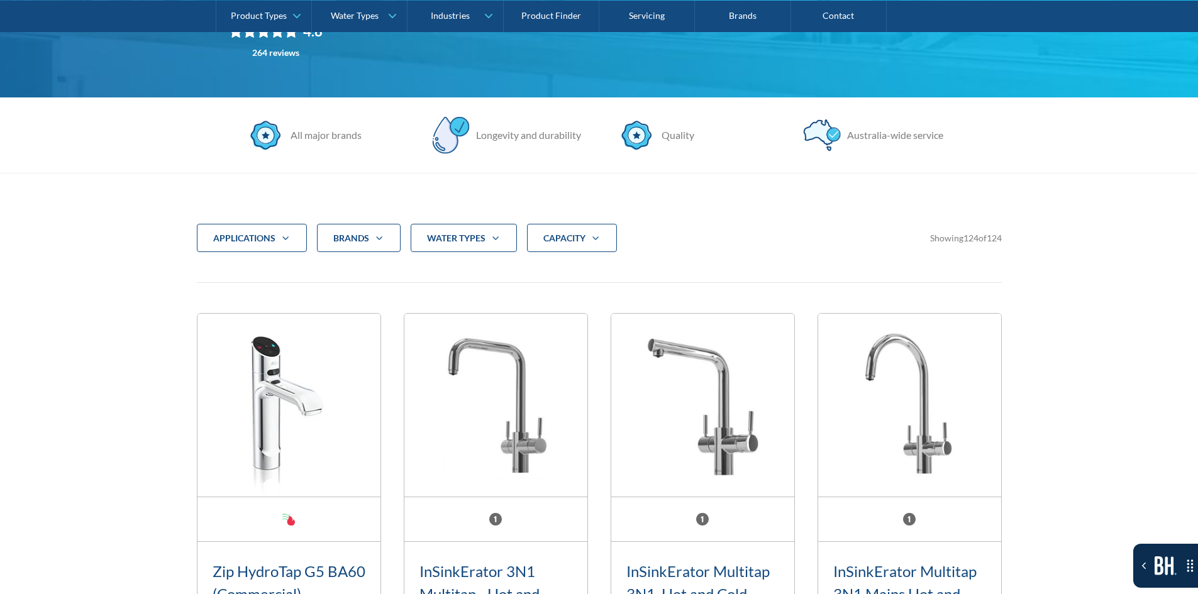
click at [545, 240] on strong "CAPACITY" at bounding box center [564, 238] width 42 height 11
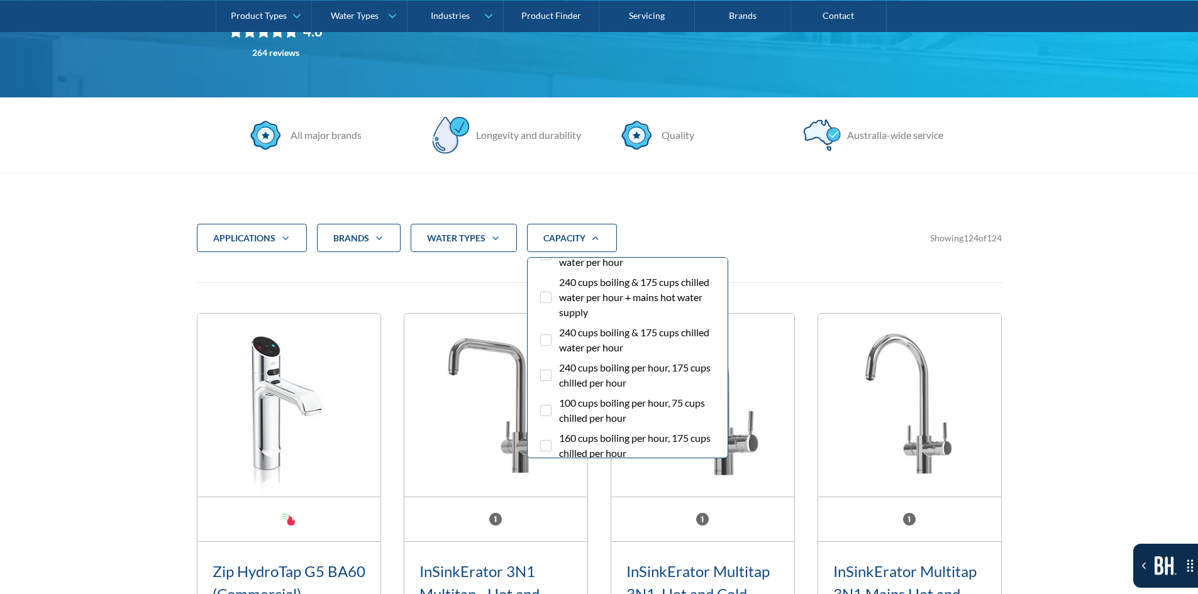
scroll to position [1949, 0]
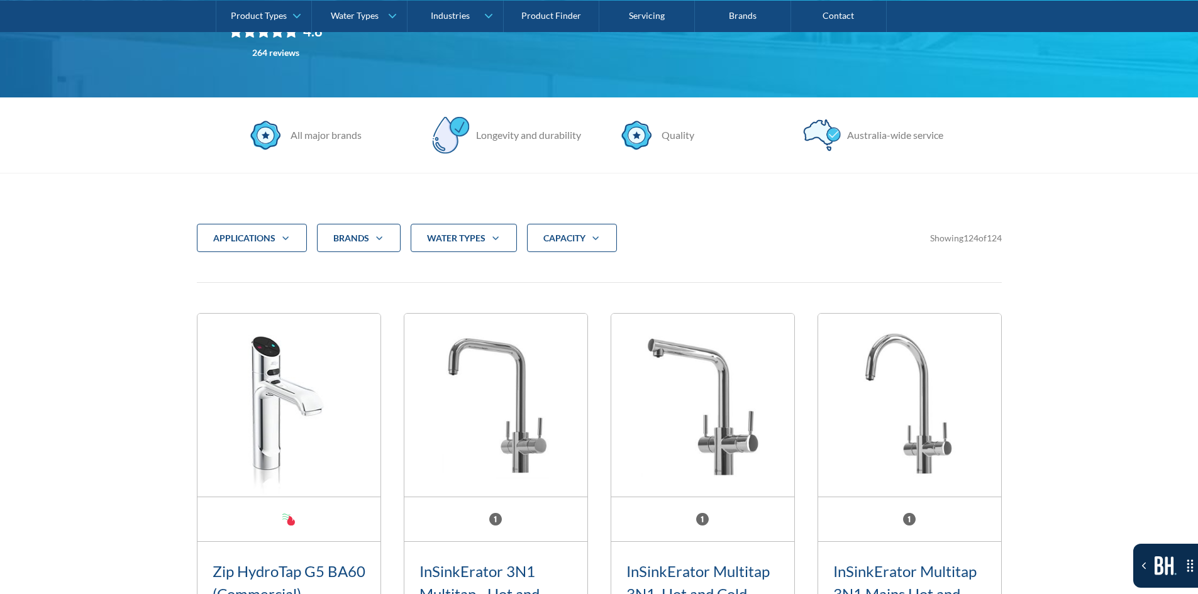
click at [600, 278] on div "applications Commercial Residential Clear Brands Zip Billi Rheem Aquakleen Boil…" at bounding box center [599, 254] width 805 height 60
click at [603, 237] on icon "Filter 5" at bounding box center [595, 238] width 15 height 10
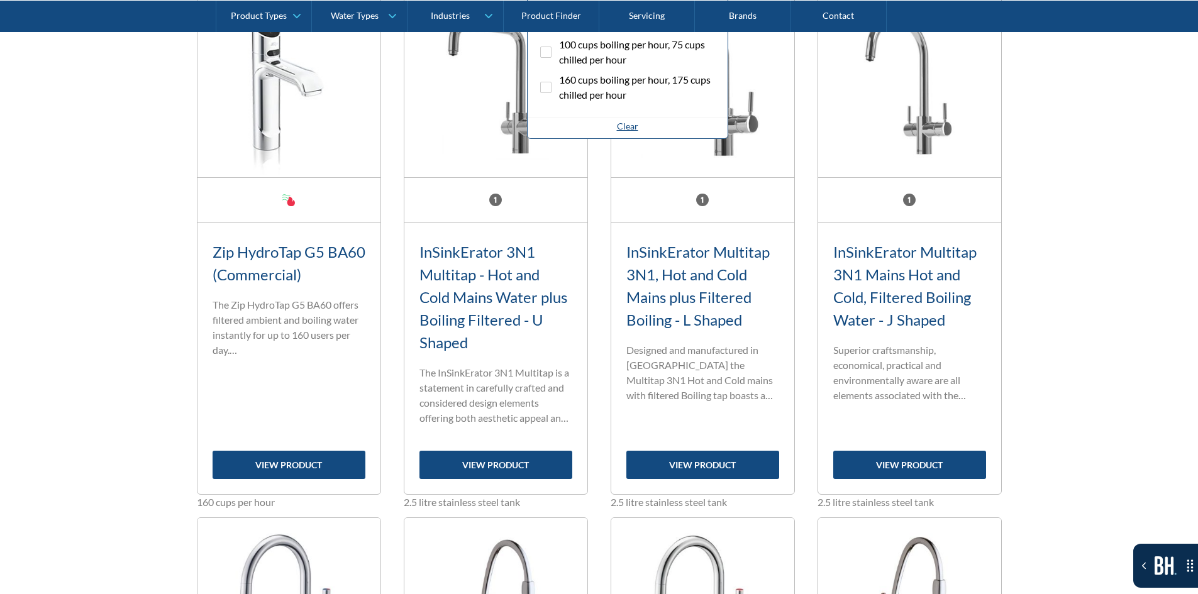
scroll to position [435, 0]
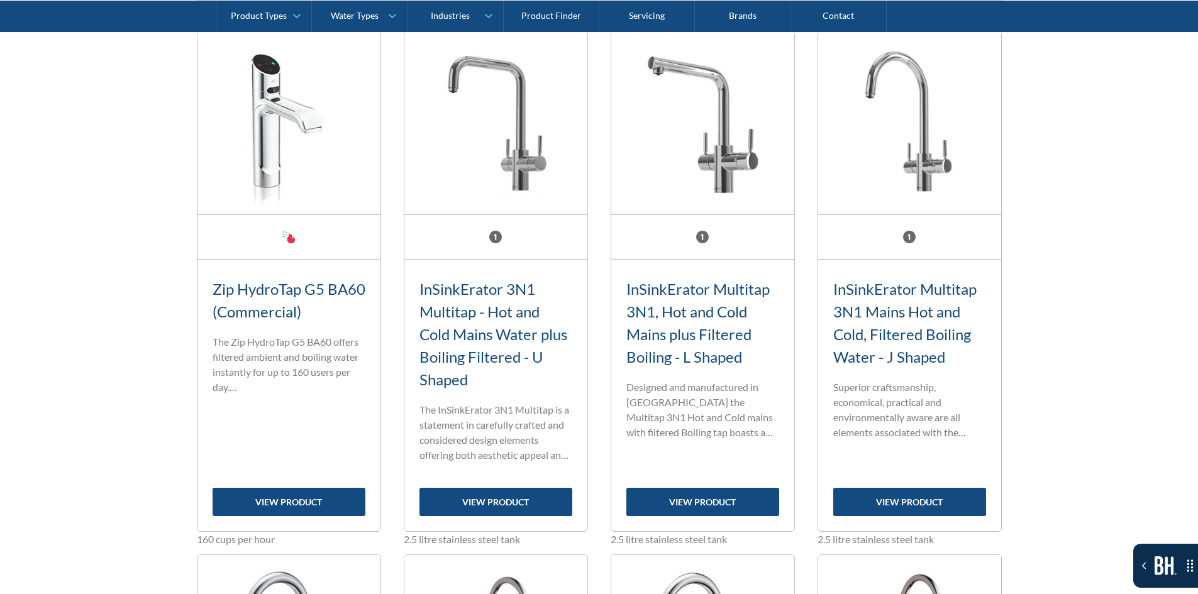
scroll to position [309, 0]
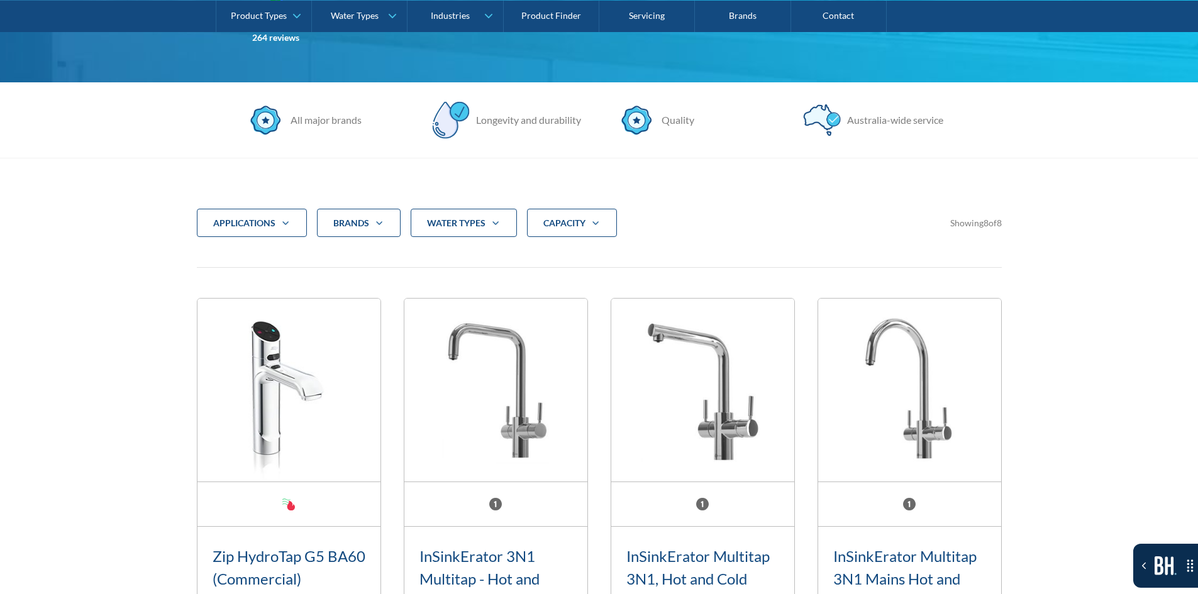
click at [591, 211] on div "CAPACITY" at bounding box center [572, 223] width 90 height 29
click at [581, 218] on strong "CAPACITY" at bounding box center [564, 223] width 42 height 11
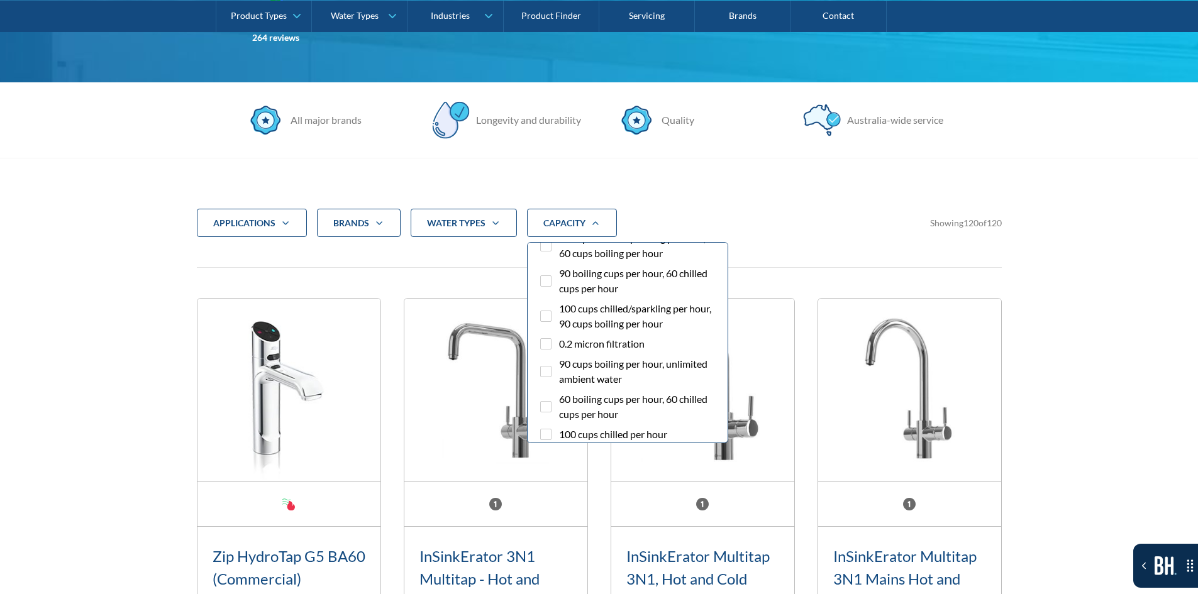
scroll to position [252, 0]
click at [638, 353] on span "0.2 micron filtration" at bounding box center [602, 345] width 86 height 15
click at [561, 347] on input "0.2 micron filtration" at bounding box center [557, 342] width 8 height 8
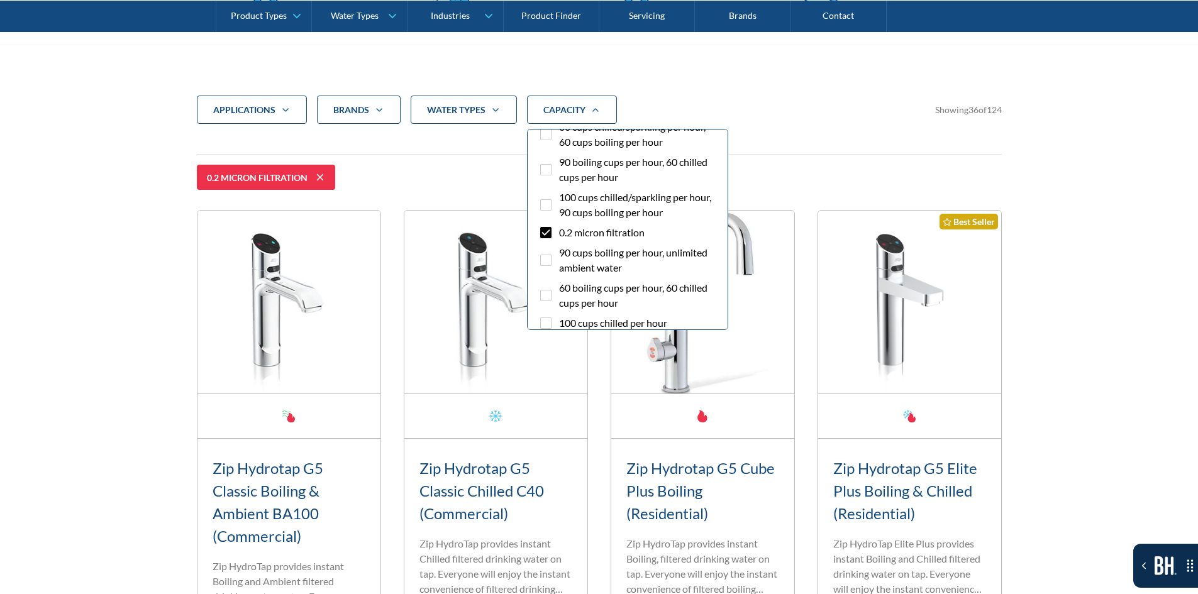
scroll to position [482, 0]
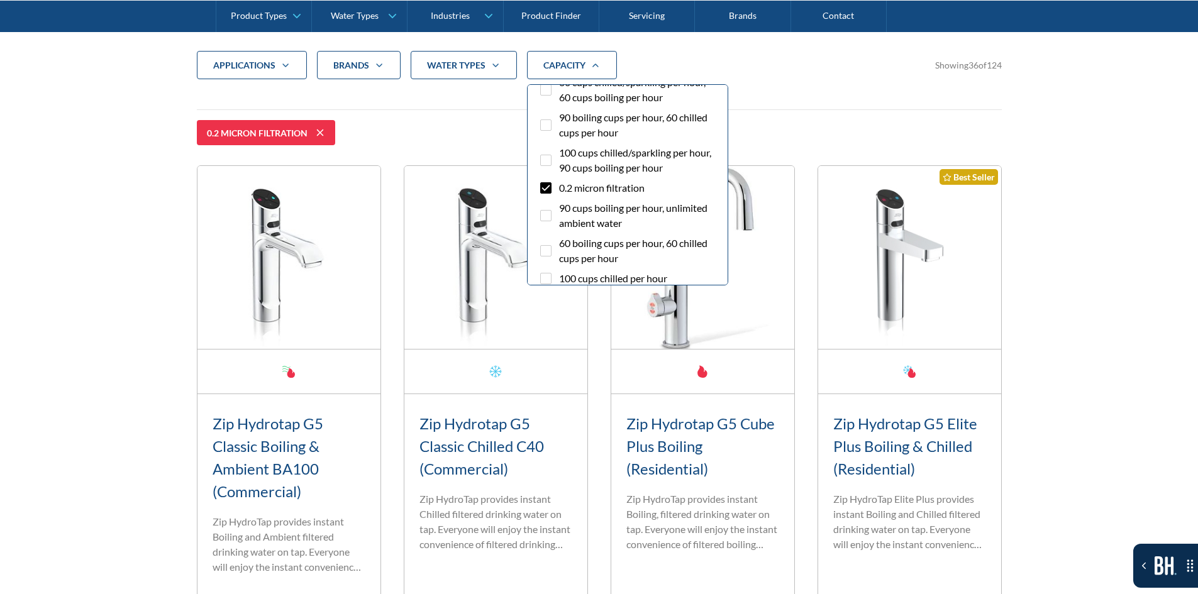
click at [577, 196] on span "0.2 micron filtration" at bounding box center [602, 188] width 86 height 15
click at [561, 189] on input "0.2 micron filtration" at bounding box center [557, 185] width 8 height 8
checkbox input "false"
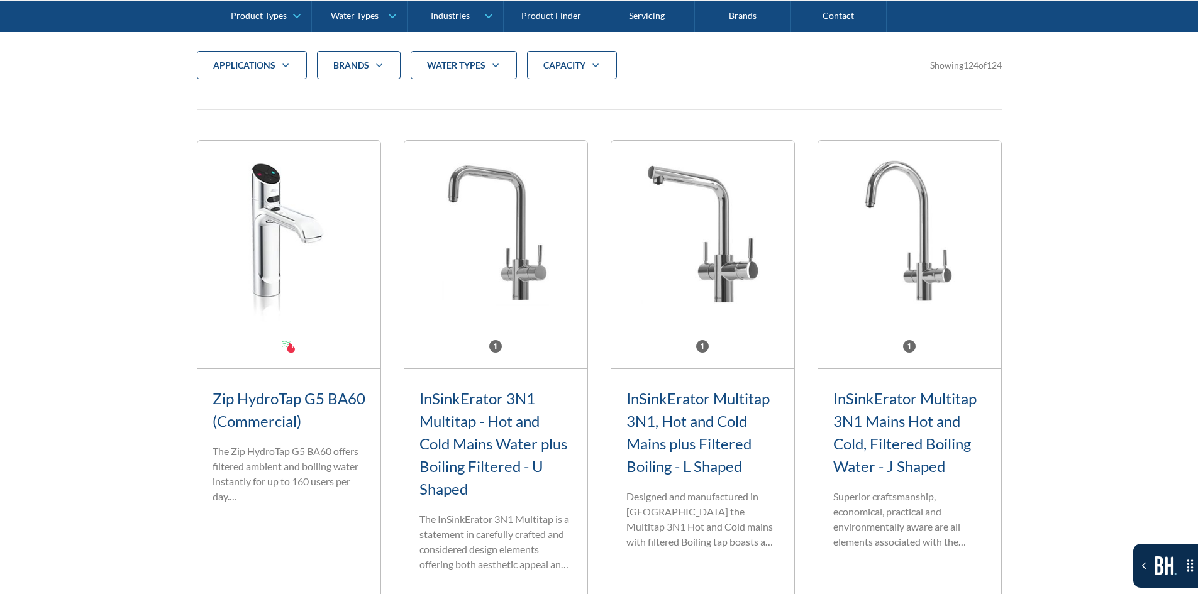
click at [547, 63] on strong "CAPACITY" at bounding box center [564, 65] width 42 height 11
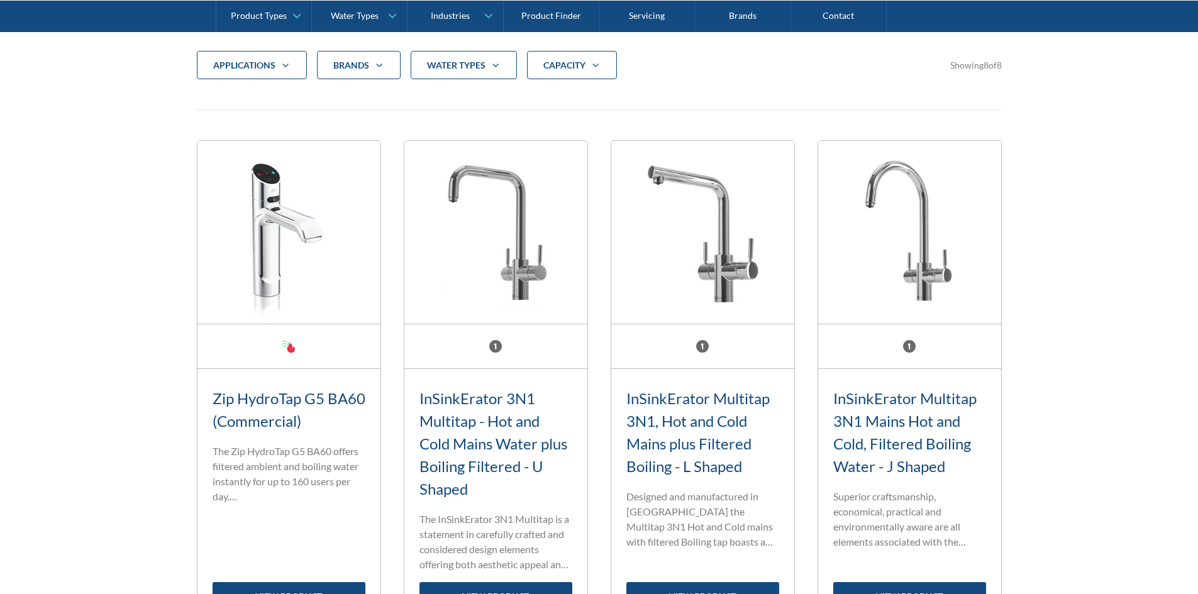
click at [543, 81] on div "applications Commercial Residential Clear Brands Zip Billi Rheem Aquakleen Boil…" at bounding box center [599, 75] width 805 height 49
click at [556, 74] on div "CAPACITY" at bounding box center [572, 65] width 90 height 29
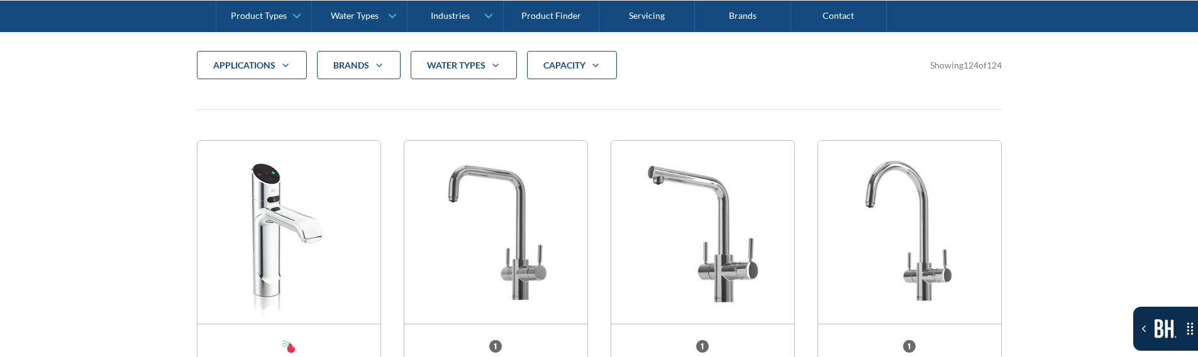
click at [603, 72] on div "CAPACITY" at bounding box center [572, 65] width 90 height 29
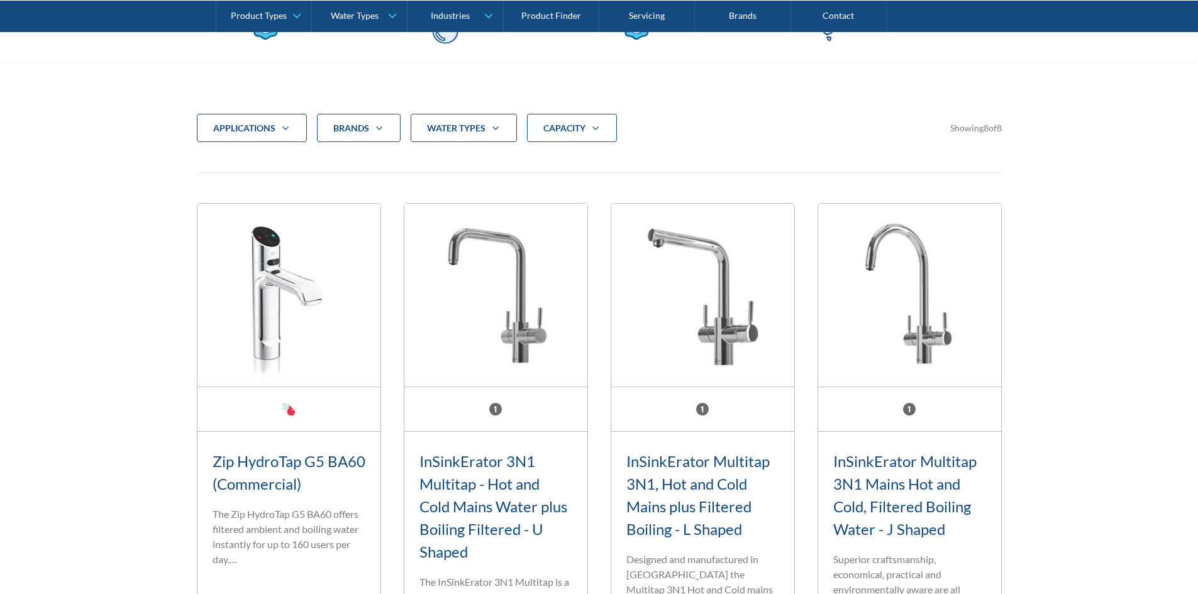
click at [561, 125] on strong "CAPACITY" at bounding box center [564, 128] width 42 height 11
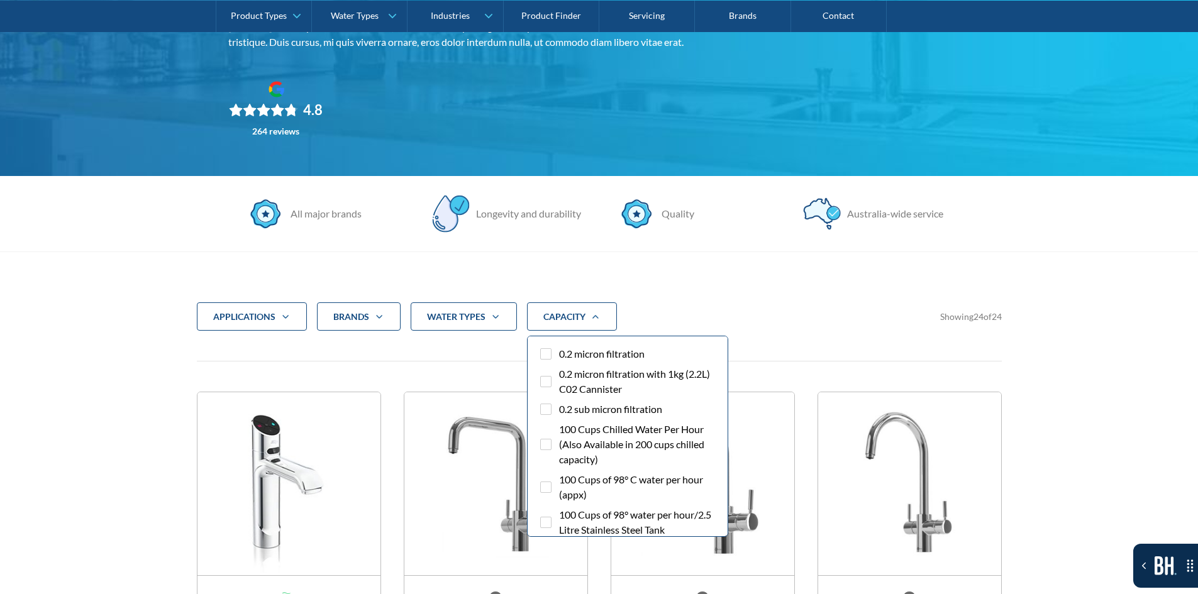
click at [684, 360] on label "0.2 micron filtration" at bounding box center [628, 357] width 180 height 20
click at [561, 355] on input "0.2 micron filtration" at bounding box center [557, 351] width 8 height 8
checkbox input "true"
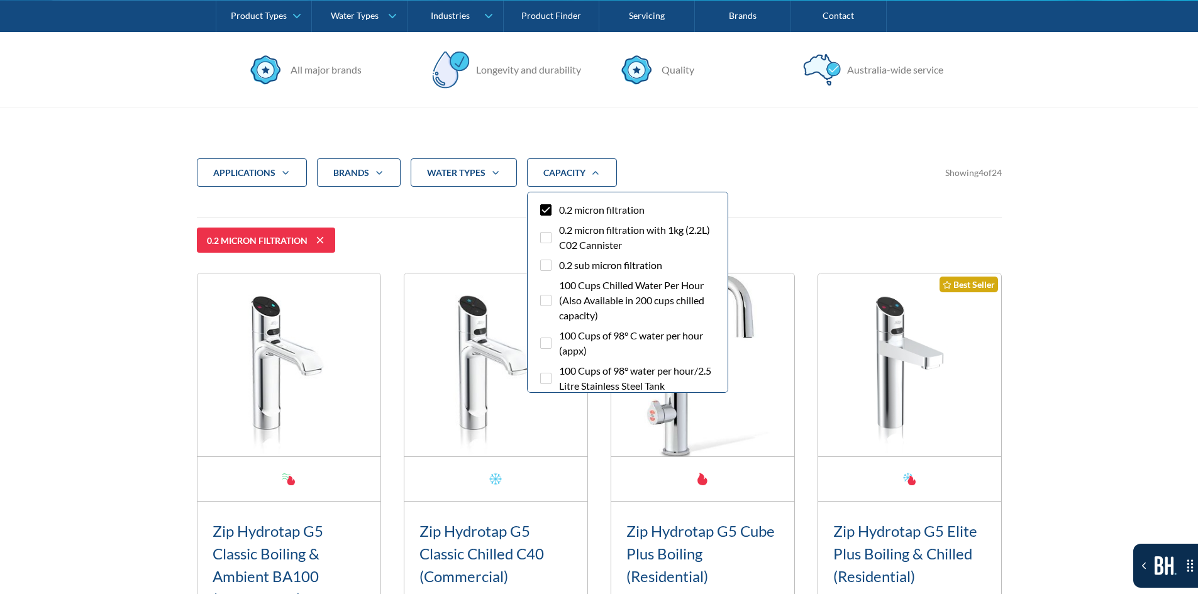
scroll to position [482, 0]
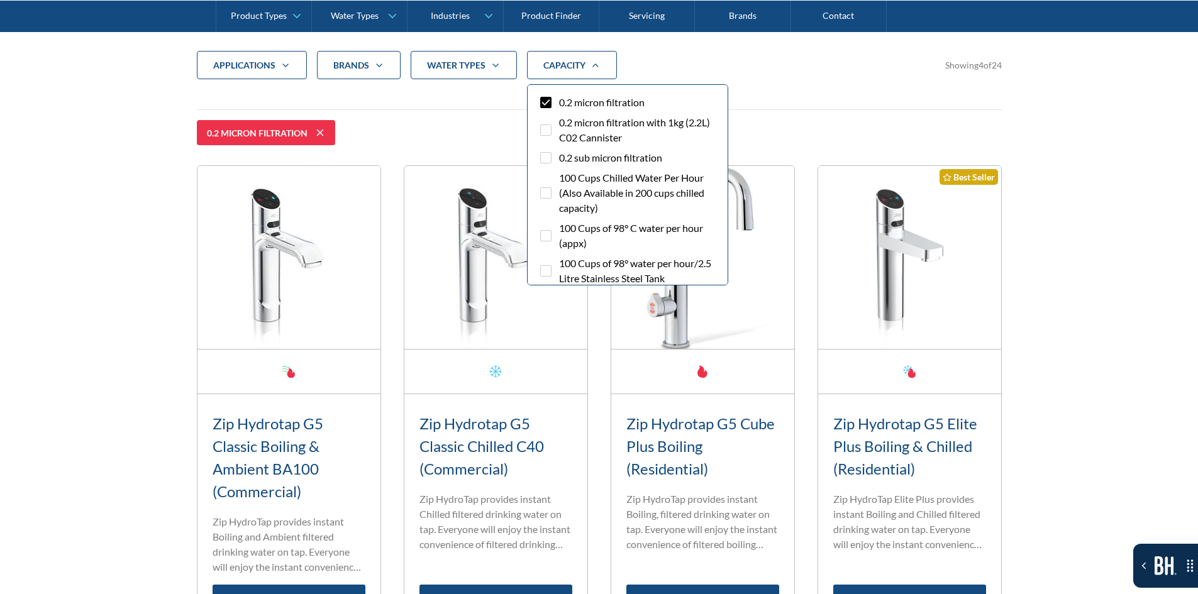
click at [352, 138] on div "0.2 micron filtration" at bounding box center [599, 132] width 805 height 25
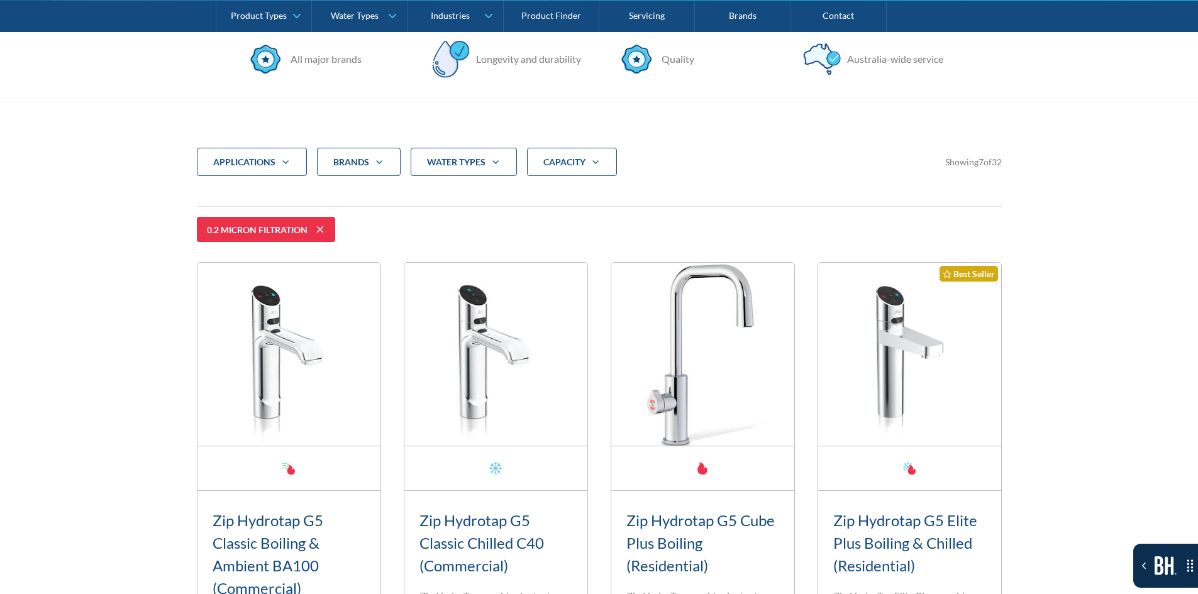
scroll to position [357, 0]
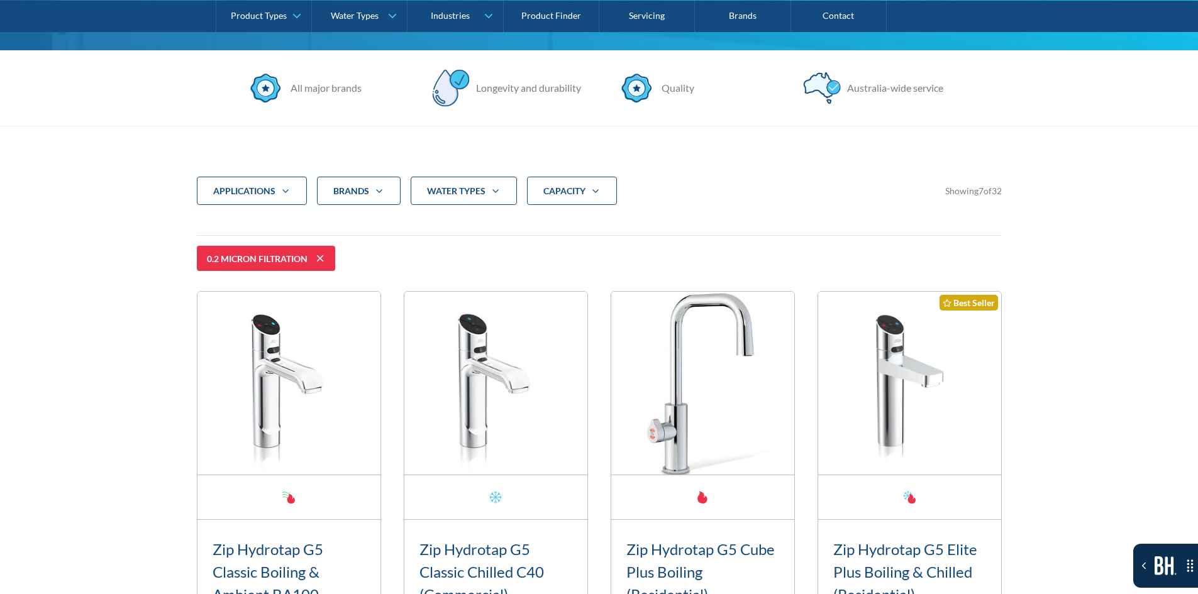
click at [326, 253] on icon at bounding box center [320, 258] width 15 height 15
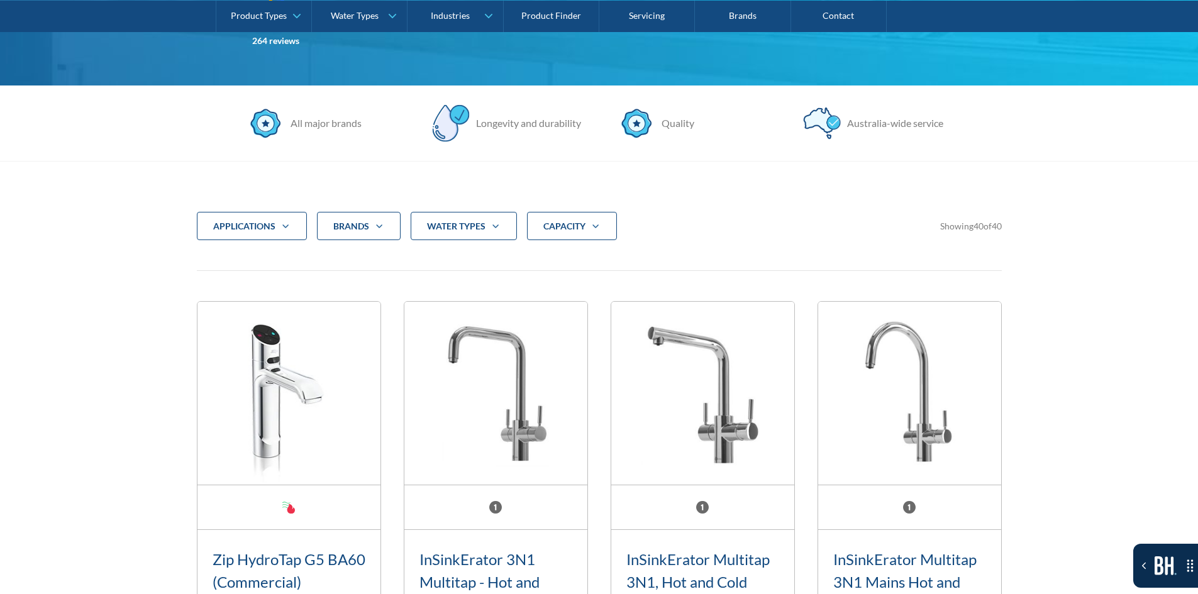
scroll to position [294, 0]
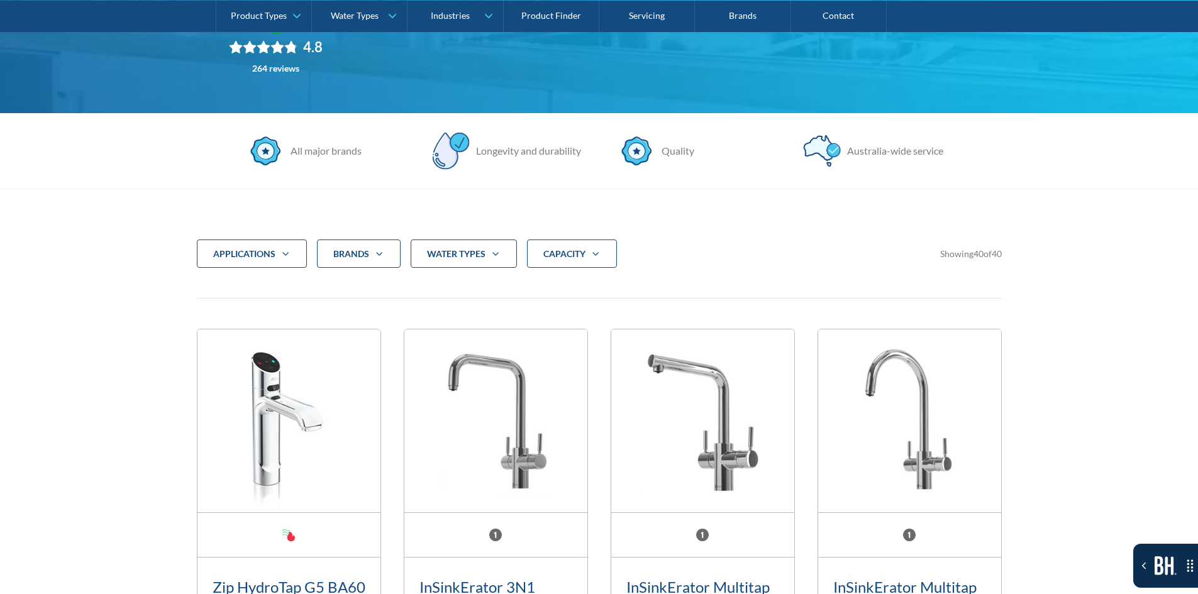
click at [247, 260] on div "applications" at bounding box center [244, 254] width 62 height 13
click at [485, 244] on div "water Types" at bounding box center [464, 254] width 106 height 29
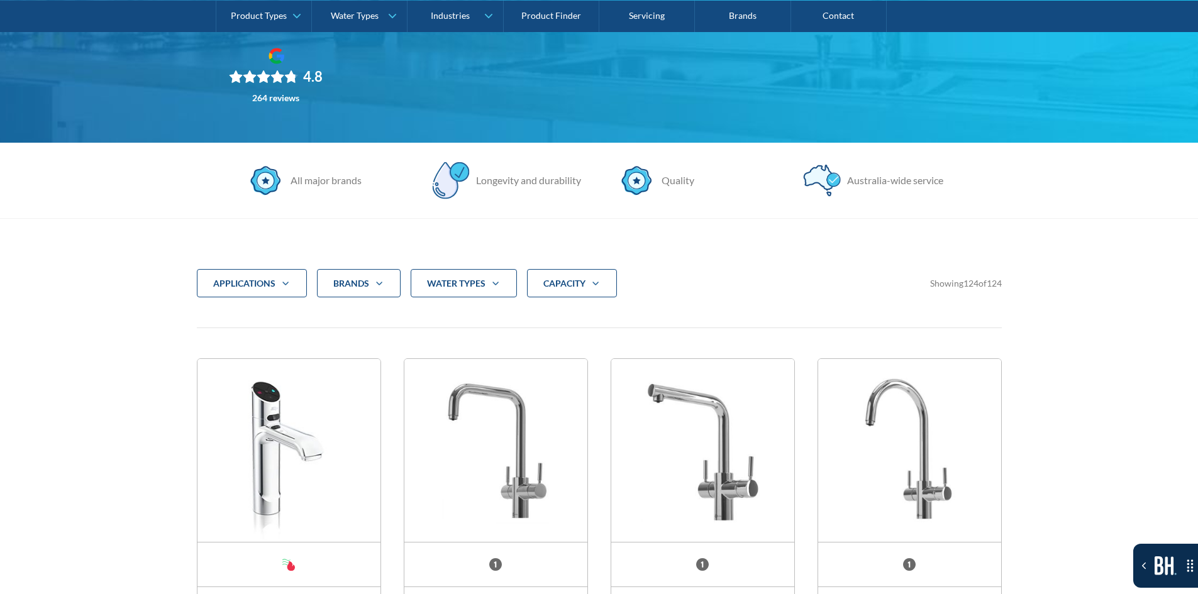
scroll to position [260, 0]
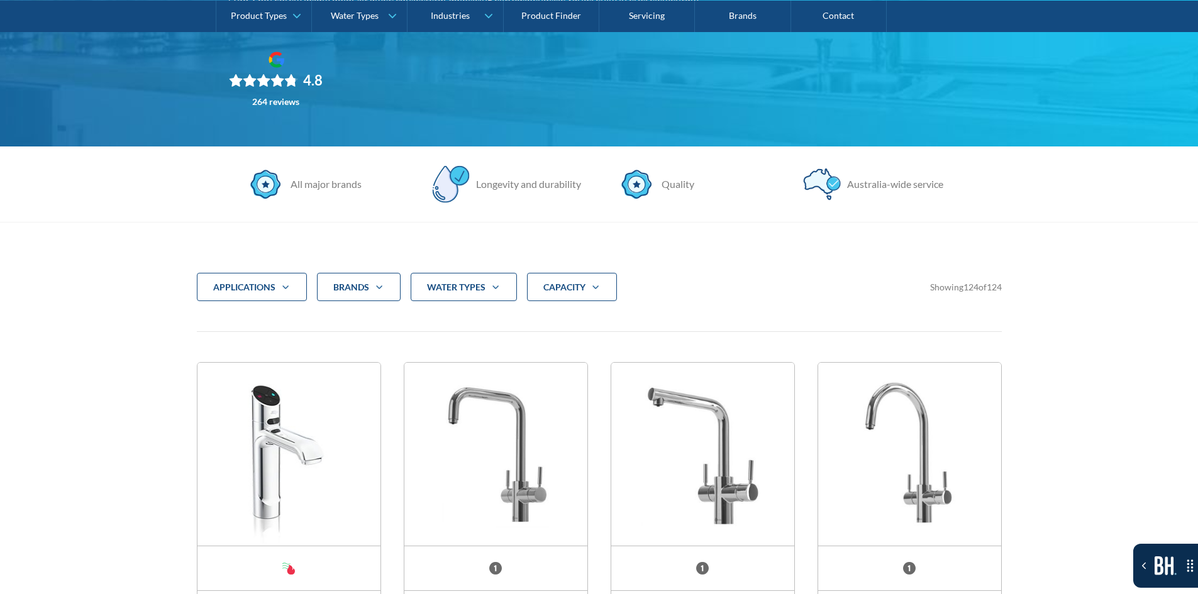
click at [609, 289] on div "CAPACITY" at bounding box center [572, 287] width 90 height 29
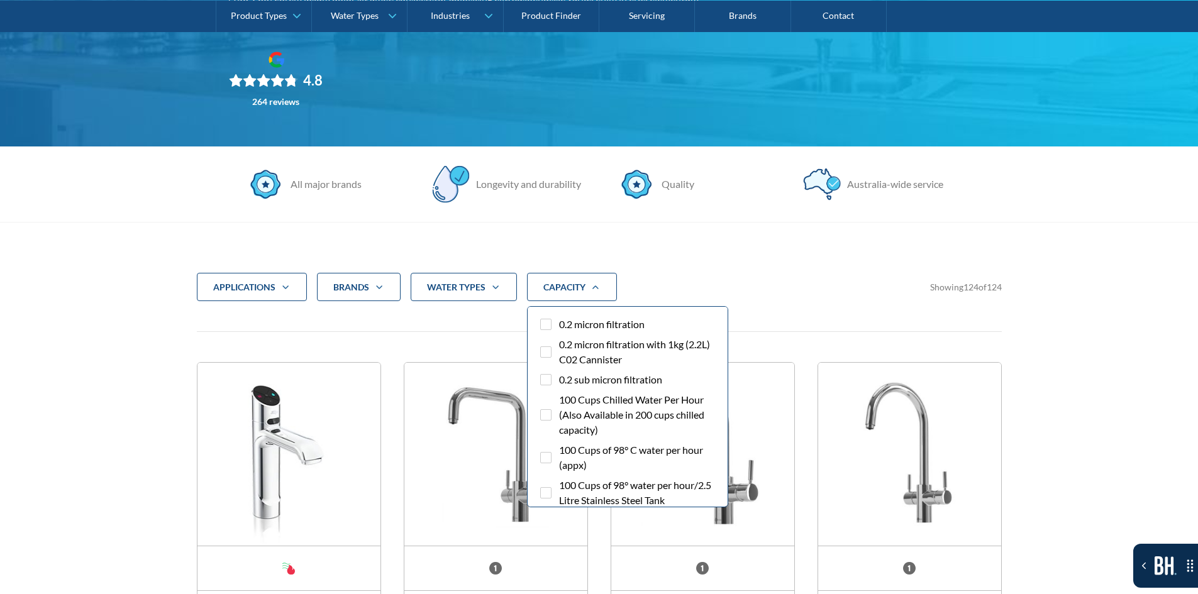
click at [609, 289] on div "CAPACITY" at bounding box center [572, 287] width 90 height 29
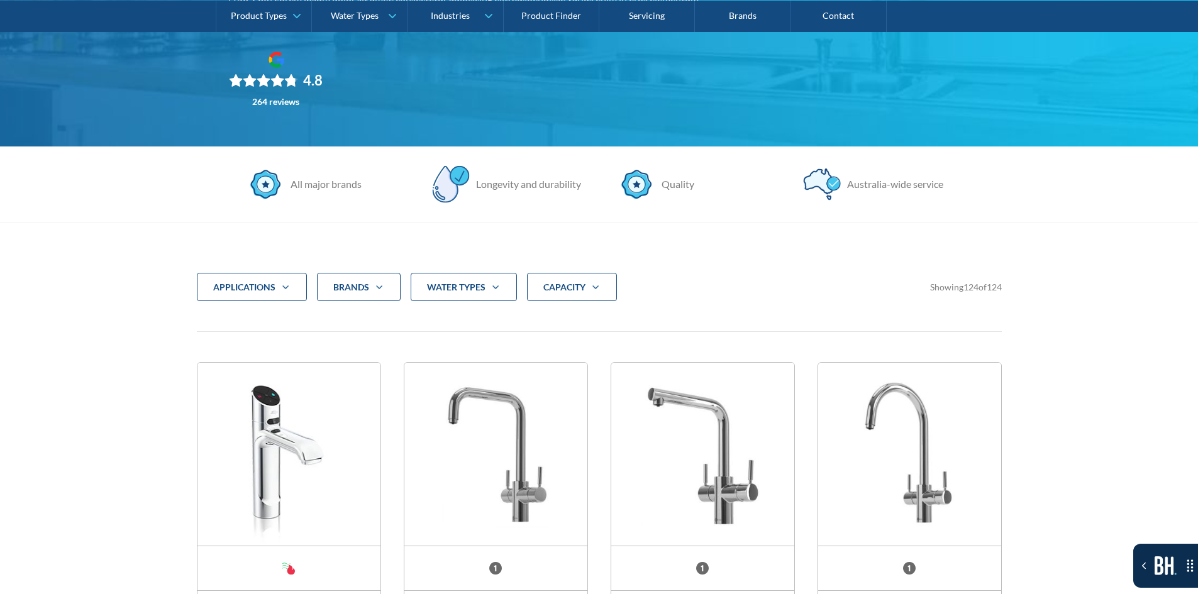
click at [416, 282] on div "water Types" at bounding box center [464, 287] width 106 height 29
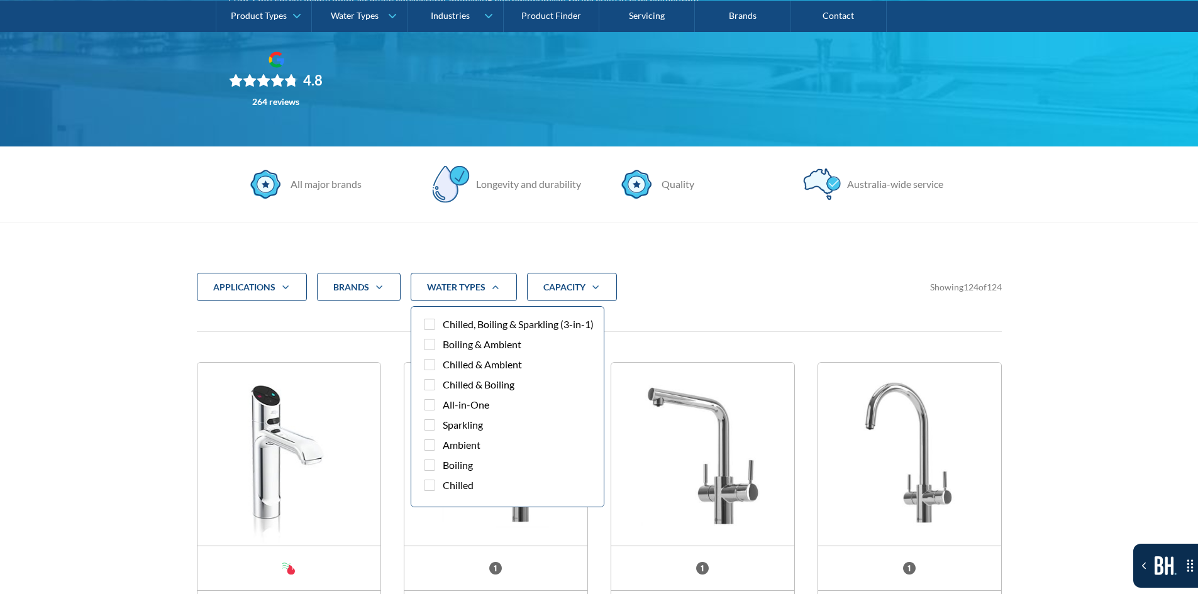
click at [443, 328] on span "Chilled, Boiling & Sparkling (3-in-1)" at bounding box center [518, 324] width 151 height 15
click at [443, 325] on input "Chilled, Boiling & Sparkling (3-in-1)" at bounding box center [441, 321] width 8 height 8
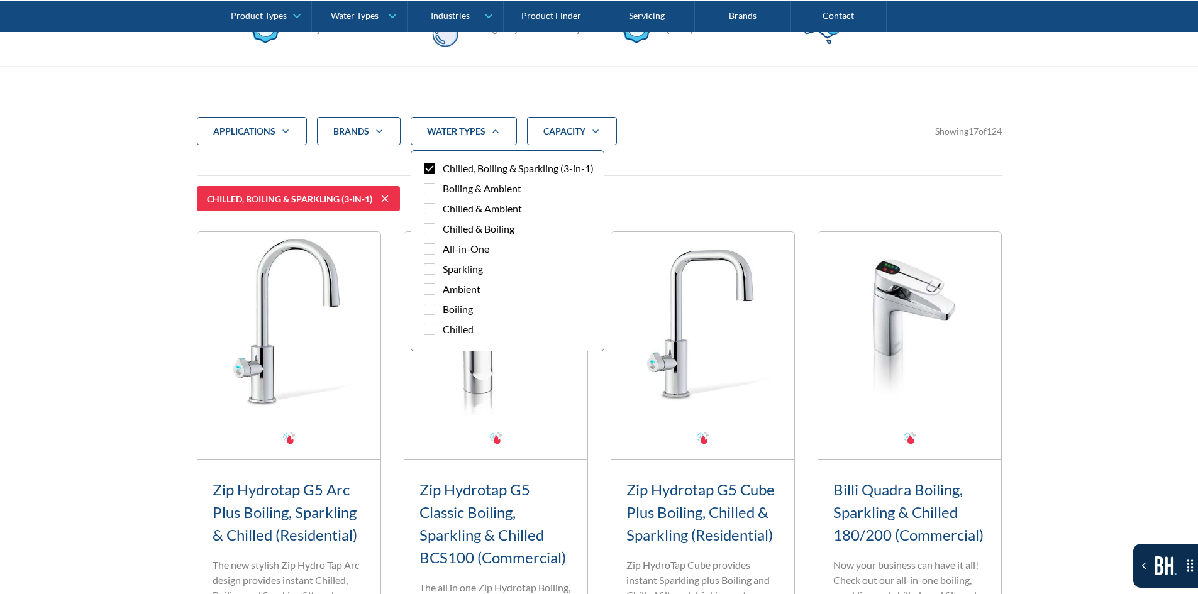
scroll to position [482, 0]
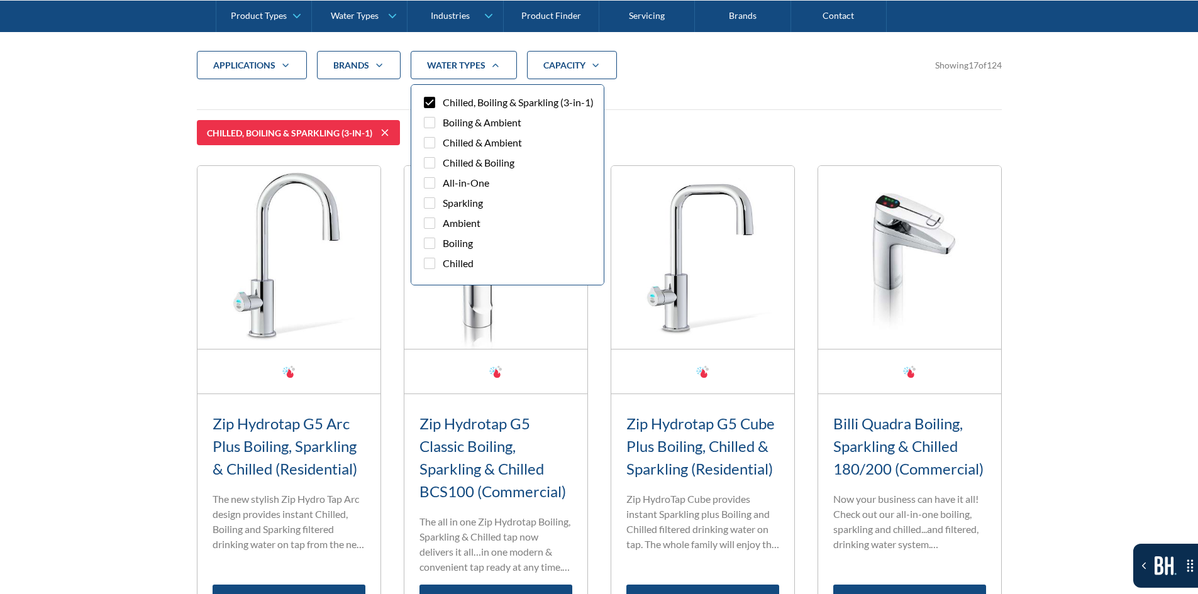
click at [424, 108] on div "Filter 5" at bounding box center [429, 102] width 11 height 11
click at [437, 103] on input "Chilled, Boiling & Sparkling (3-in-1)" at bounding box center [441, 99] width 8 height 8
checkbox input "false"
